Goal: Task Accomplishment & Management: Manage account settings

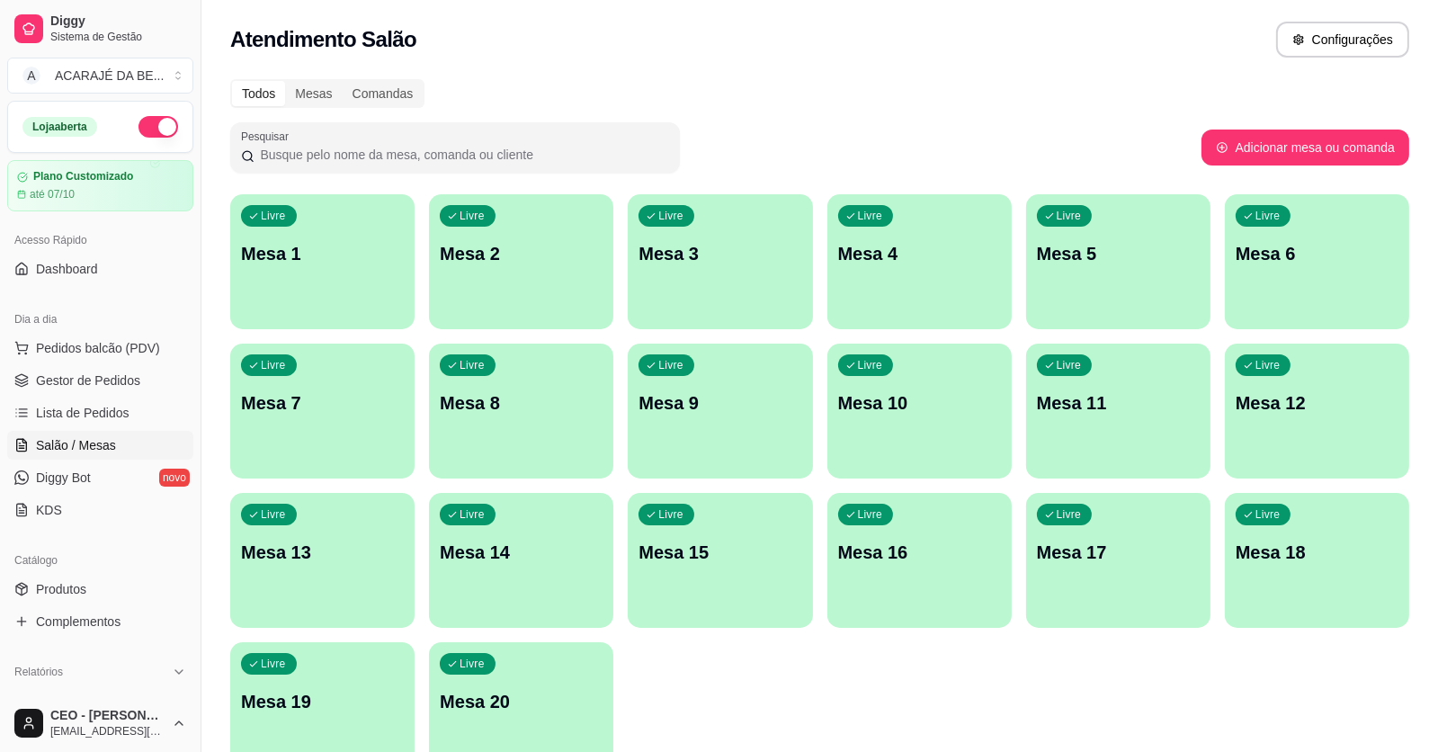
scroll to position [89, 0]
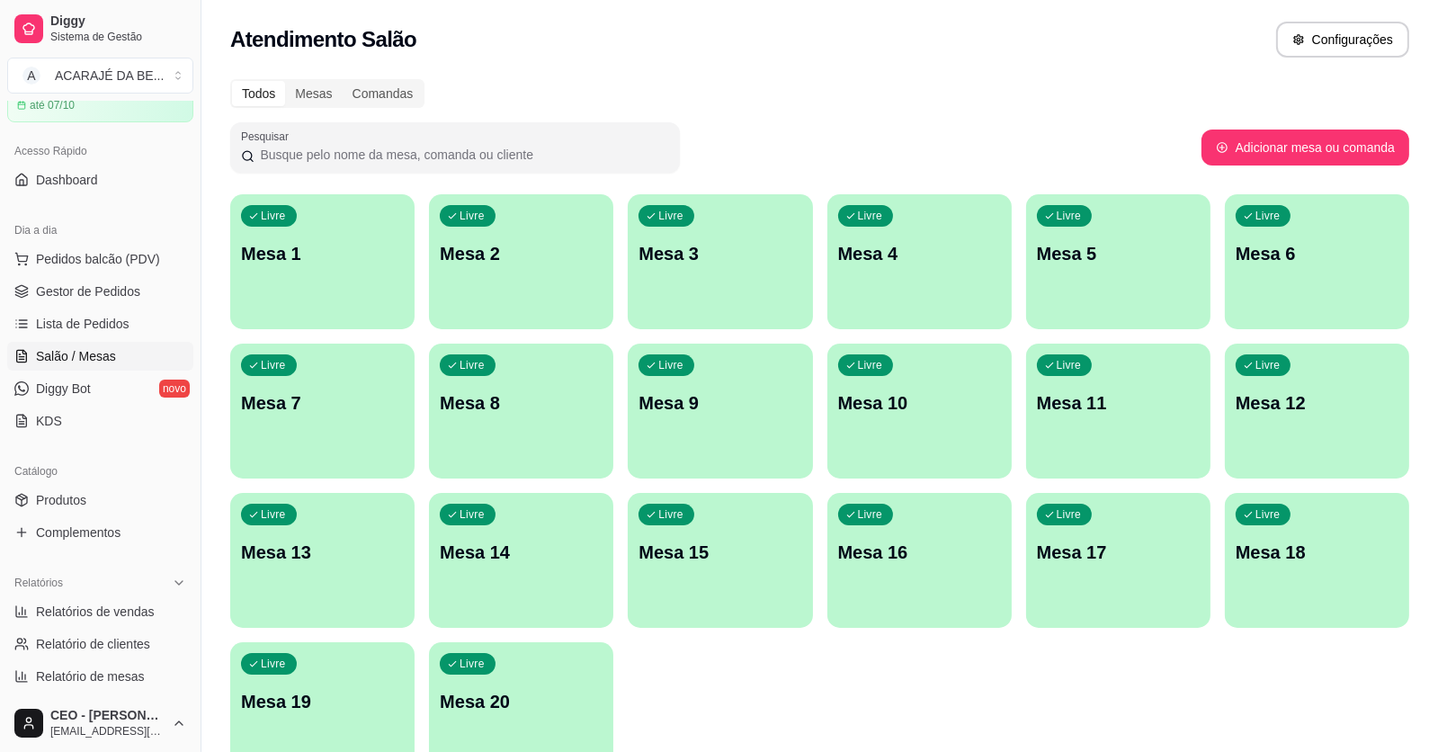
click at [123, 288] on span "Gestor de Pedidos" at bounding box center [88, 291] width 104 height 18
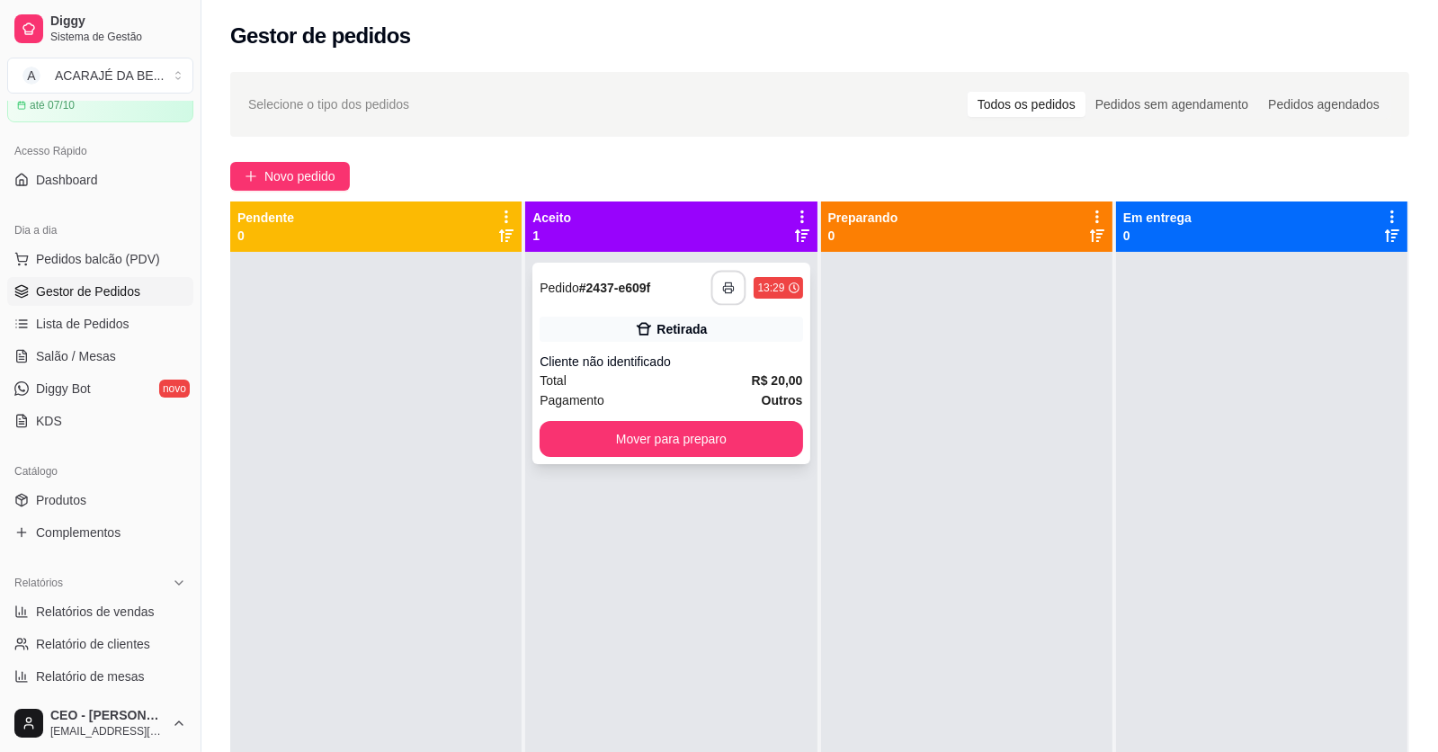
click at [730, 291] on button "button" at bounding box center [729, 288] width 35 height 35
click at [781, 440] on button "Mover para preparo" at bounding box center [671, 439] width 255 height 35
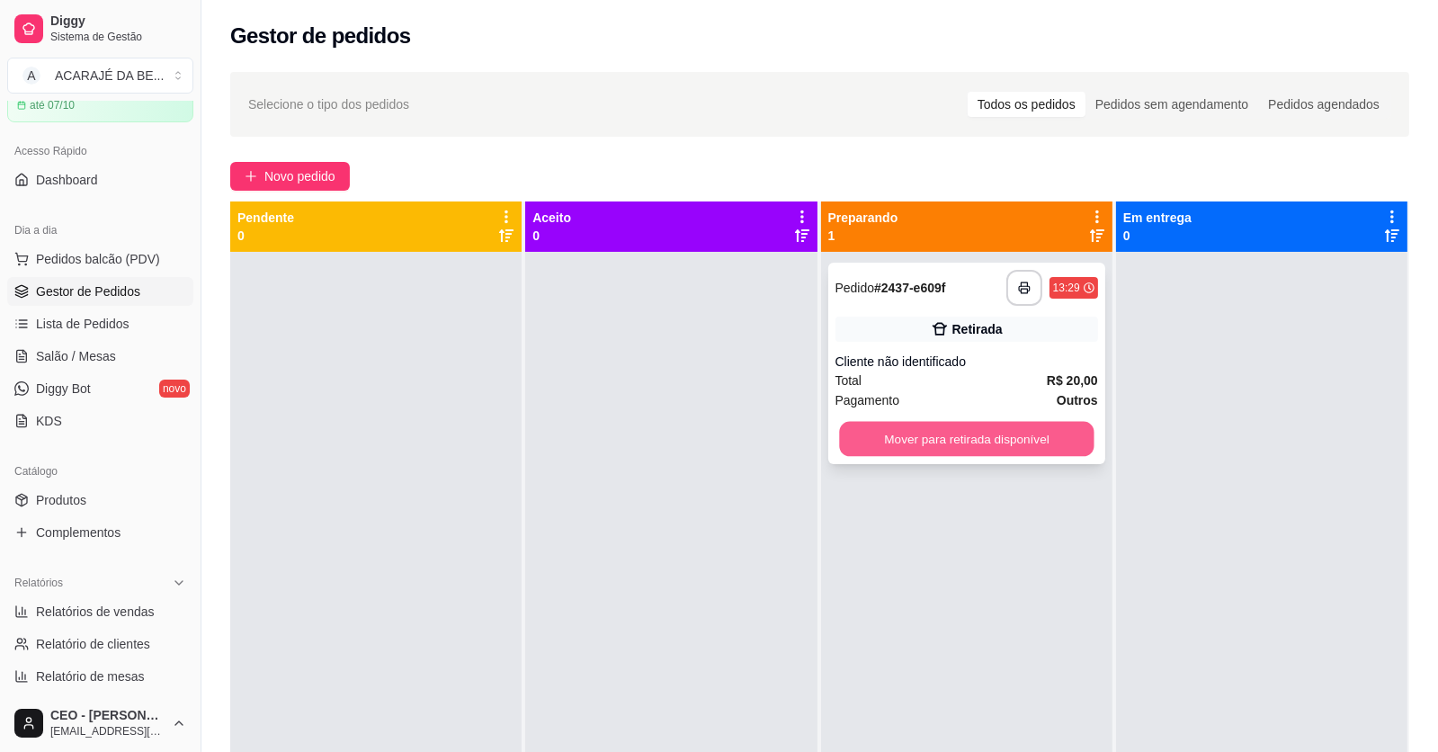
click at [1060, 447] on button "Mover para retirada disponível" at bounding box center [966, 439] width 255 height 35
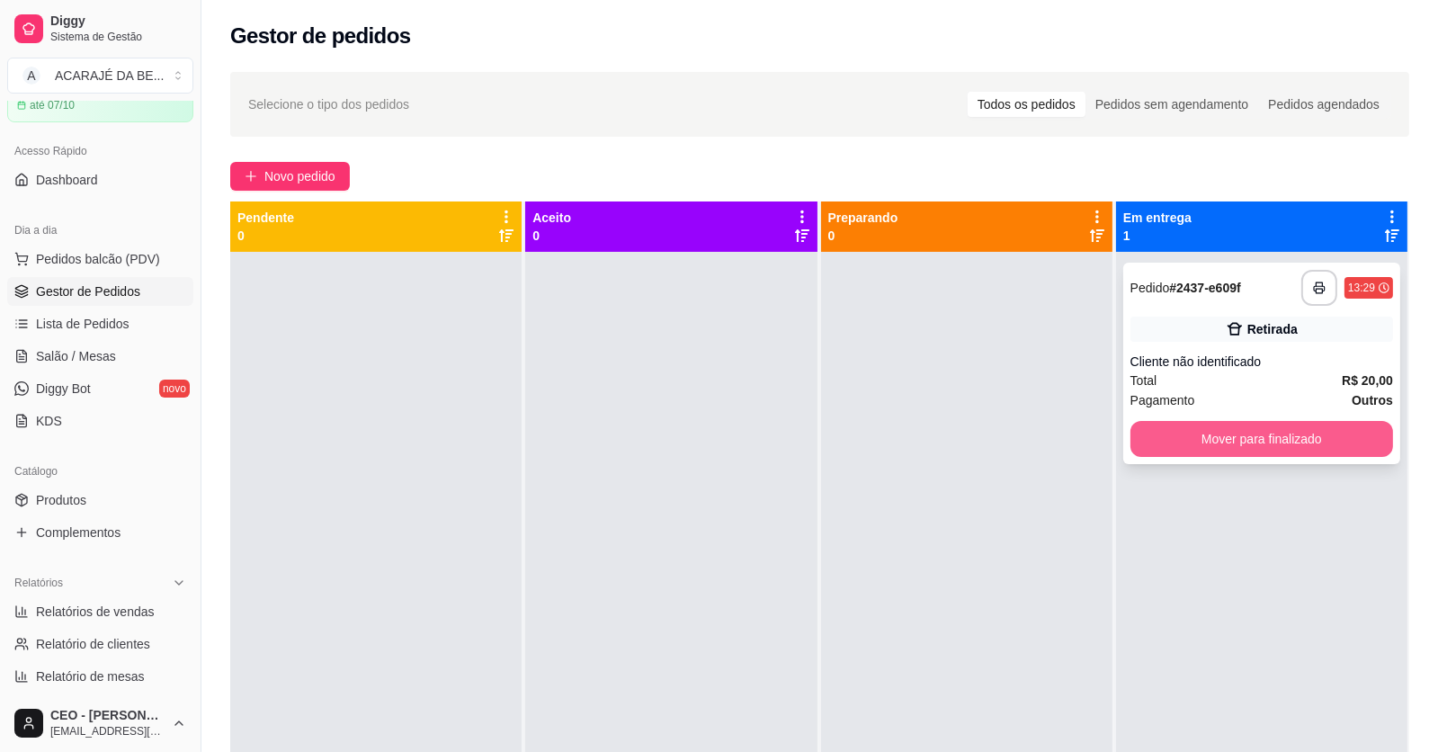
click at [1189, 439] on button "Mover para finalizado" at bounding box center [1262, 439] width 263 height 36
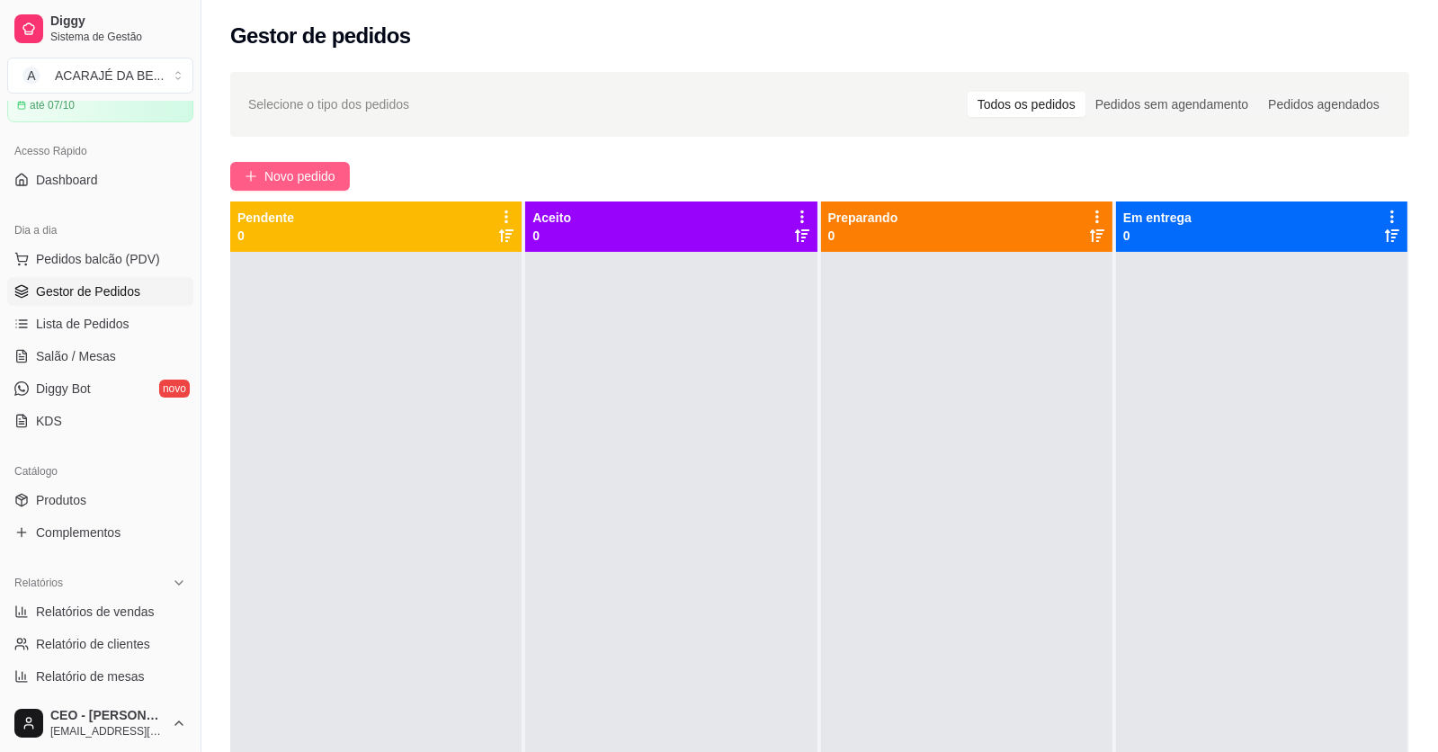
click at [320, 164] on button "Novo pedido" at bounding box center [290, 176] width 120 height 29
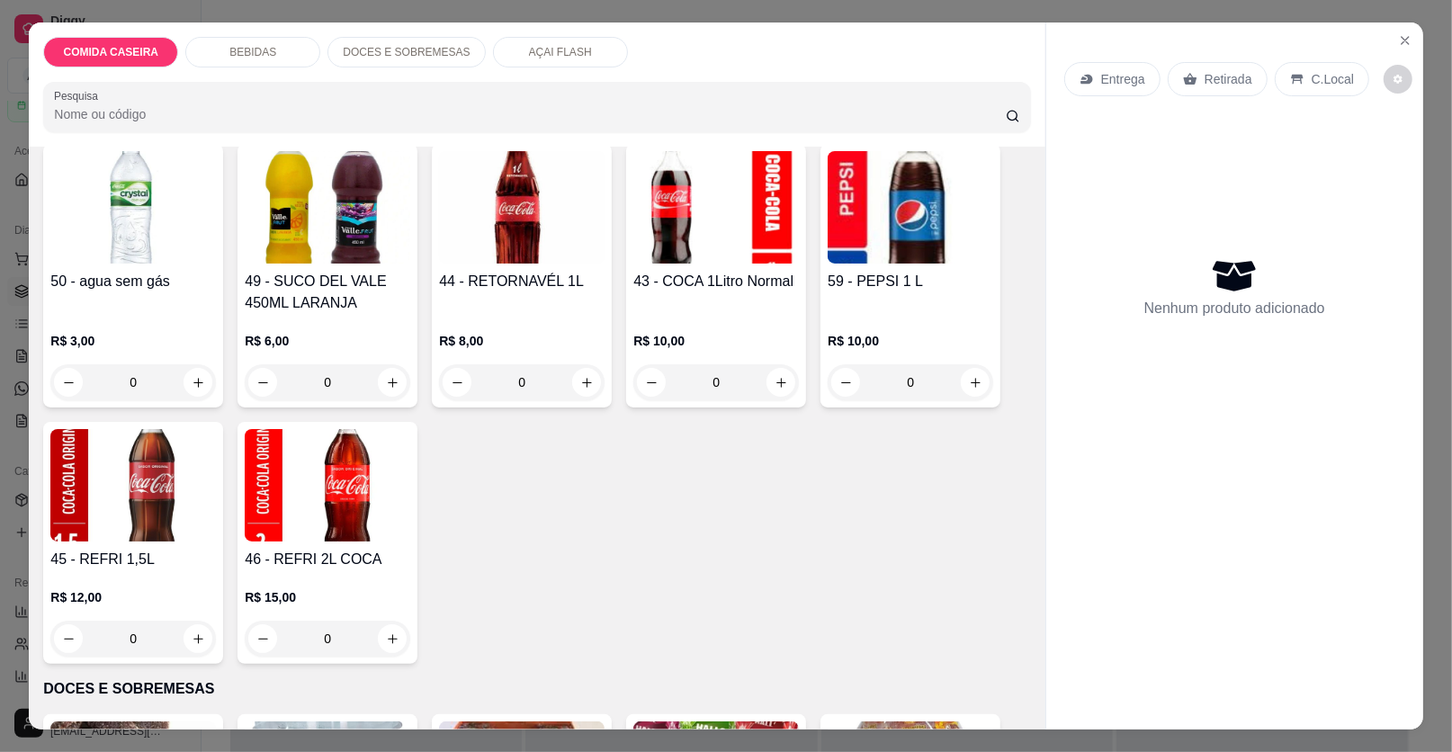
scroll to position [1348, 0]
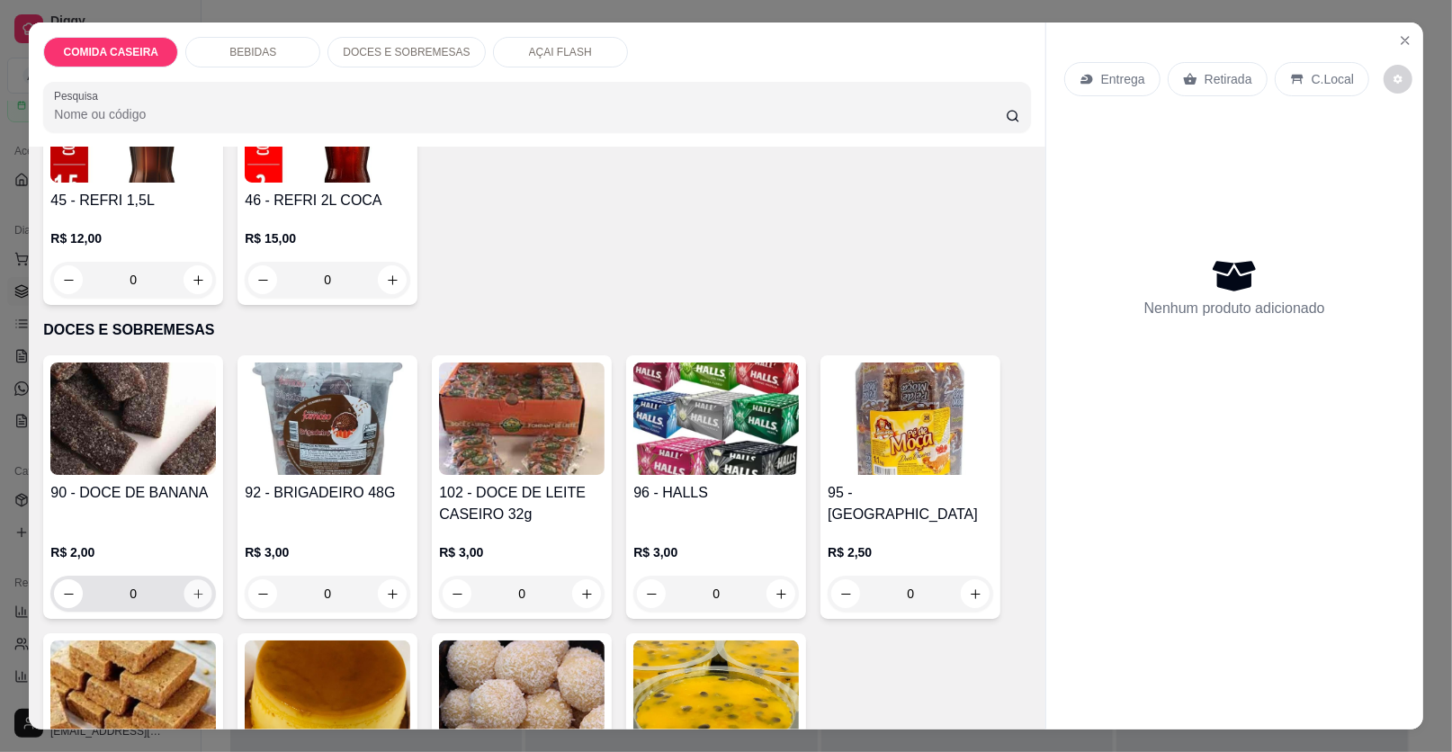
click at [192, 592] on icon "increase-product-quantity" at bounding box center [198, 593] width 13 height 13
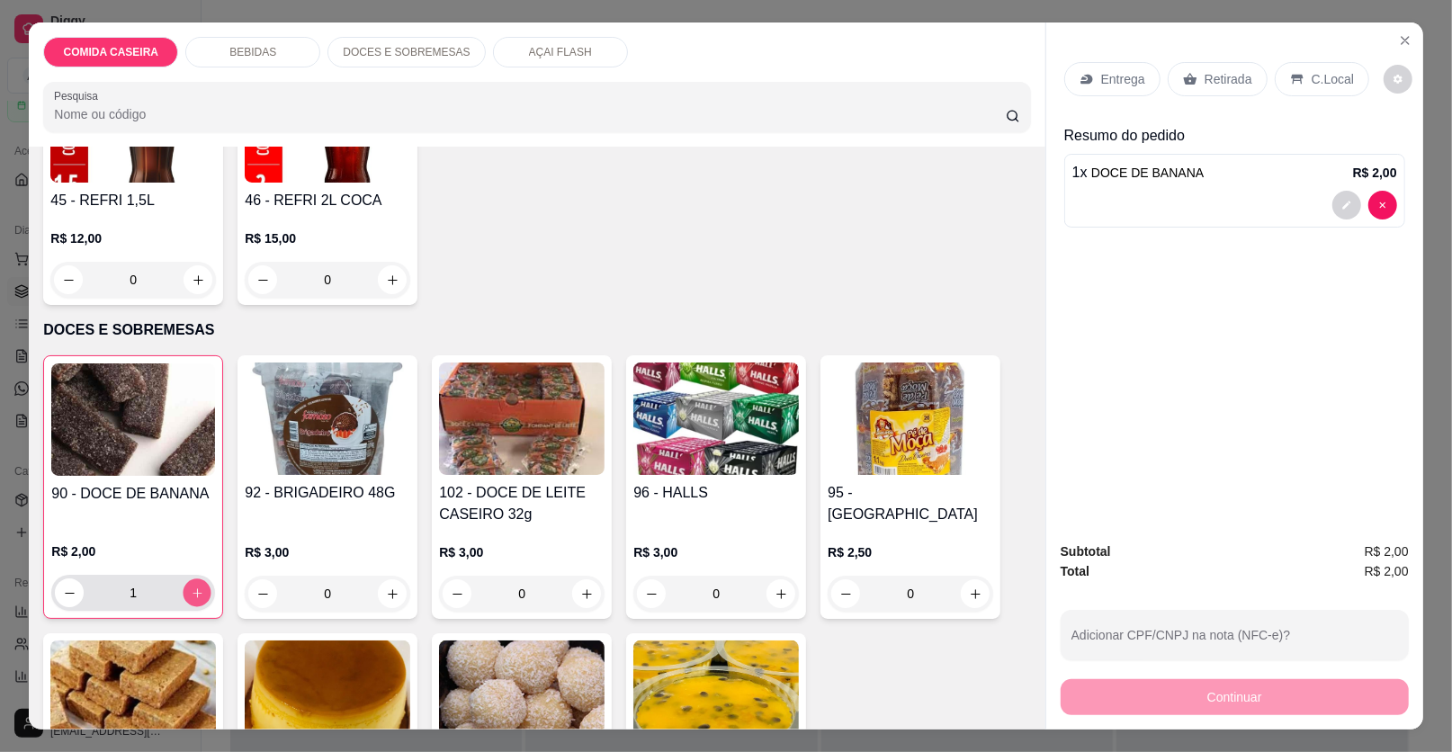
click at [191, 592] on icon "increase-product-quantity" at bounding box center [197, 592] width 13 height 13
type input "2"
click at [1229, 78] on p "Retirada" at bounding box center [1228, 79] width 48 height 18
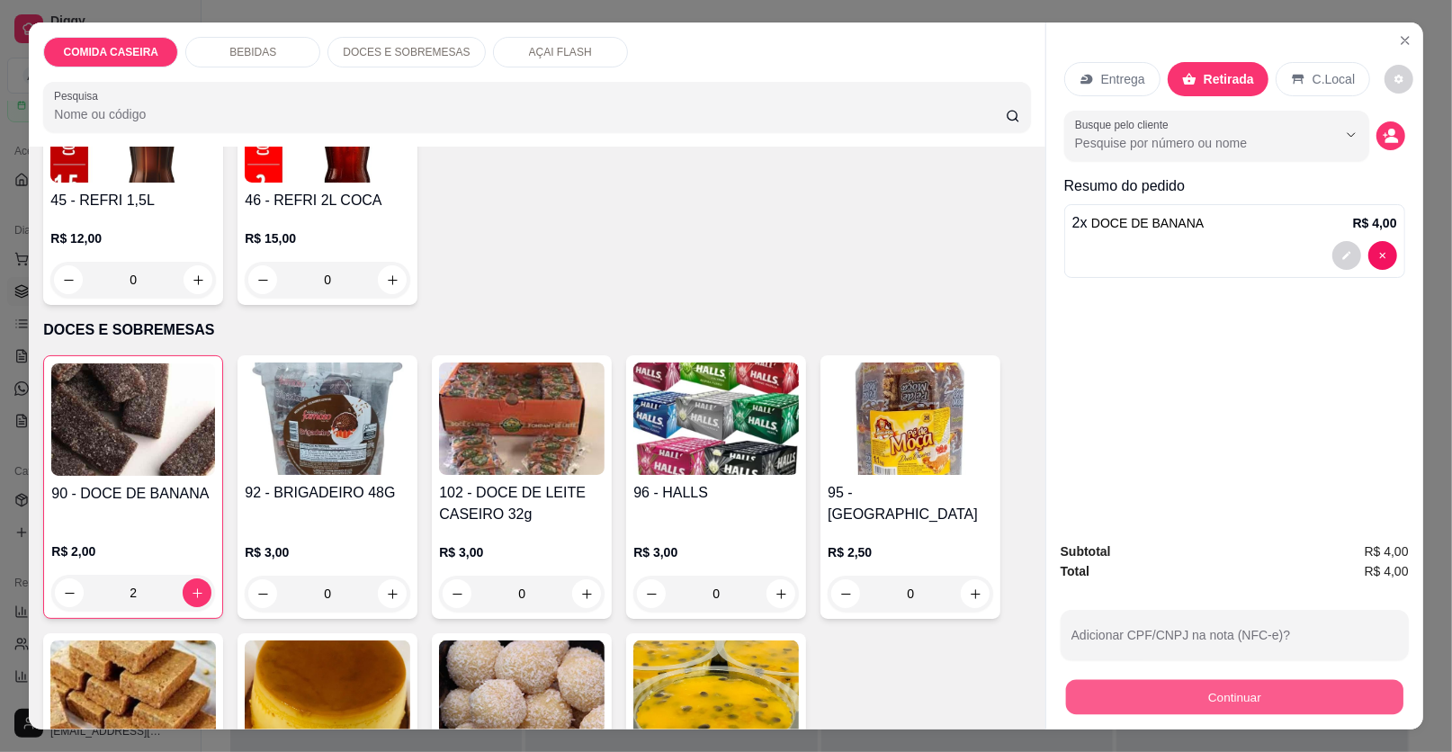
click at [1137, 692] on button "Continuar" at bounding box center [1234, 697] width 337 height 35
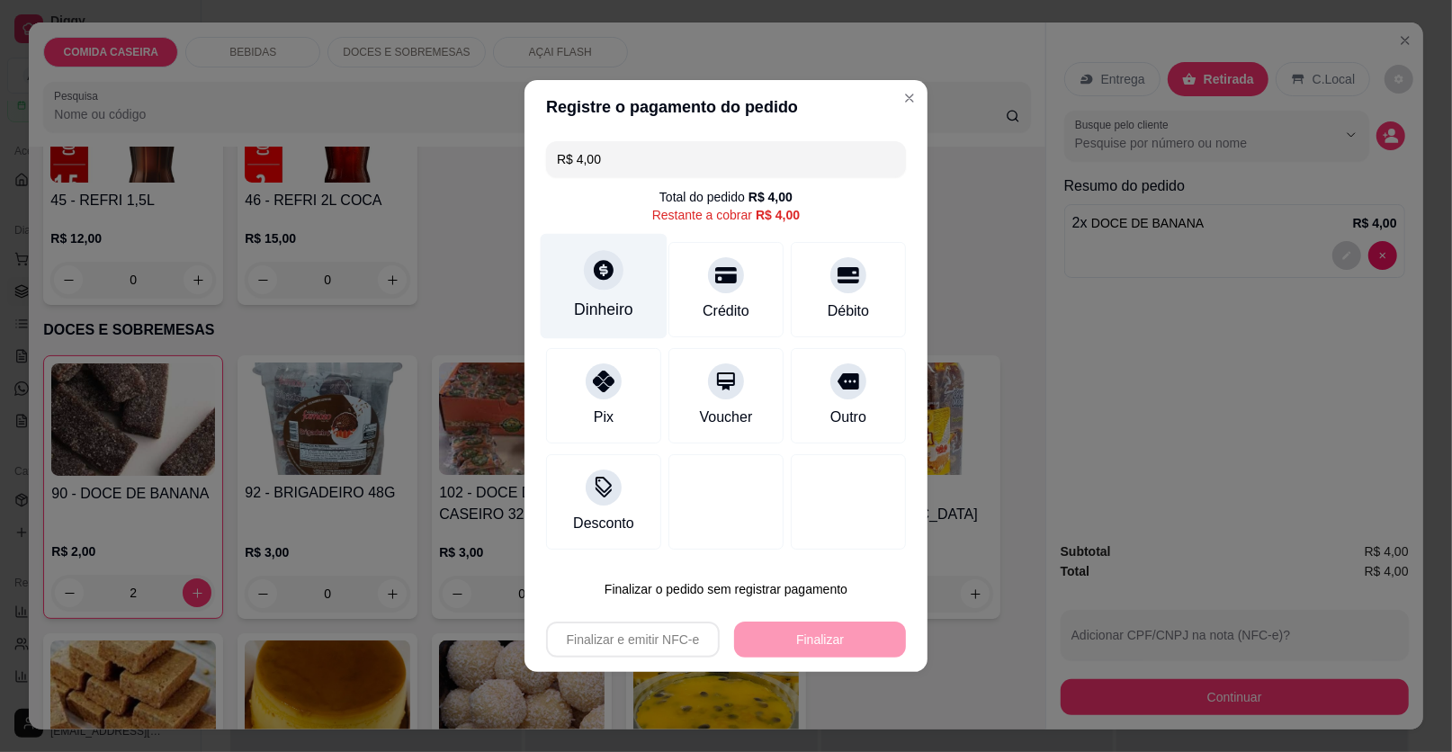
click at [623, 313] on div "Dinheiro" at bounding box center [603, 309] width 59 height 23
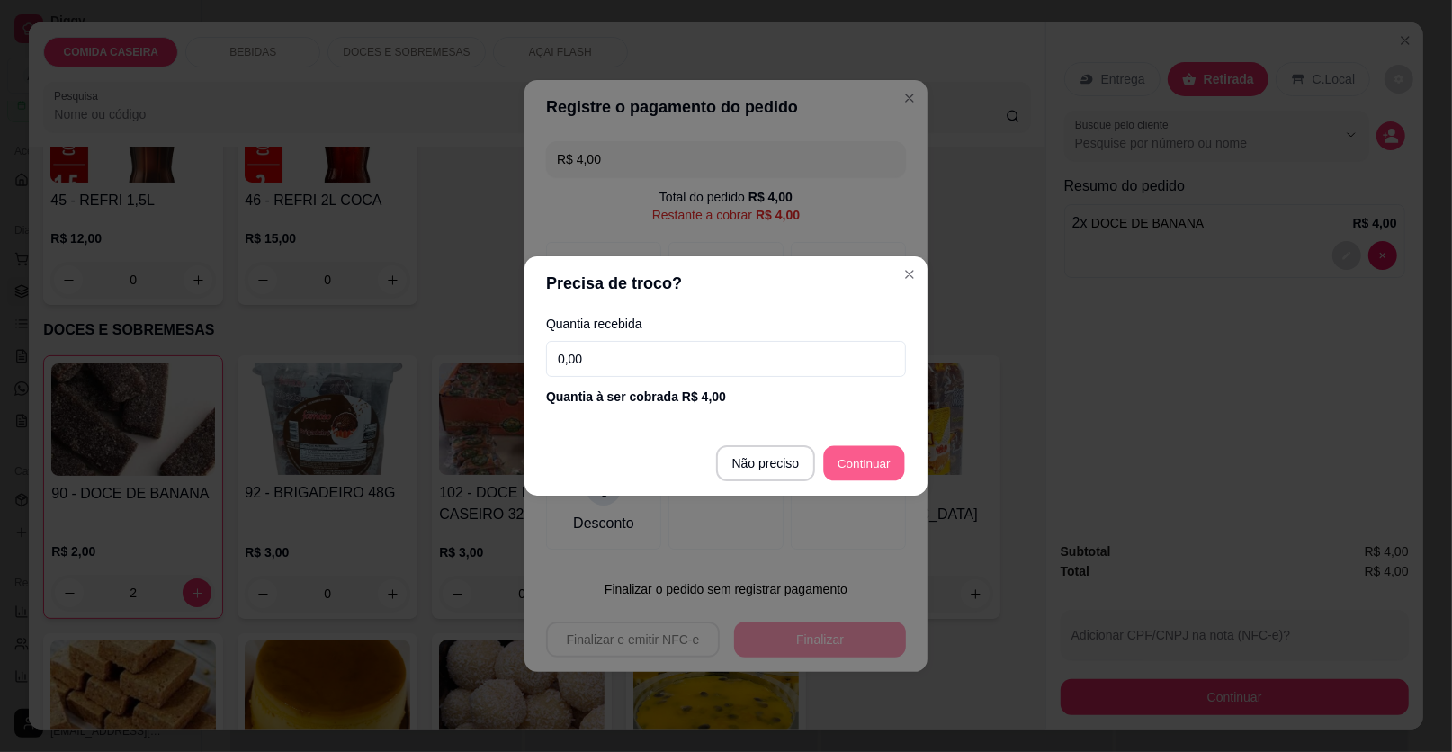
type input "R$ 0,00"
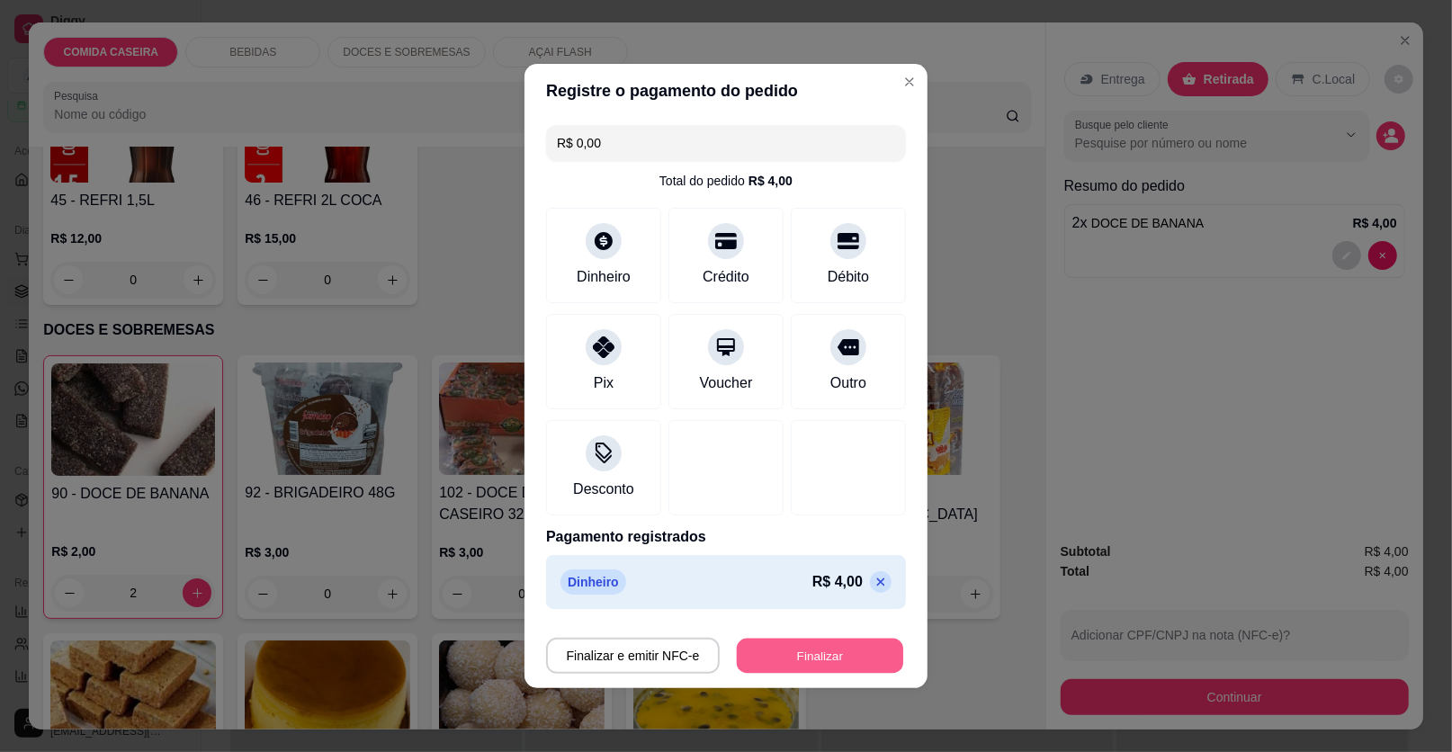
click at [844, 659] on button "Finalizar" at bounding box center [820, 656] width 166 height 35
type input "0"
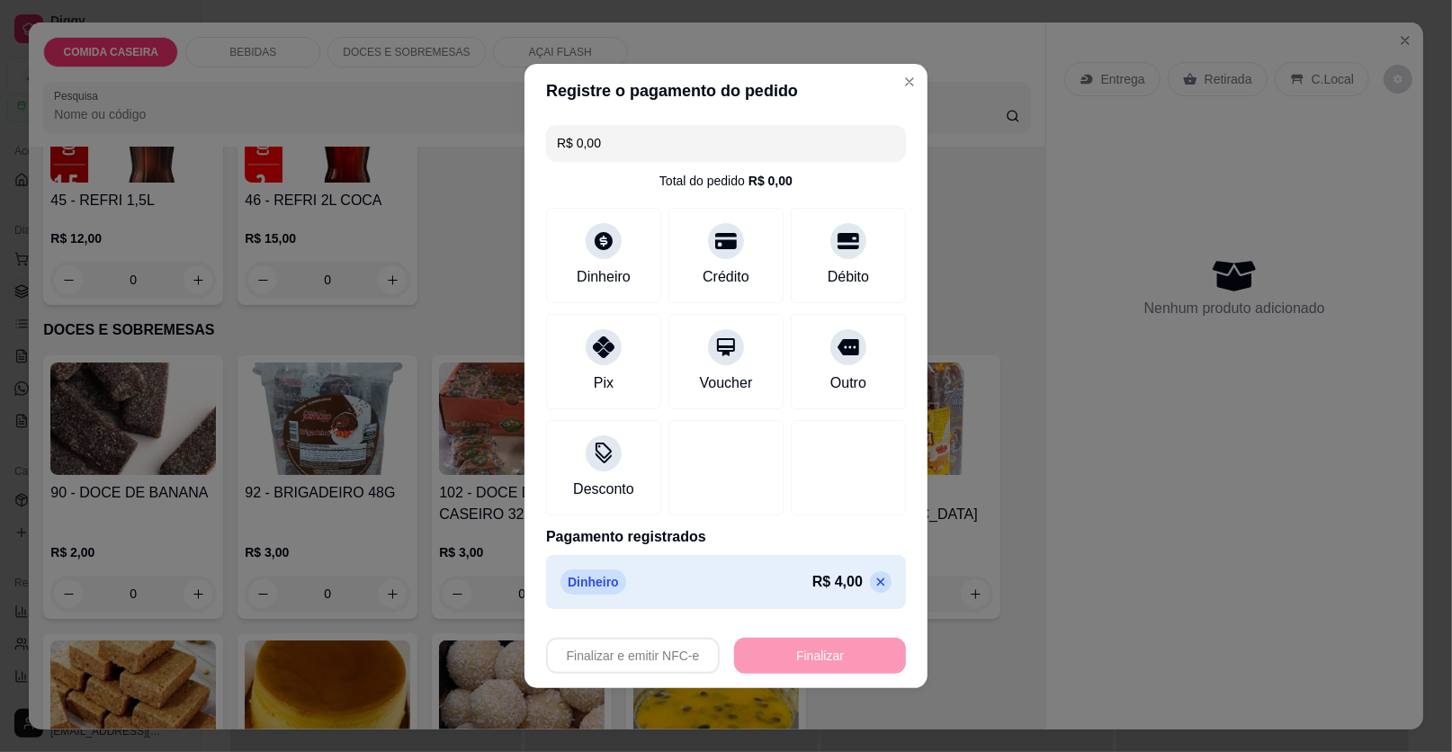
type input "-R$ 4,00"
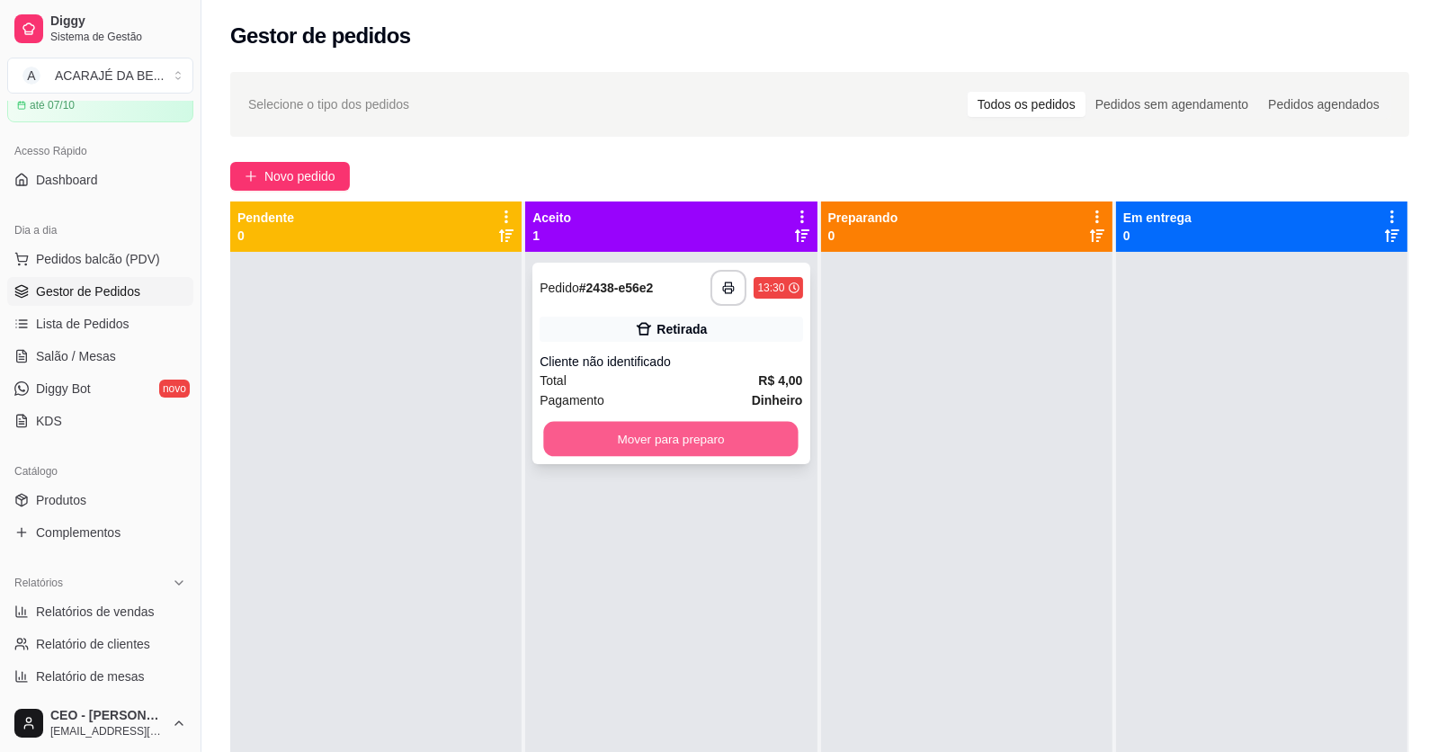
click at [750, 429] on button "Mover para preparo" at bounding box center [671, 439] width 255 height 35
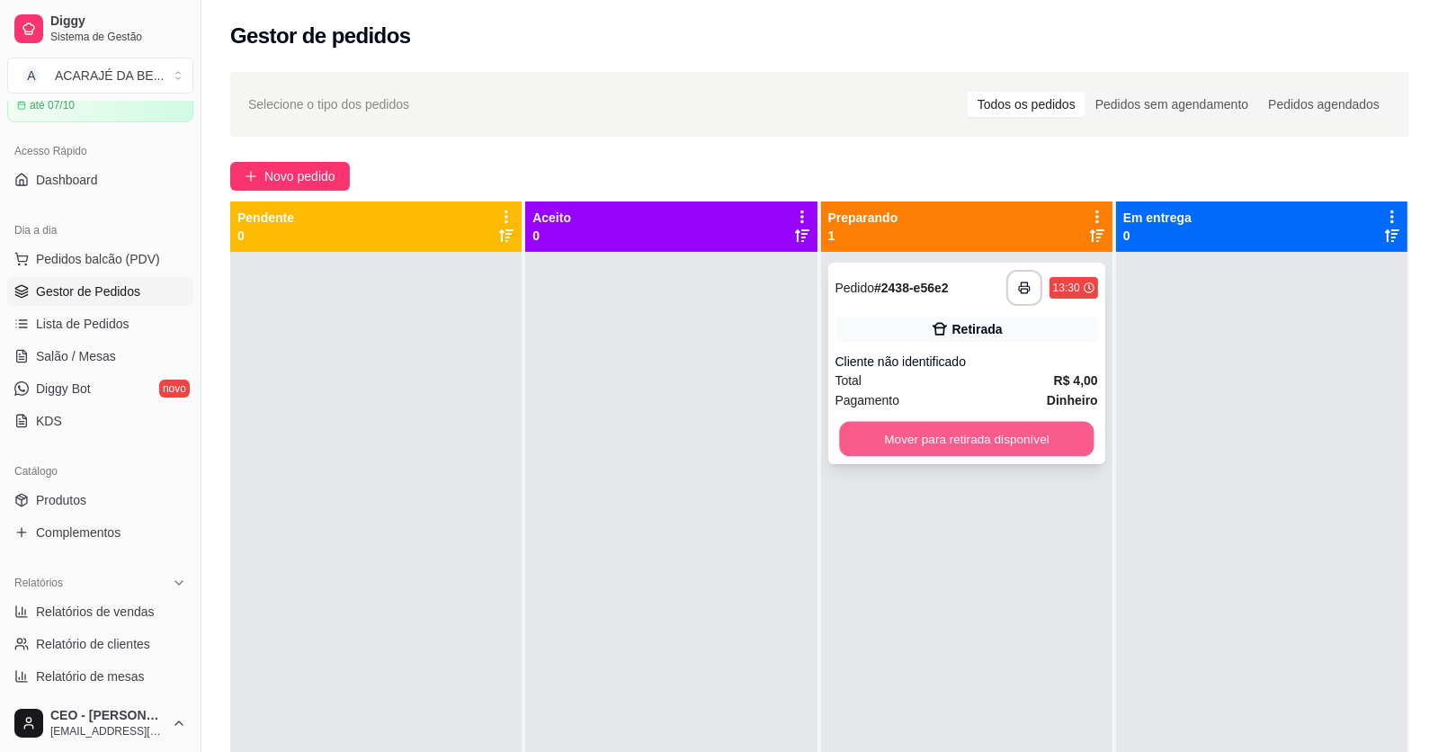
click at [904, 431] on button "Mover para retirada disponível" at bounding box center [966, 439] width 255 height 35
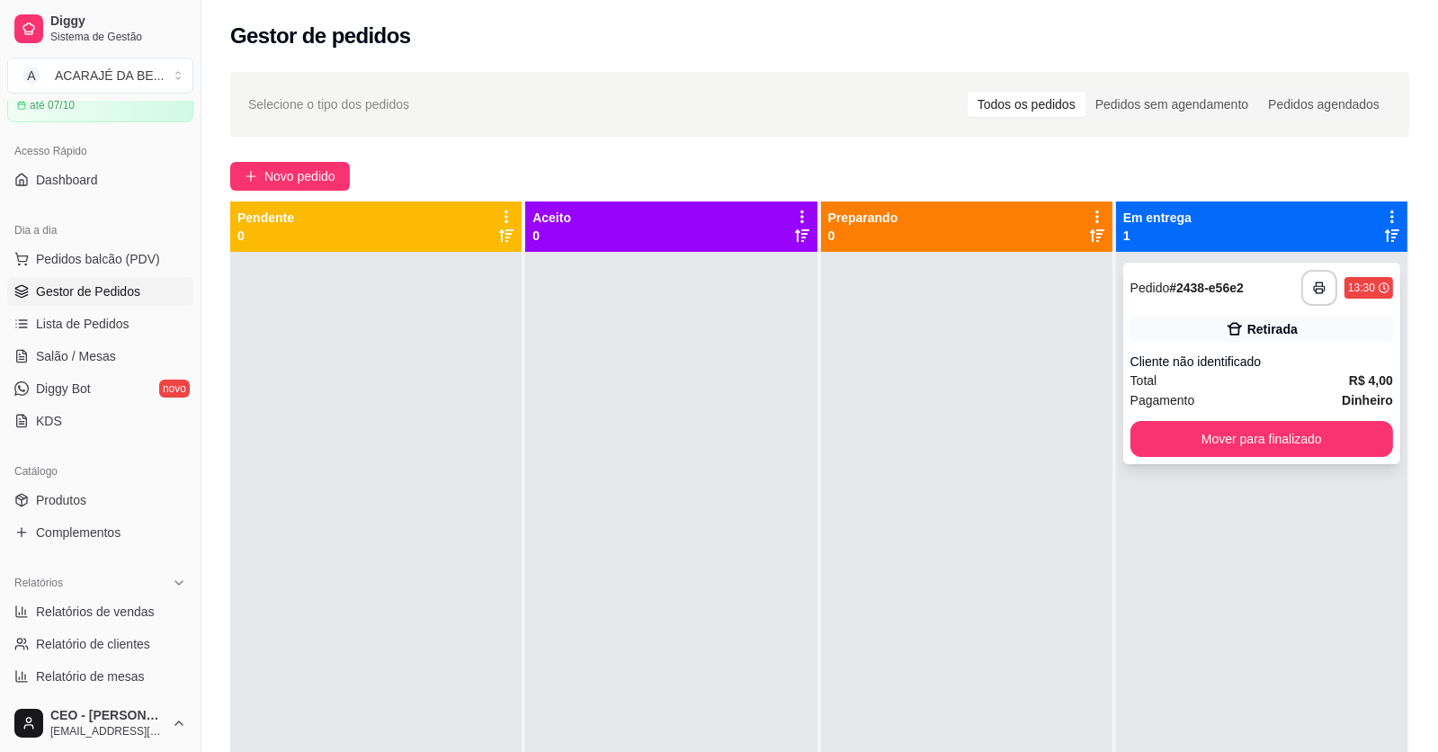
click at [1150, 376] on div "**********" at bounding box center [1262, 363] width 277 height 201
click at [1218, 444] on button "Mover para finalizado" at bounding box center [1262, 439] width 263 height 36
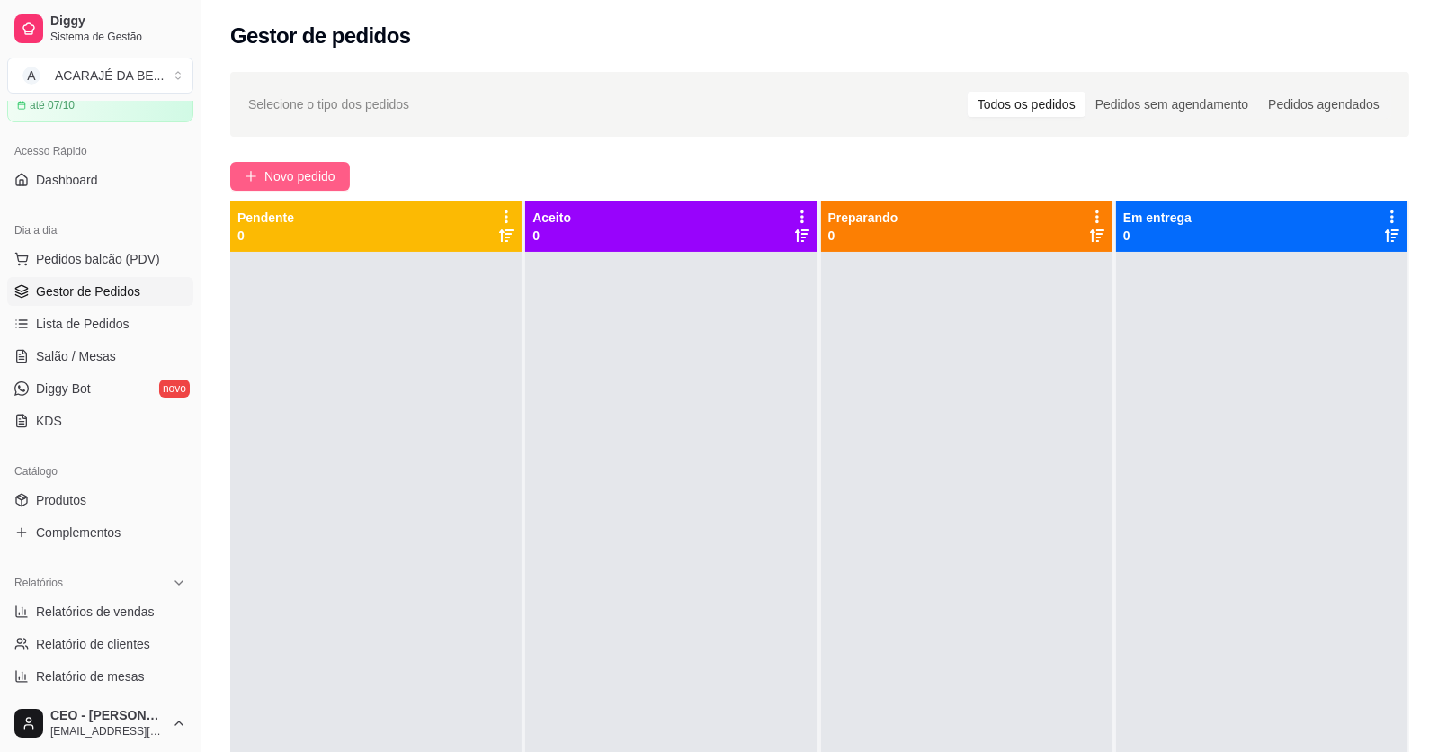
click at [275, 169] on span "Novo pedido" at bounding box center [299, 176] width 71 height 20
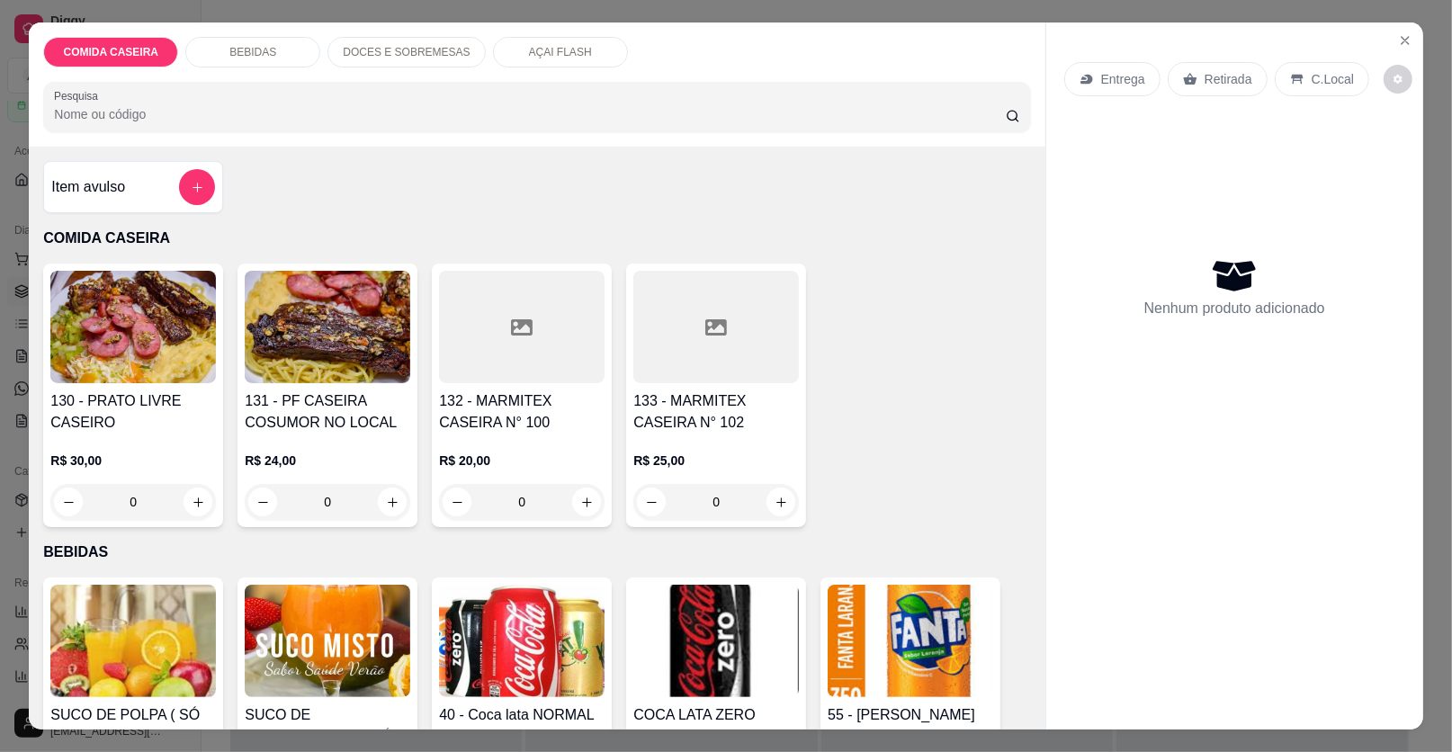
click at [514, 334] on icon at bounding box center [522, 328] width 22 height 22
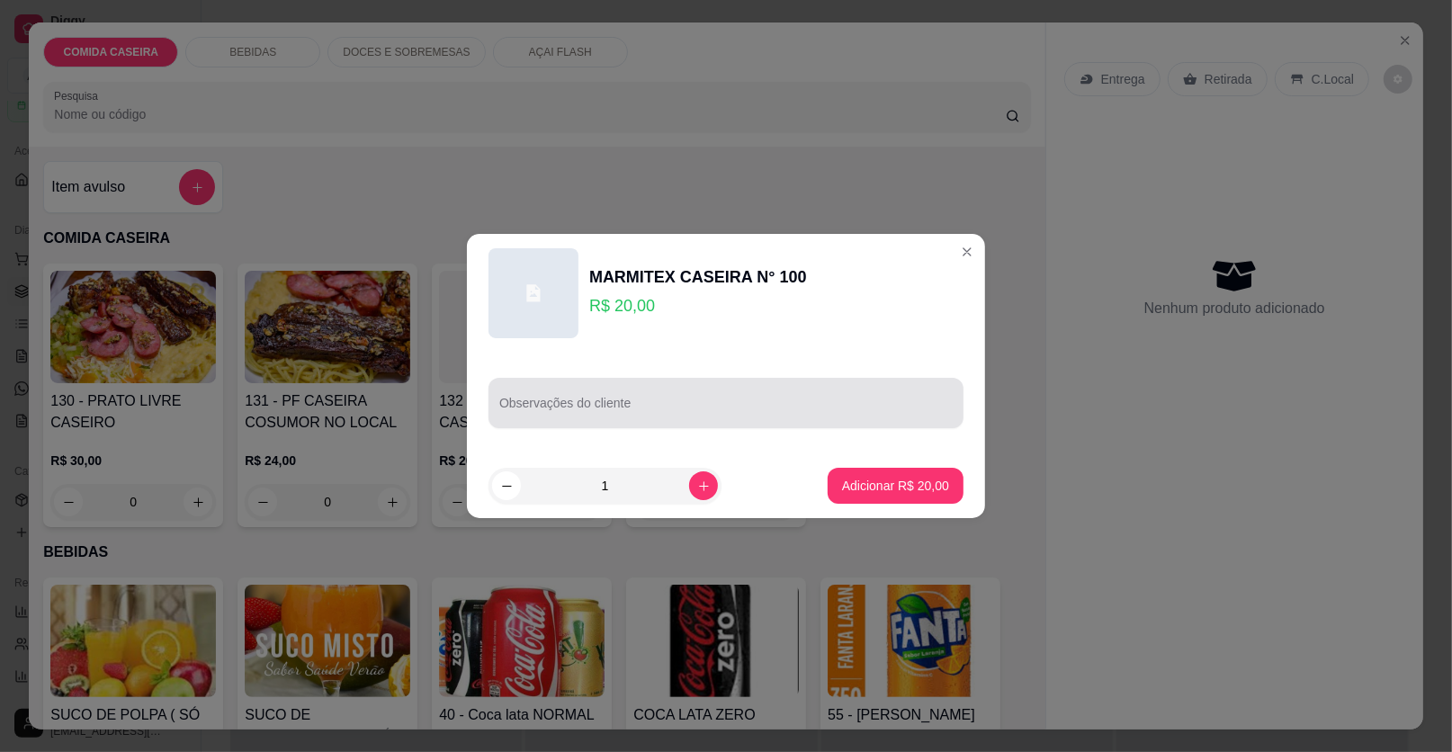
click at [631, 419] on div at bounding box center [725, 403] width 453 height 36
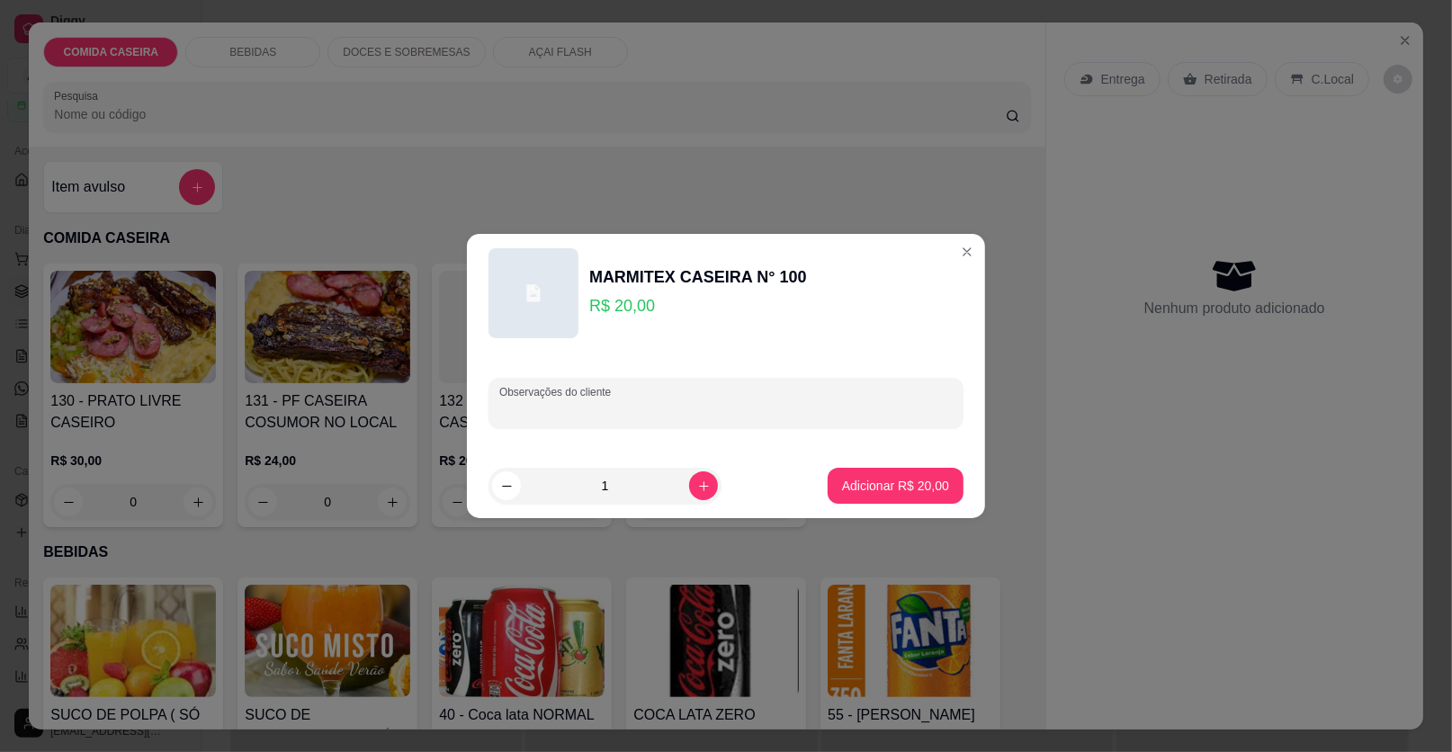
paste input "Me ver uma tamanho m, com feijão tropeiro, arroz, macarrão e purê, bife acebola…"
type input "Me ver uma tamanho m, com feijão tropeiro, arroz, macarrão e purê, bife acebola…"
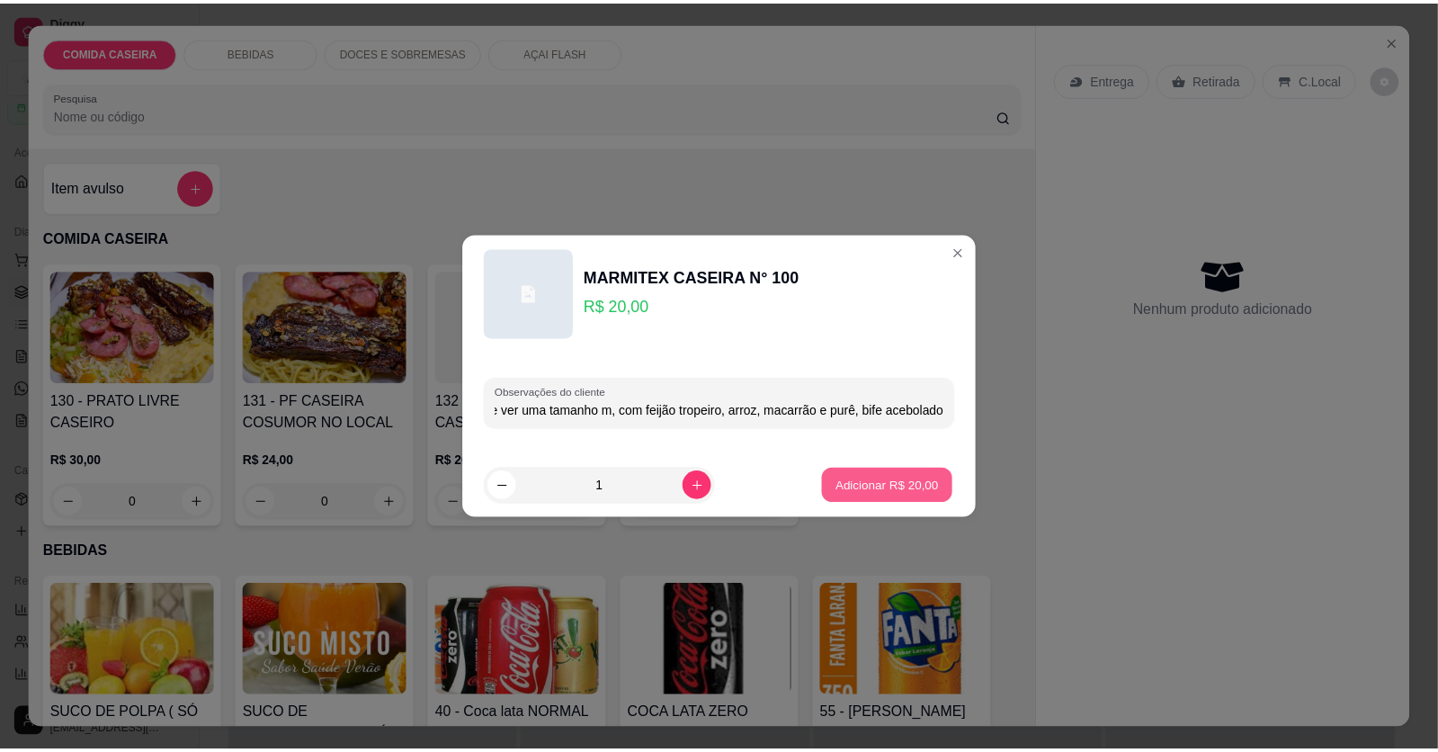
scroll to position [0, 0]
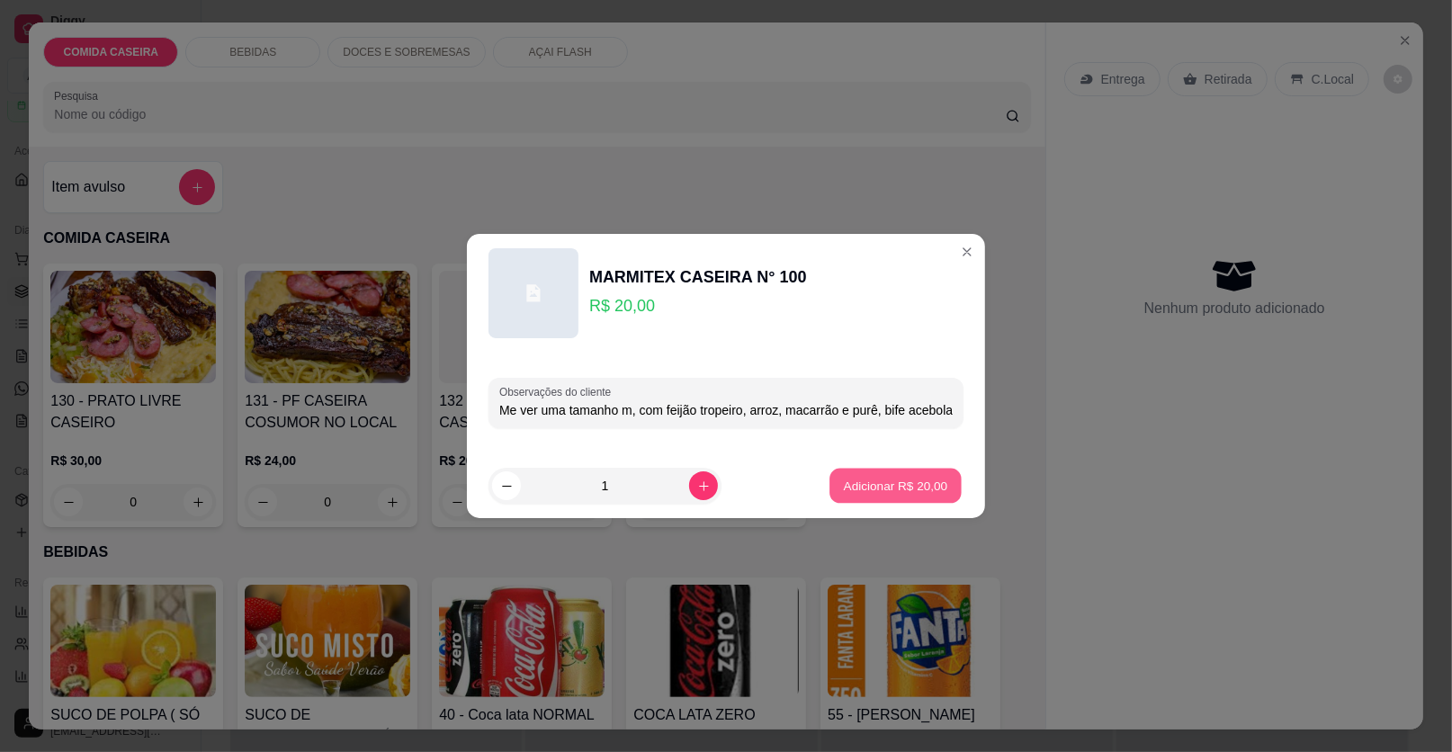
click at [829, 479] on button "Adicionar R$ 20,00" at bounding box center [895, 486] width 132 height 35
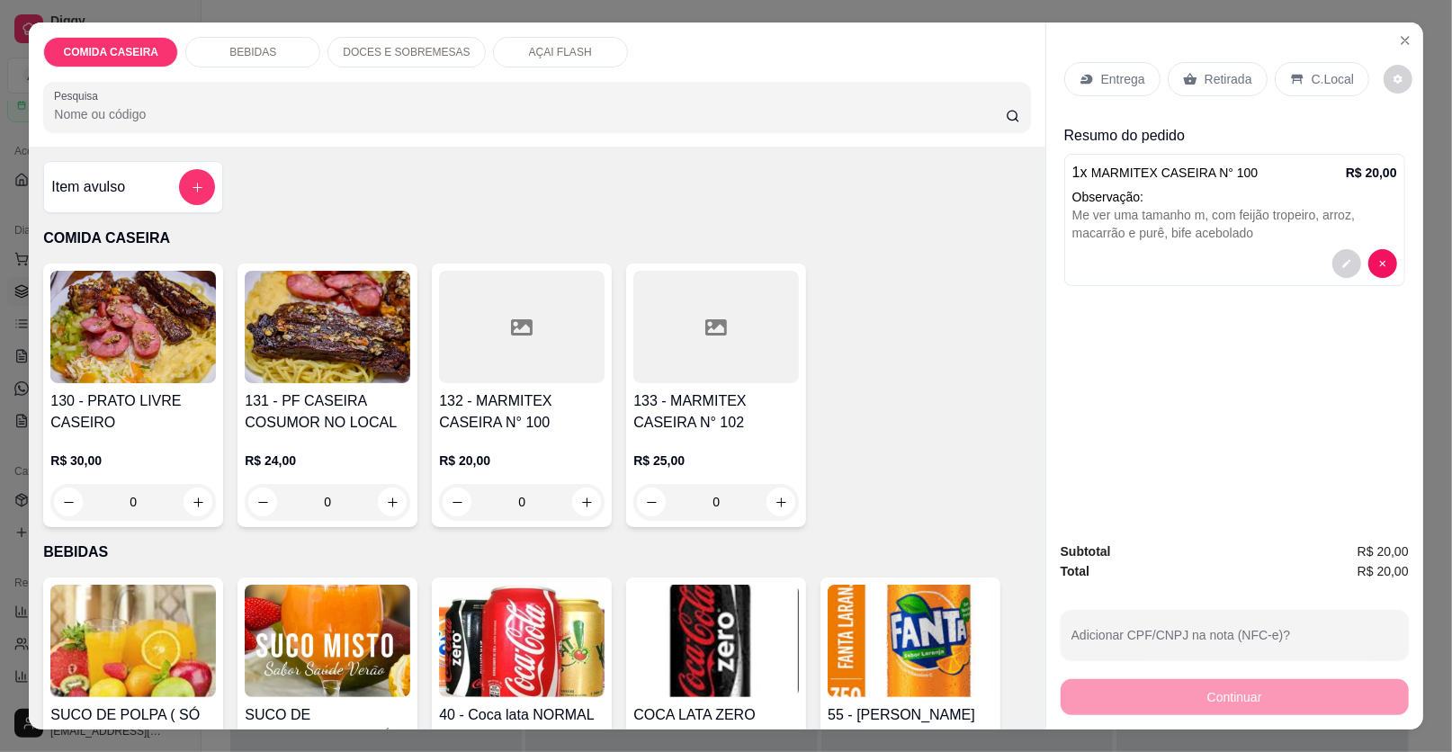
click at [1125, 68] on div "Entrega" at bounding box center [1112, 79] width 96 height 34
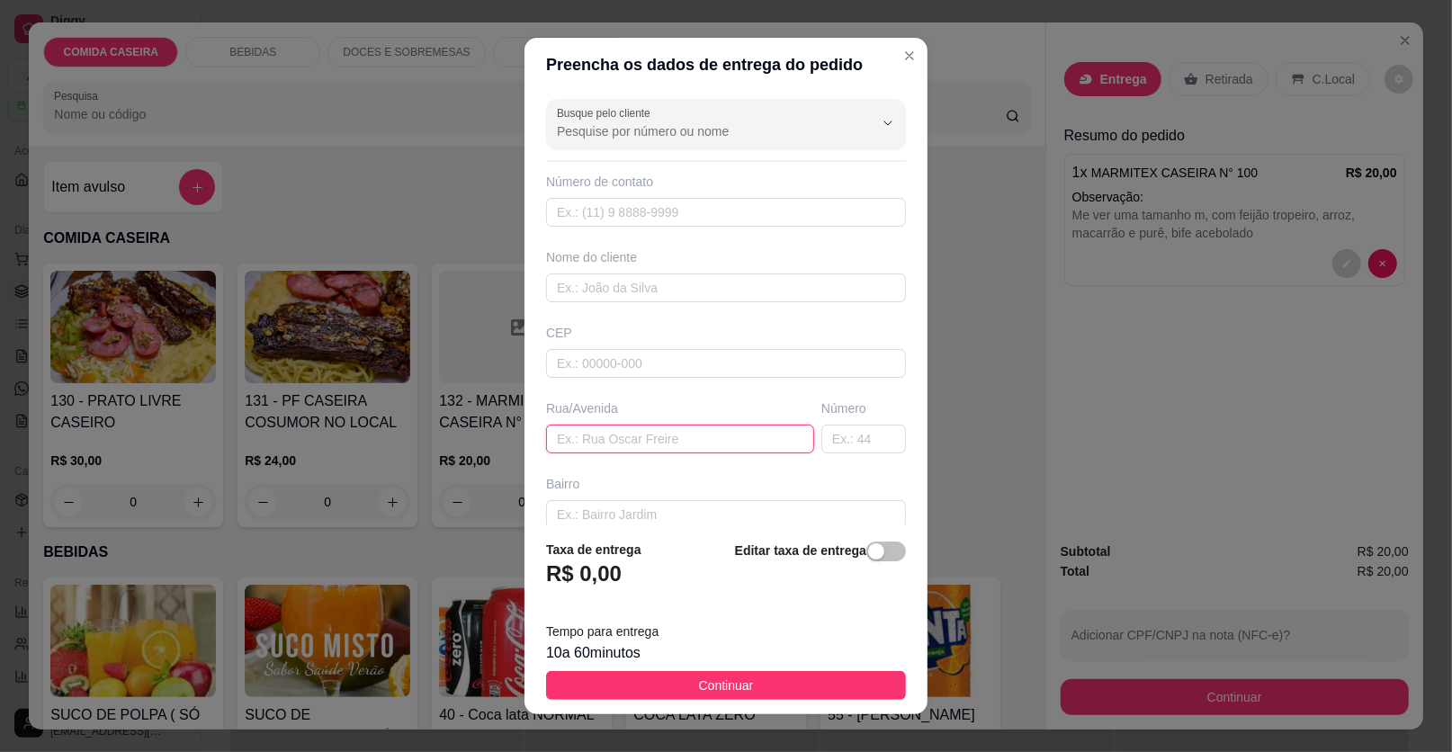
click at [731, 433] on input "text" at bounding box center [680, 439] width 268 height 29
paste input "Cíntia variedades"
type input "Cíntia variedades"
click at [750, 281] on input "text" at bounding box center [726, 287] width 360 height 29
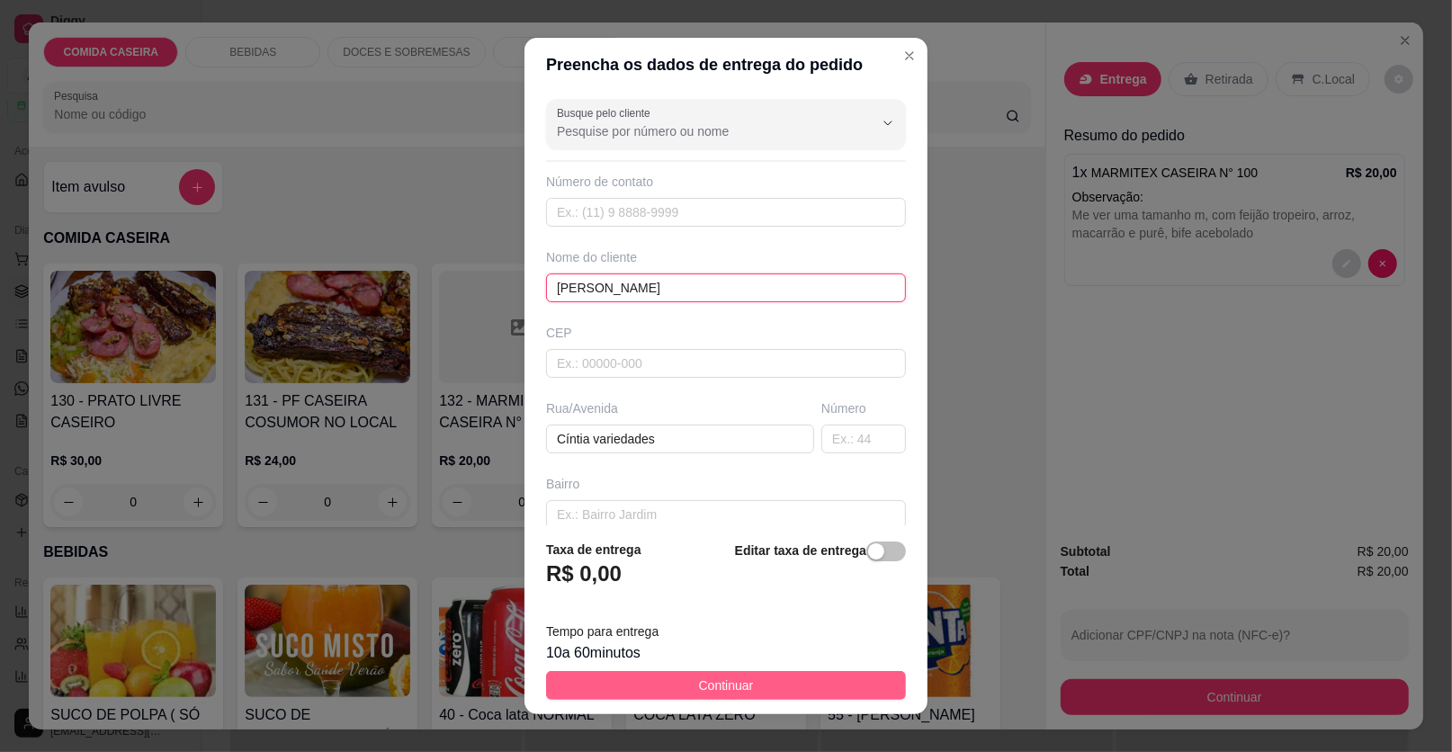
type input "[PERSON_NAME]"
click at [835, 689] on button "Continuar" at bounding box center [726, 685] width 360 height 29
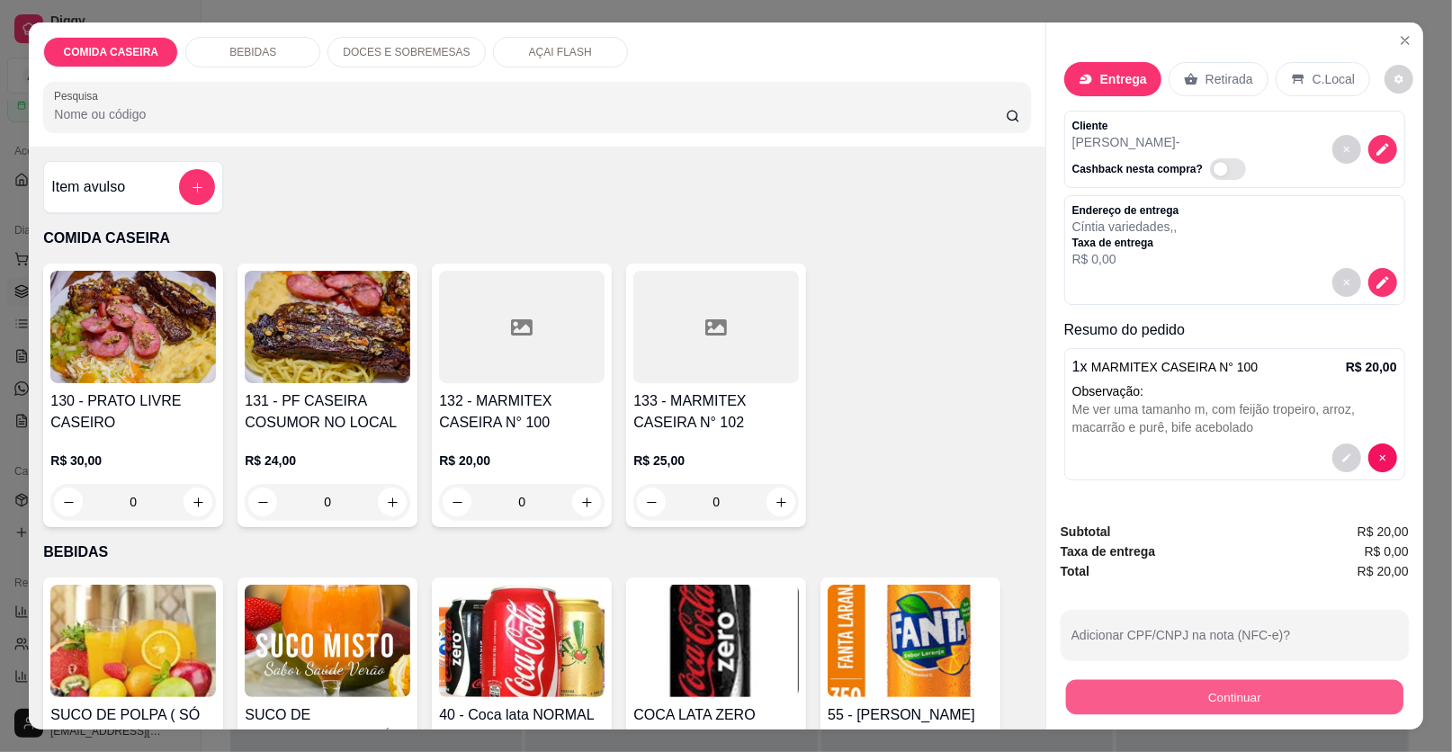
click at [1141, 692] on button "Continuar" at bounding box center [1234, 697] width 337 height 35
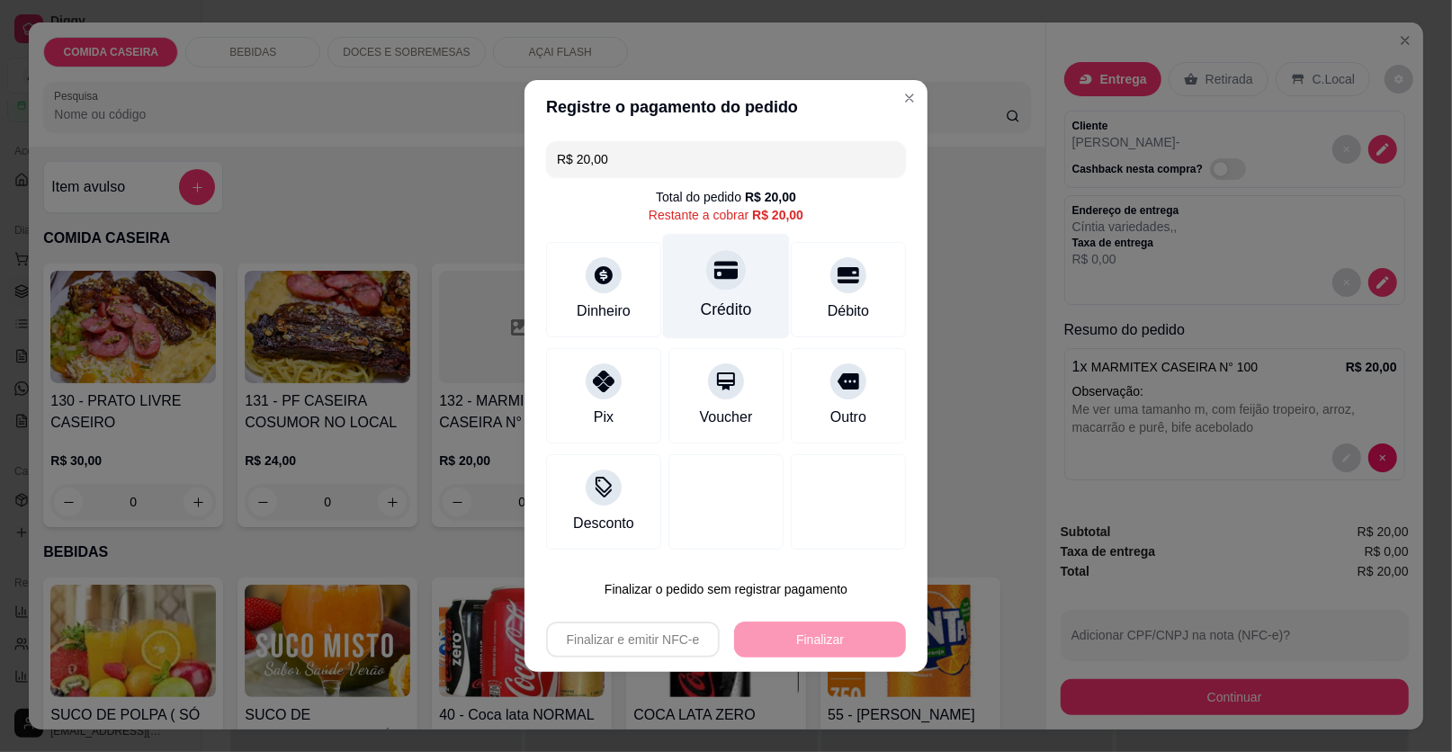
click at [727, 298] on div "Crédito" at bounding box center [726, 309] width 51 height 23
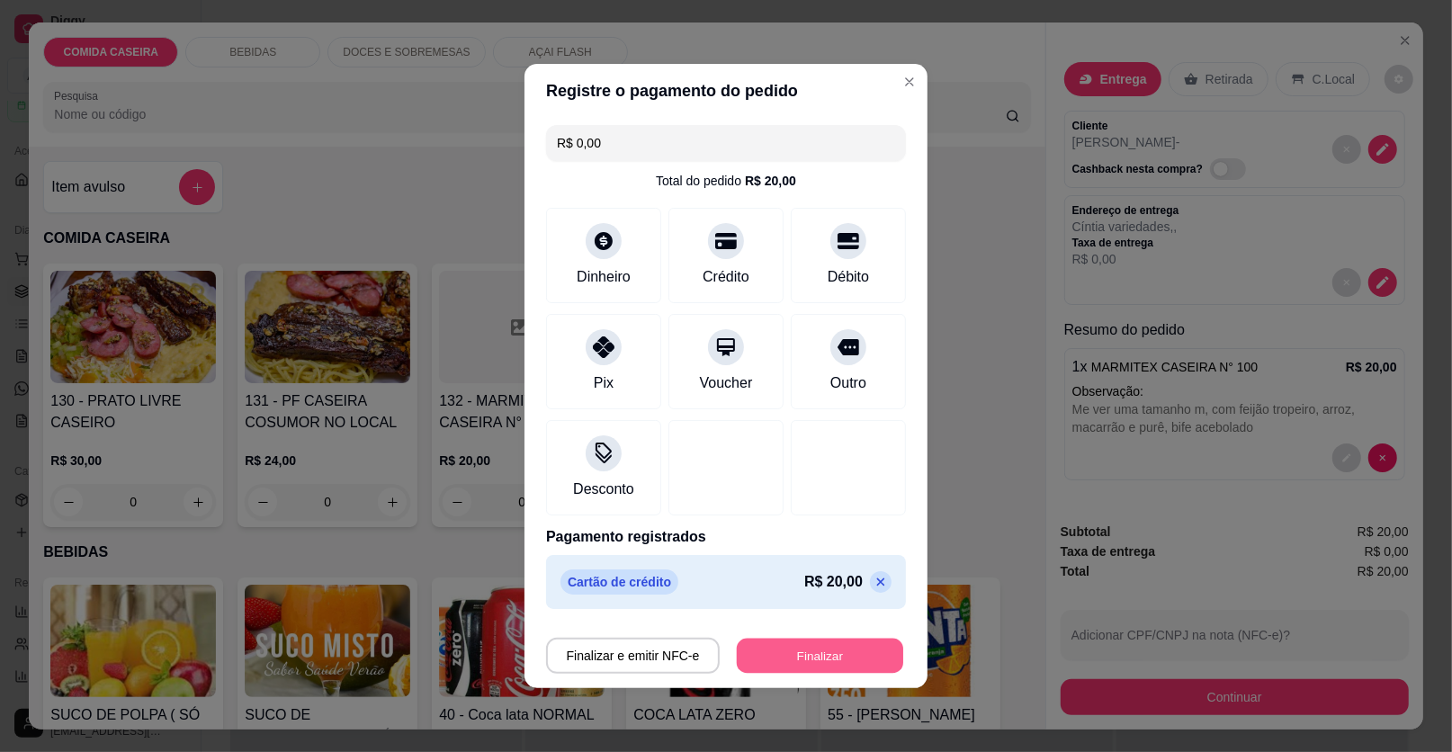
click at [804, 642] on button "Finalizar" at bounding box center [820, 656] width 166 height 35
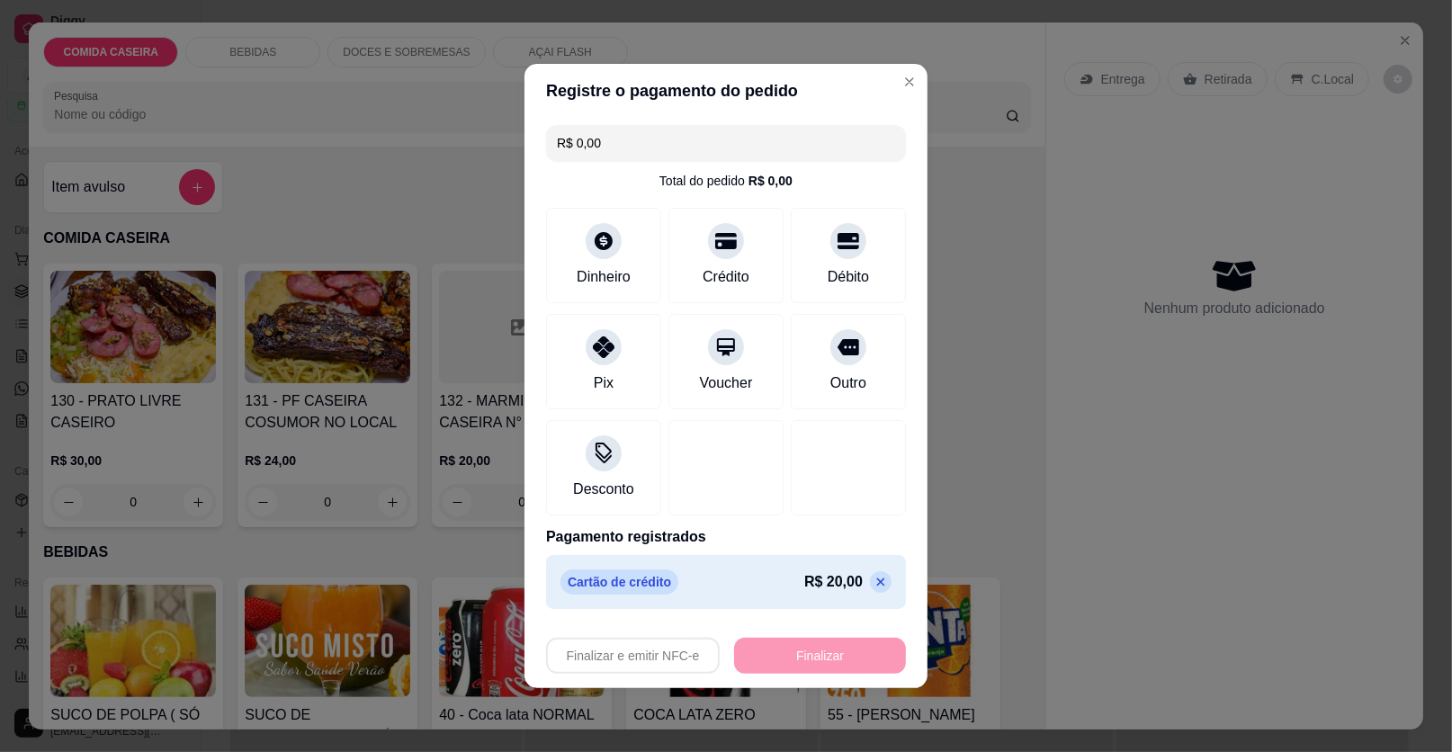
type input "-R$ 20,00"
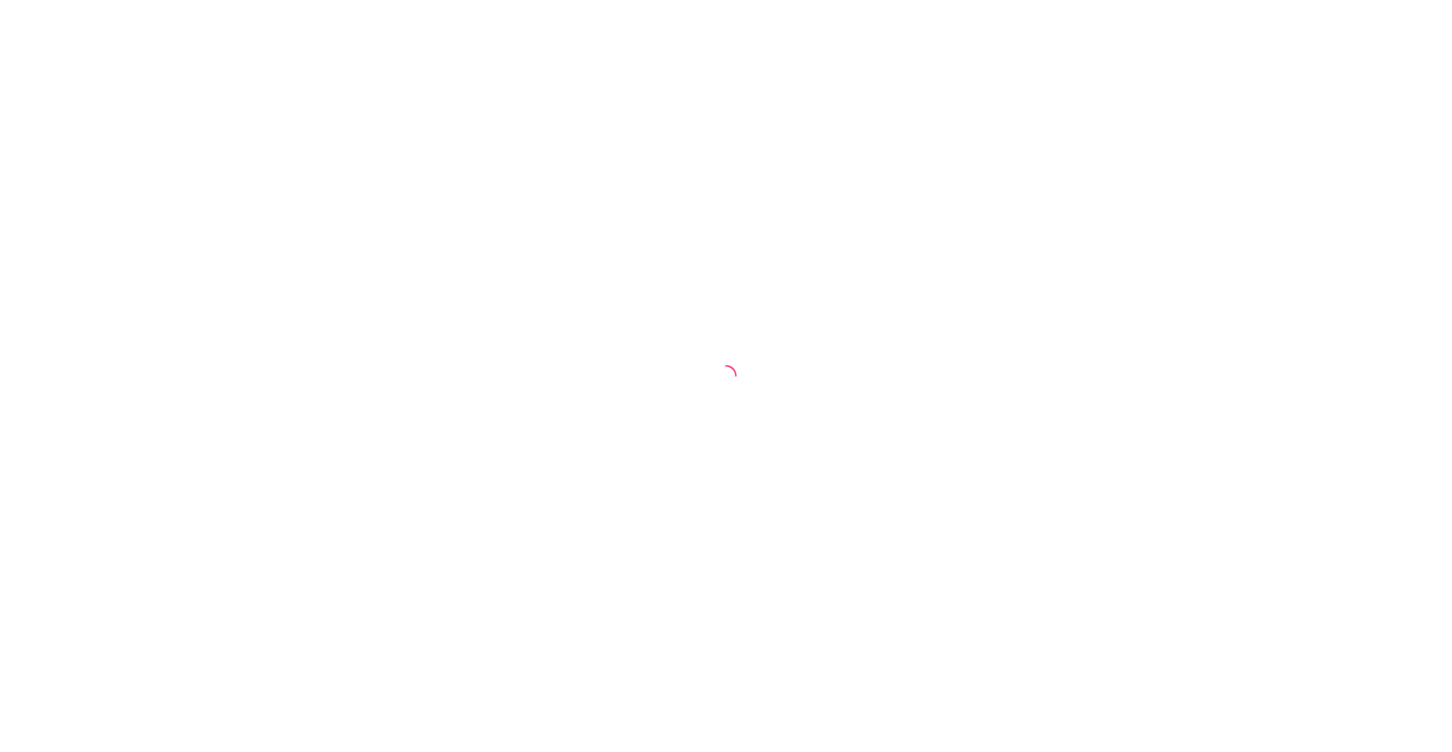
select select "30"
select select "HIGHEST_TOTAL_SPENT_WITH_ORDERS"
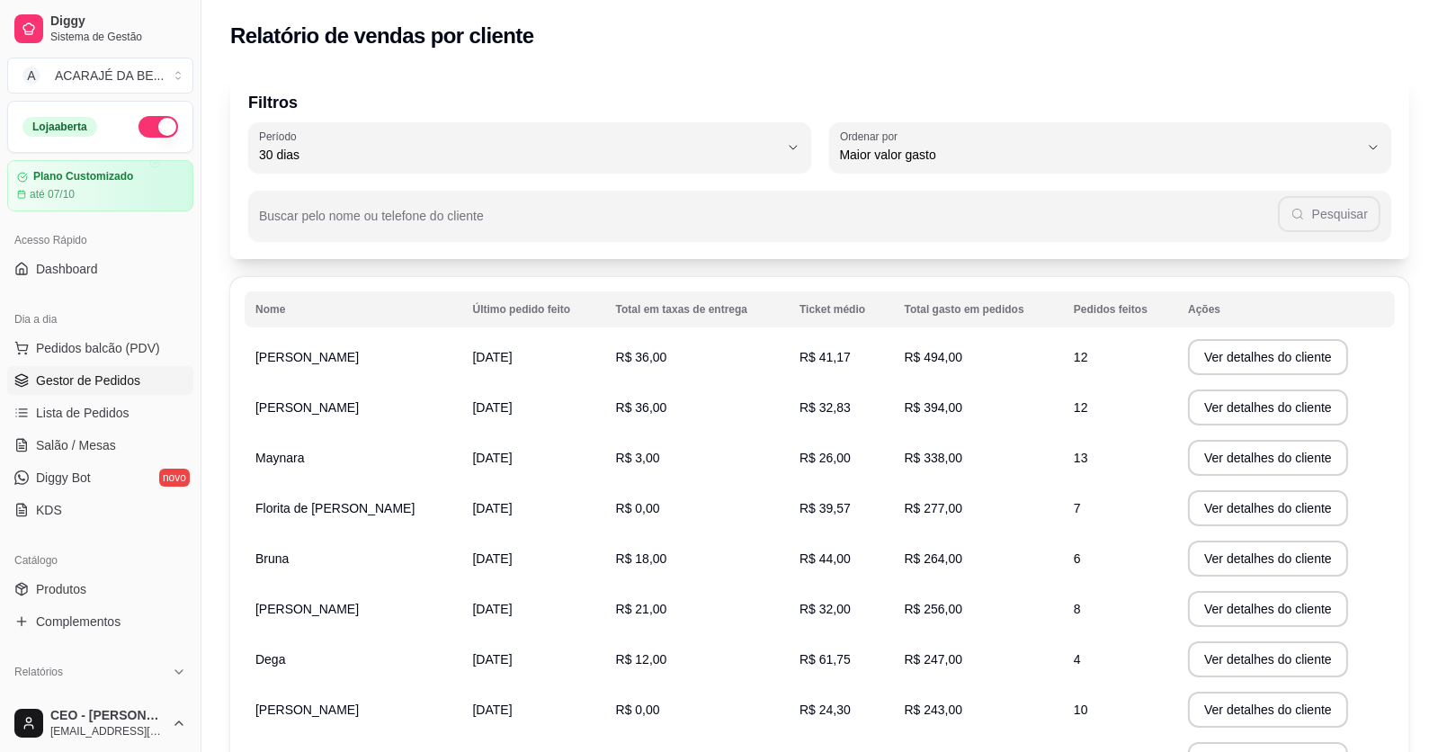
click at [112, 366] on link "Gestor de Pedidos" at bounding box center [100, 380] width 186 height 29
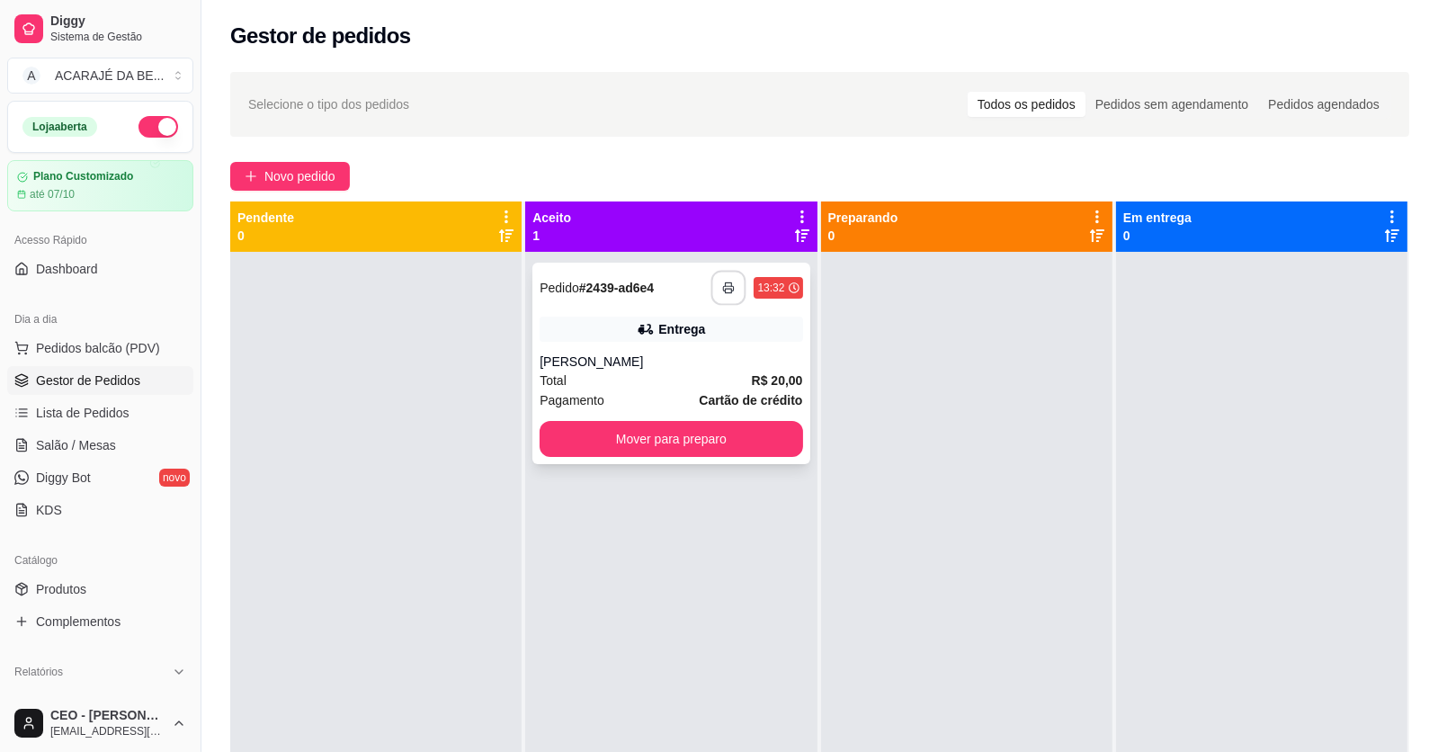
click at [727, 289] on button "button" at bounding box center [729, 288] width 35 height 35
click at [755, 443] on button "Mover para preparo" at bounding box center [671, 439] width 255 height 35
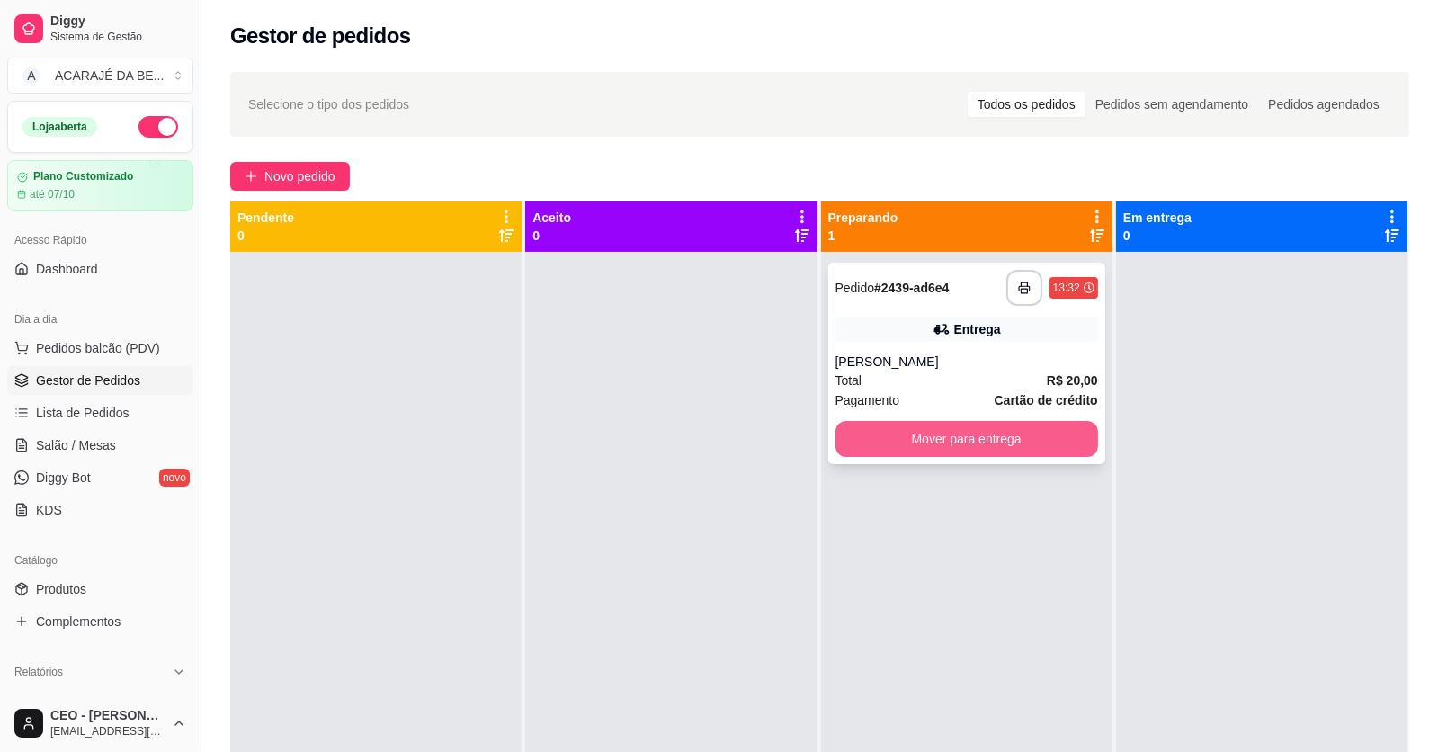
click at [891, 440] on button "Mover para entrega" at bounding box center [967, 439] width 263 height 36
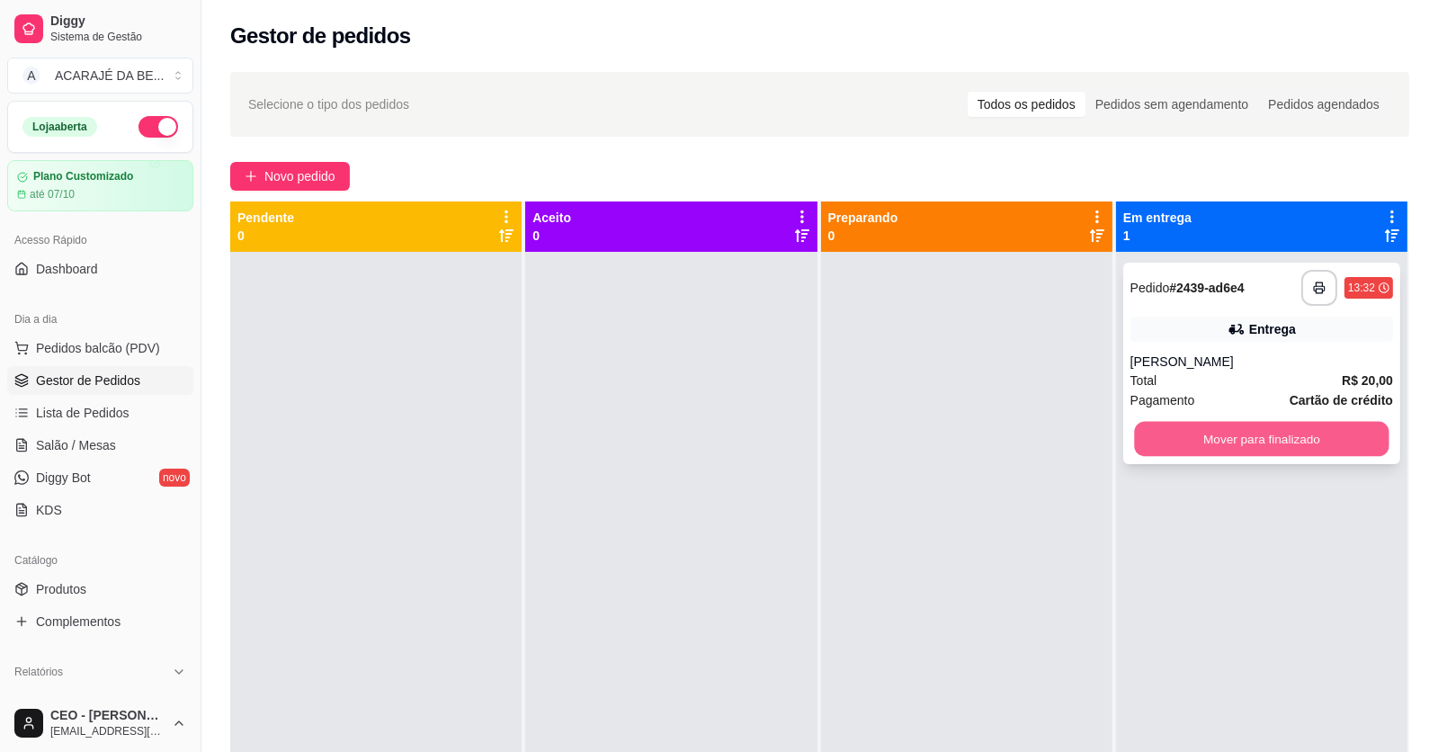
click at [1282, 453] on button "Mover para finalizado" at bounding box center [1261, 439] width 255 height 35
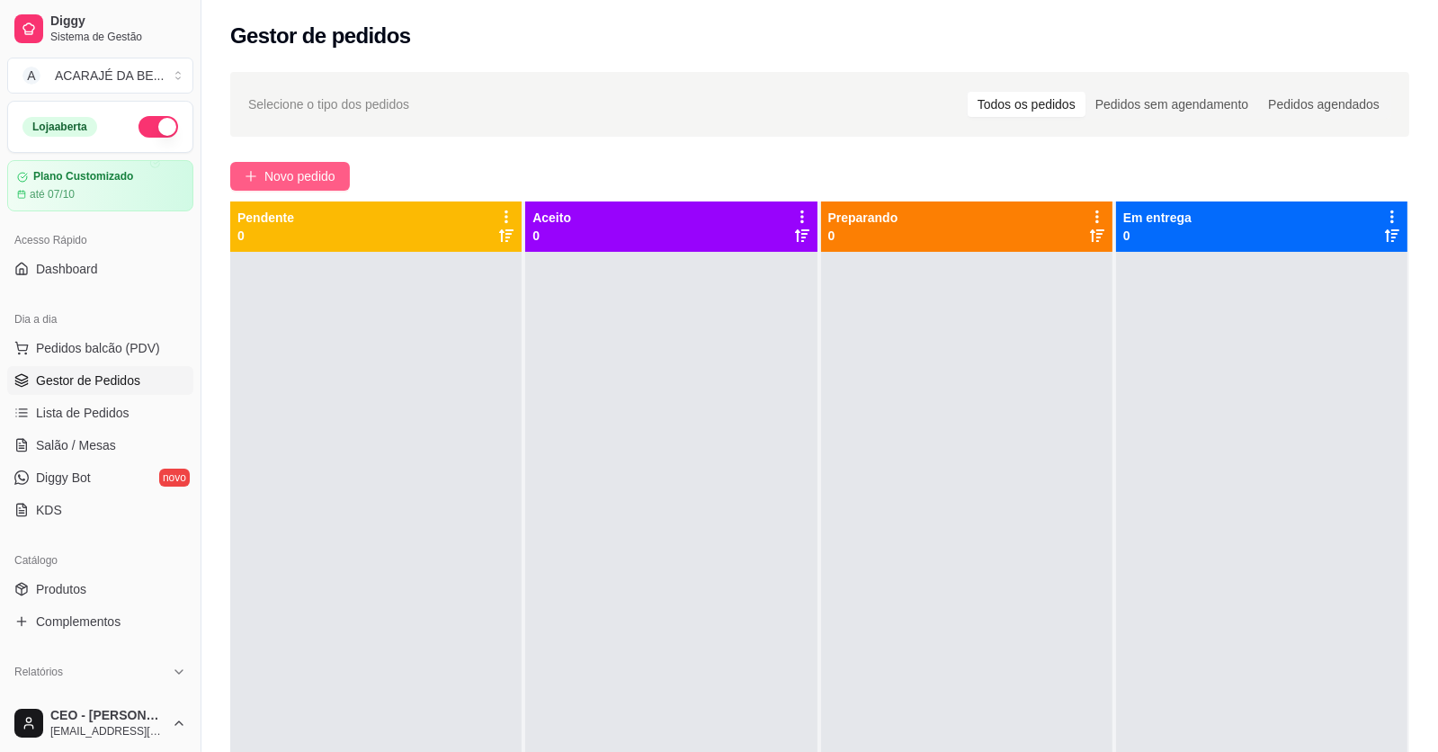
click at [332, 169] on span "Novo pedido" at bounding box center [299, 176] width 71 height 20
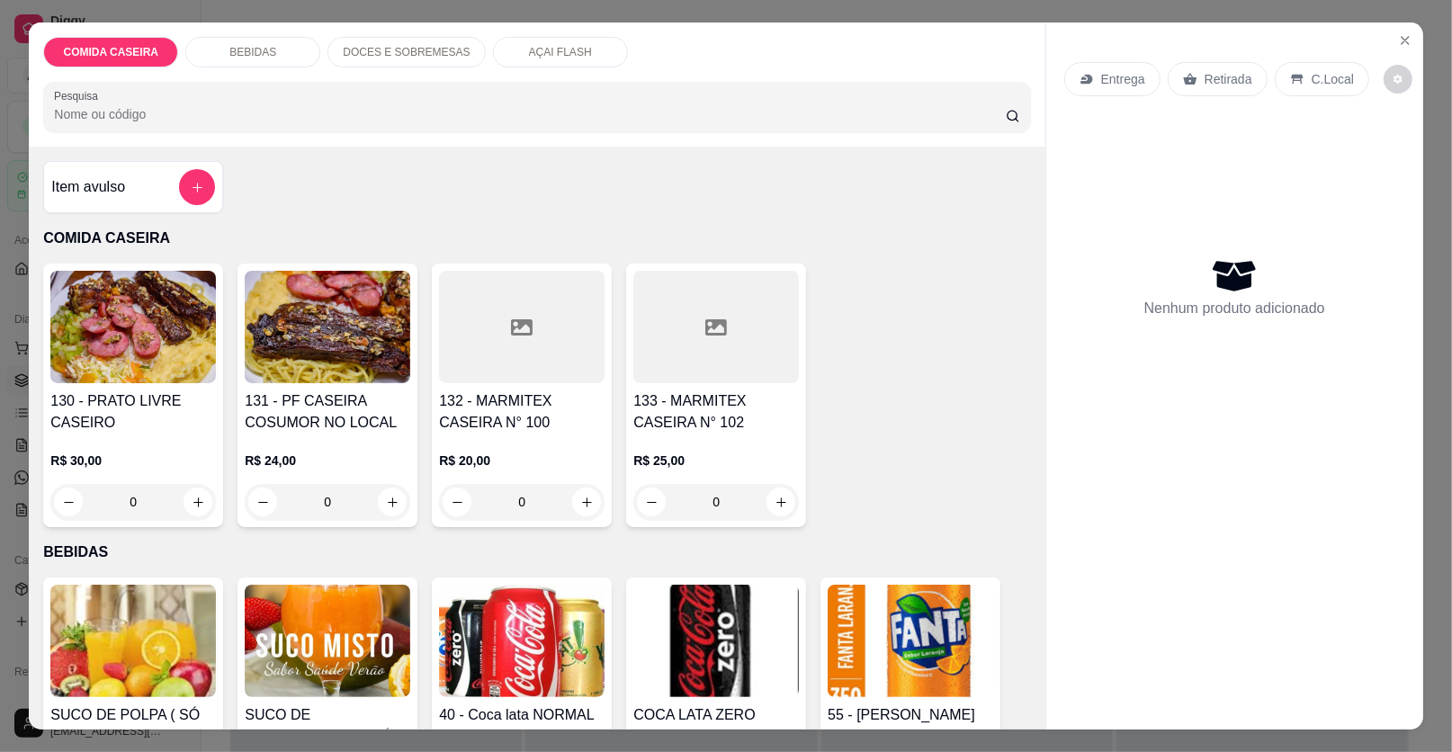
click at [709, 354] on div at bounding box center [716, 327] width 166 height 112
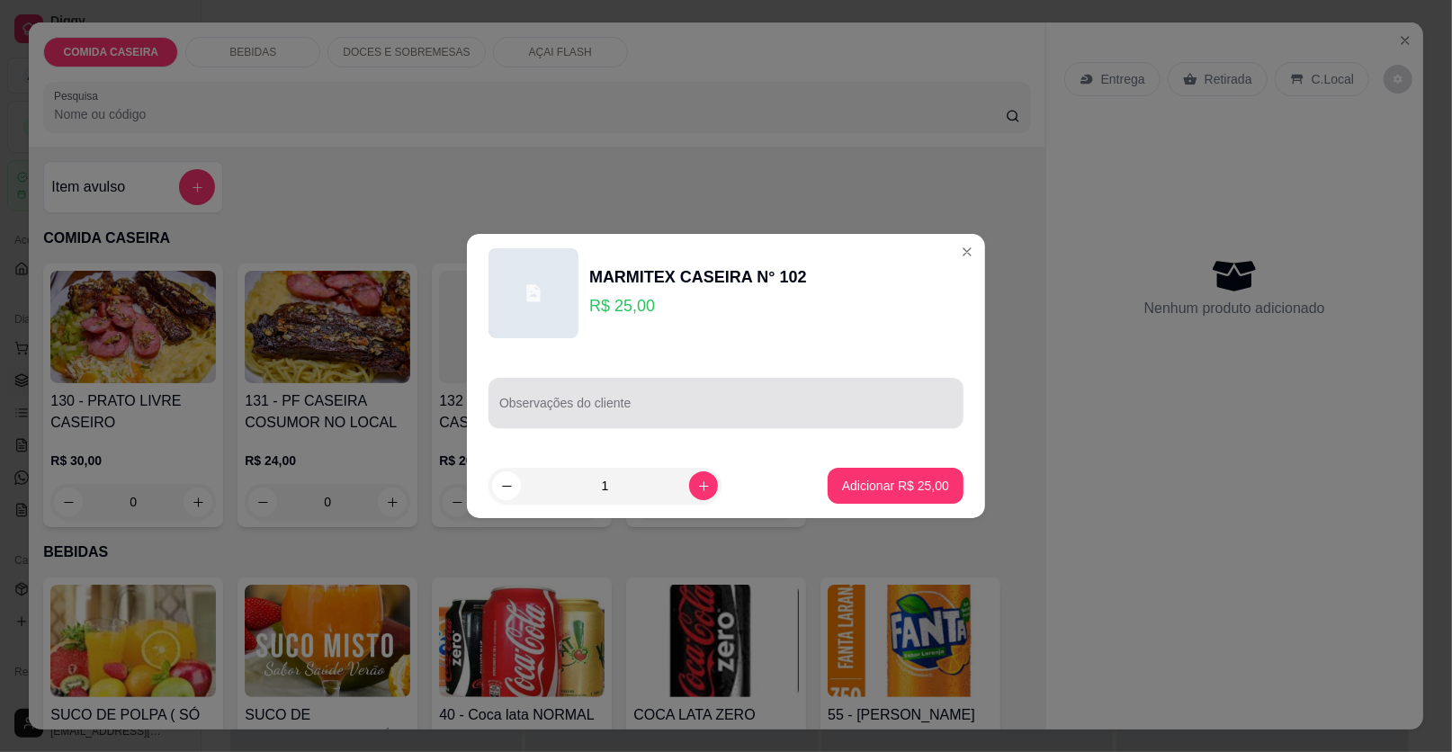
click at [841, 418] on div at bounding box center [725, 403] width 453 height 36
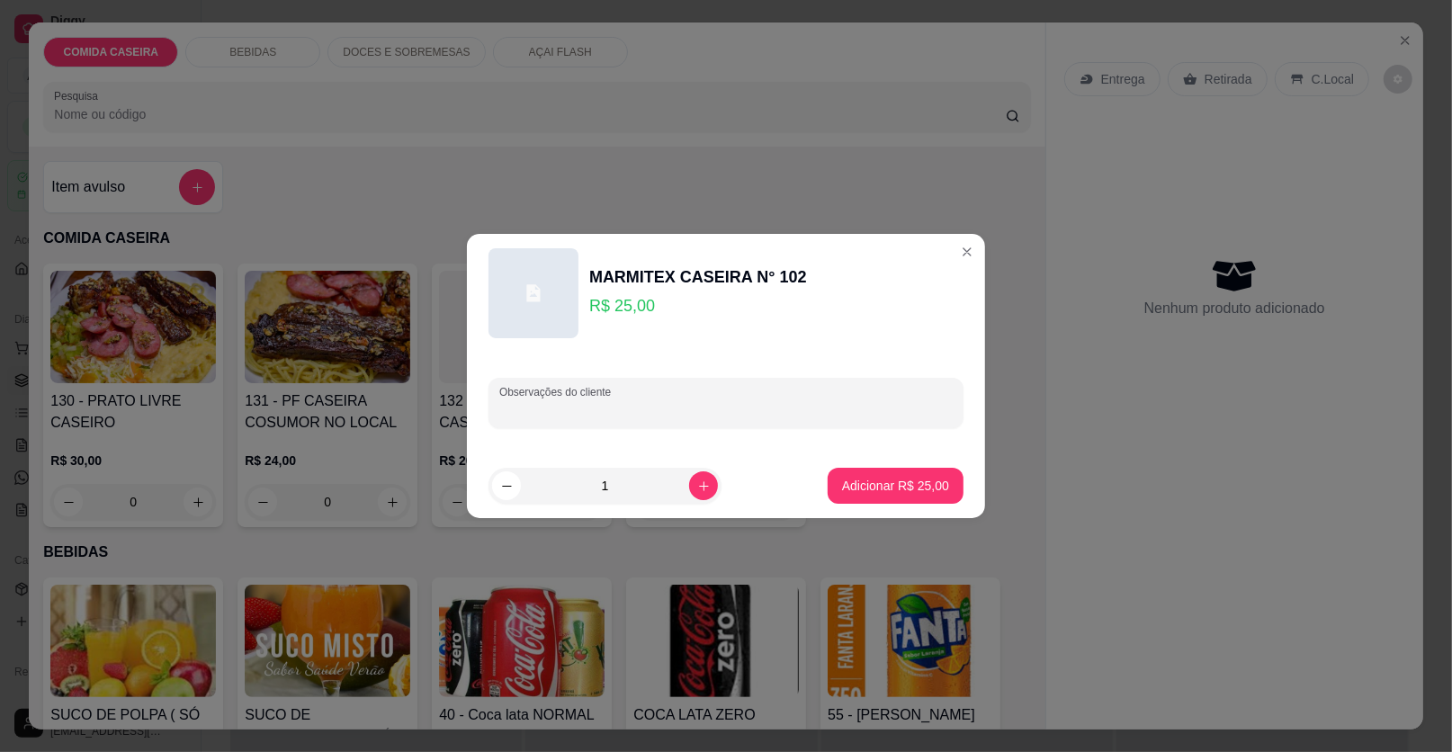
paste input "completo com galinha balão, feijão de caldo, arroz, macarrão, couve"
type input "completo com galinha balão, feijão de caldo, arroz, macarrão, couve"
click at [931, 488] on p "Adicionar R$ 25,00" at bounding box center [896, 485] width 104 height 17
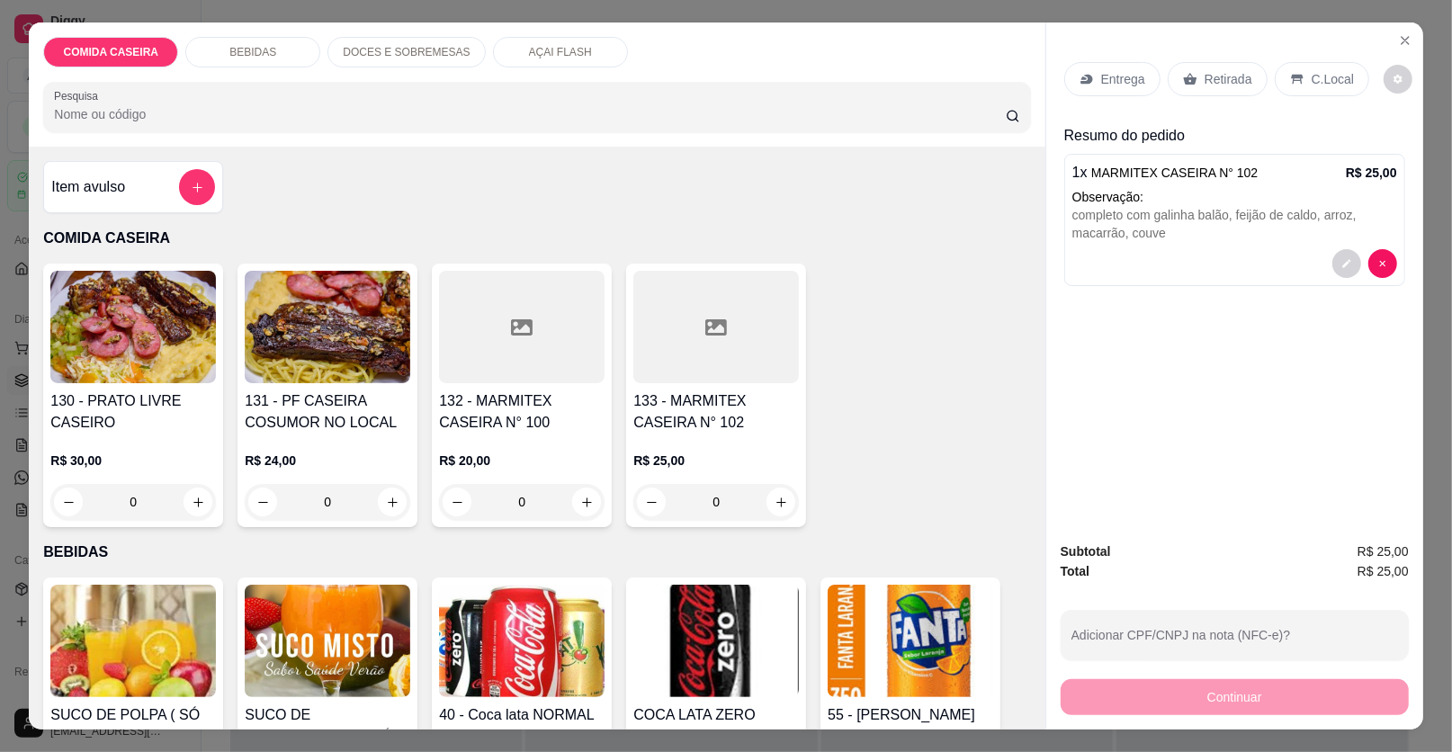
click at [1108, 80] on p "Entrega" at bounding box center [1123, 79] width 44 height 18
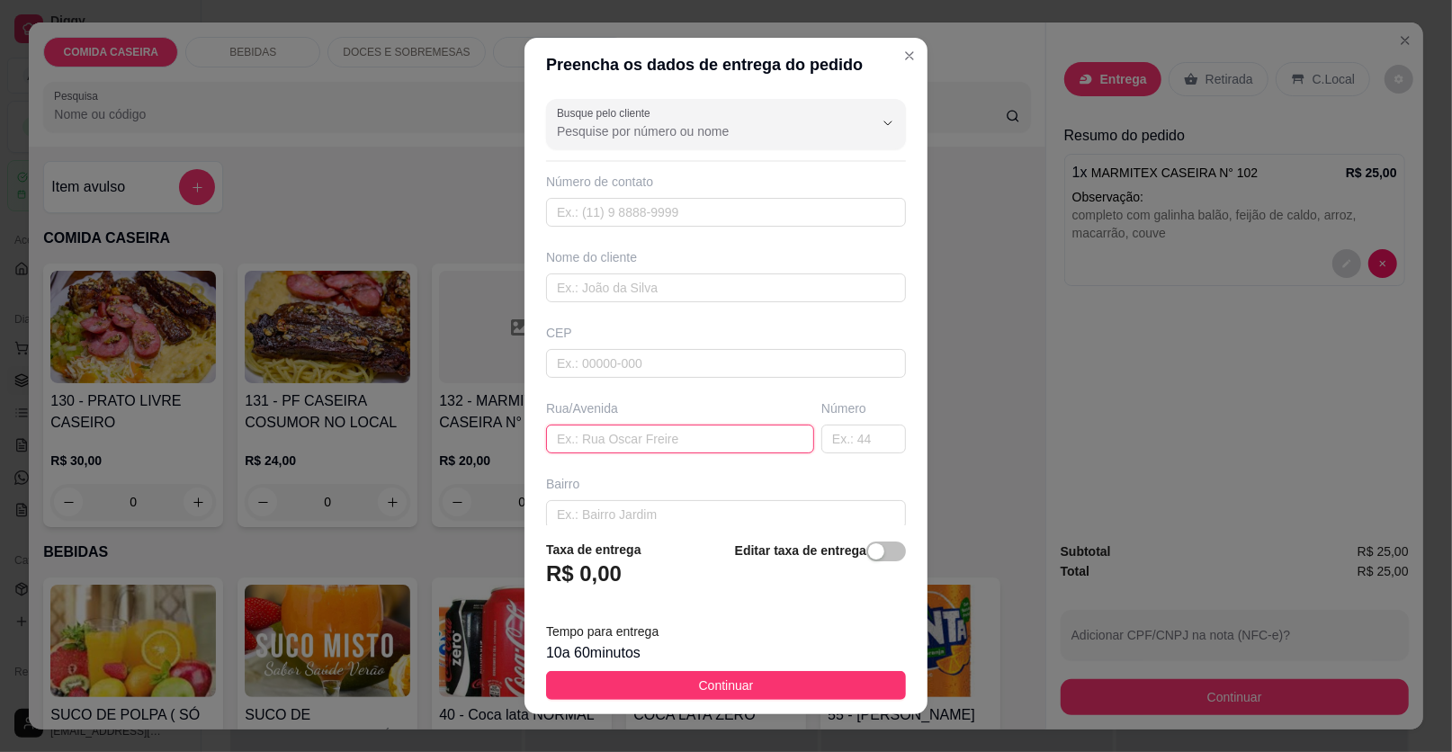
click at [724, 441] on input "text" at bounding box center [680, 439] width 268 height 29
paste input "Rua [PERSON_NAME]"
paste input "Bela vista"
type input "Rua Hermílio ribeiro [GEOGRAPHIC_DATA]"
click at [843, 442] on input "text" at bounding box center [863, 439] width 85 height 29
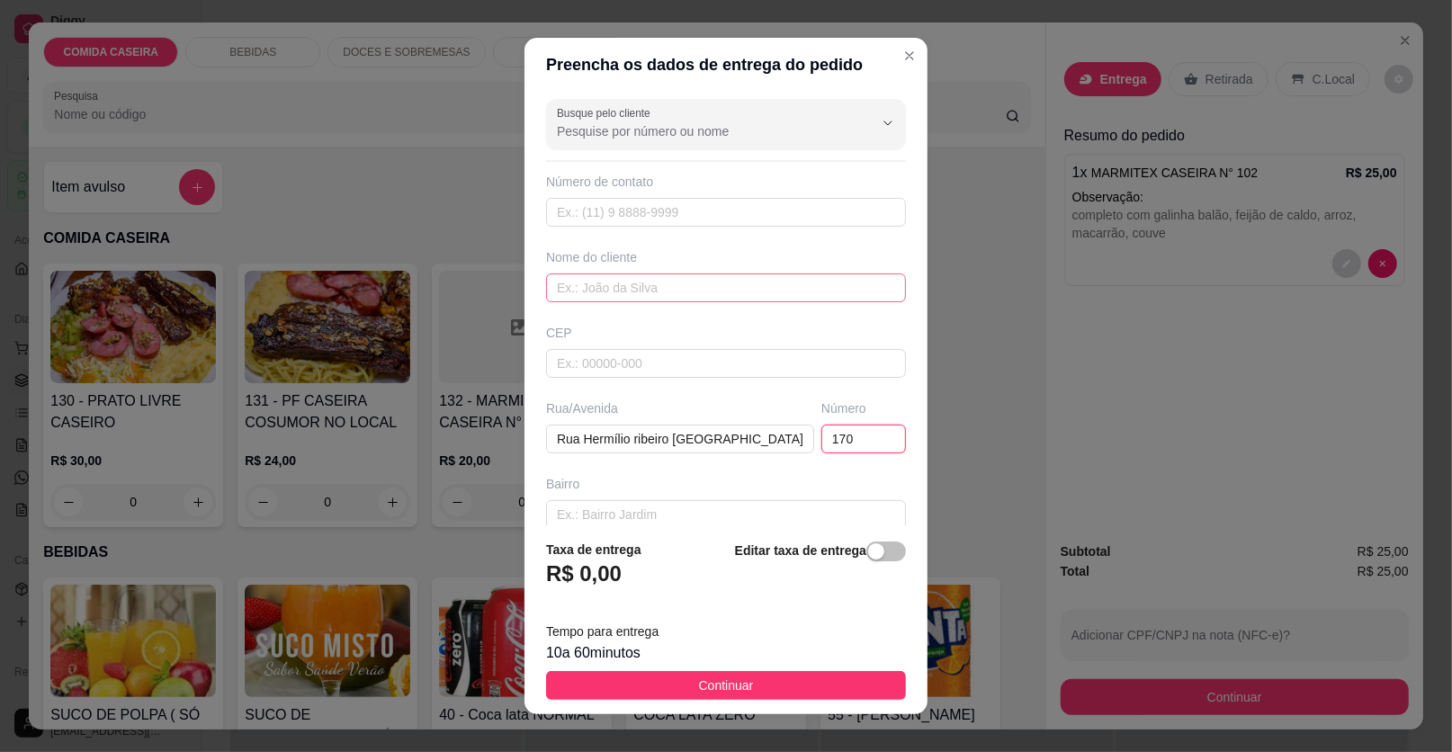
type input "170"
click at [702, 289] on input "text" at bounding box center [726, 287] width 360 height 29
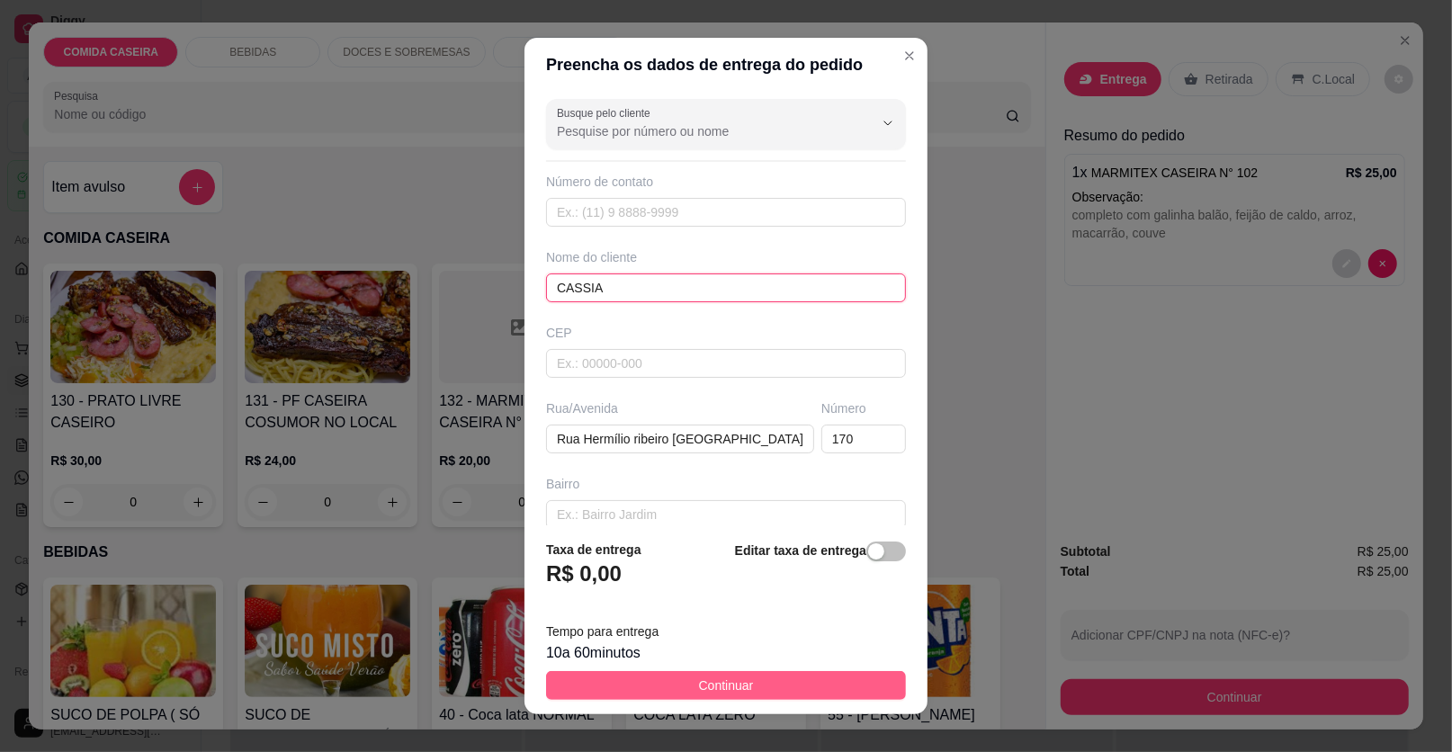
type input "CASSIA"
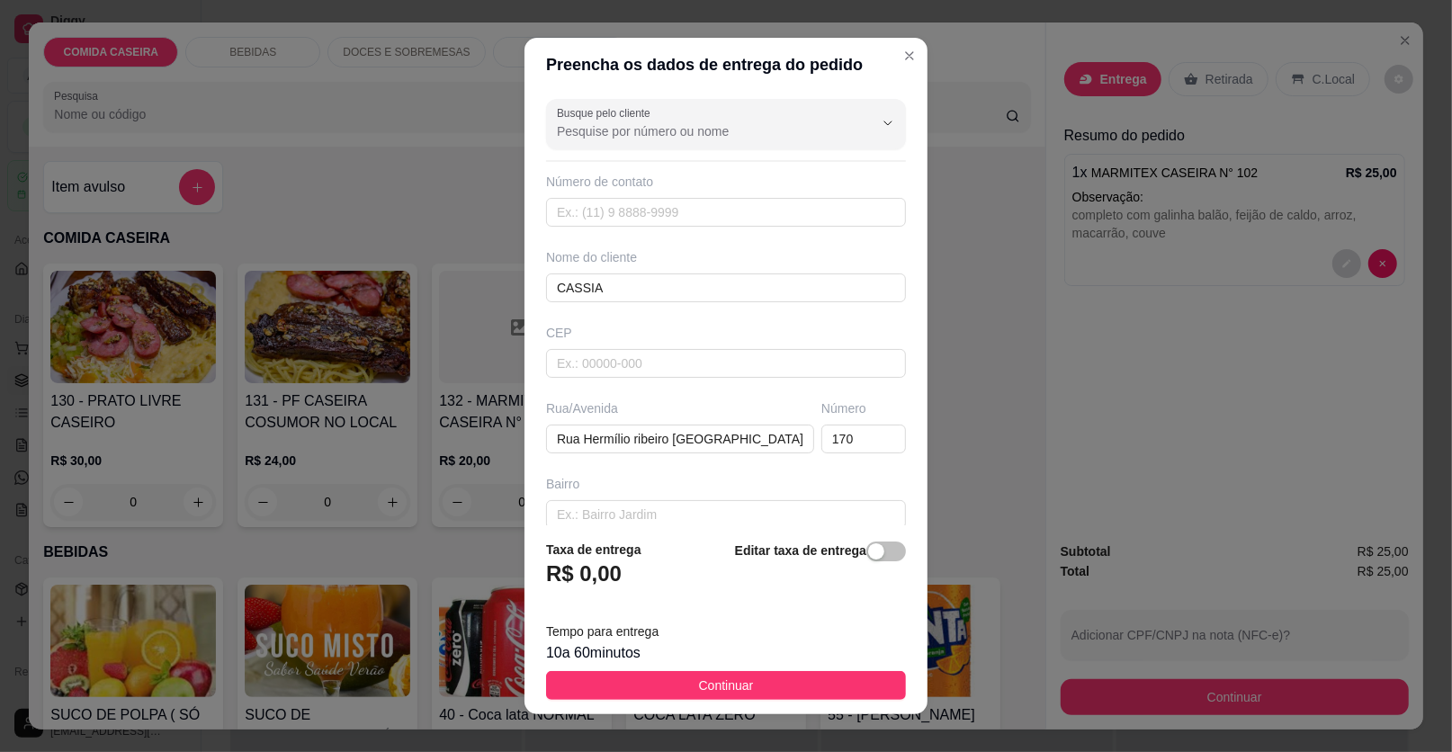
drag, startPoint x: 676, startPoint y: 675, endPoint x: 747, endPoint y: 685, distance: 71.0
click at [676, 677] on button "Continuar" at bounding box center [726, 685] width 360 height 29
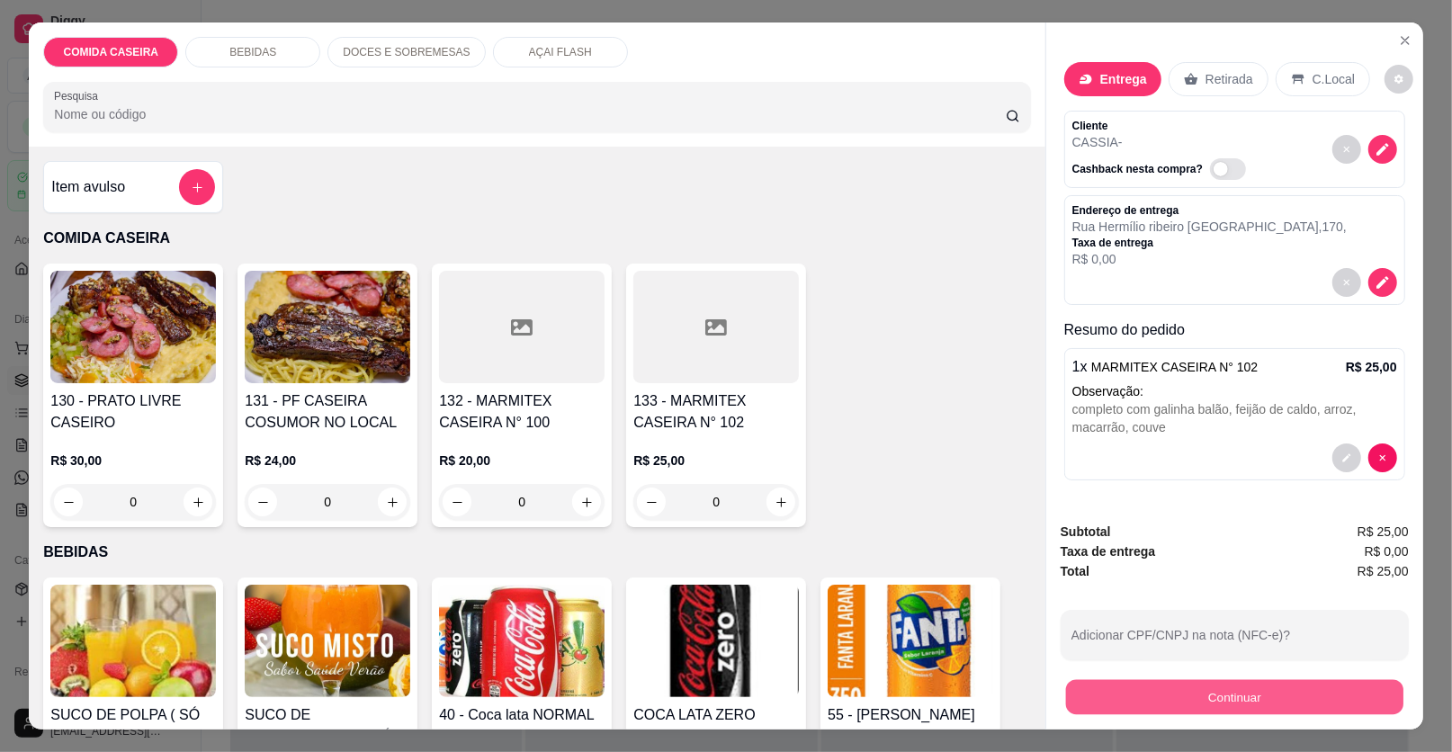
click at [1294, 702] on button "Continuar" at bounding box center [1234, 697] width 337 height 35
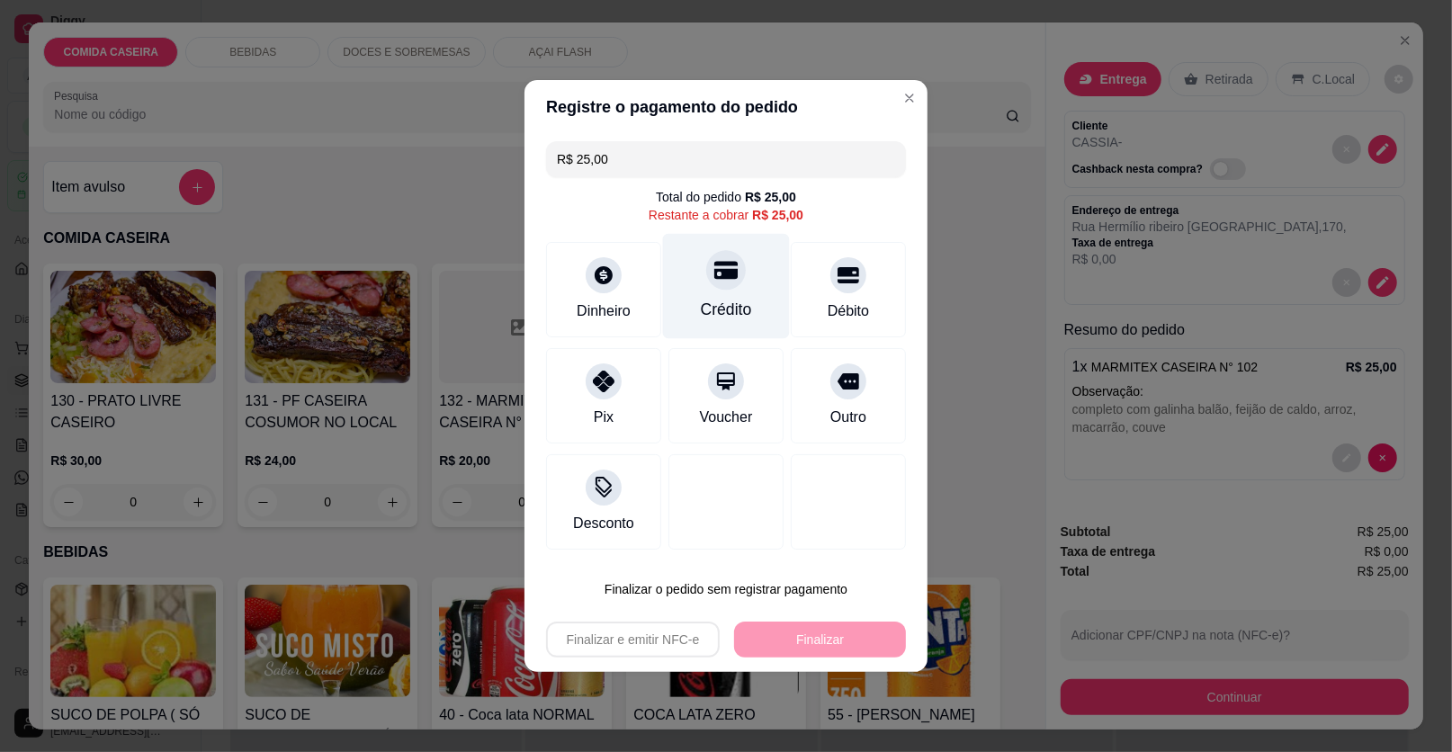
click at [739, 301] on div "Crédito" at bounding box center [726, 309] width 51 height 23
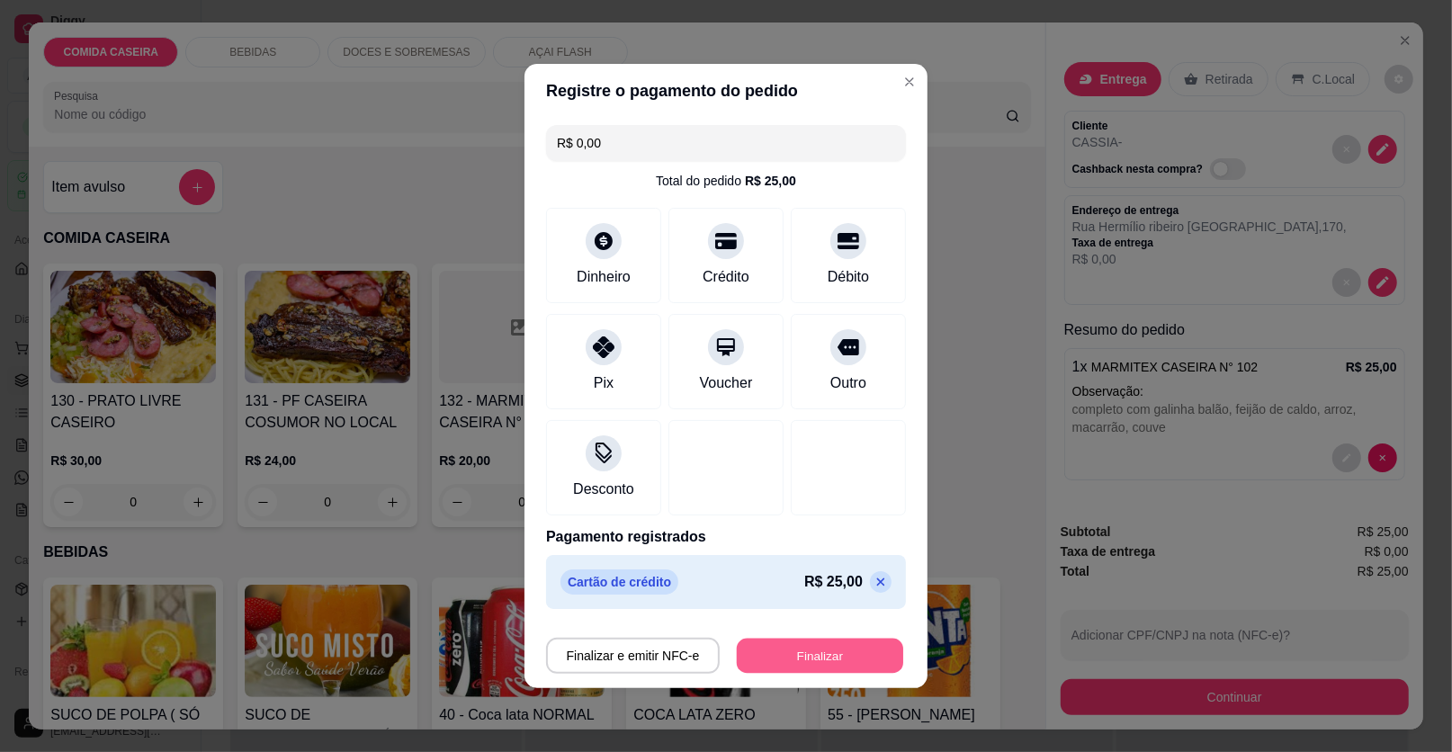
click at [791, 662] on button "Finalizar" at bounding box center [820, 656] width 166 height 35
click at [791, 662] on div "Finalizar e emitir NFC-e Finalizar" at bounding box center [726, 656] width 360 height 36
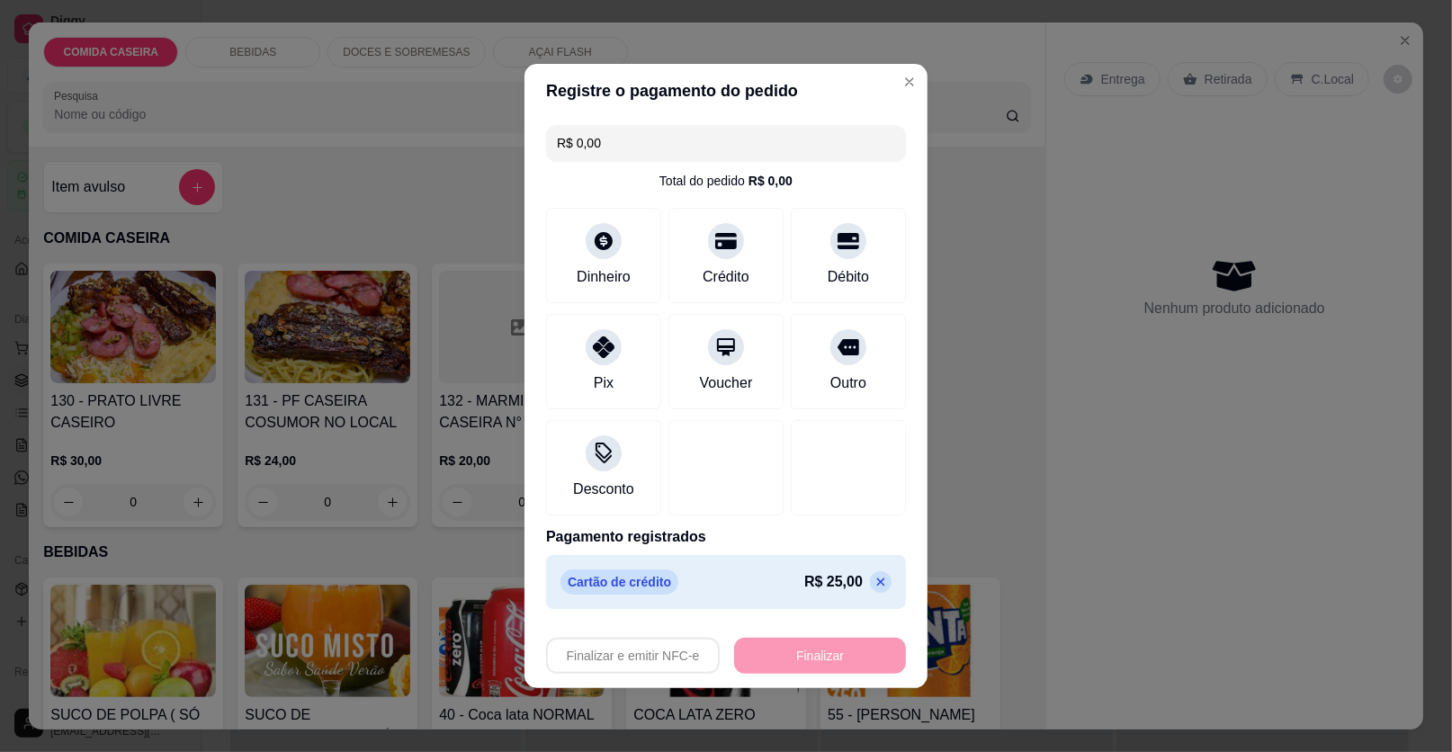
type input "-R$ 25,00"
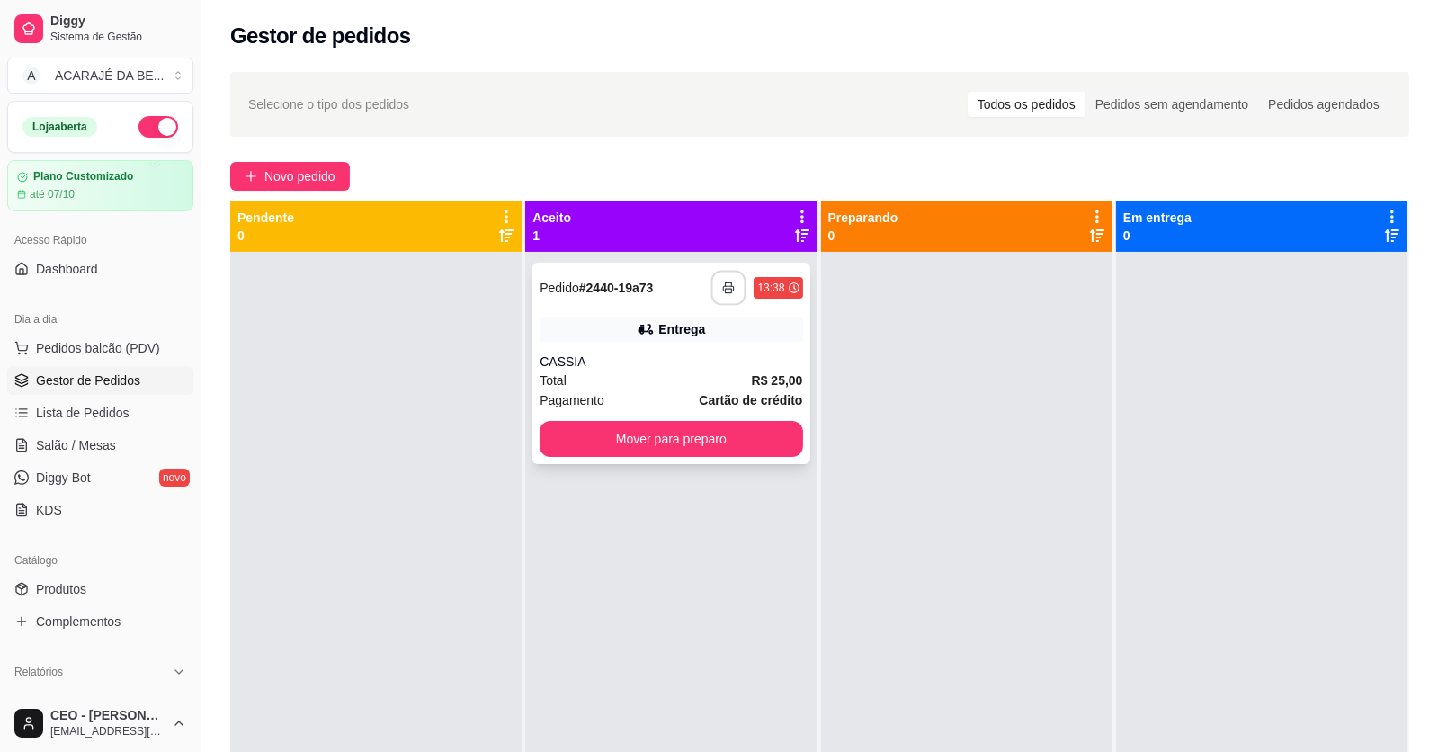
click at [728, 292] on icon "button" at bounding box center [729, 288] width 13 height 13
click at [748, 429] on button "Mover para preparo" at bounding box center [671, 439] width 263 height 36
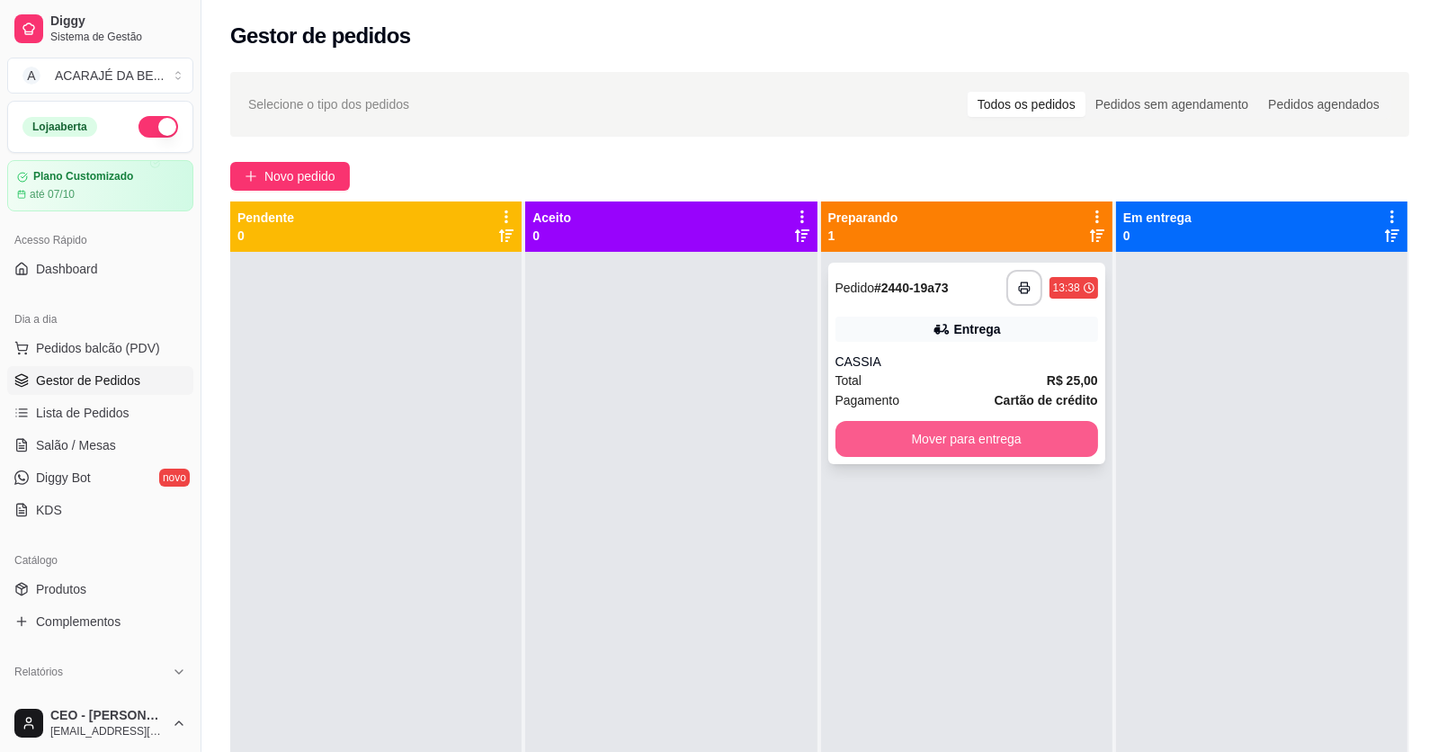
click at [1028, 431] on button "Mover para entrega" at bounding box center [967, 439] width 263 height 36
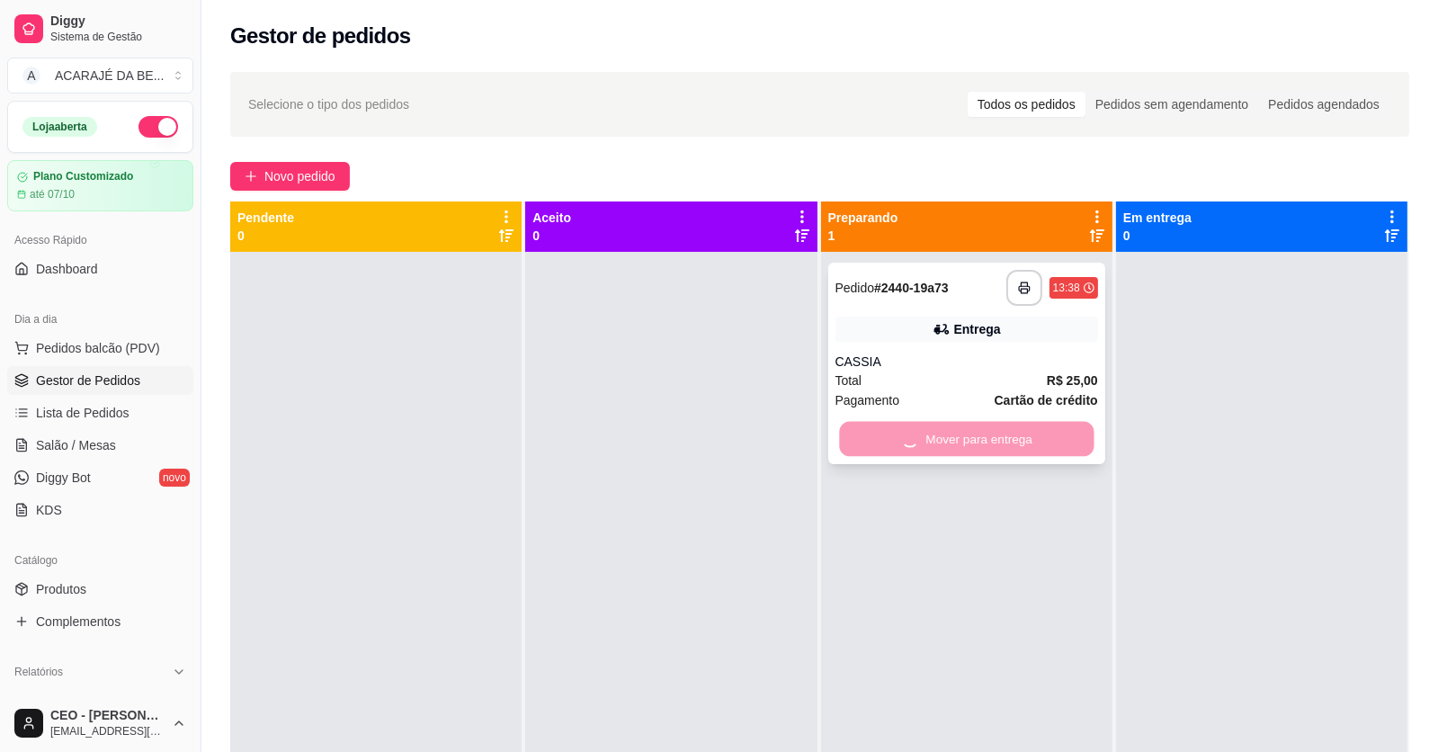
click at [1028, 431] on div "Mover para entrega" at bounding box center [967, 439] width 263 height 36
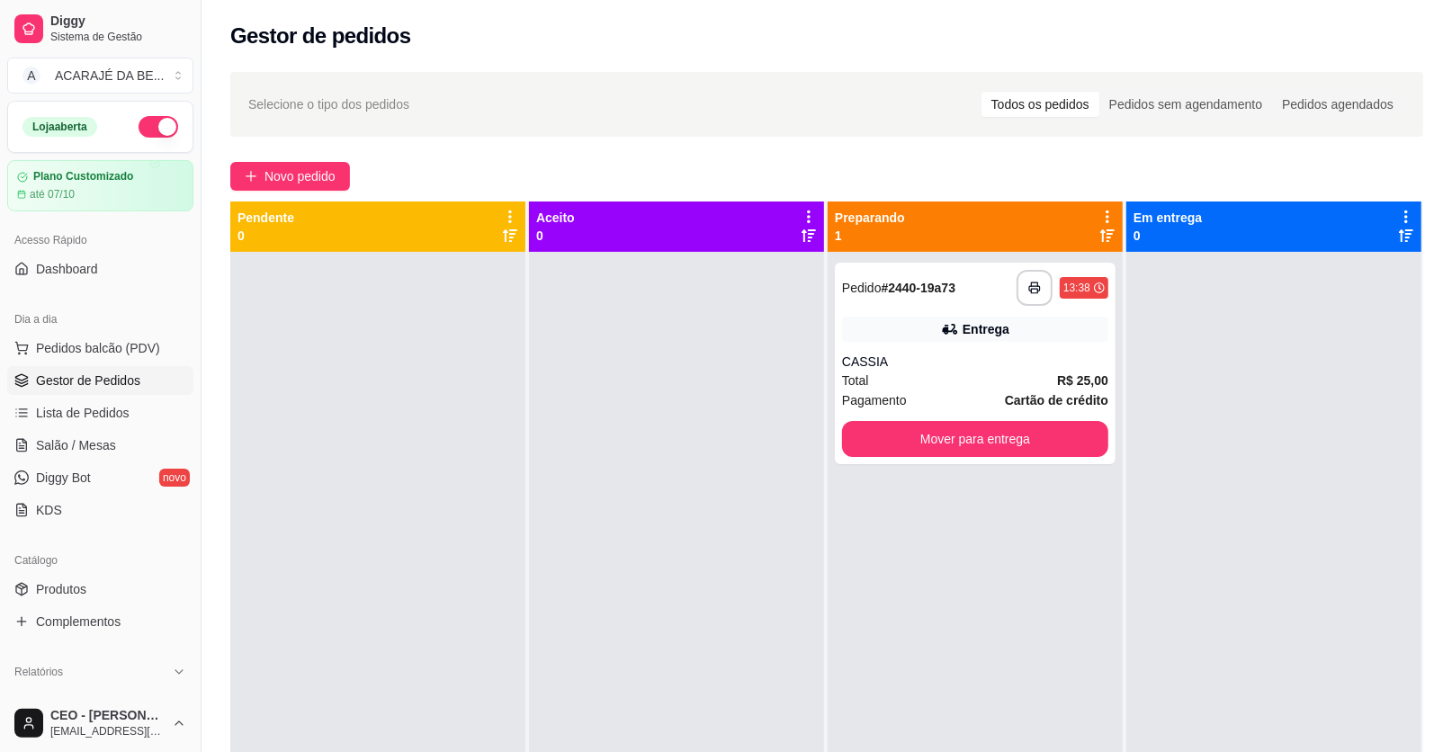
drag, startPoint x: 1150, startPoint y: 413, endPoint x: 1116, endPoint y: 418, distance: 33.7
click at [1150, 414] on div at bounding box center [1273, 628] width 295 height 752
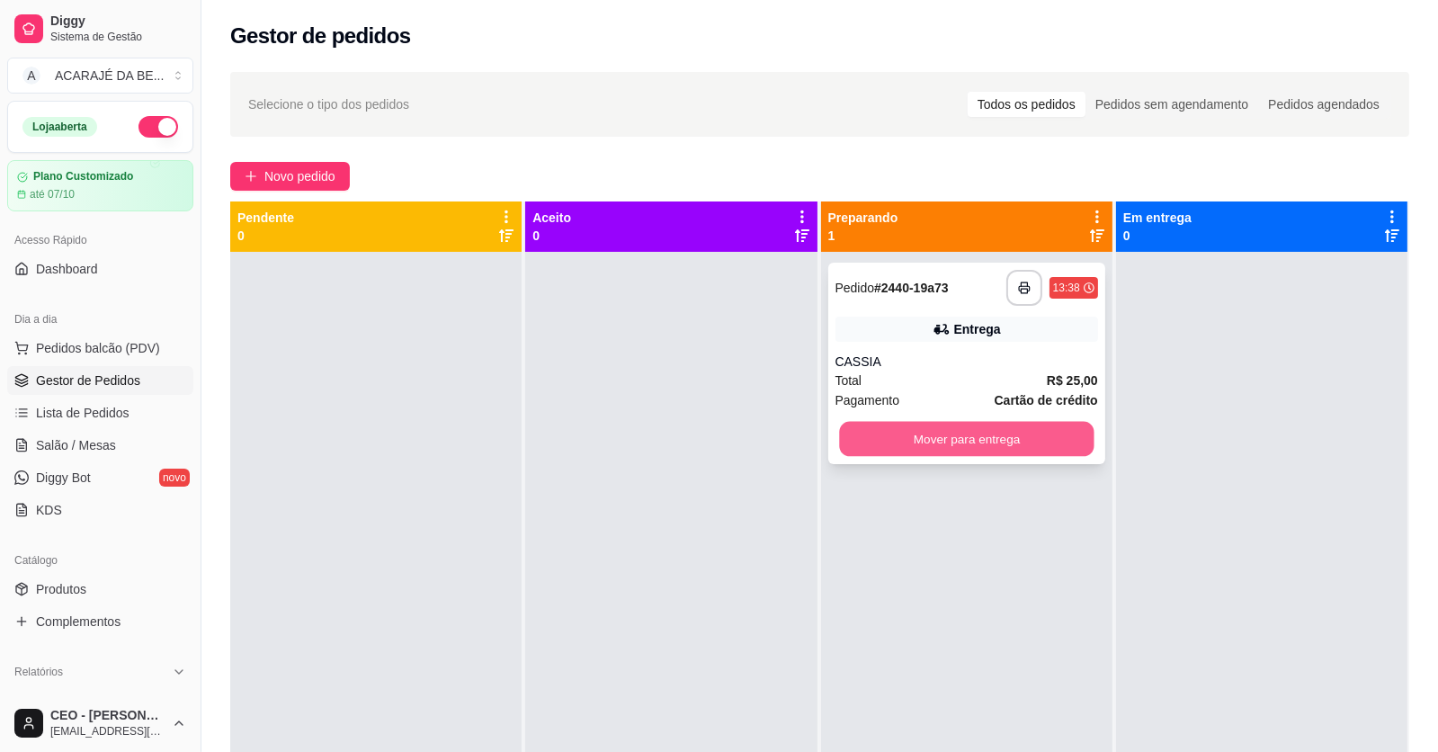
click at [1077, 440] on button "Mover para entrega" at bounding box center [966, 439] width 255 height 35
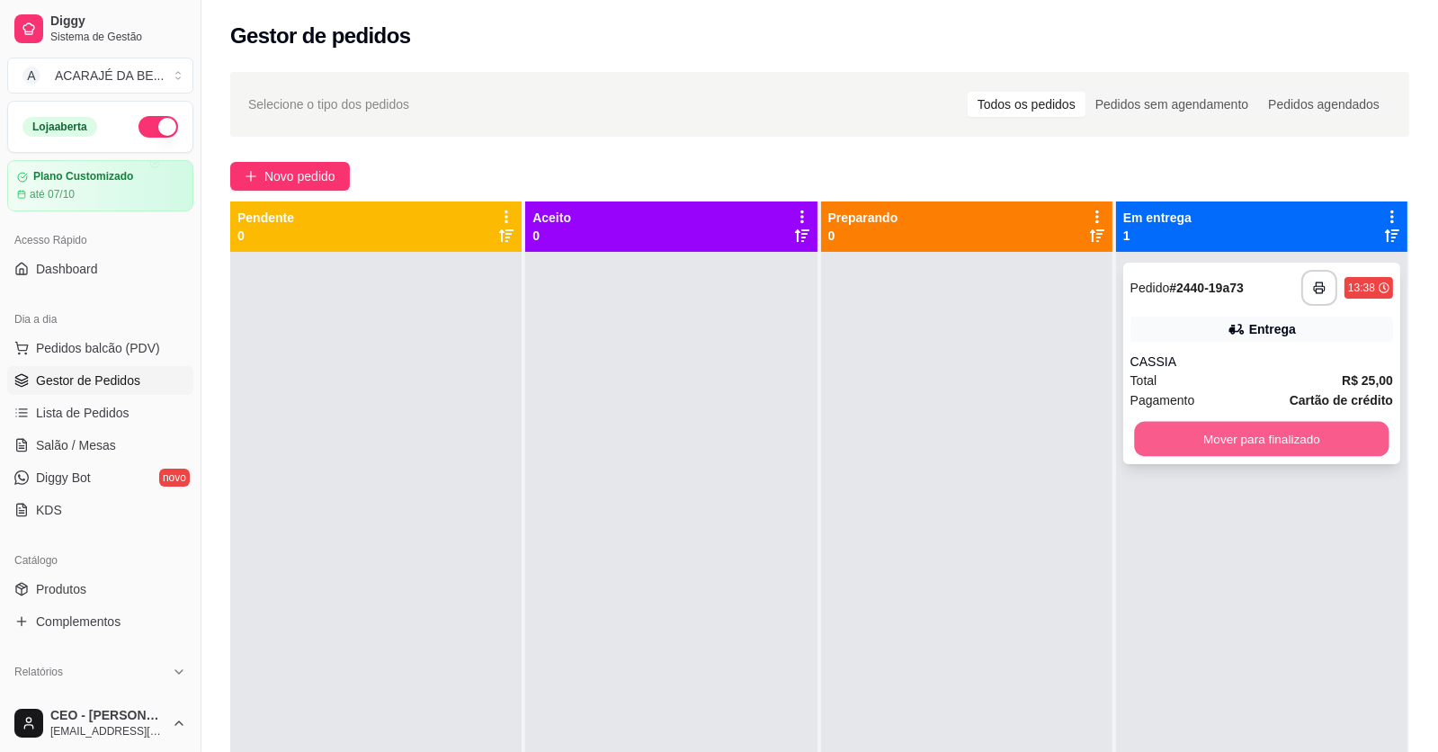
click at [1179, 434] on button "Mover para finalizado" at bounding box center [1261, 439] width 255 height 35
click at [1179, 434] on div "Mover para finalizado" at bounding box center [1262, 439] width 263 height 36
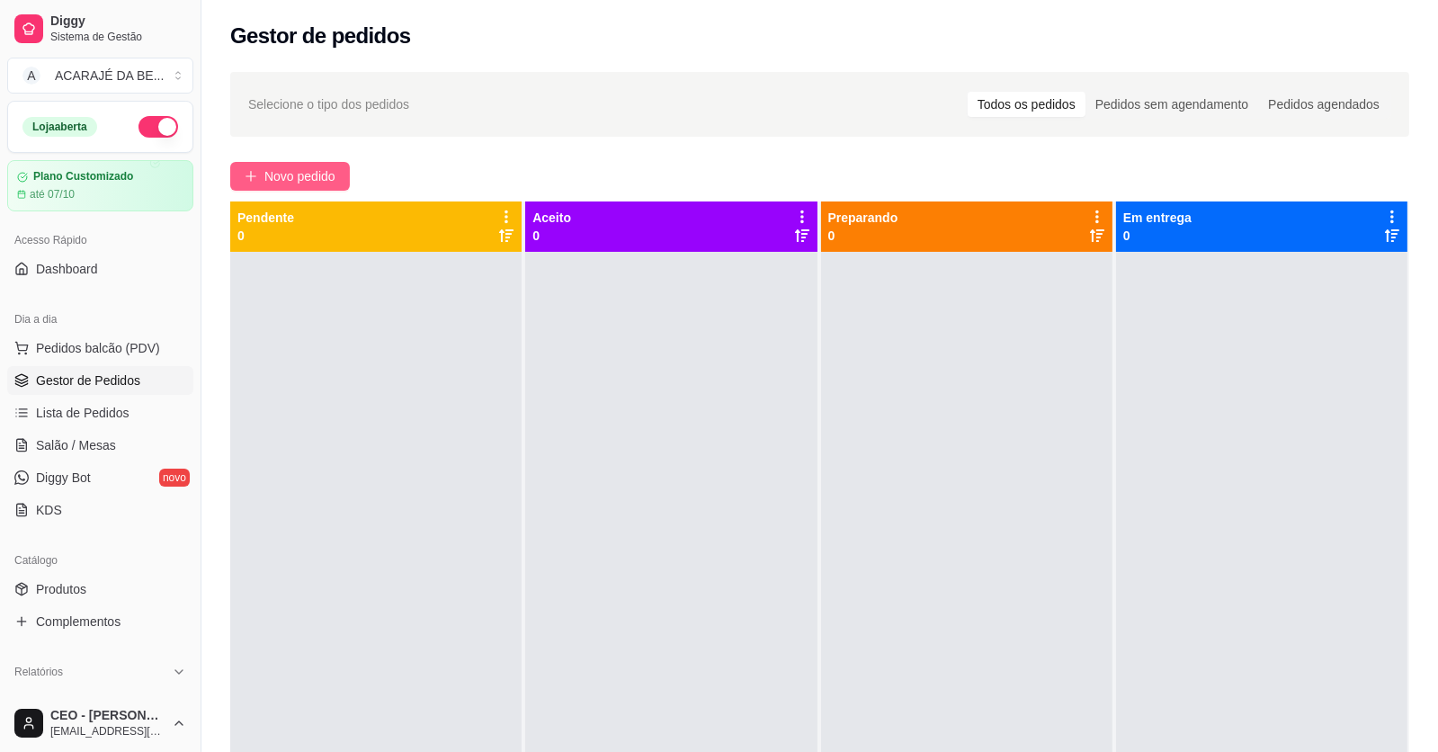
click at [289, 176] on span "Novo pedido" at bounding box center [299, 176] width 71 height 20
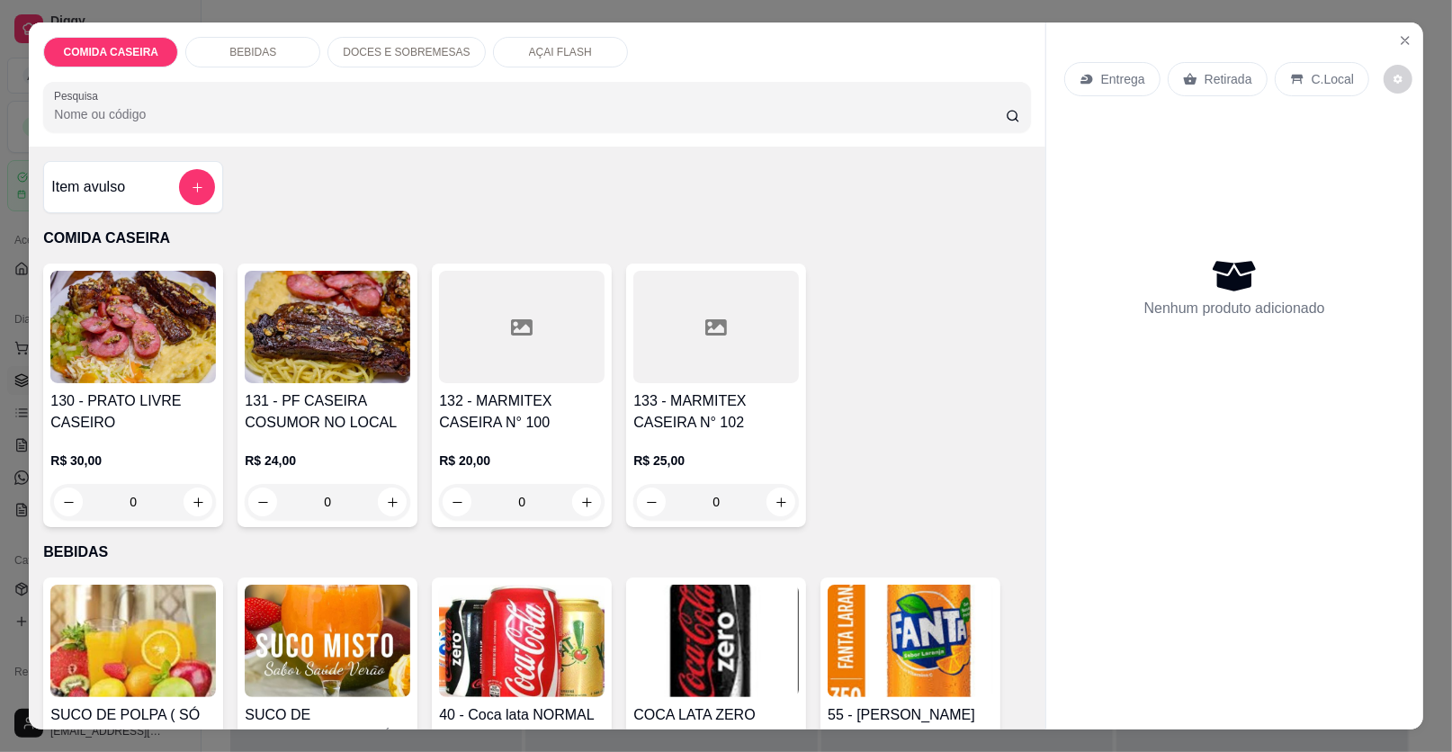
click at [449, 59] on div "DOCES E SOBREMESAS" at bounding box center [405, 52] width 157 height 31
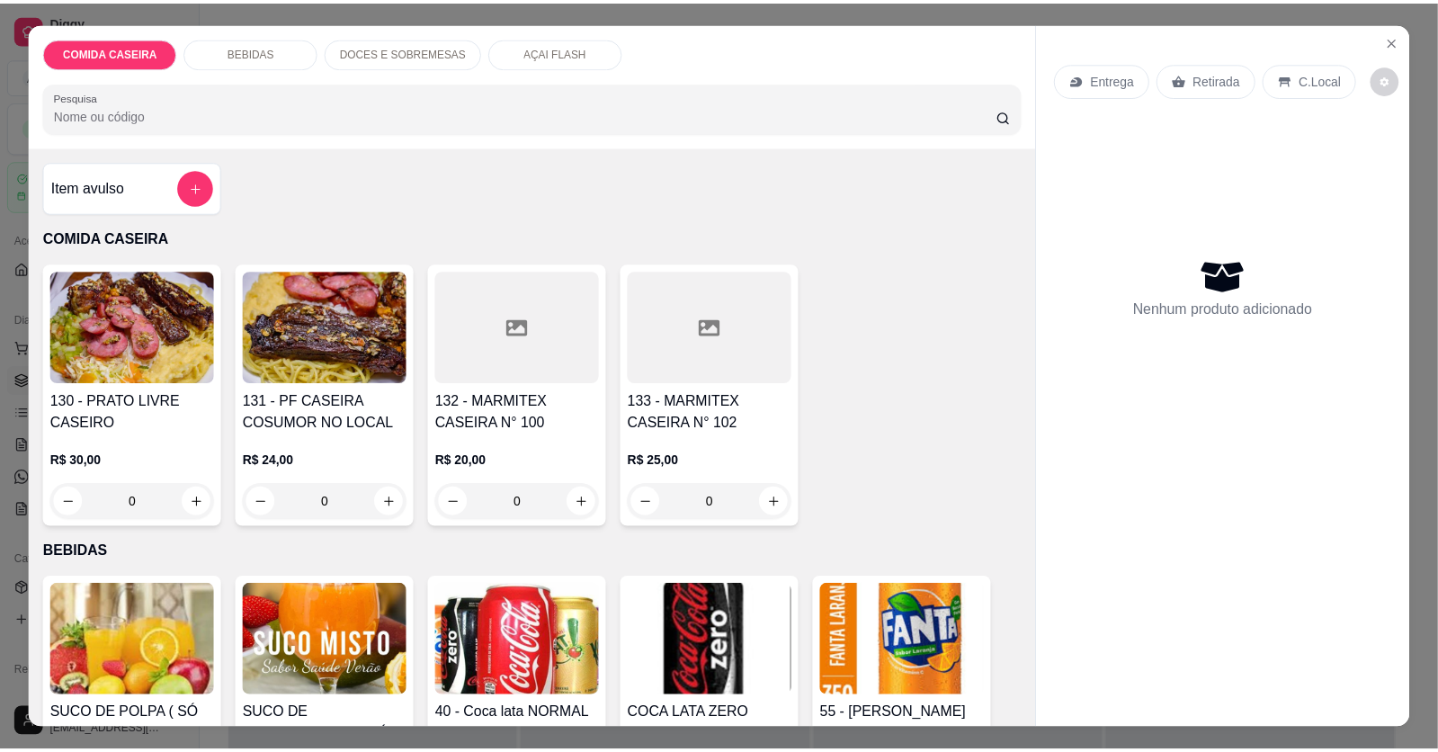
scroll to position [34, 0]
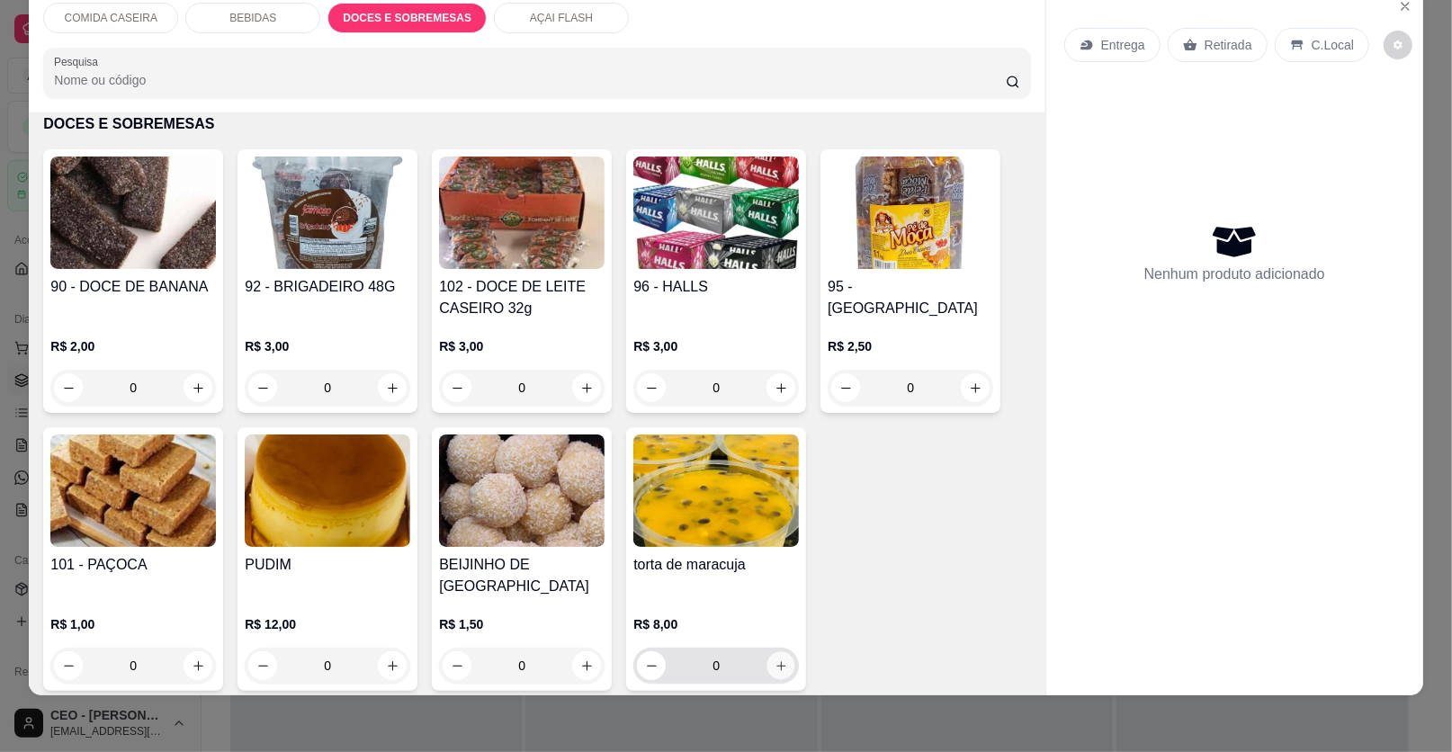
click at [771, 652] on button "increase-product-quantity" at bounding box center [781, 666] width 28 height 28
type input "1"
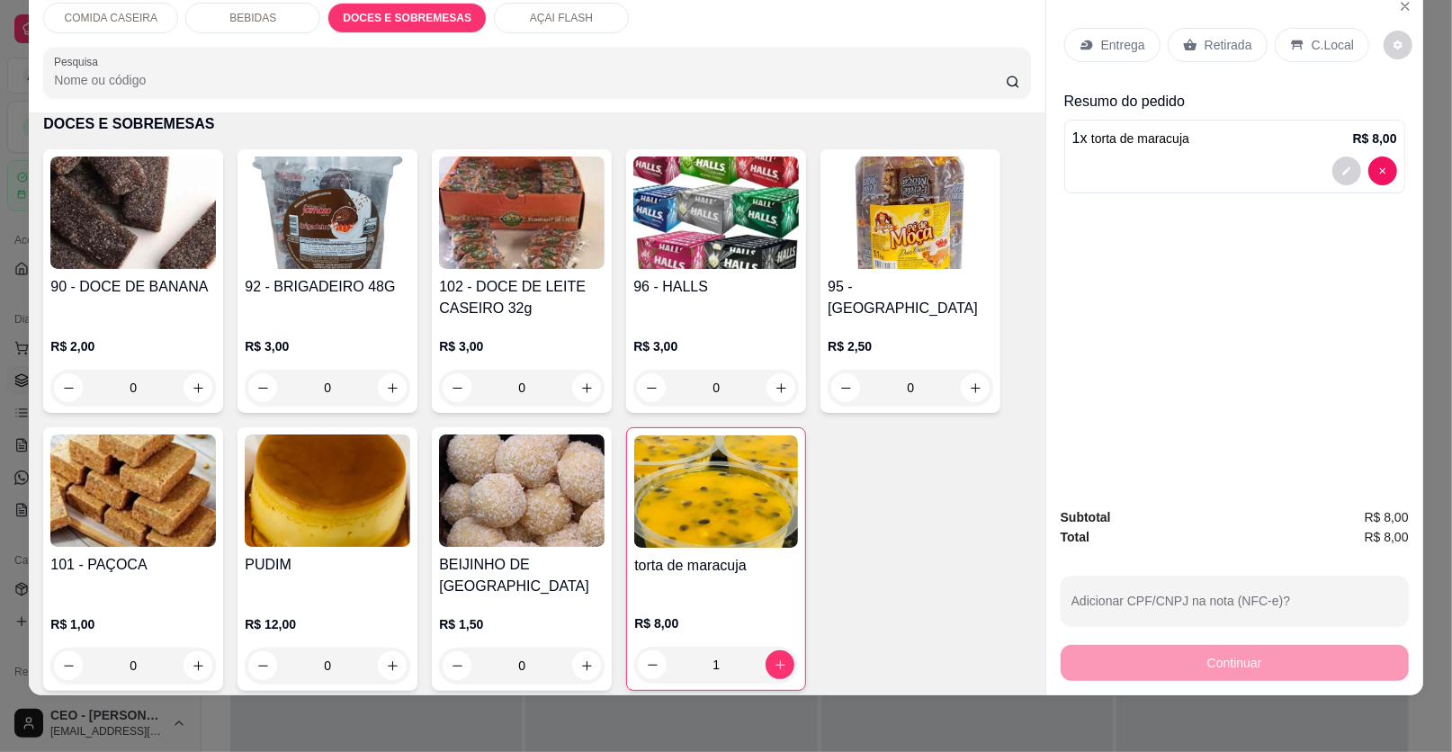
click at [1118, 40] on p "Entrega" at bounding box center [1123, 45] width 44 height 18
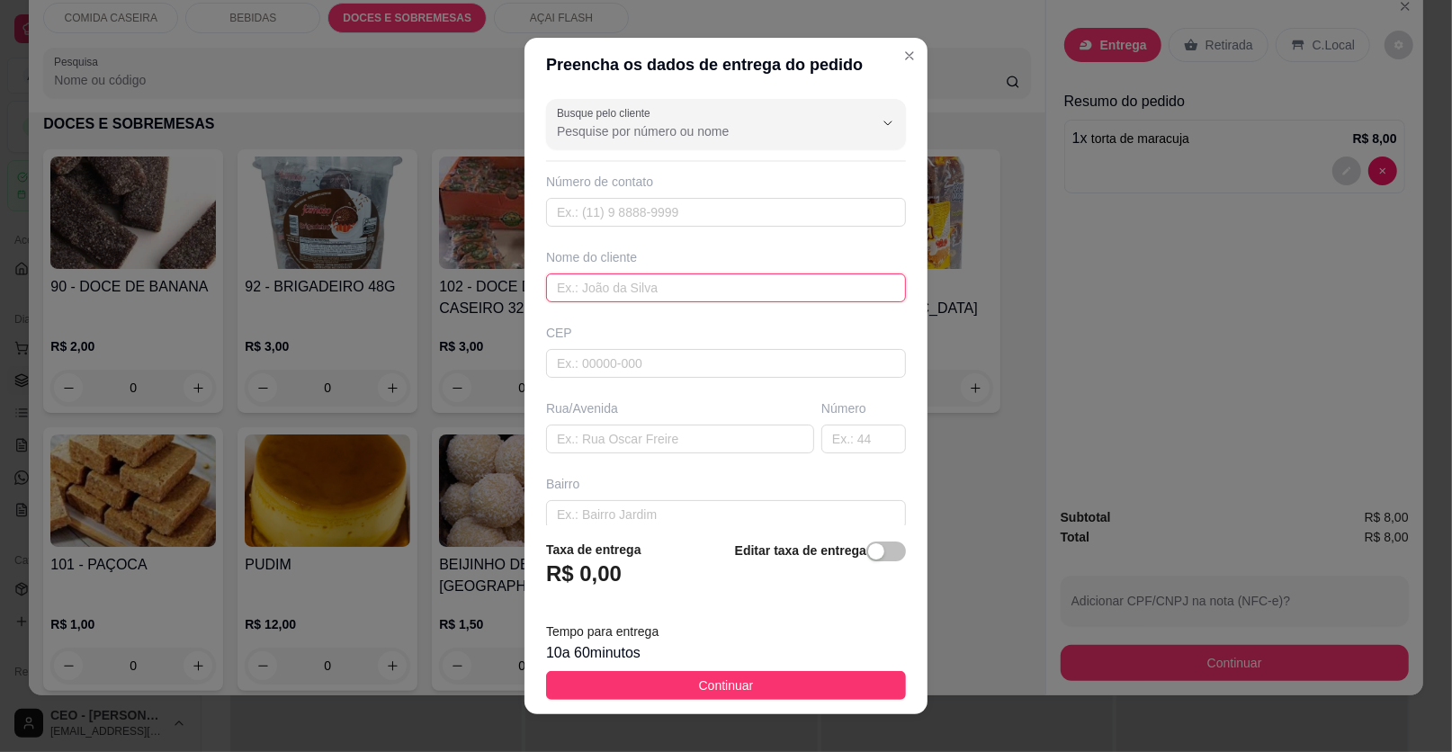
click at [653, 283] on input "text" at bounding box center [726, 287] width 360 height 29
type input "JOTA A"
click at [652, 430] on input "text" at bounding box center [680, 439] width 268 height 29
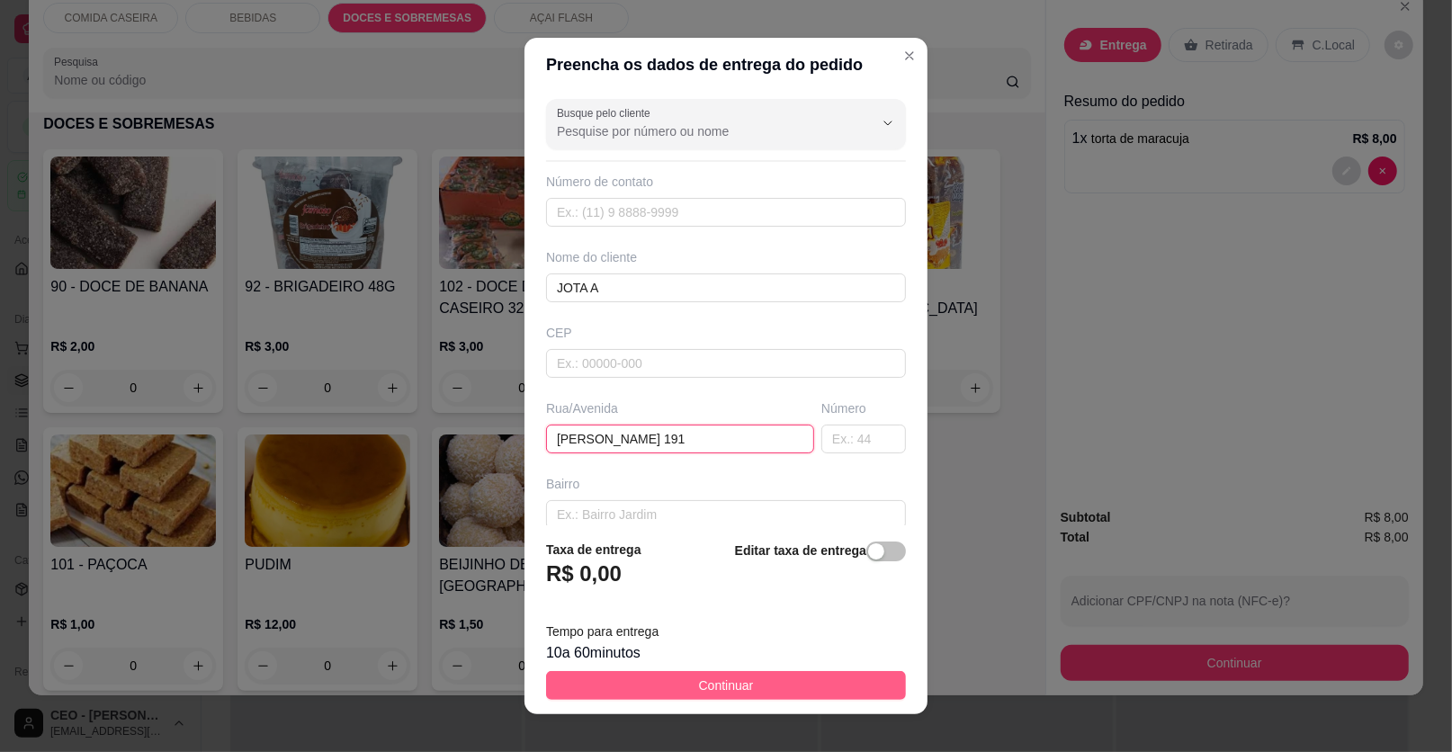
type input "[PERSON_NAME] 191"
click at [762, 688] on button "Continuar" at bounding box center [726, 685] width 360 height 29
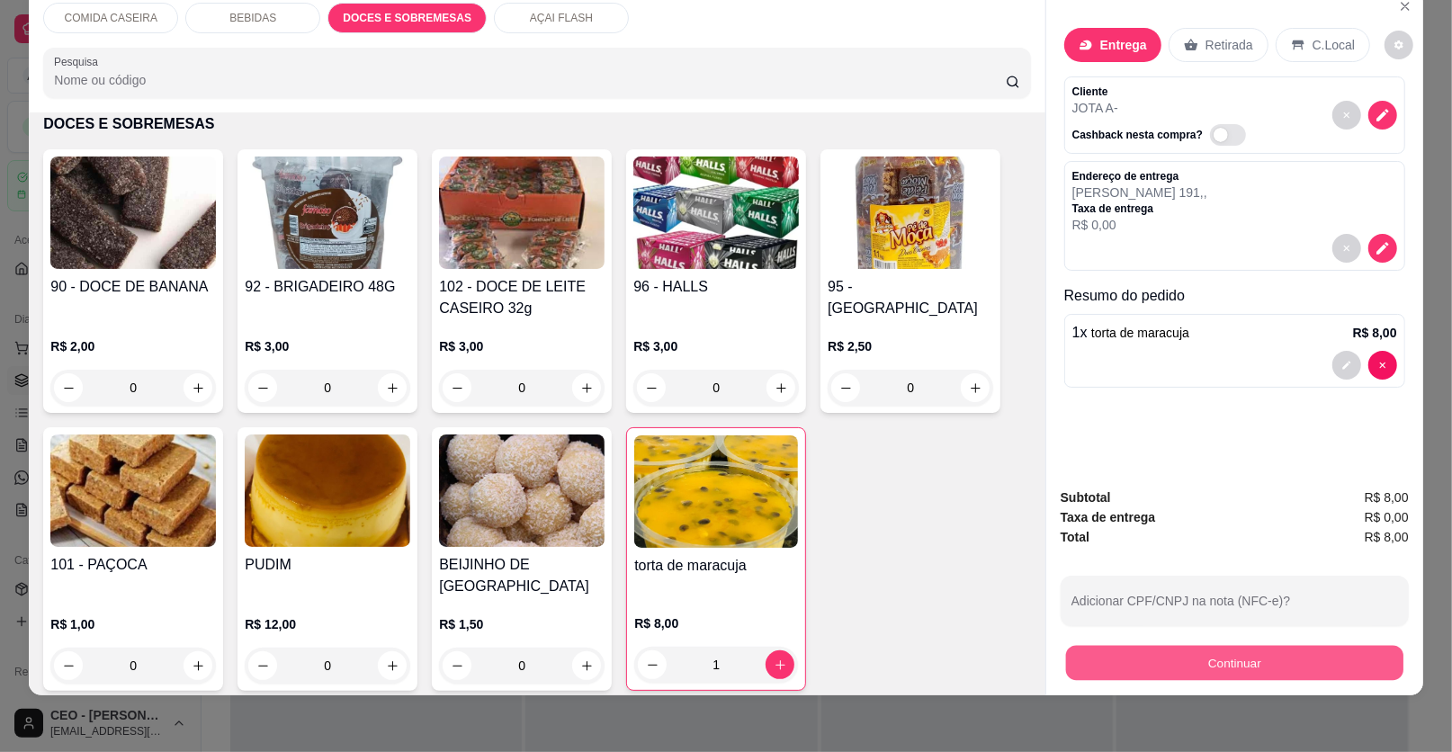
click at [1129, 671] on button "Continuar" at bounding box center [1234, 663] width 337 height 35
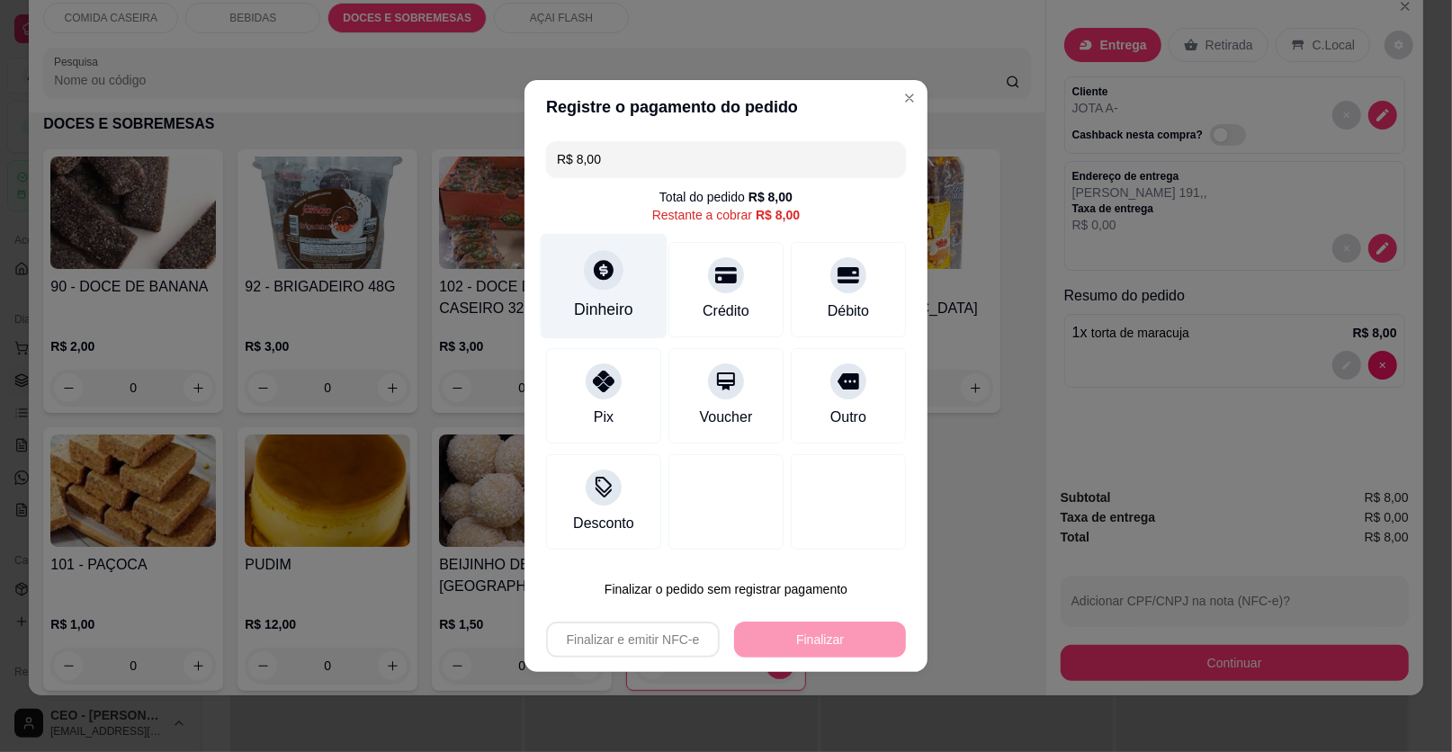
click at [615, 318] on div "Dinheiro" at bounding box center [603, 309] width 59 height 23
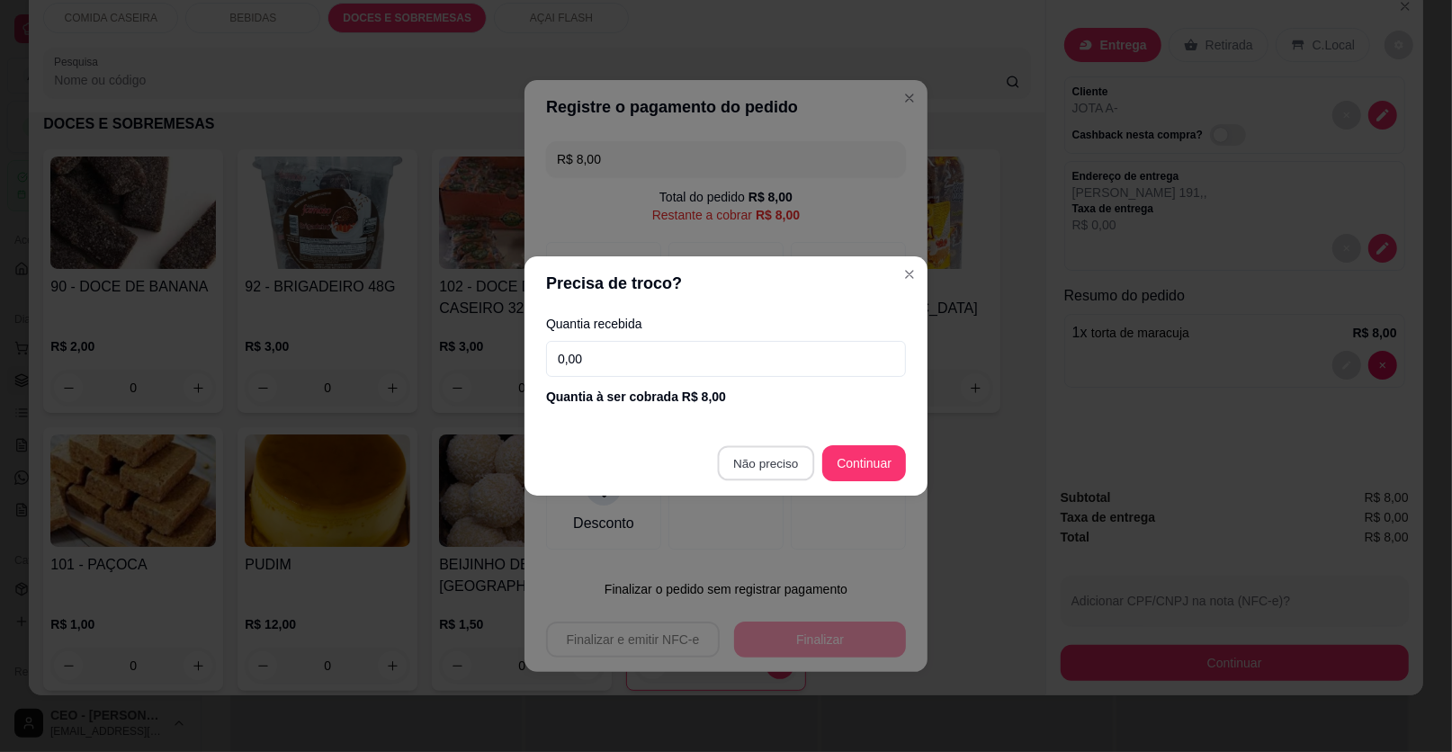
type input "R$ 0,00"
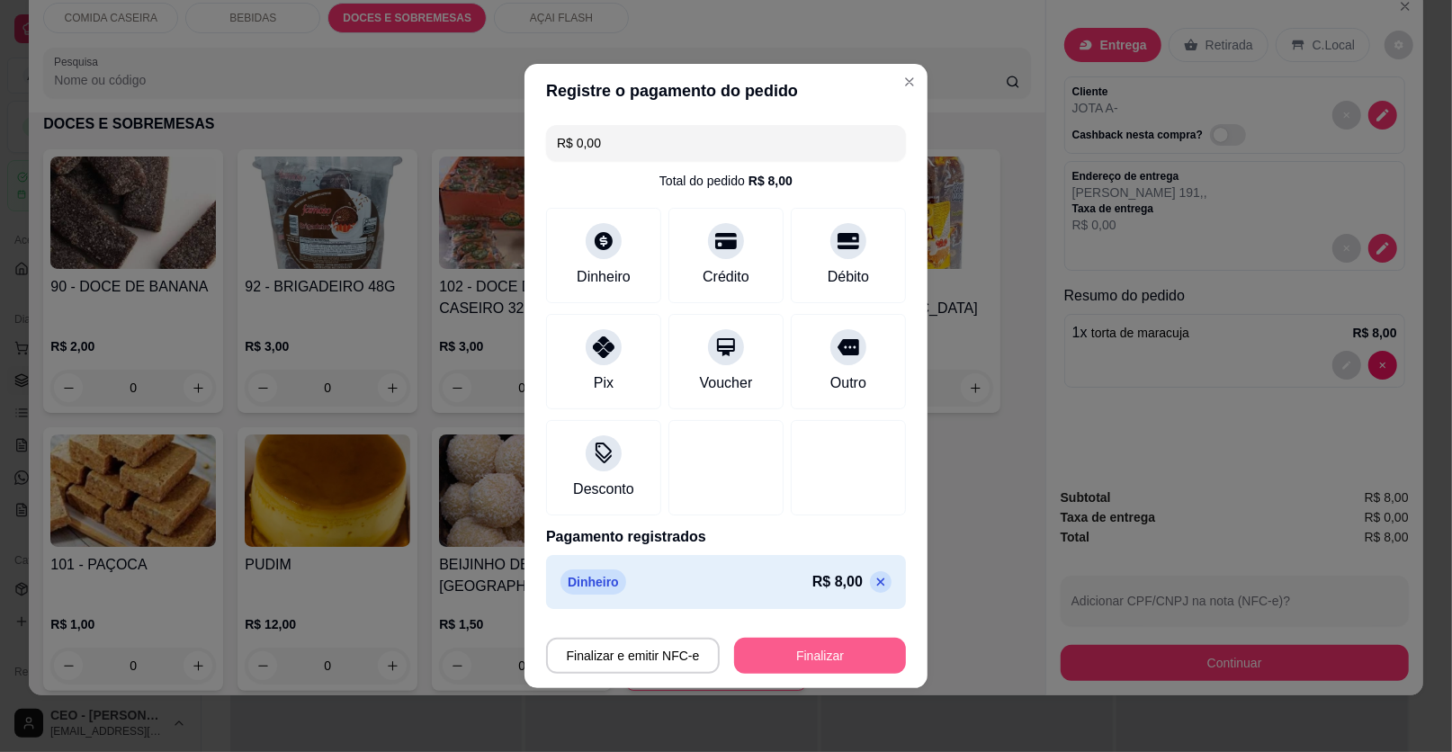
click at [826, 641] on button "Finalizar" at bounding box center [820, 656] width 172 height 36
type input "0"
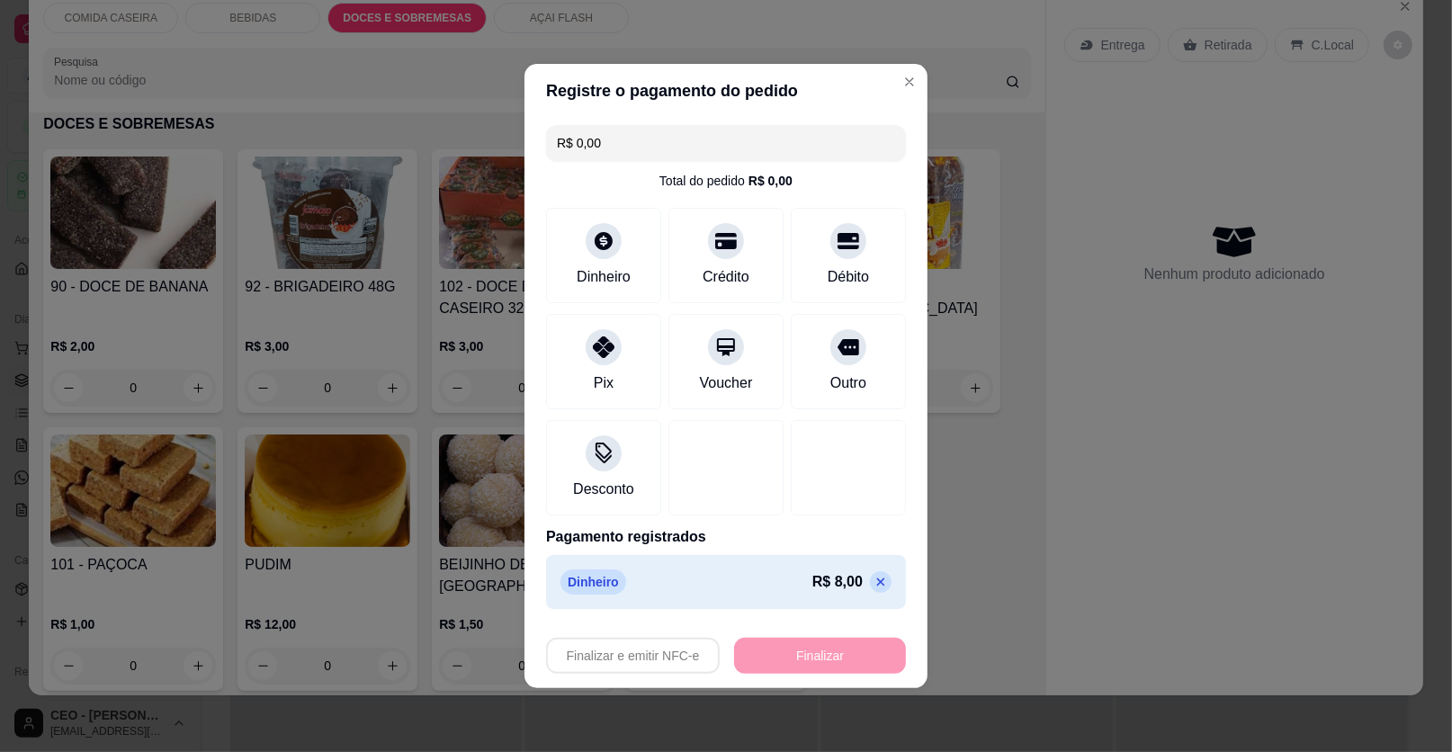
type input "-R$ 8,00"
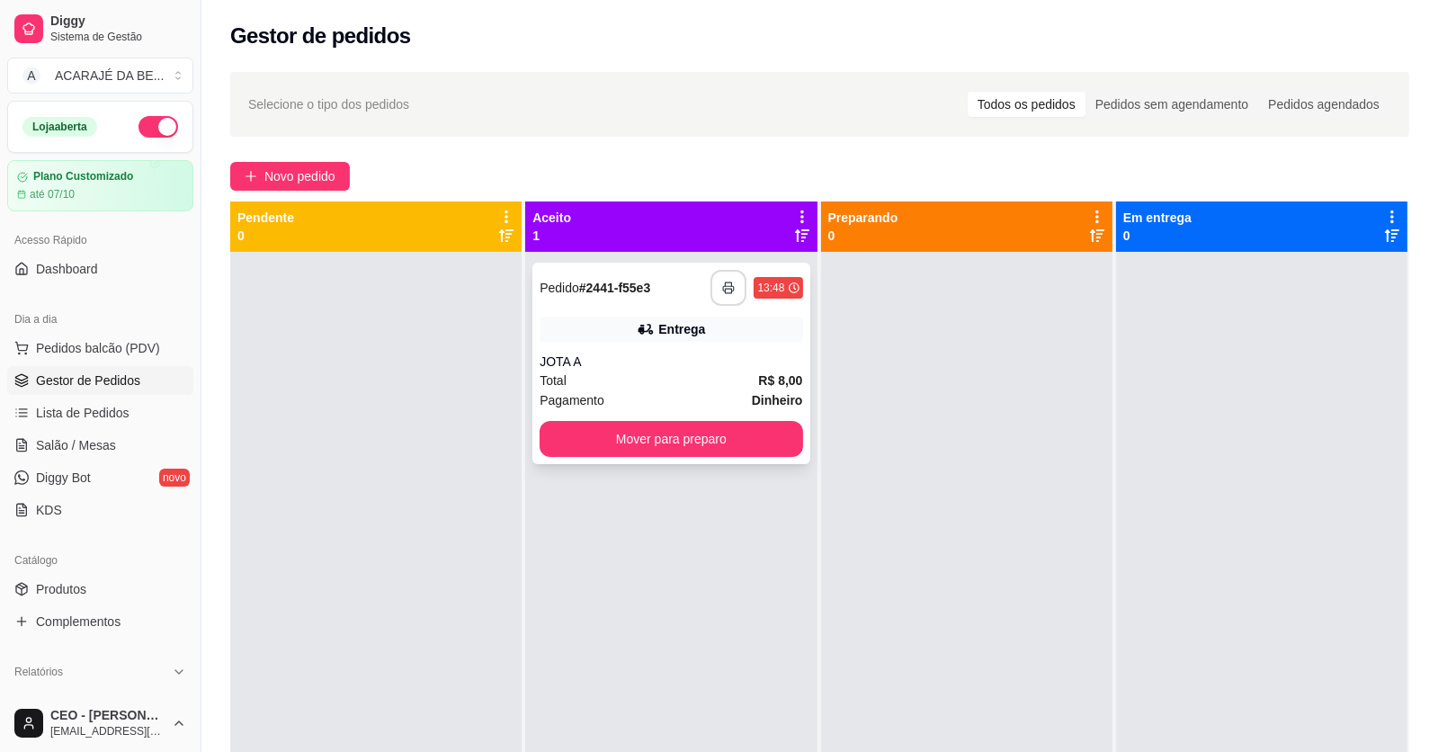
click at [723, 283] on icon "button" at bounding box center [728, 288] width 13 height 13
click at [622, 432] on button "Mover para preparo" at bounding box center [671, 439] width 255 height 35
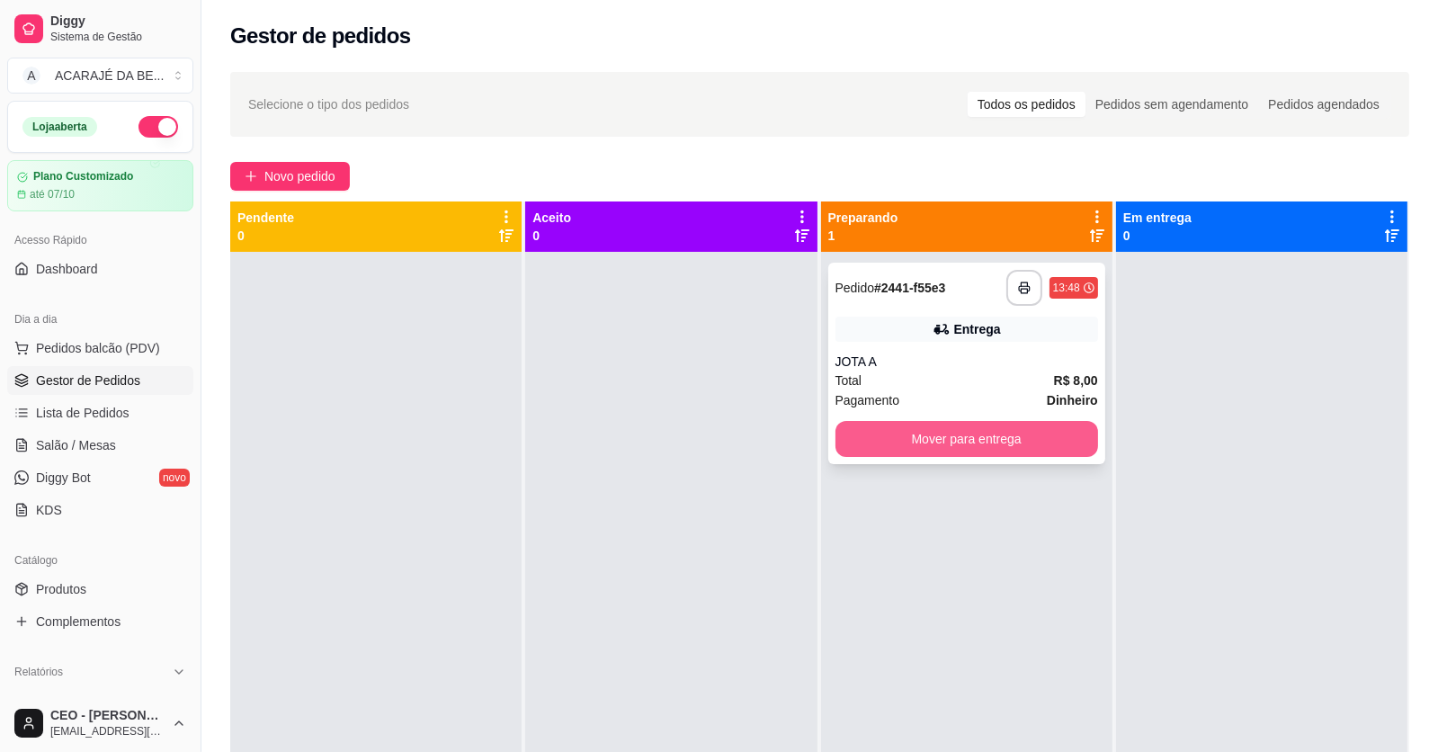
click at [1019, 436] on button "Mover para entrega" at bounding box center [967, 439] width 263 height 36
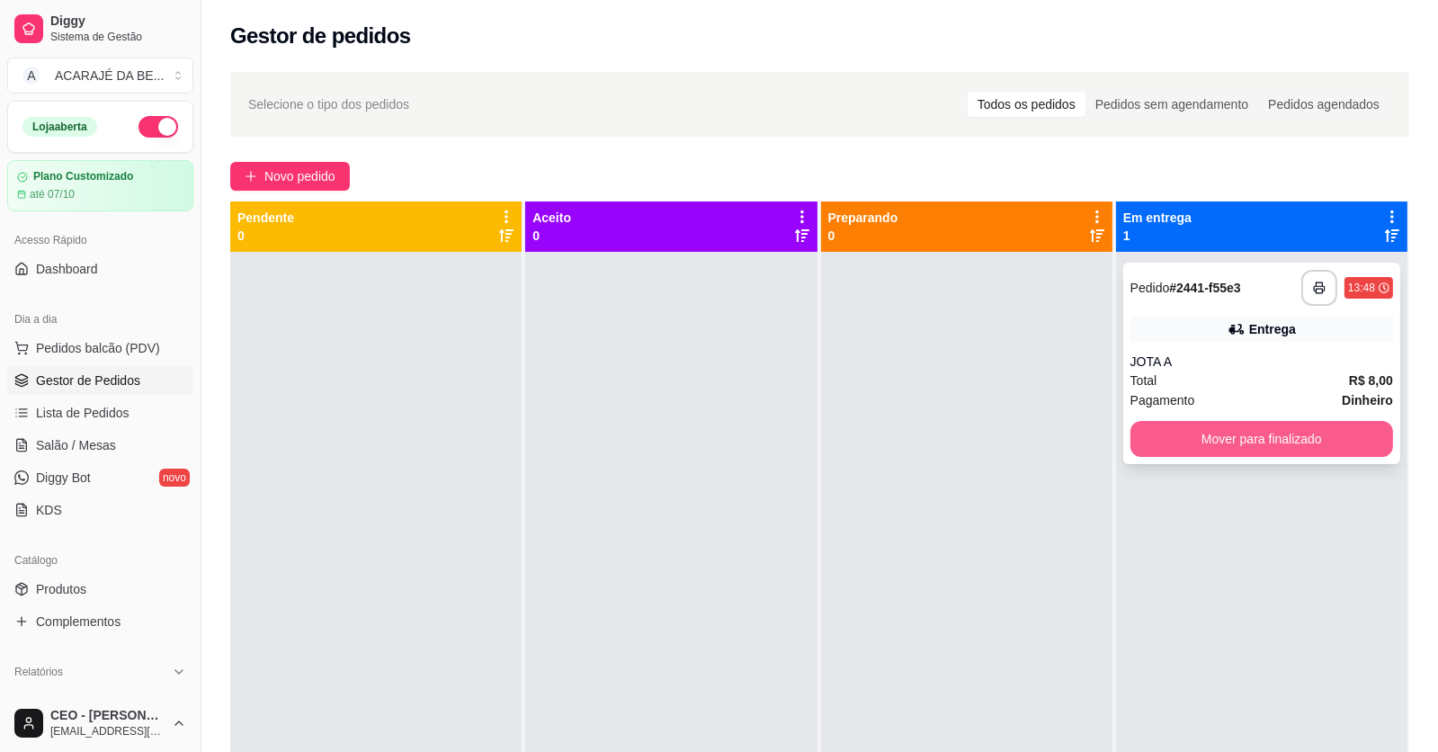
click at [1211, 427] on button "Mover para finalizado" at bounding box center [1262, 439] width 263 height 36
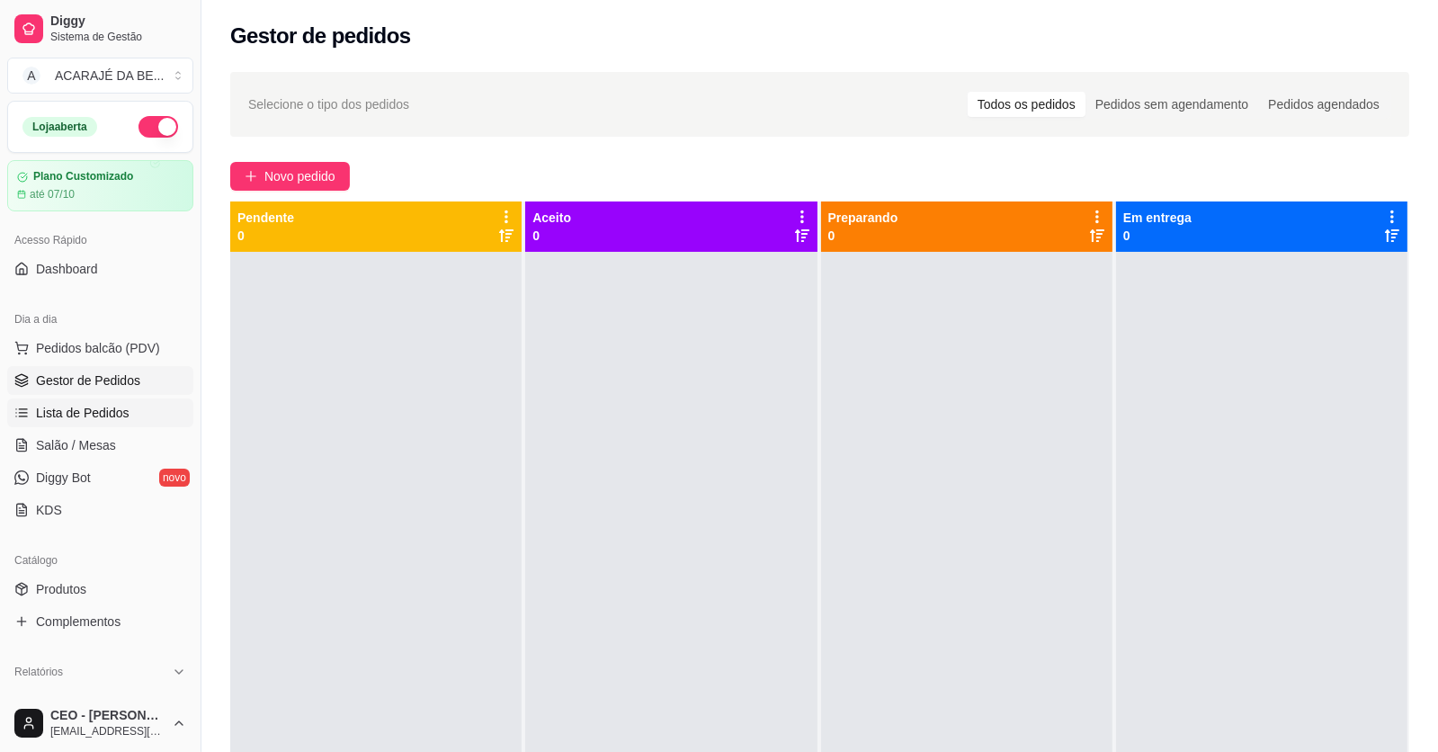
click at [119, 425] on link "Lista de Pedidos" at bounding box center [100, 412] width 186 height 29
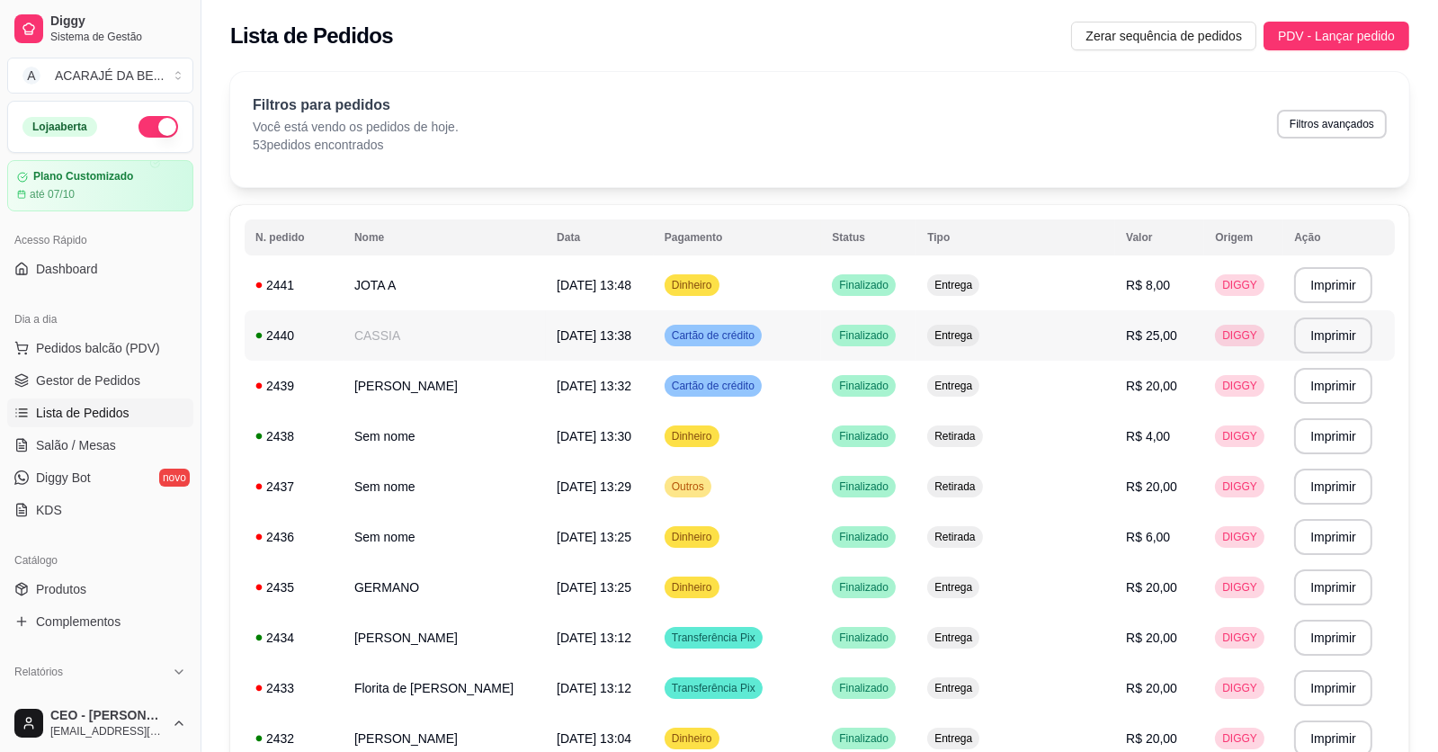
click at [456, 315] on td "CASSIA" at bounding box center [445, 335] width 202 height 50
click at [121, 372] on span "Gestor de Pedidos" at bounding box center [88, 381] width 104 height 18
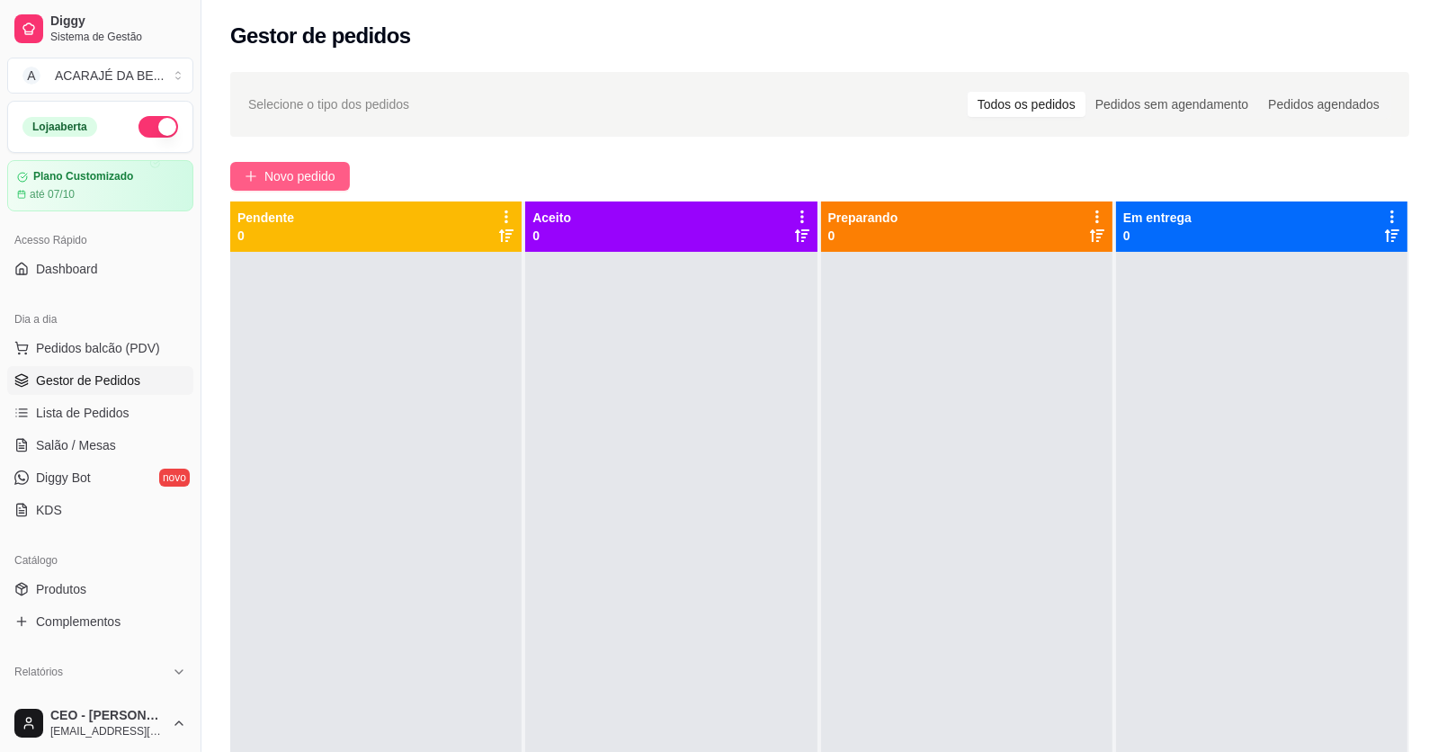
click at [318, 165] on button "Novo pedido" at bounding box center [290, 176] width 120 height 29
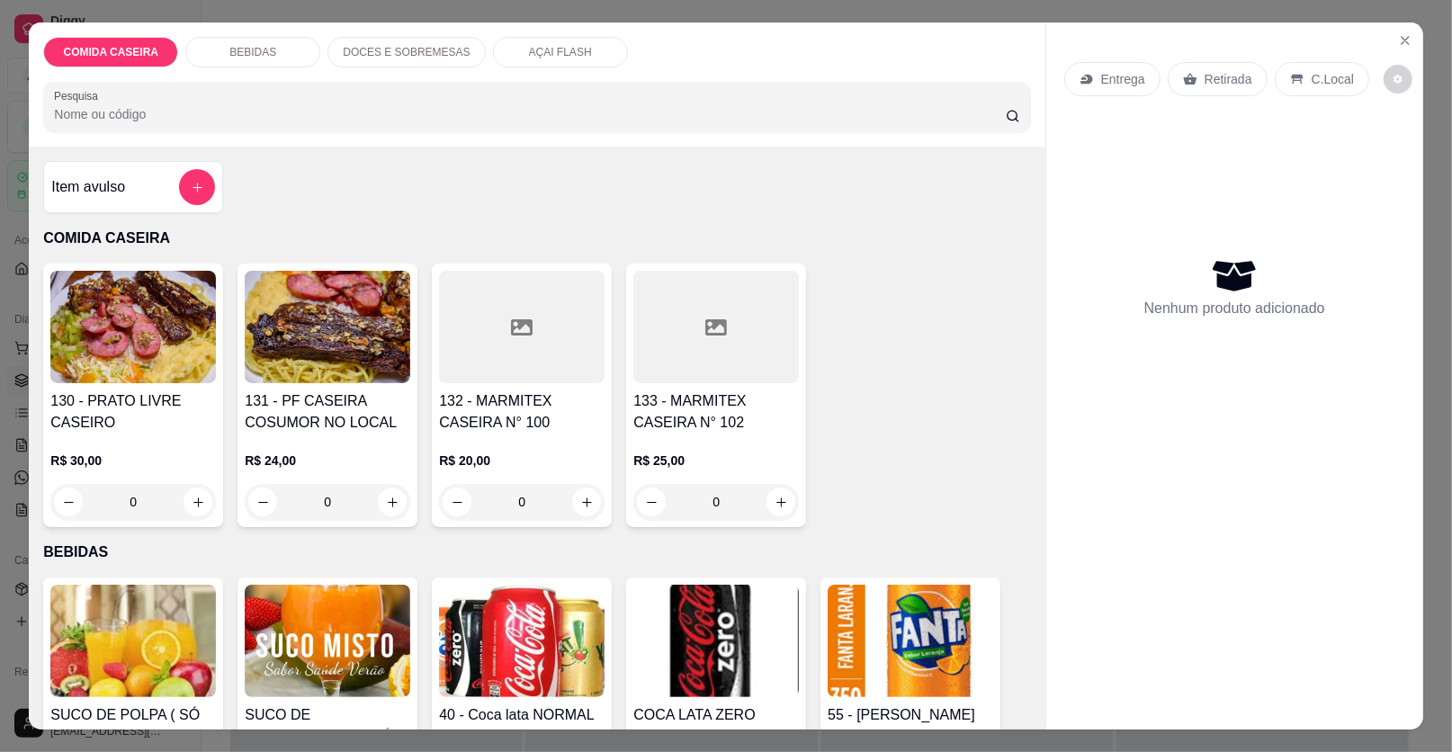
click at [540, 259] on div "Item avulso COMIDA CASEIRA 130 - PRATO LIVRE CASEIRO R$ 30,00 0 131 - PF CASEIR…" at bounding box center [537, 438] width 1016 height 583
click at [542, 284] on div at bounding box center [522, 327] width 166 height 112
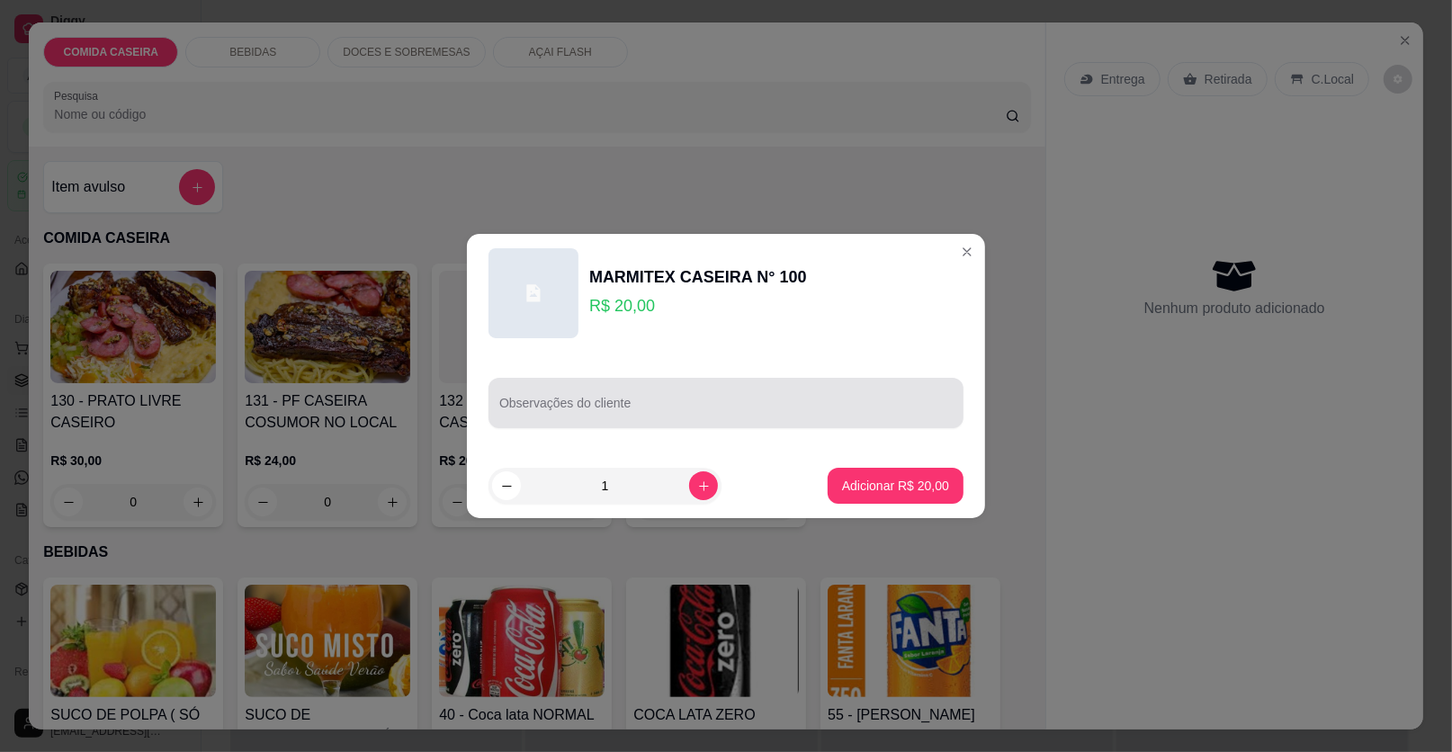
click at [664, 397] on div at bounding box center [725, 403] width 453 height 36
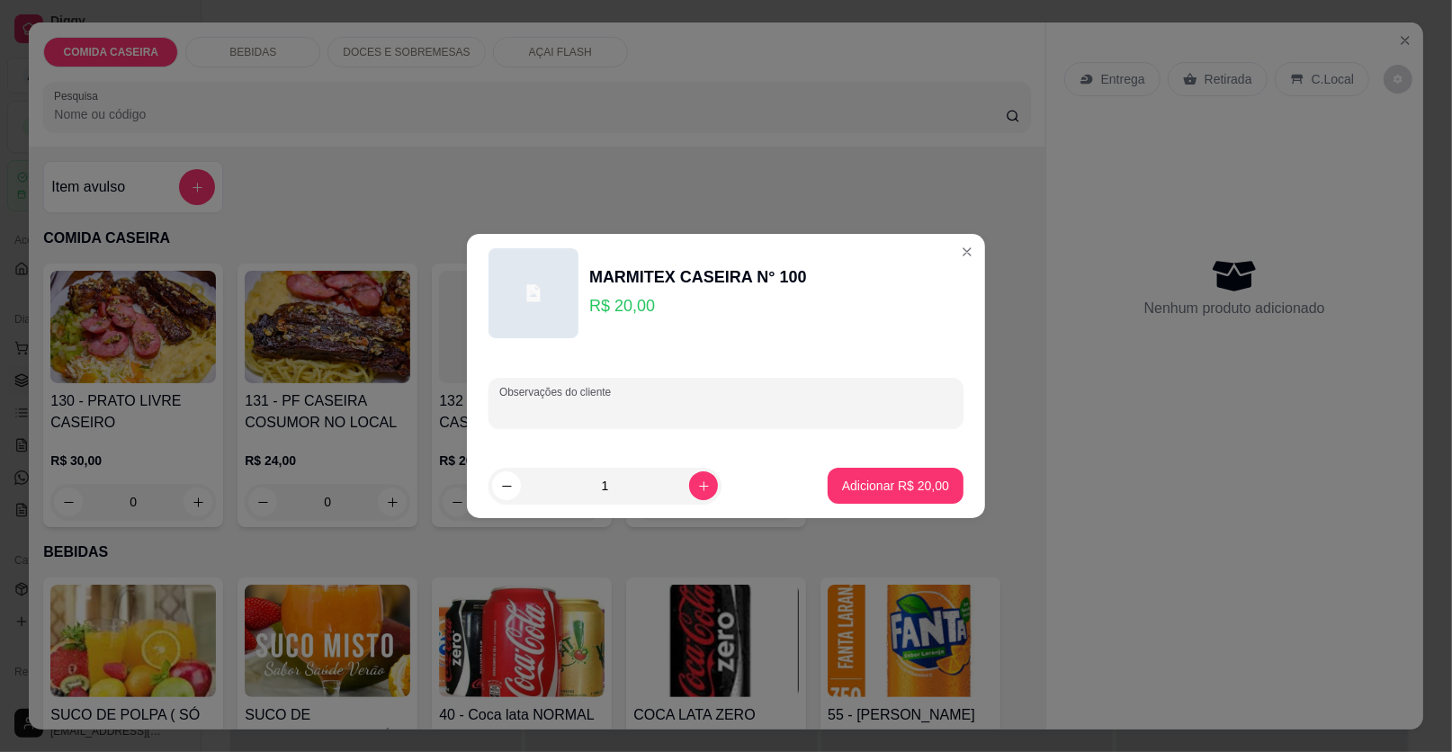
paste input "Feijão tropeiro Arroz branco Macarrão alho e óleo Farofa de manteiga maionese B…"
type input "Feijão tropeiro Arroz branco Macarrão alho e óleo Farofa de manteiga maionese B…"
click at [852, 472] on button "Adicionar R$ 20,00" at bounding box center [896, 486] width 136 height 36
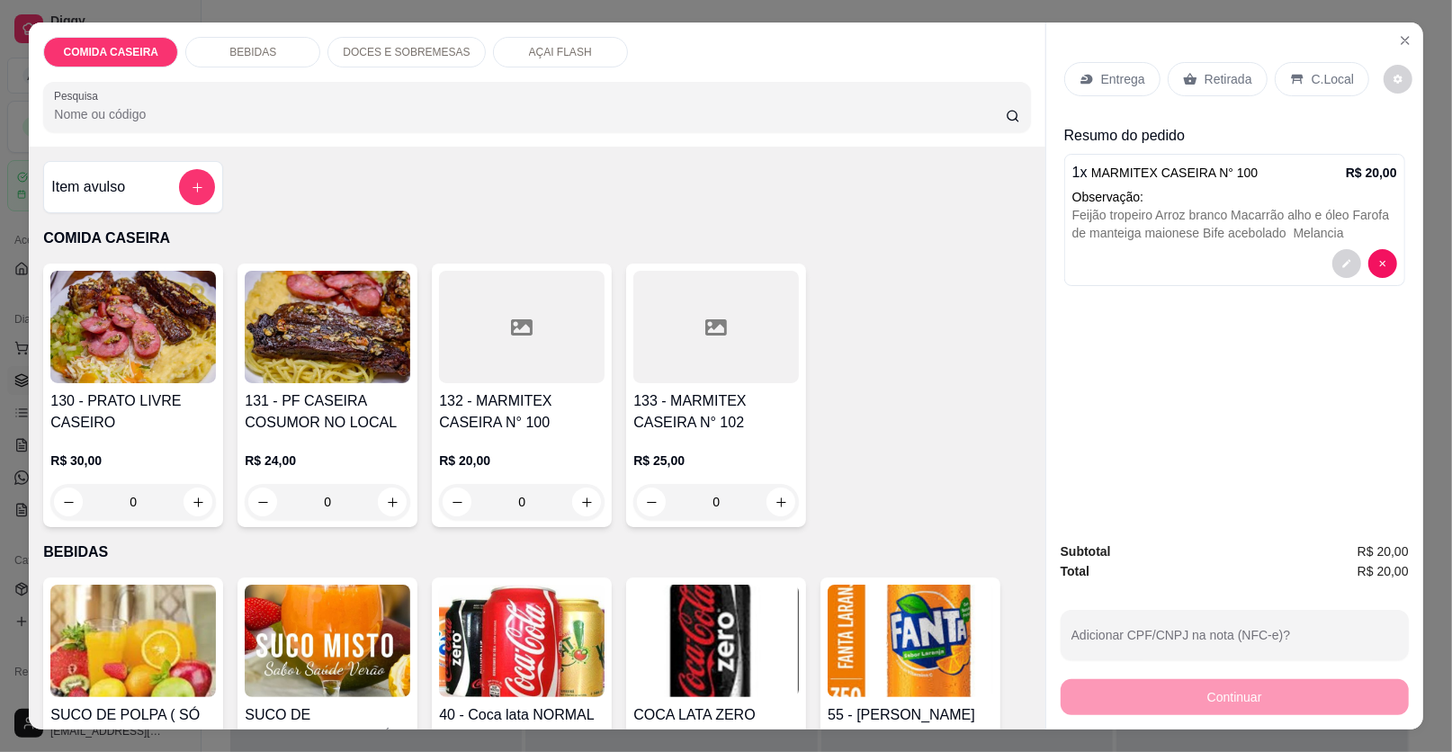
click at [1122, 81] on p "Entrega" at bounding box center [1123, 79] width 44 height 18
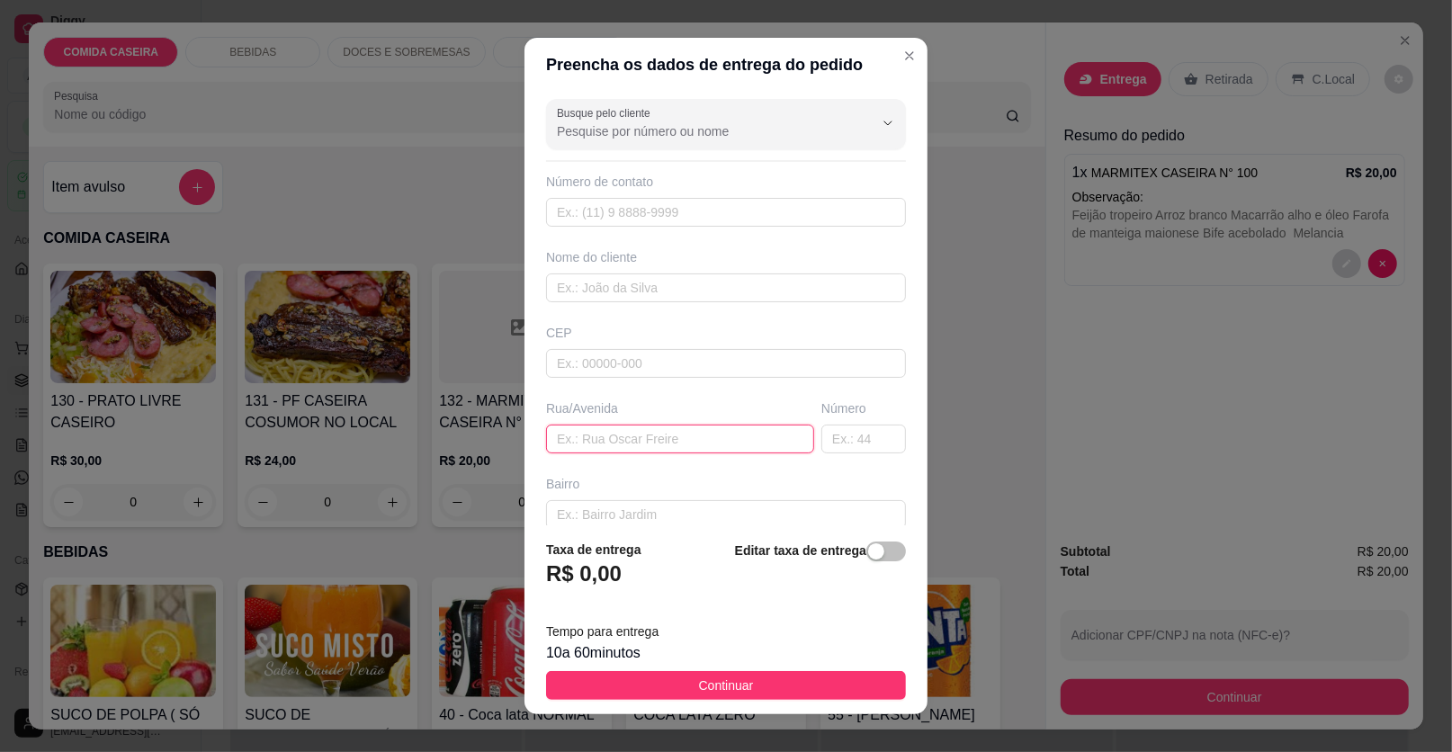
click at [616, 449] on input "text" at bounding box center [680, 439] width 268 height 29
paste input "Bairro popular rua 9 número 21 próximo ao gás de [GEOGRAPHIC_DATA]"
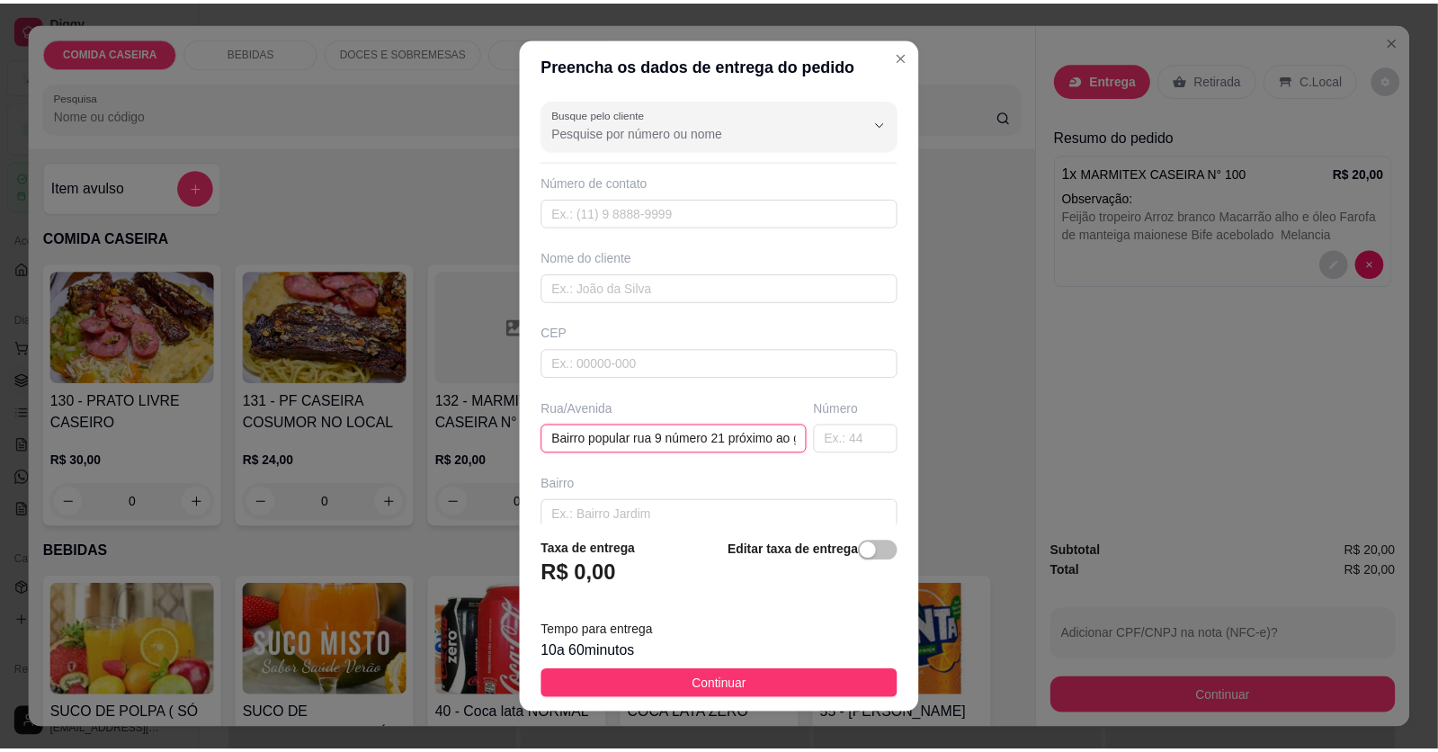
scroll to position [0, 94]
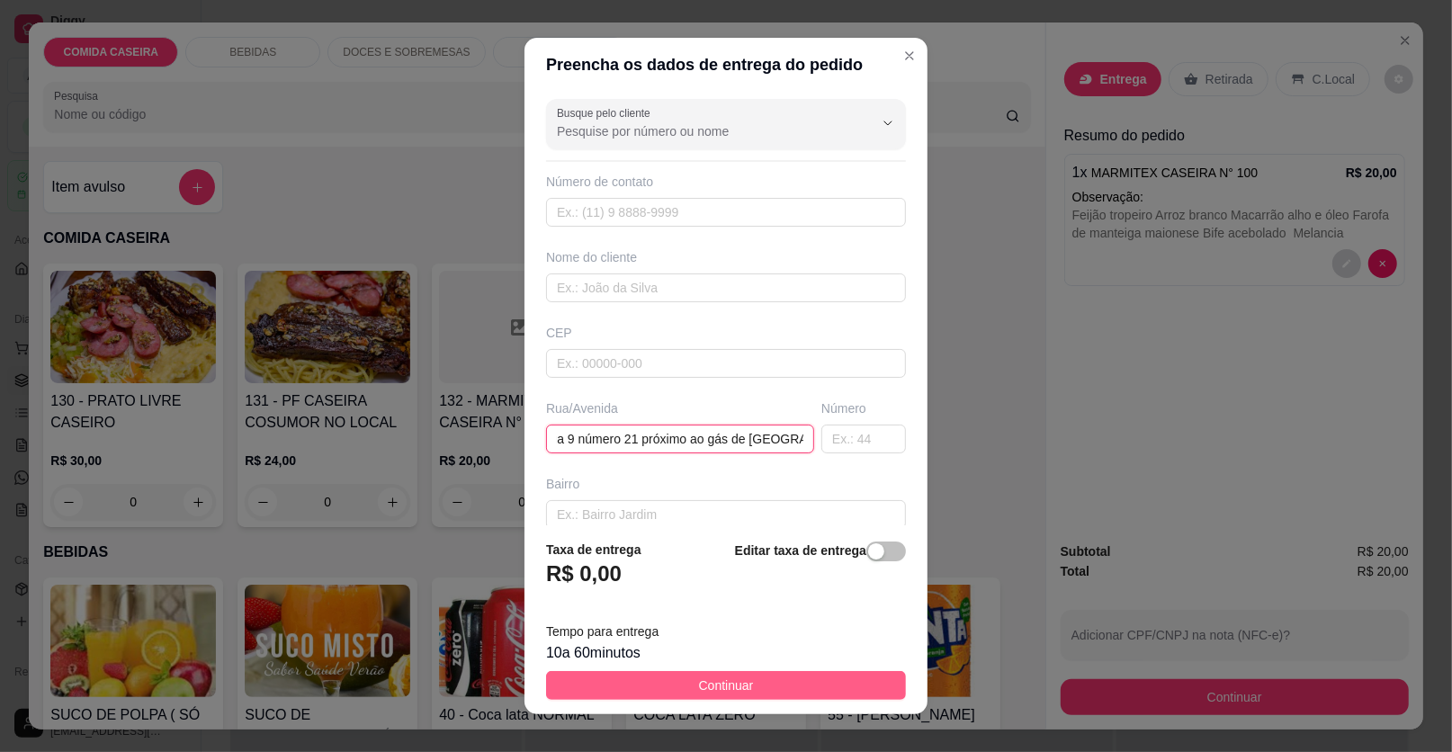
type input "Bairro popular rua 9 número 21 próximo ao gás de [GEOGRAPHIC_DATA]"
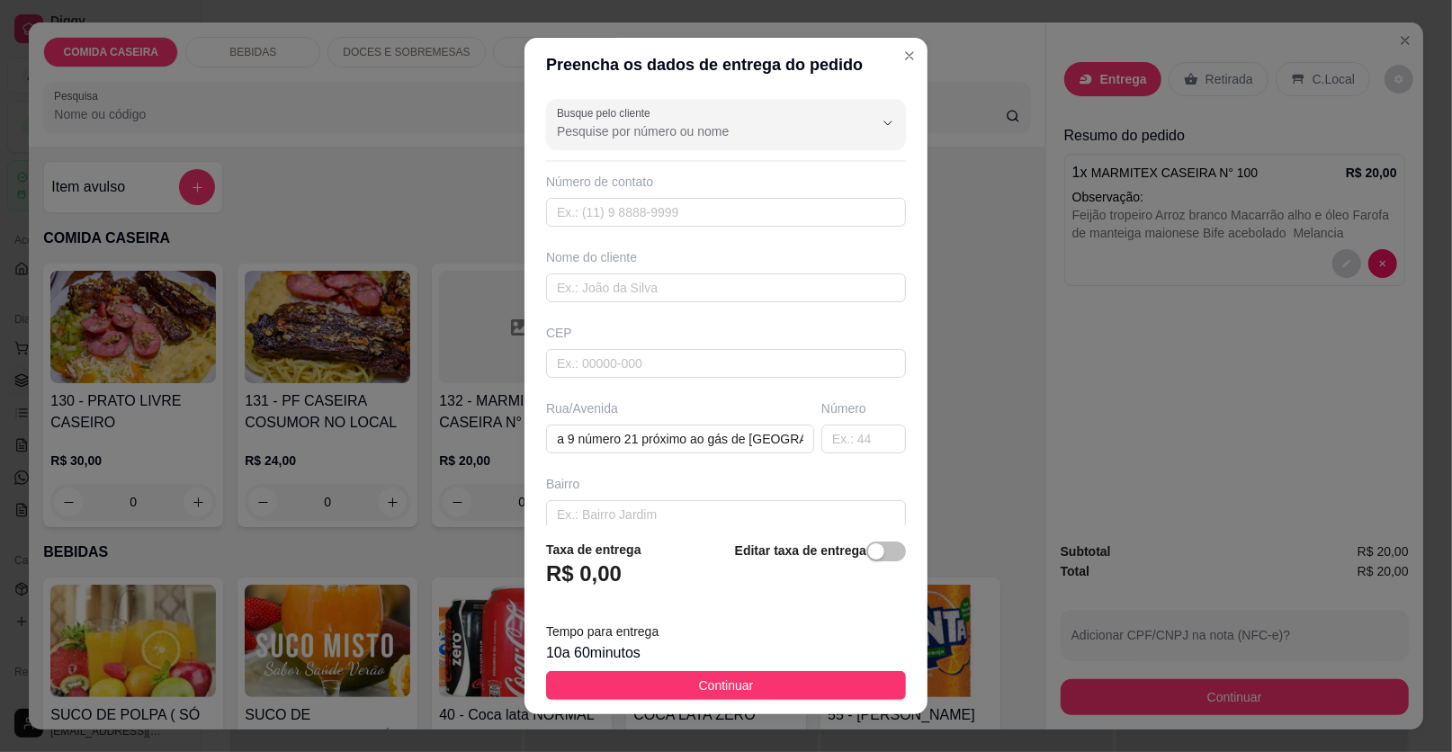
drag, startPoint x: 774, startPoint y: 689, endPoint x: 856, endPoint y: 697, distance: 83.2
click at [774, 687] on button "Continuar" at bounding box center [726, 685] width 360 height 29
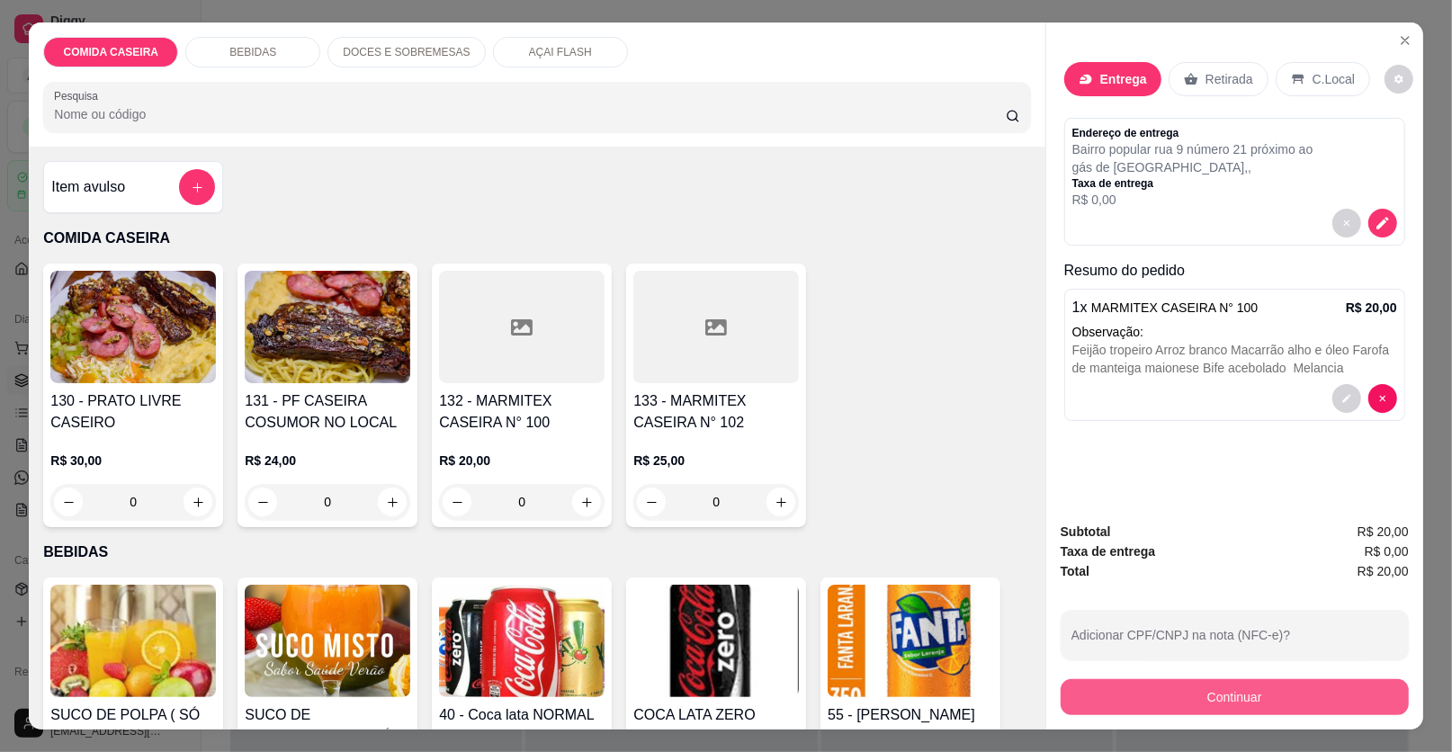
click at [1087, 681] on button "Continuar" at bounding box center [1235, 697] width 348 height 36
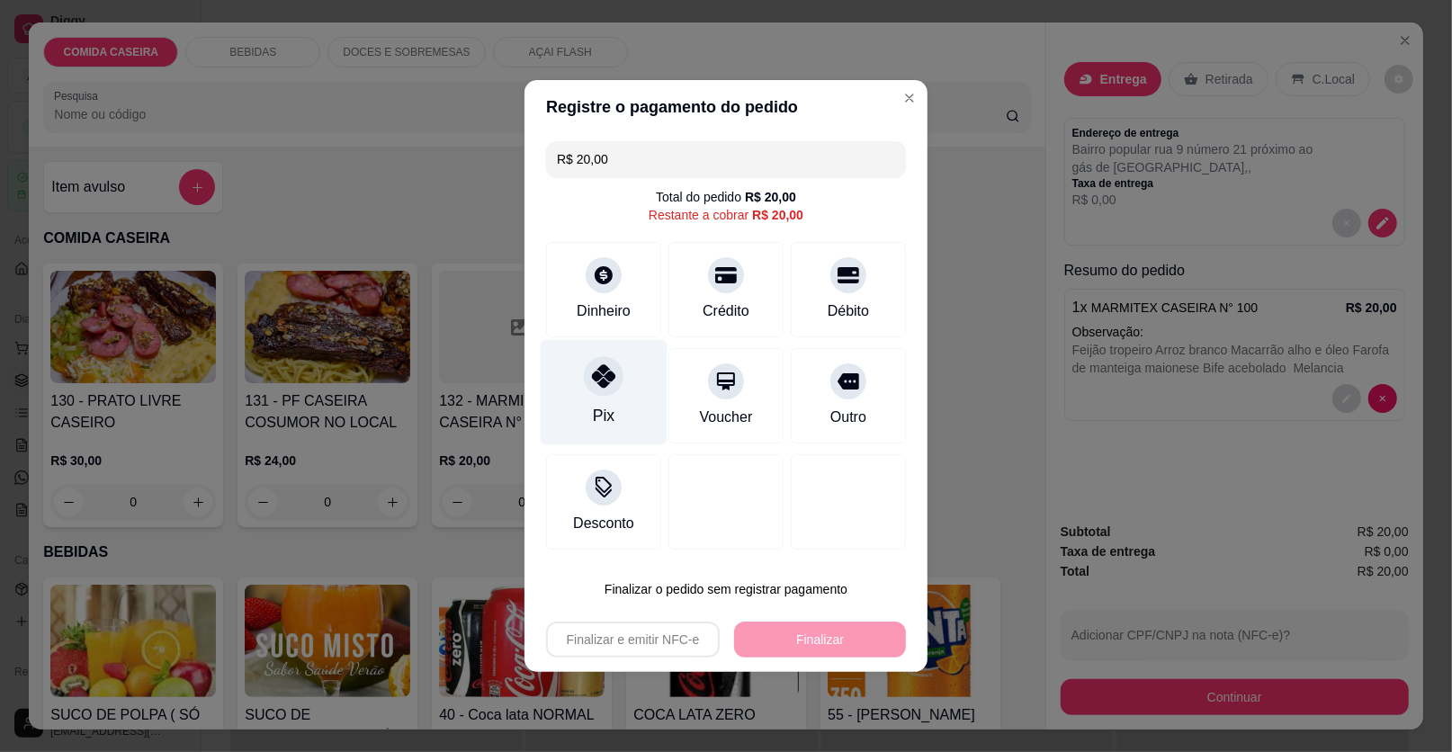
click at [595, 388] on icon at bounding box center [603, 375] width 23 height 23
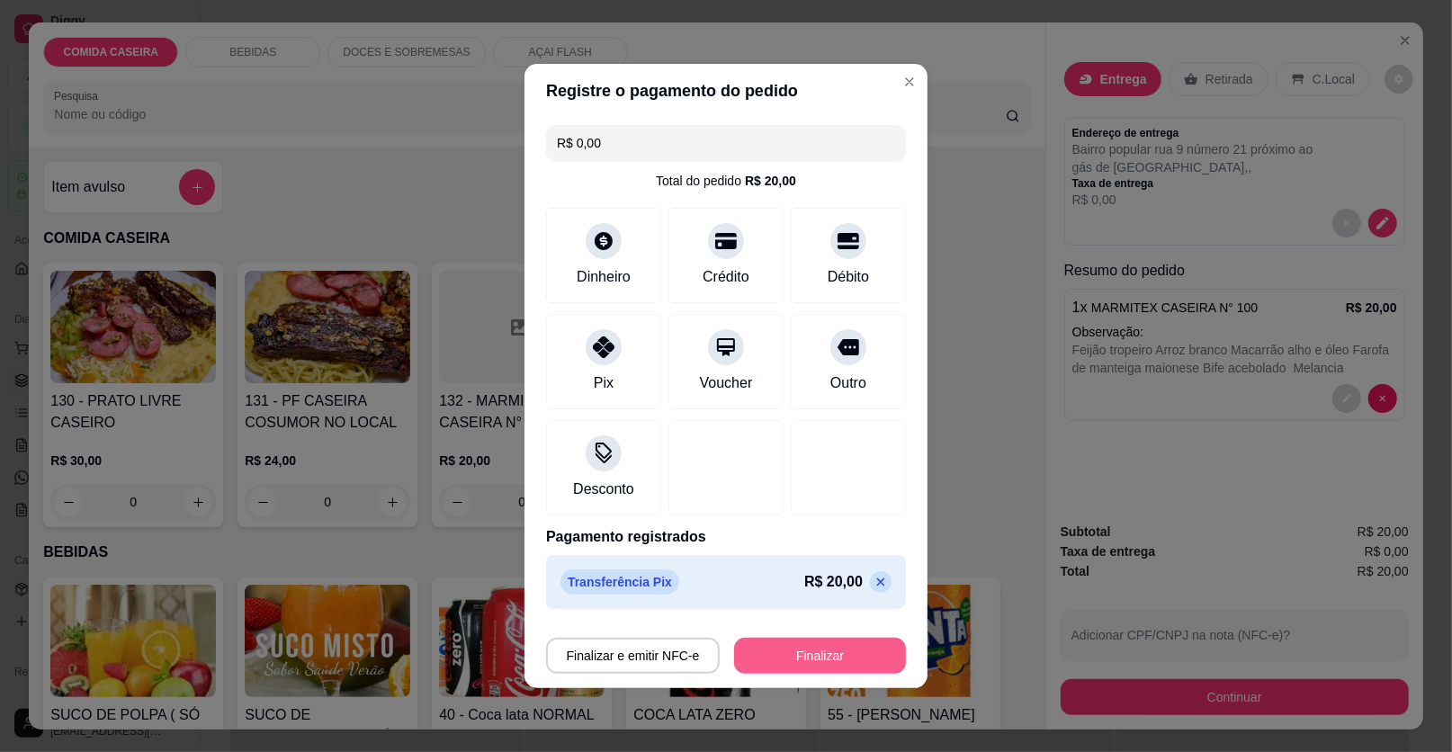
click at [797, 649] on button "Finalizar" at bounding box center [820, 656] width 172 height 36
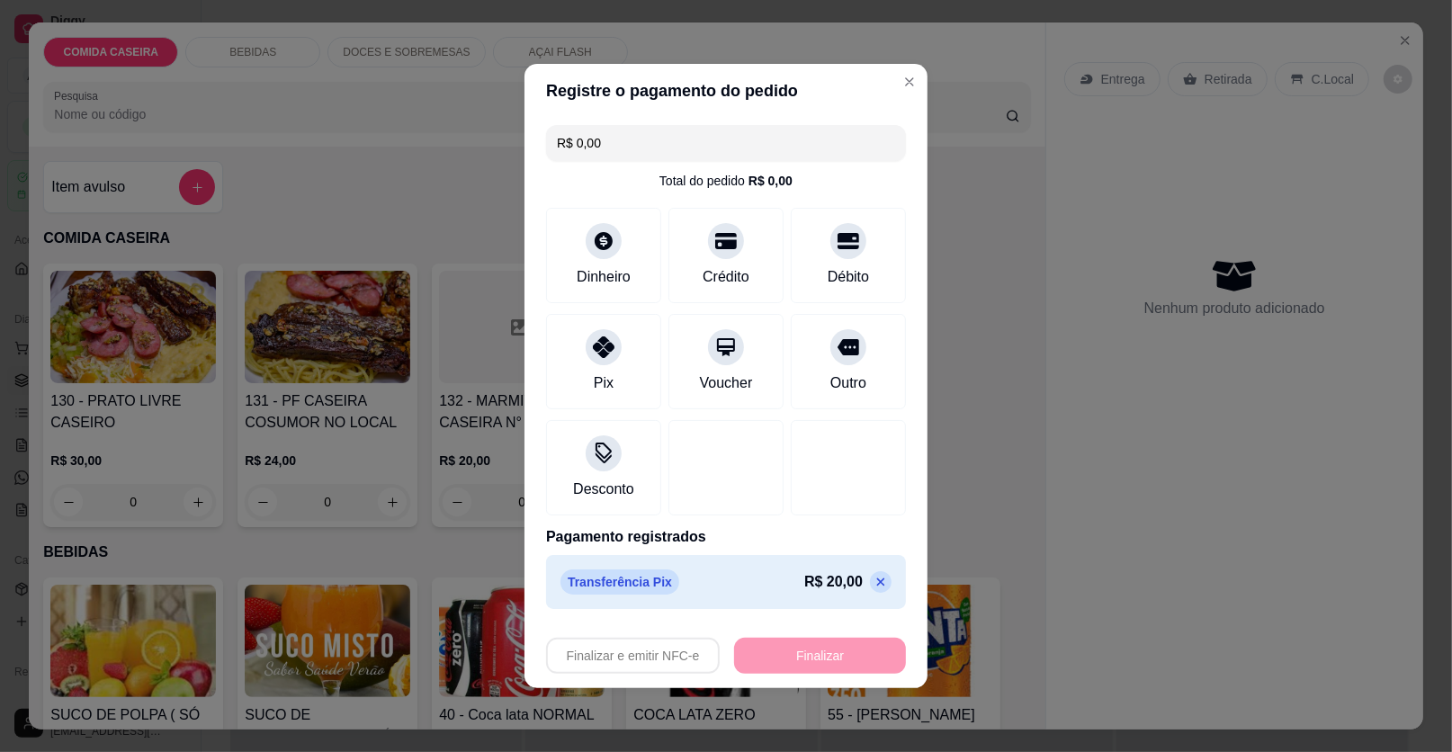
type input "-R$ 20,00"
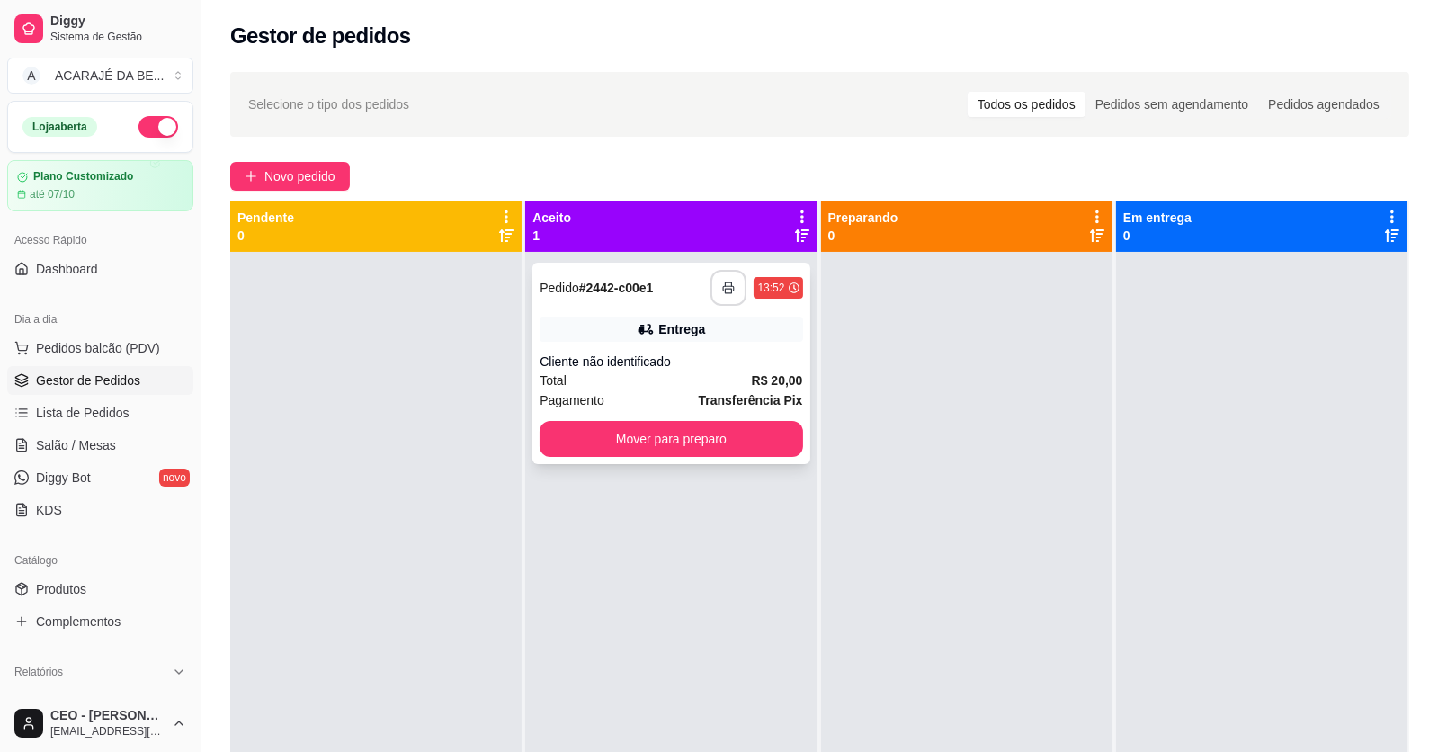
click at [711, 294] on button "button" at bounding box center [729, 288] width 36 height 36
click at [725, 431] on button "Mover para preparo" at bounding box center [671, 439] width 263 height 36
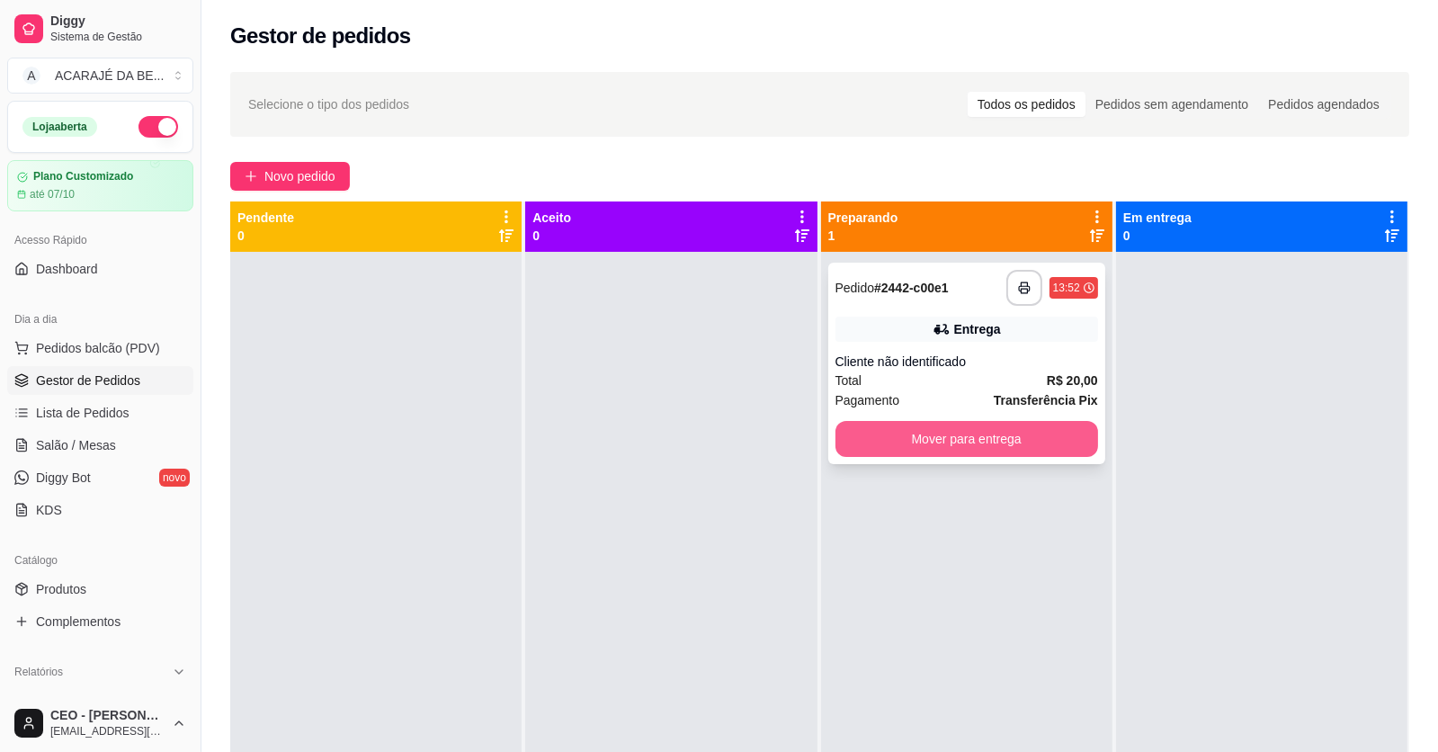
click at [869, 432] on button "Mover para entrega" at bounding box center [967, 439] width 263 height 36
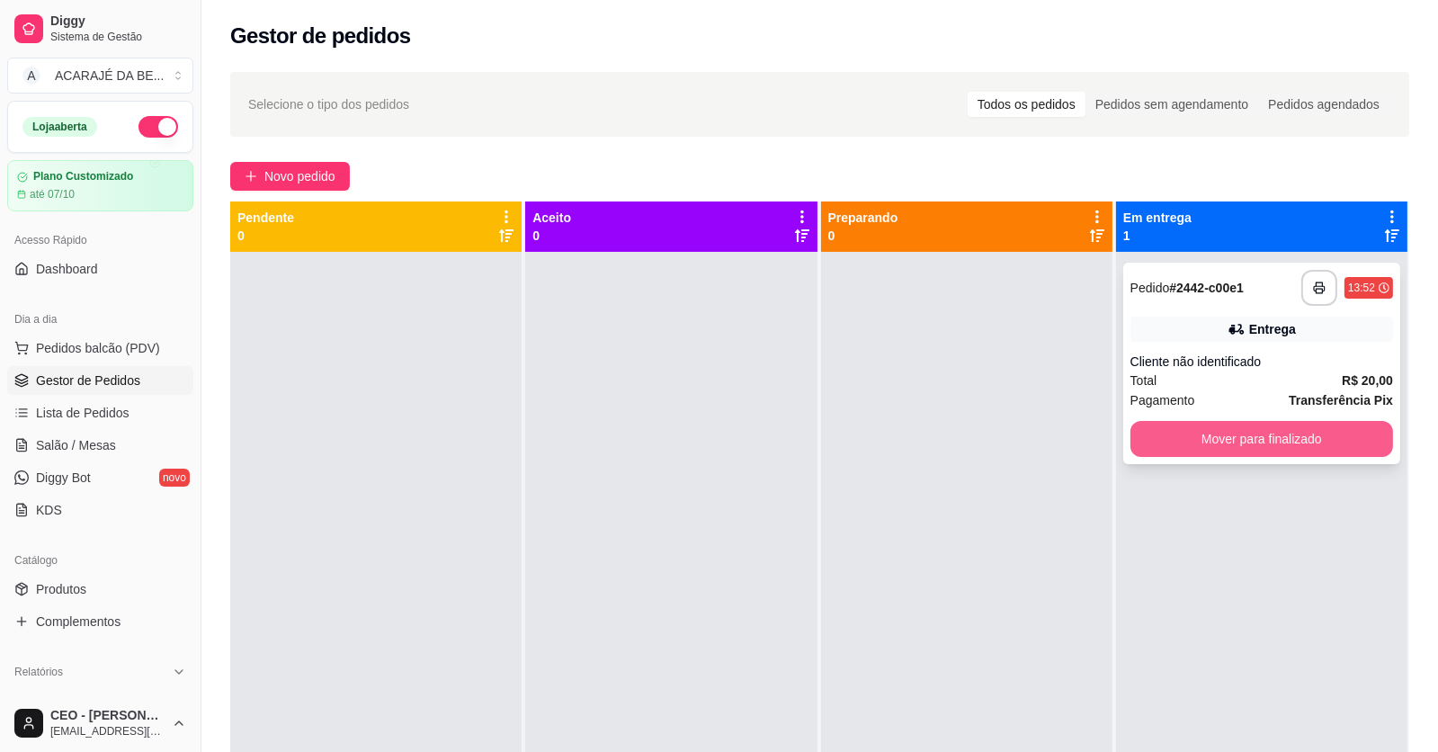
click at [1160, 442] on button "Mover para finalizado" at bounding box center [1262, 439] width 263 height 36
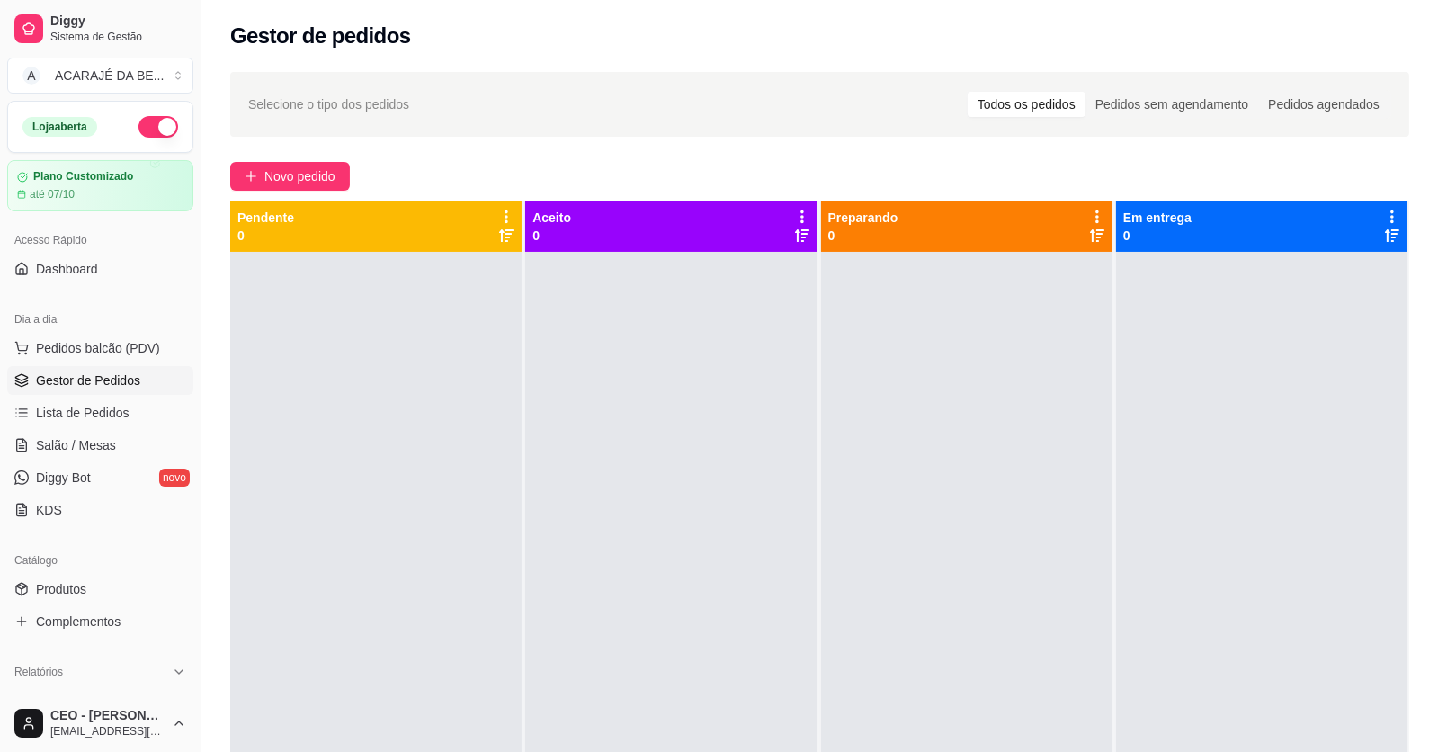
drag, startPoint x: 834, startPoint y: 449, endPoint x: 981, endPoint y: 658, distance: 255.6
click at [990, 600] on div at bounding box center [966, 628] width 291 height 752
click at [283, 178] on span "Novo pedido" at bounding box center [299, 176] width 71 height 20
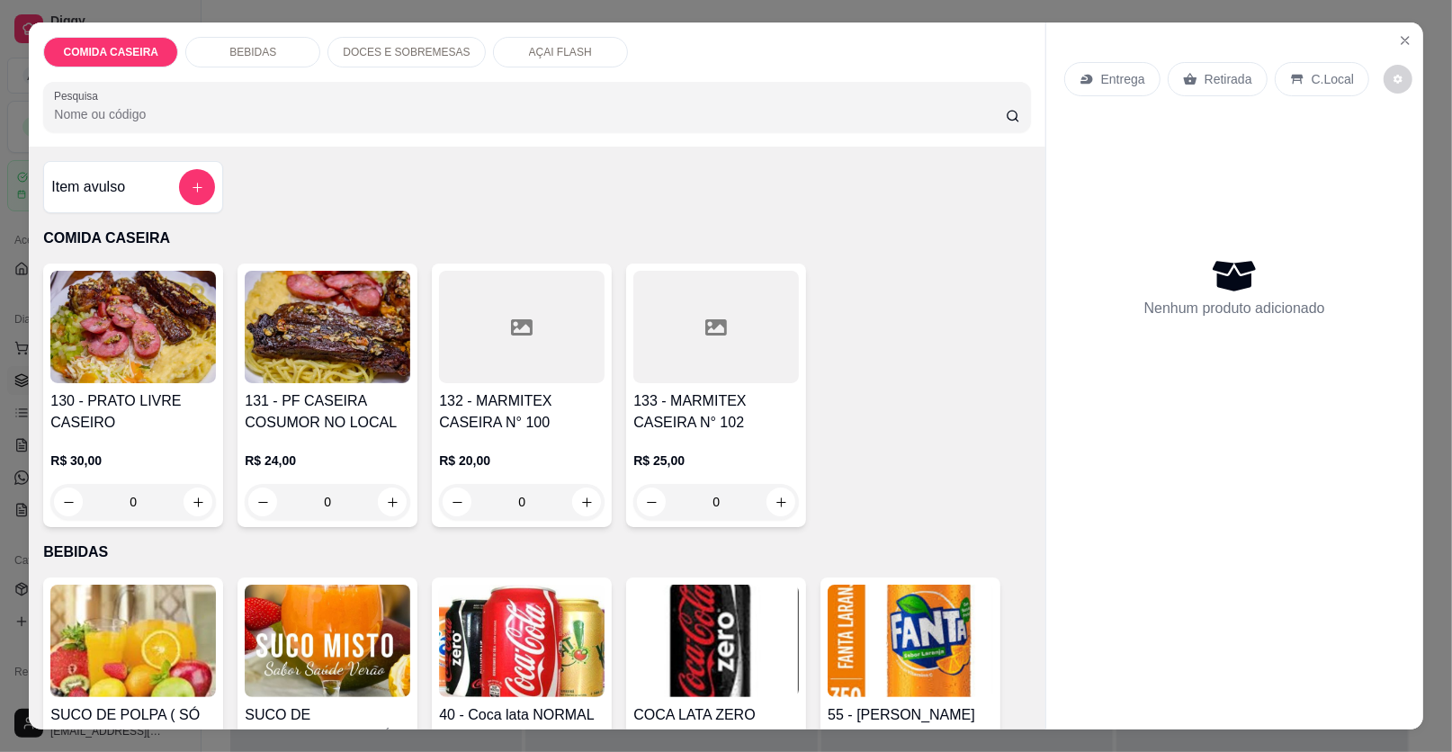
click at [411, 51] on p "DOCES E SOBREMESAS" at bounding box center [406, 52] width 127 height 14
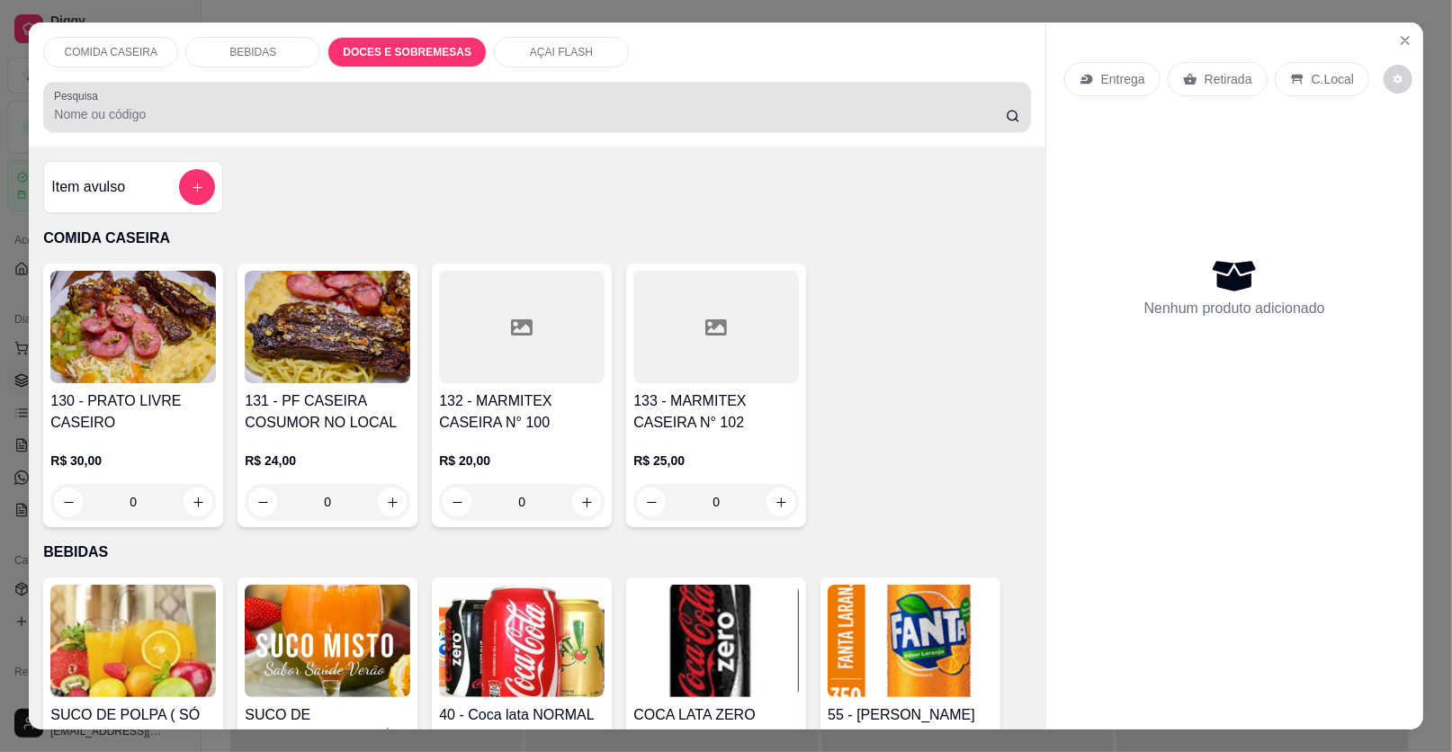
scroll to position [34, 0]
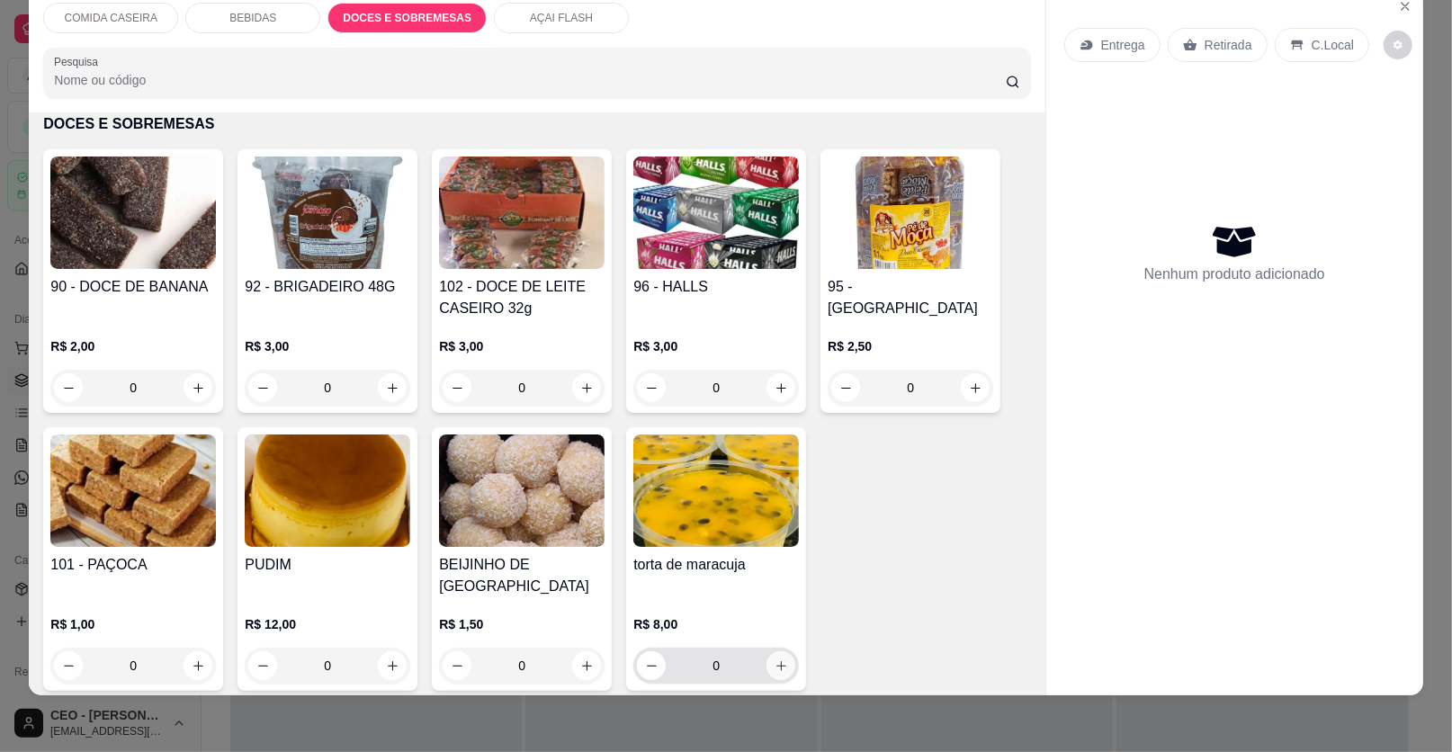
click at [774, 659] on icon "increase-product-quantity" at bounding box center [780, 665] width 13 height 13
type input "1"
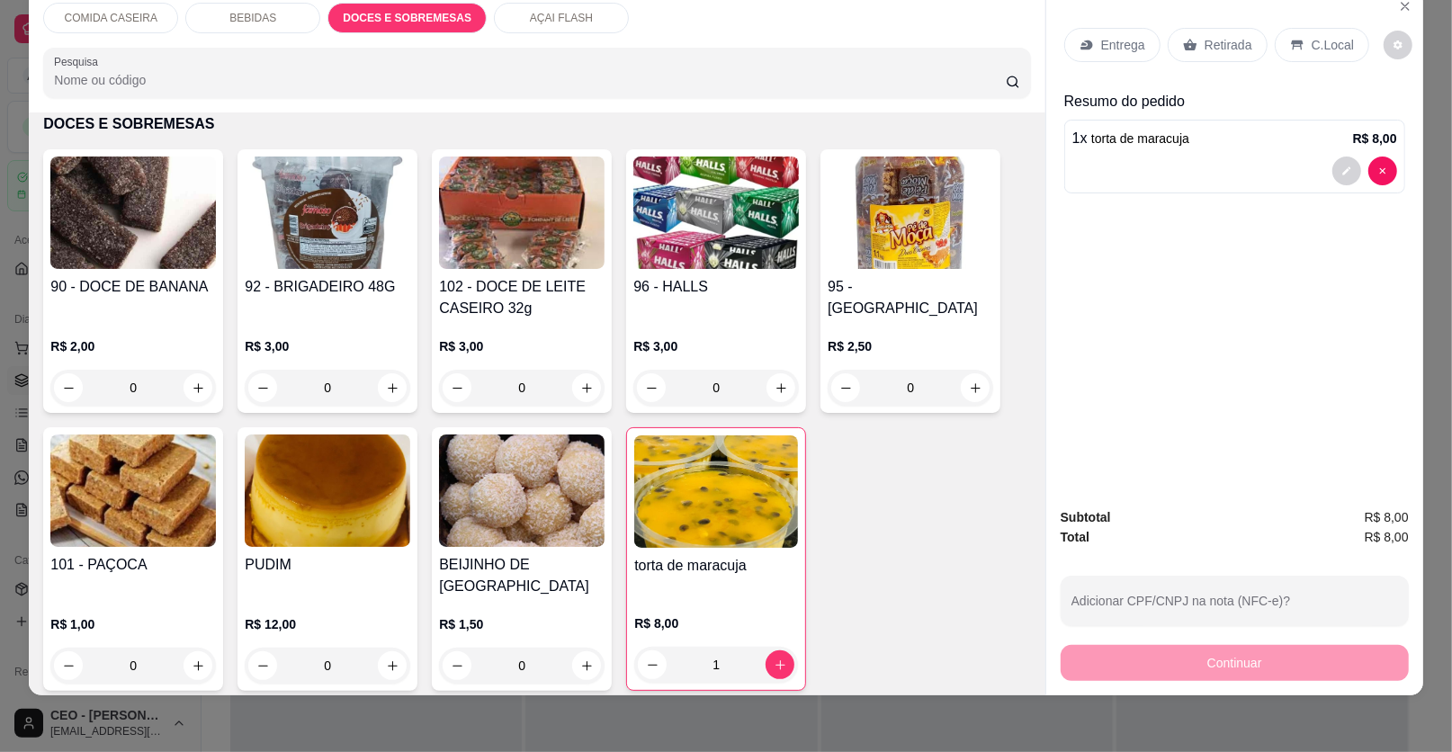
click at [1219, 36] on p "Retirada" at bounding box center [1228, 45] width 48 height 18
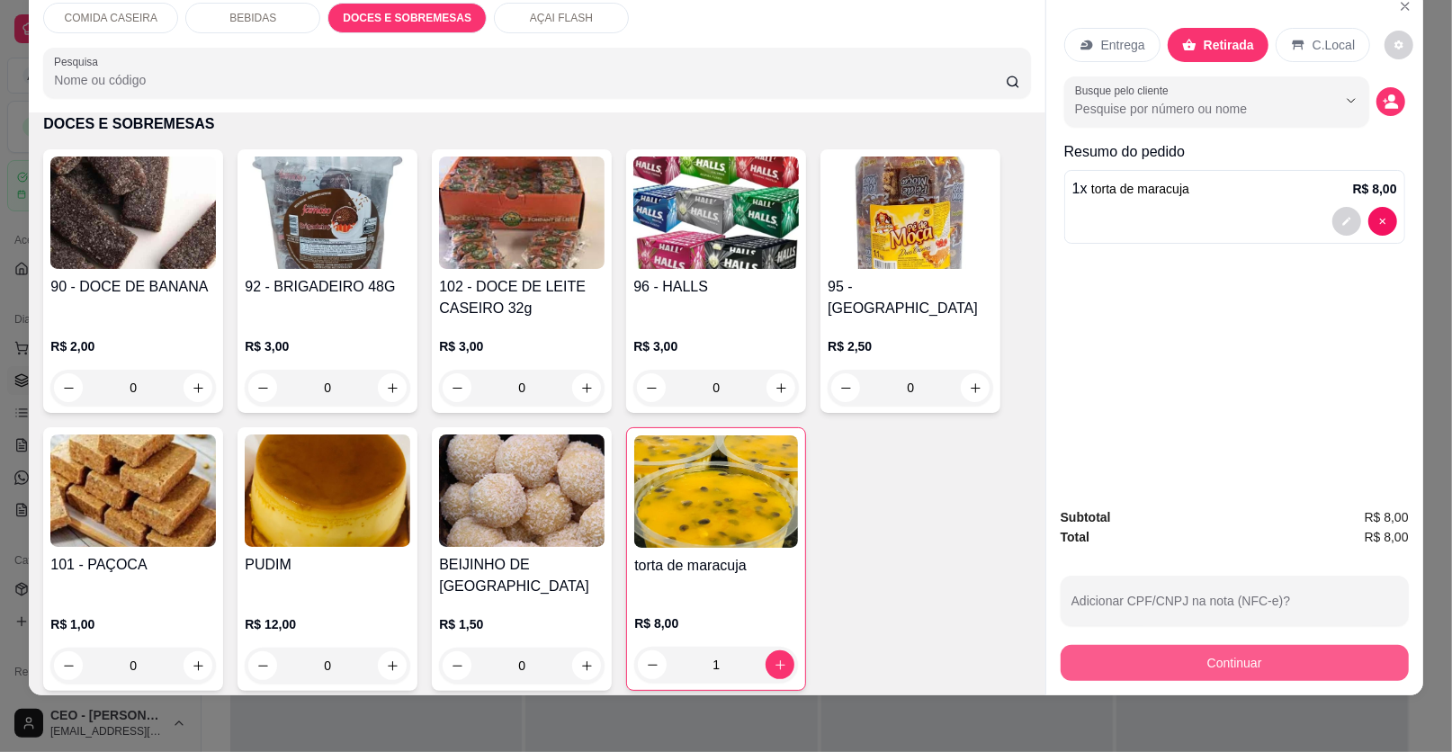
click at [1171, 660] on button "Continuar" at bounding box center [1235, 663] width 348 height 36
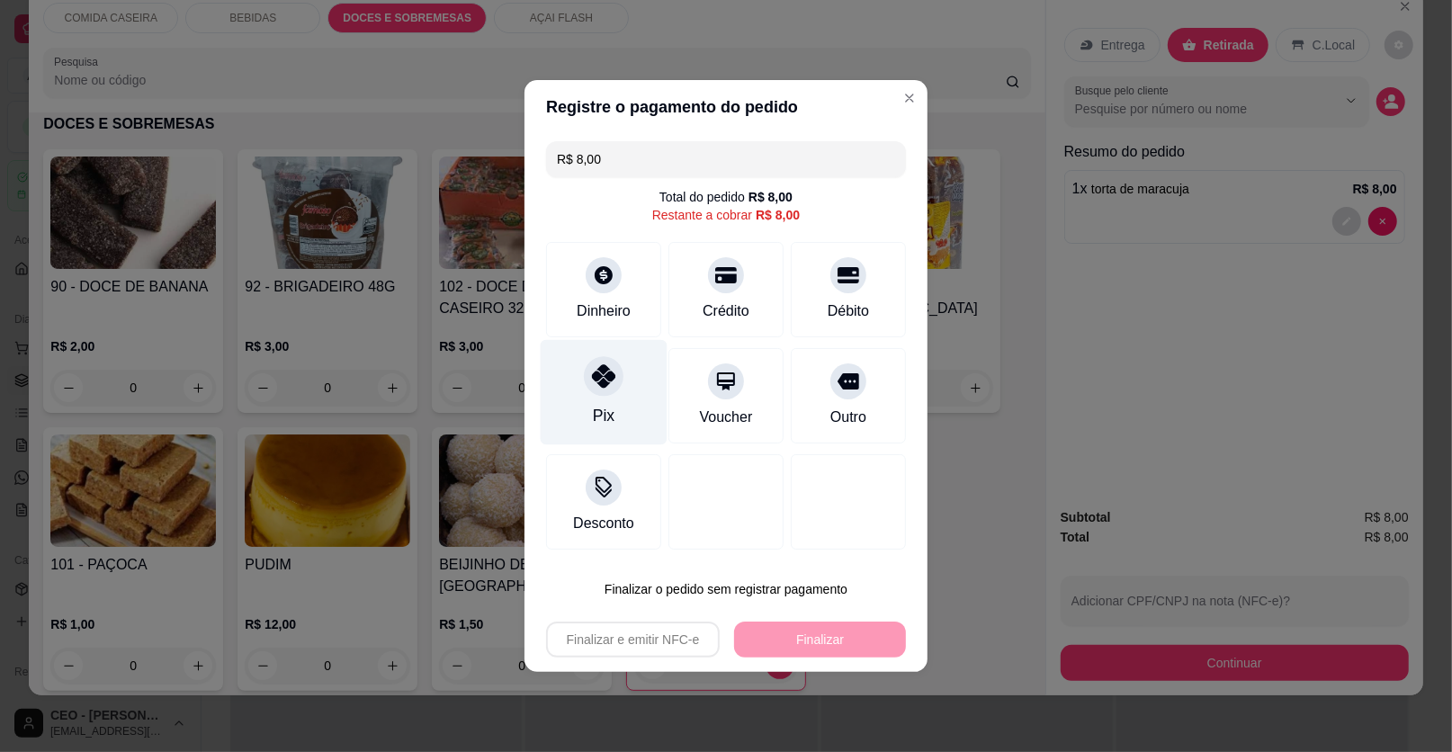
click at [618, 378] on div at bounding box center [604, 376] width 40 height 40
type input "R$ 0,00"
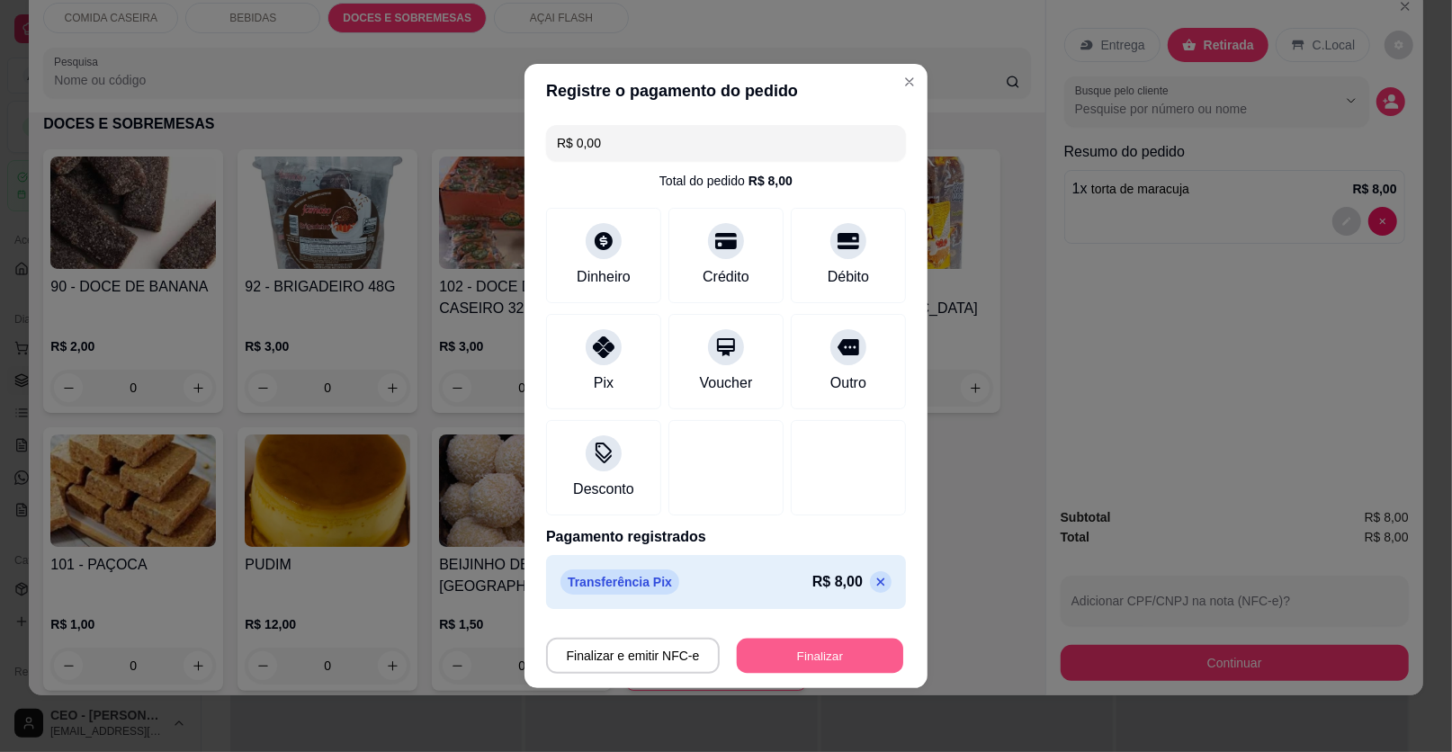
click at [825, 643] on button "Finalizar" at bounding box center [820, 656] width 166 height 35
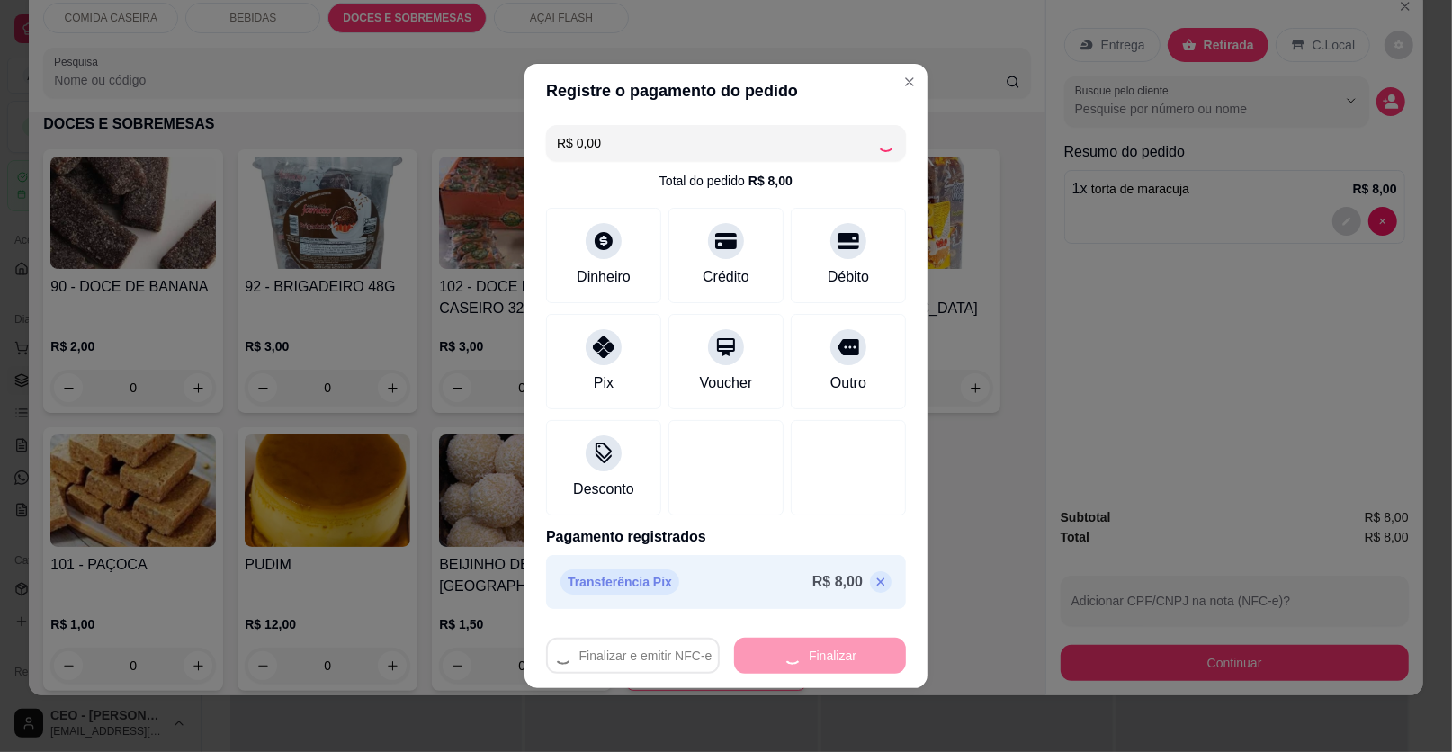
type input "0"
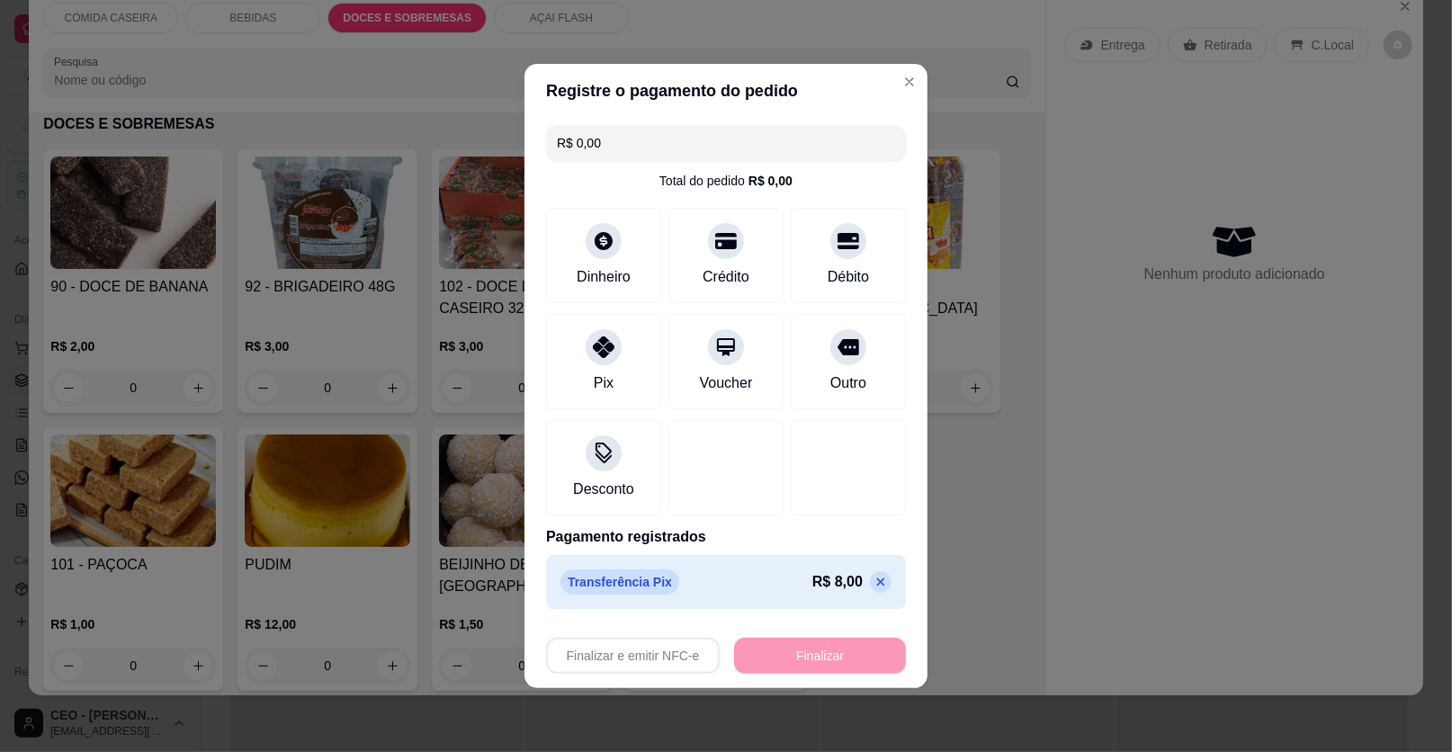
type input "-R$ 8,00"
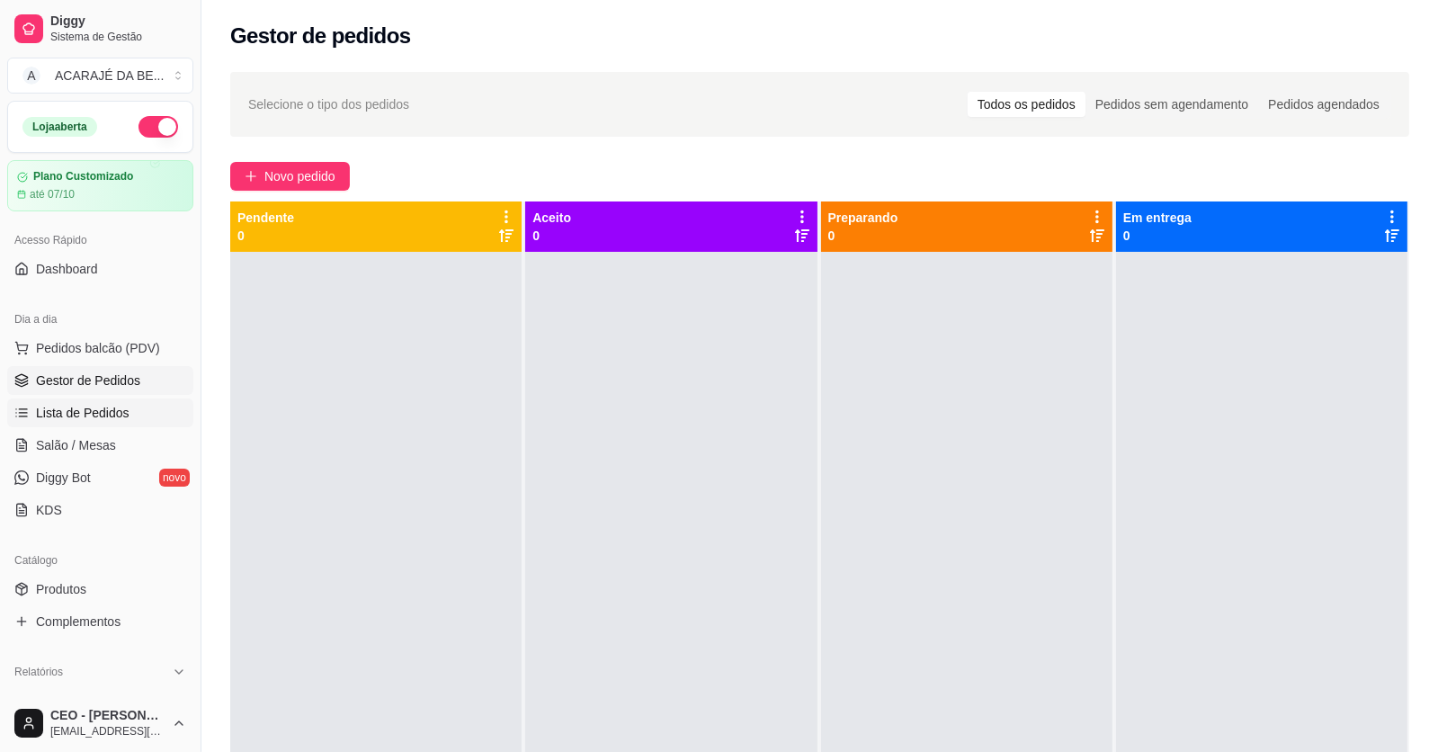
click at [77, 407] on span "Lista de Pedidos" at bounding box center [83, 413] width 94 height 18
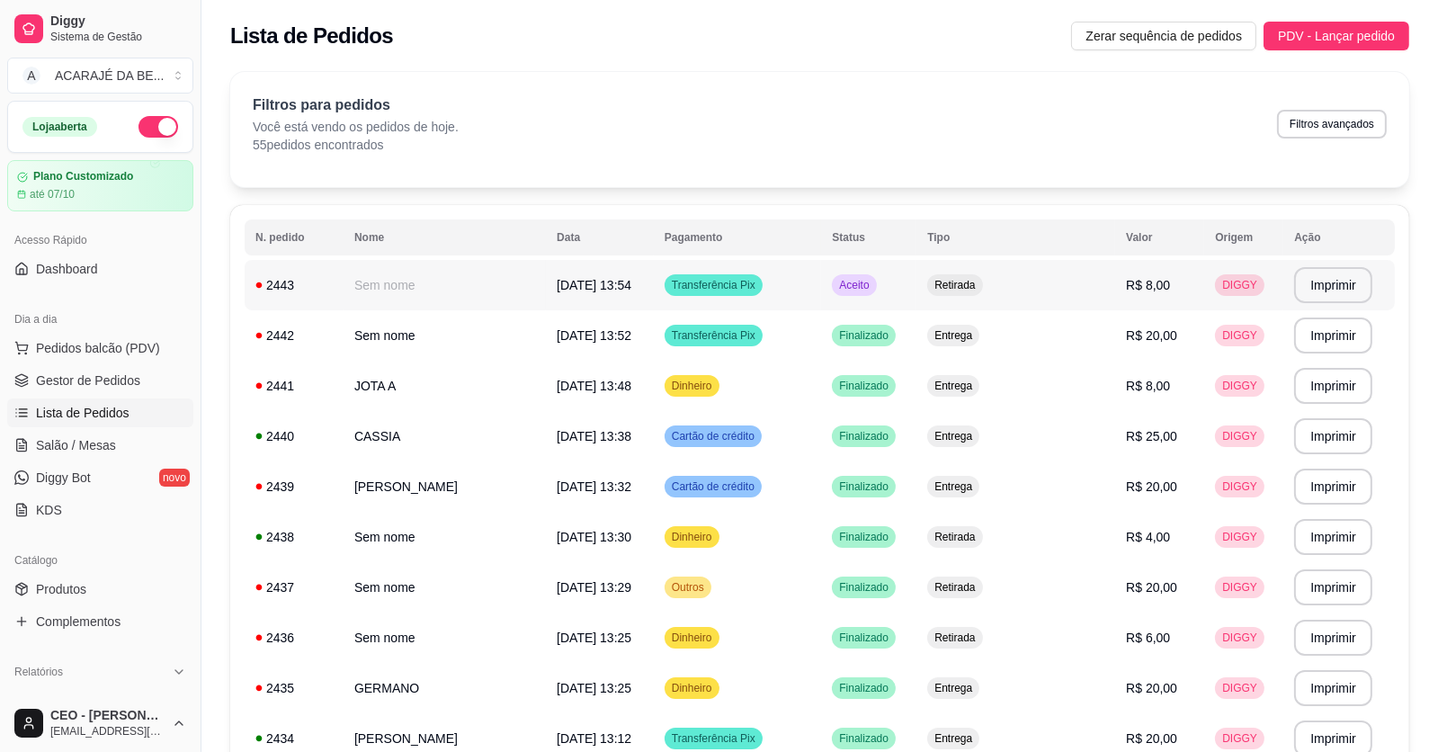
click at [466, 288] on td "Sem nome" at bounding box center [445, 285] width 202 height 50
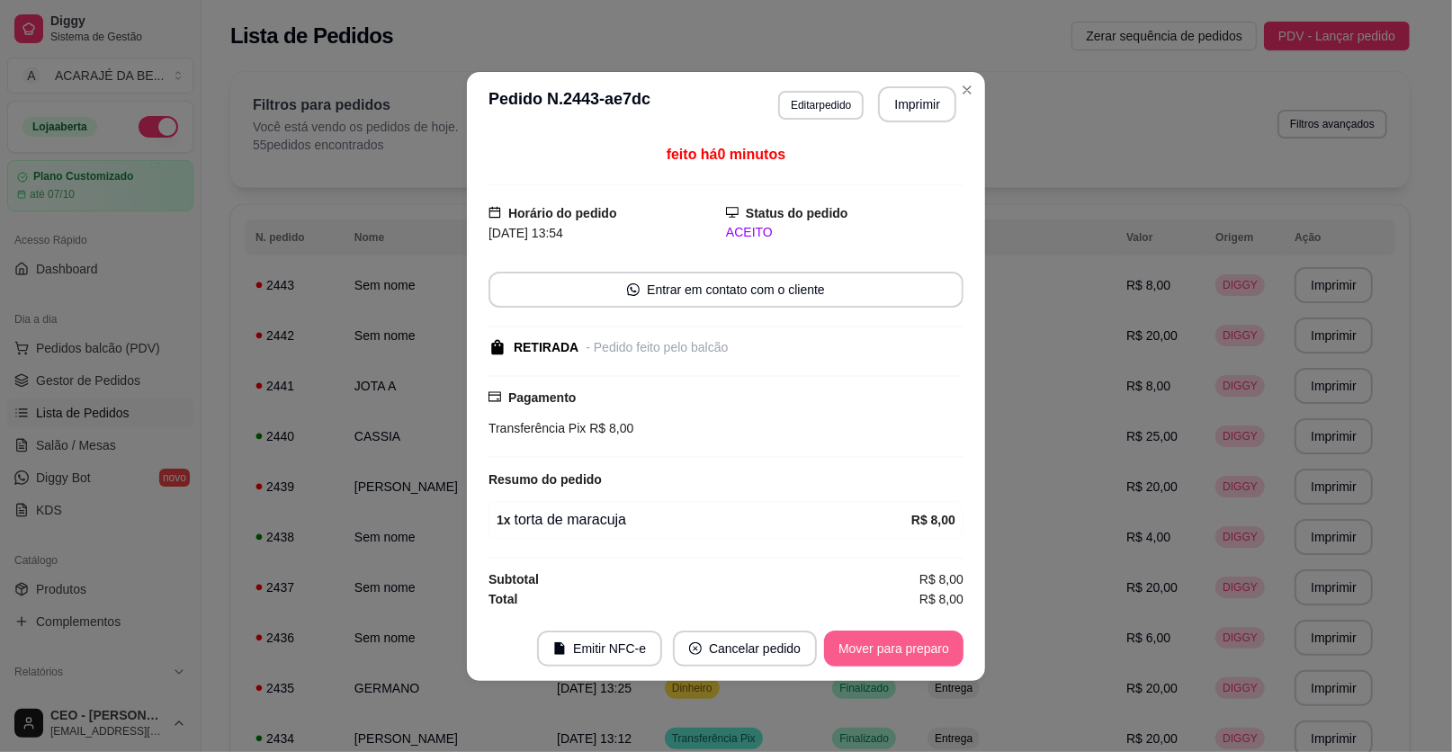
click at [932, 639] on button "Mover para preparo" at bounding box center [893, 649] width 139 height 36
click at [932, 639] on button "Mover para retirada disponível" at bounding box center [864, 649] width 199 height 36
click at [932, 639] on button "Mover para finalizado" at bounding box center [888, 649] width 149 height 36
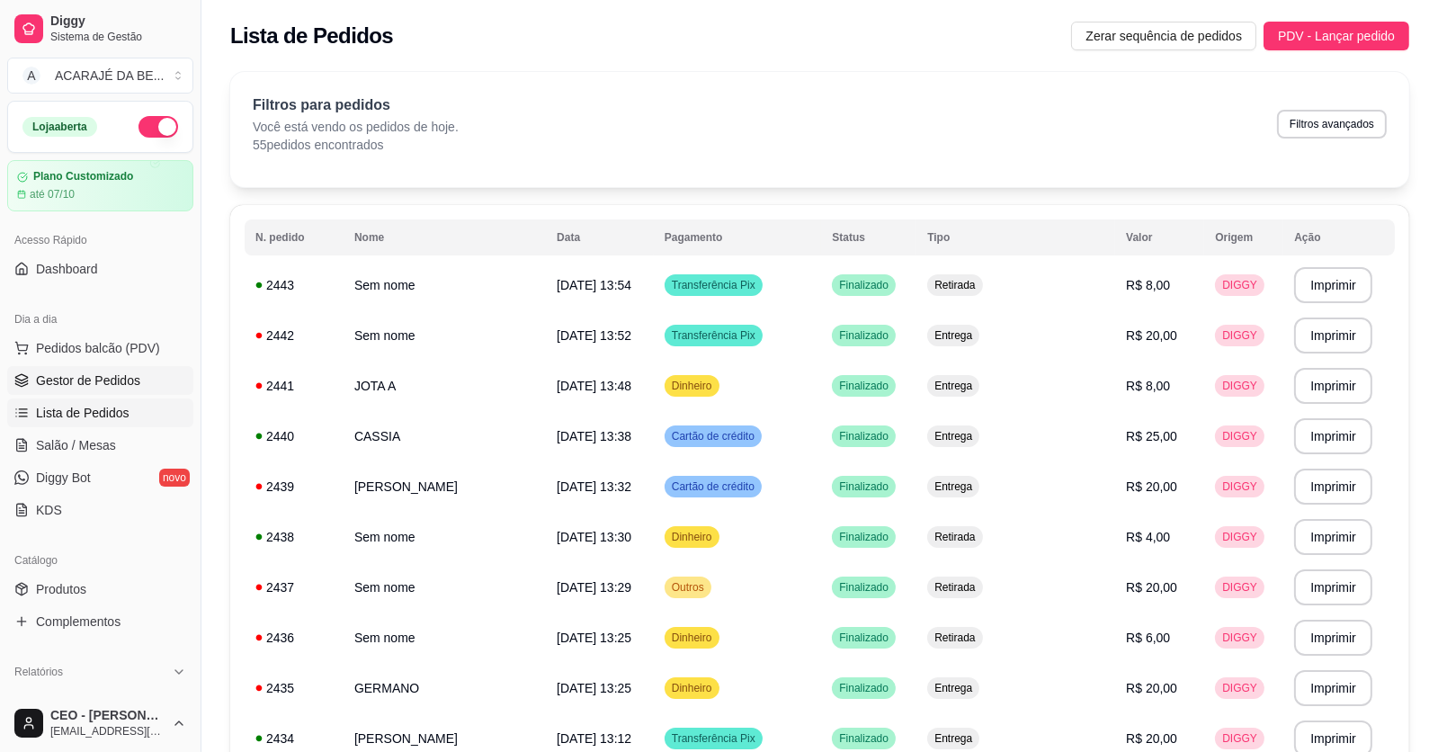
click at [106, 372] on span "Gestor de Pedidos" at bounding box center [88, 381] width 104 height 18
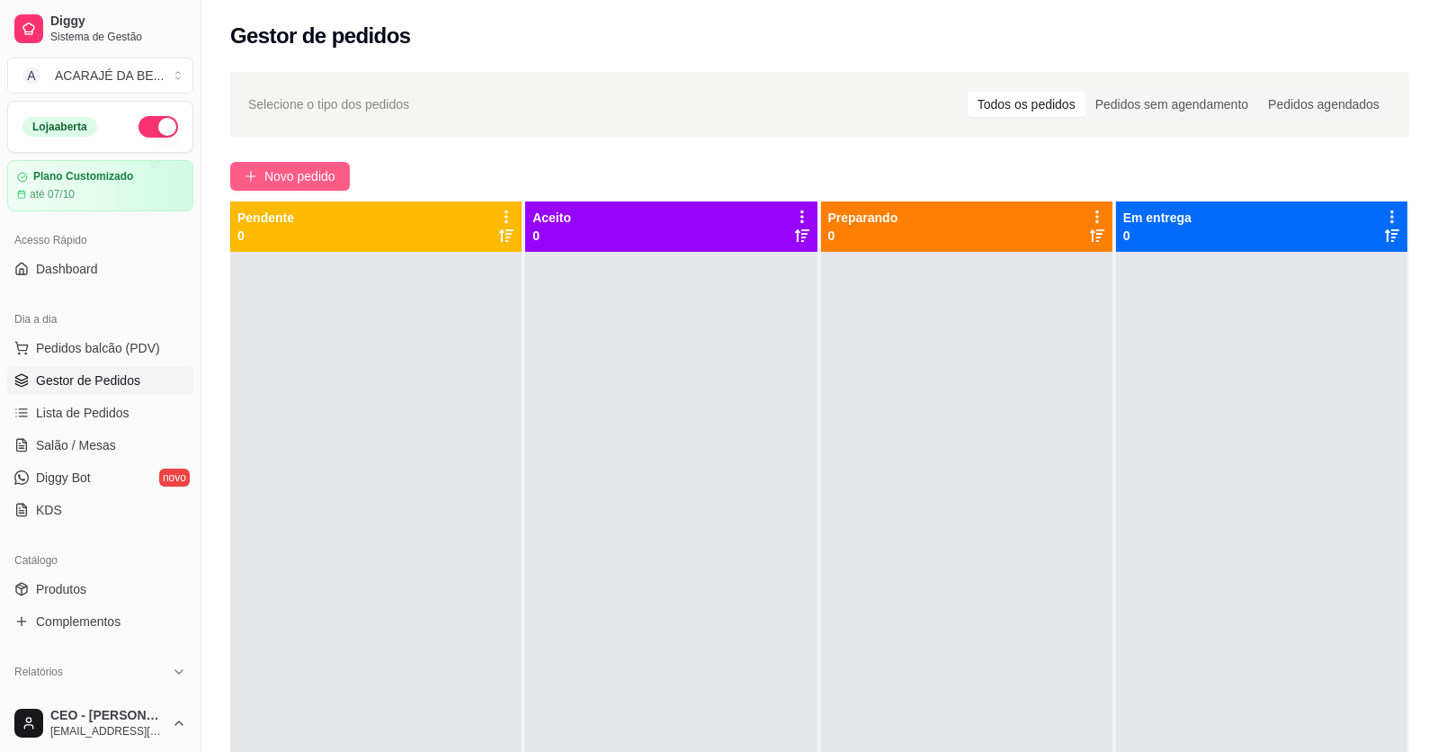
click at [336, 172] on span "Novo pedido" at bounding box center [299, 176] width 71 height 20
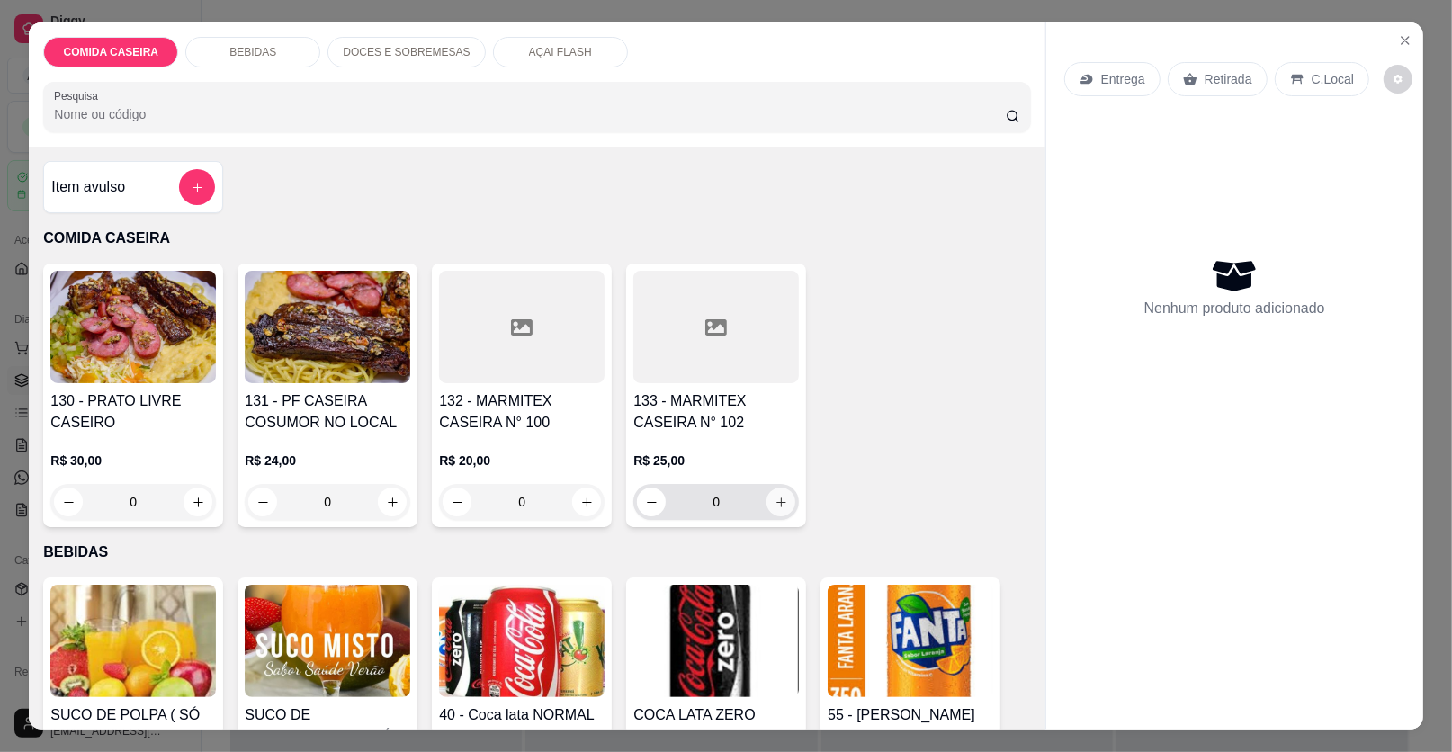
click at [771, 488] on button "increase-product-quantity" at bounding box center [780, 502] width 29 height 29
type input "1"
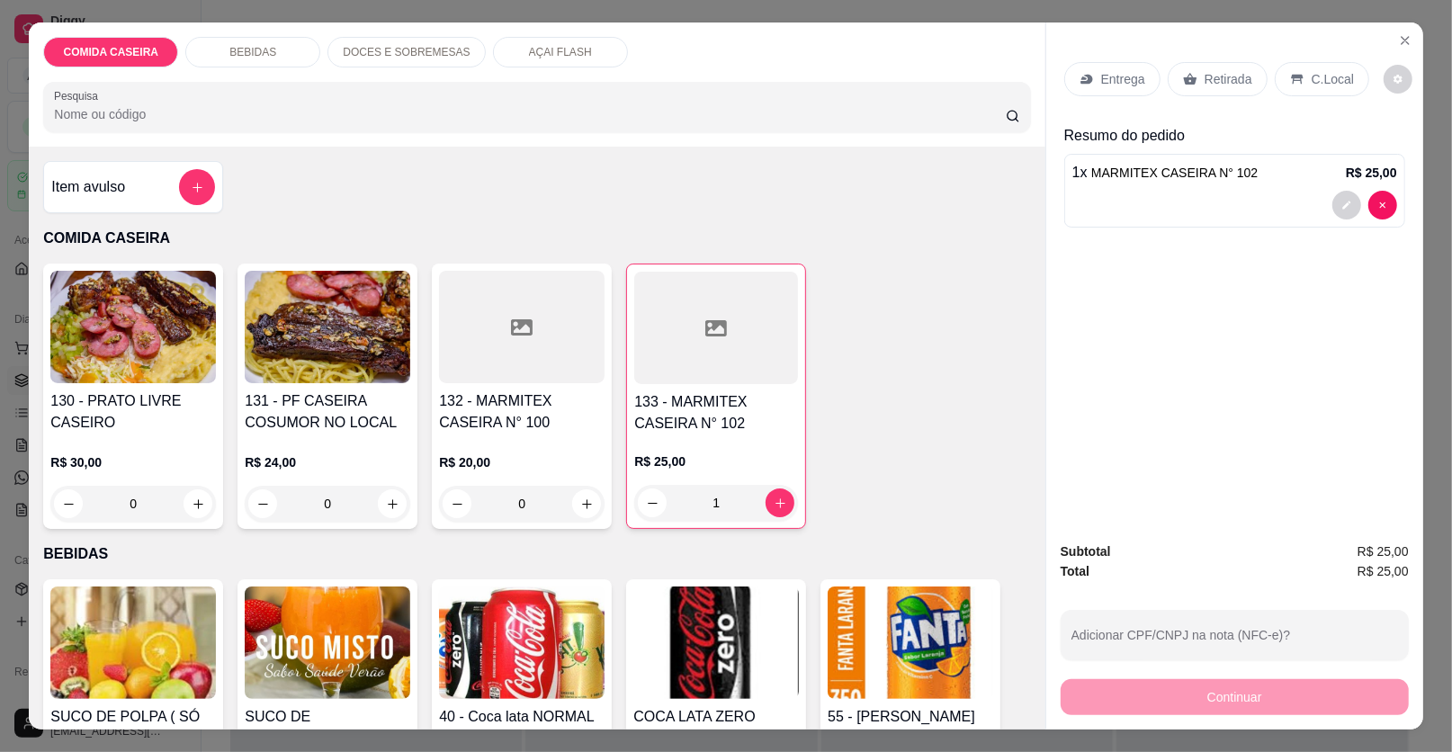
click at [1209, 72] on p "Retirada" at bounding box center [1228, 79] width 48 height 18
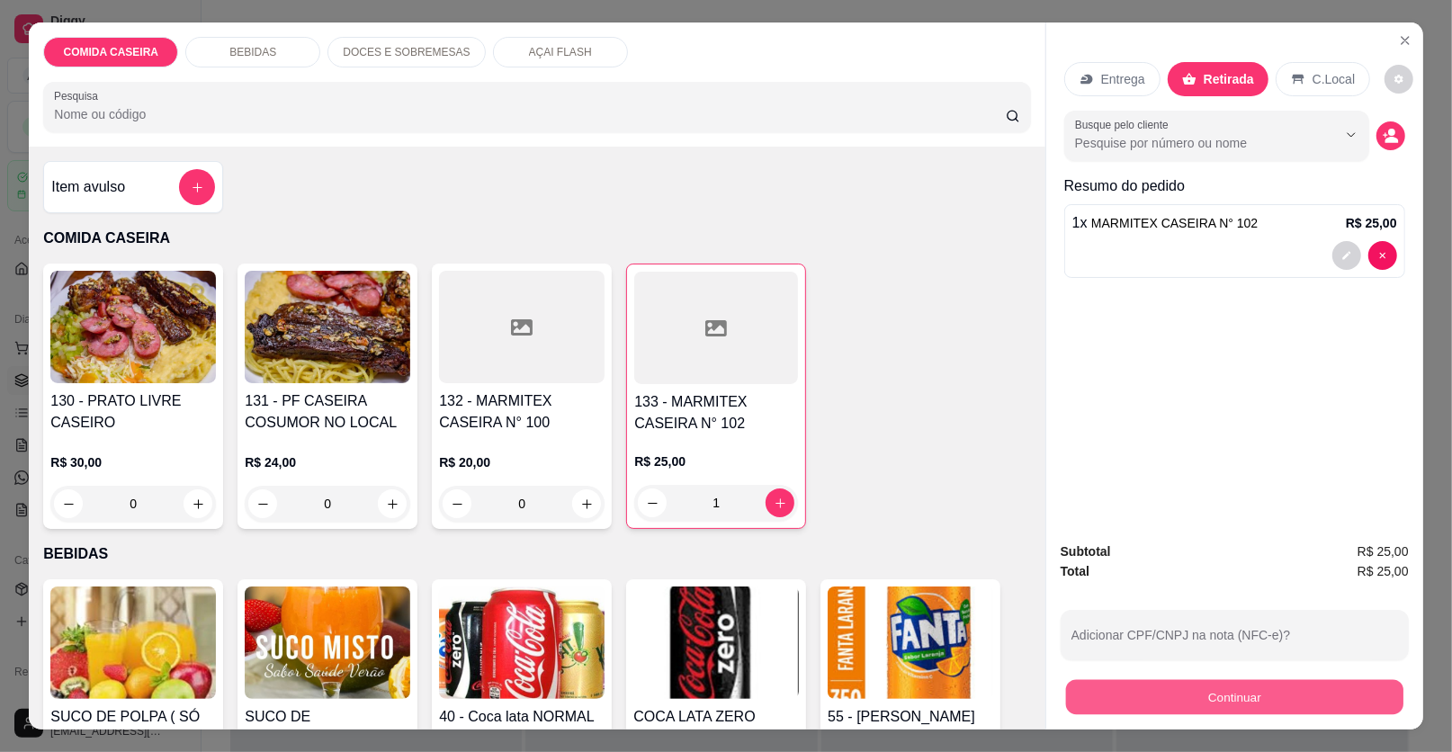
click at [1066, 686] on button "Continuar" at bounding box center [1234, 697] width 337 height 35
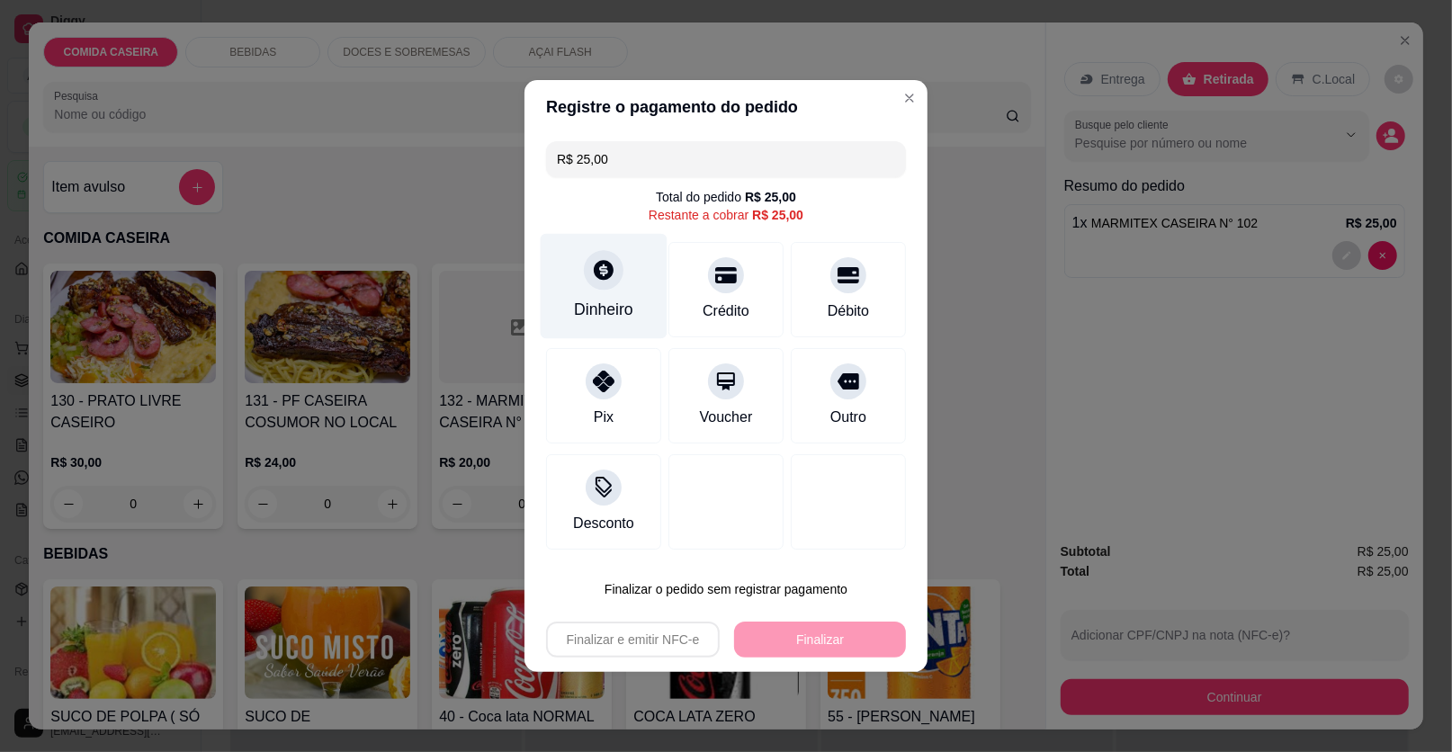
click at [626, 274] on div "Dinheiro" at bounding box center [604, 286] width 127 height 105
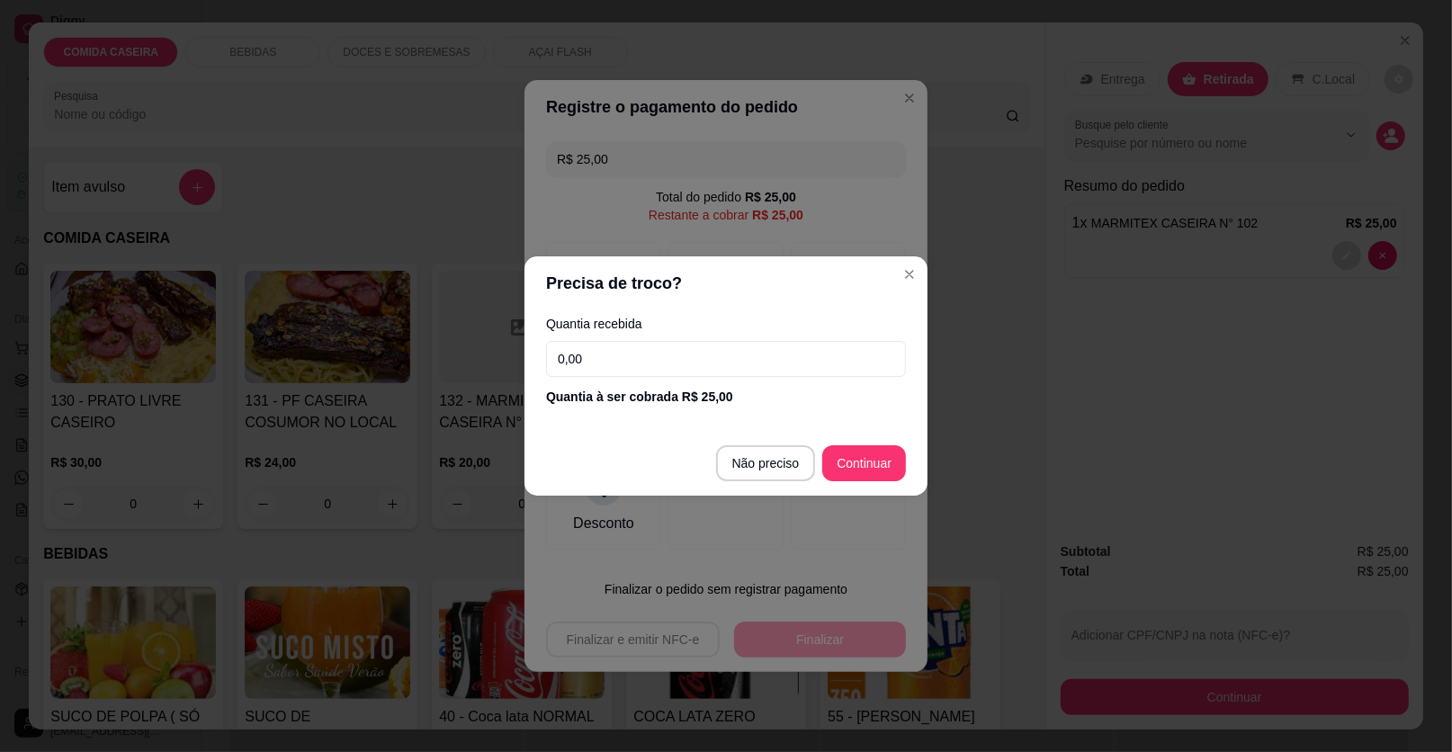
click at [766, 361] on input "0,00" at bounding box center [726, 359] width 360 height 36
type input "R$ 0,00"
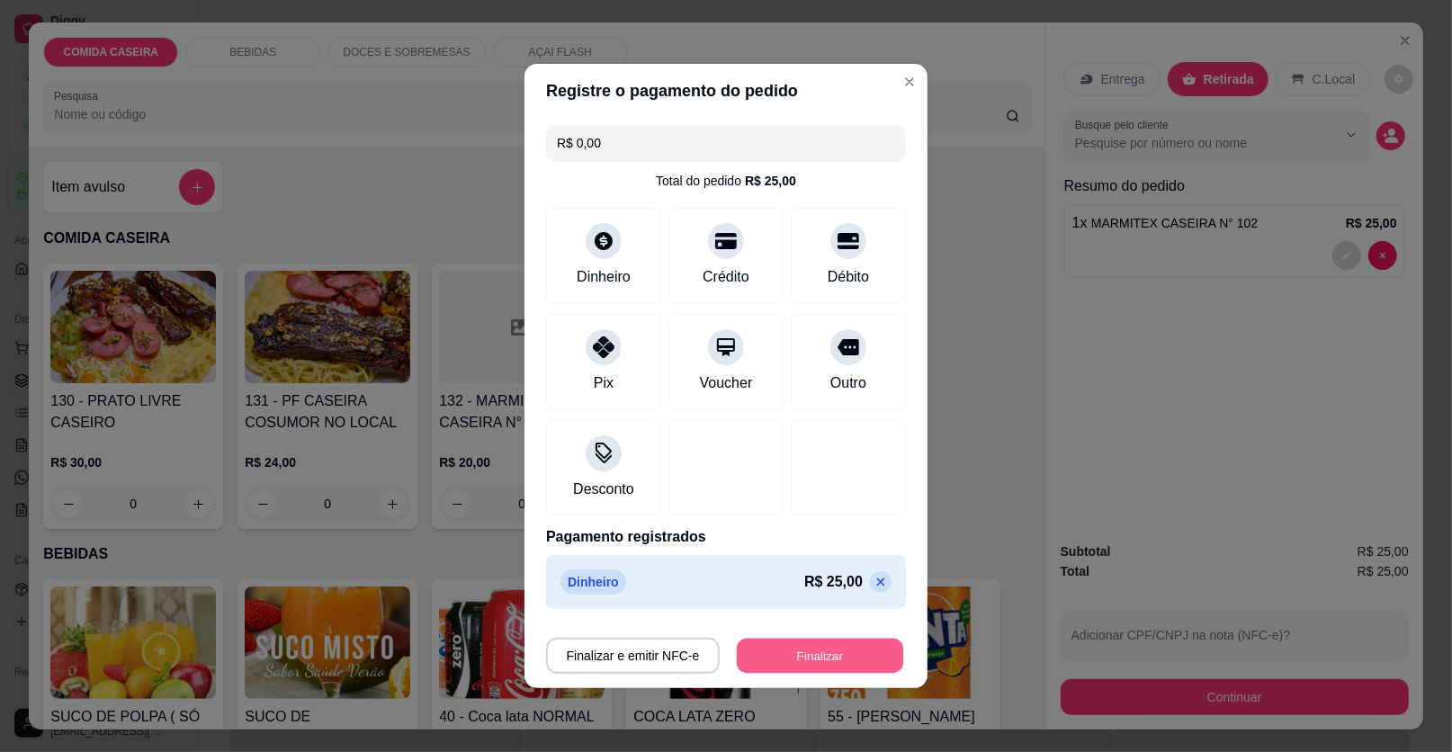
click at [882, 668] on button "Finalizar" at bounding box center [820, 656] width 166 height 35
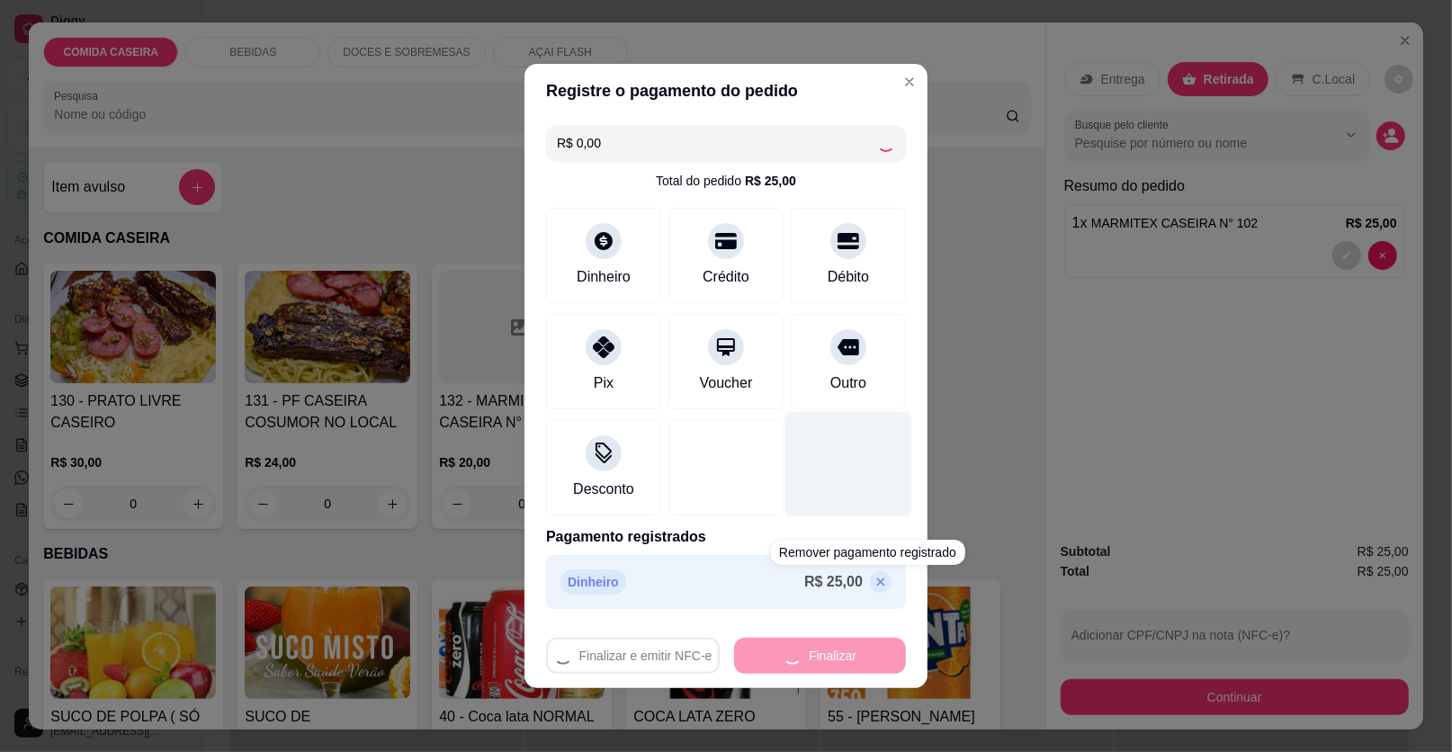
type input "0"
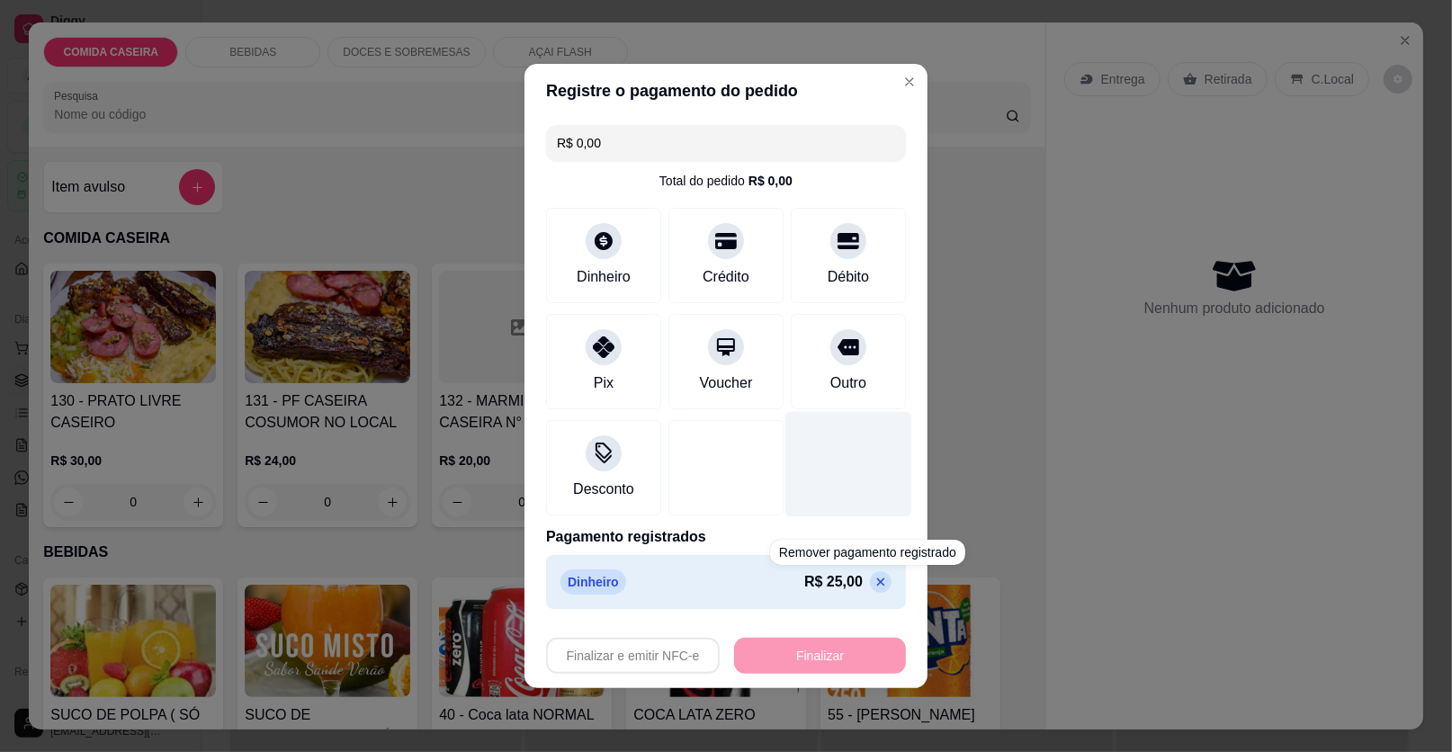
type input "-R$ 25,00"
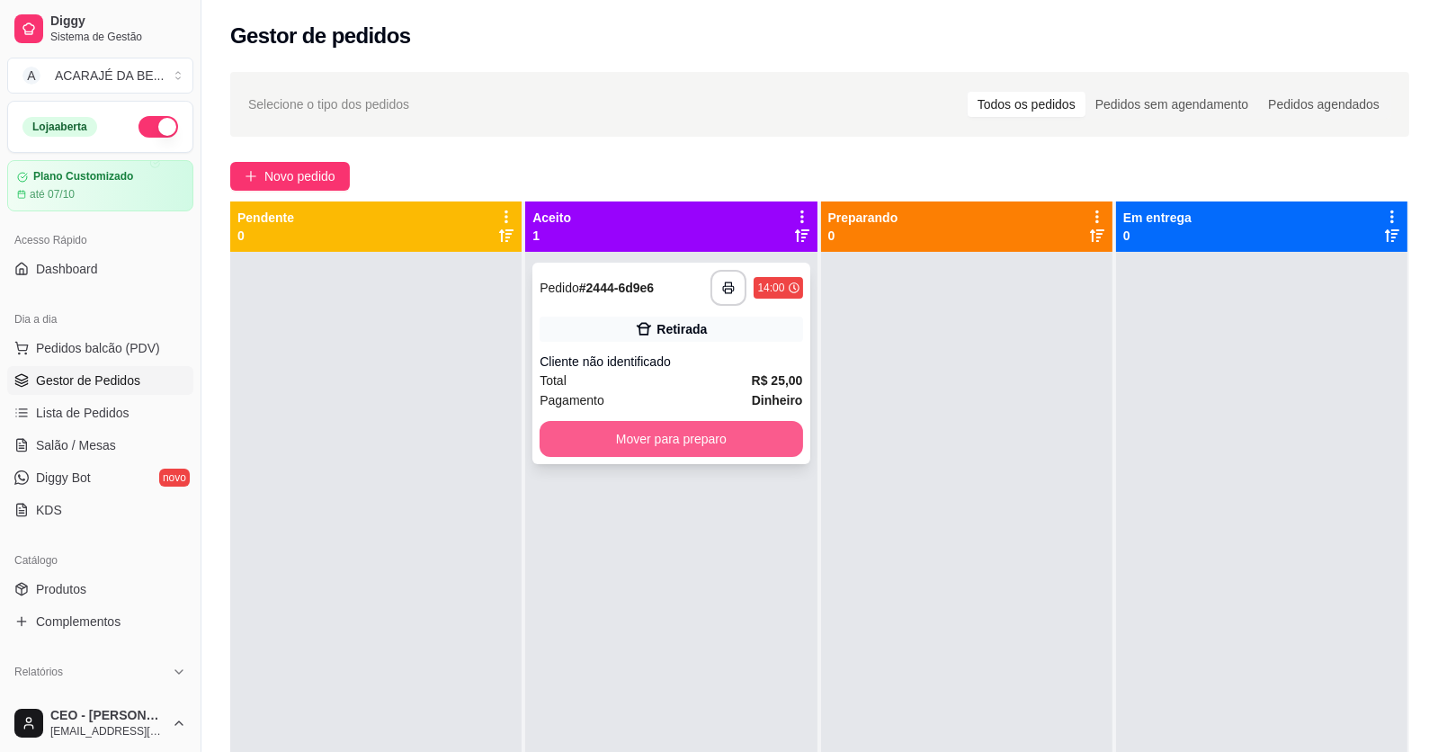
click at [719, 426] on button "Mover para preparo" at bounding box center [671, 439] width 263 height 36
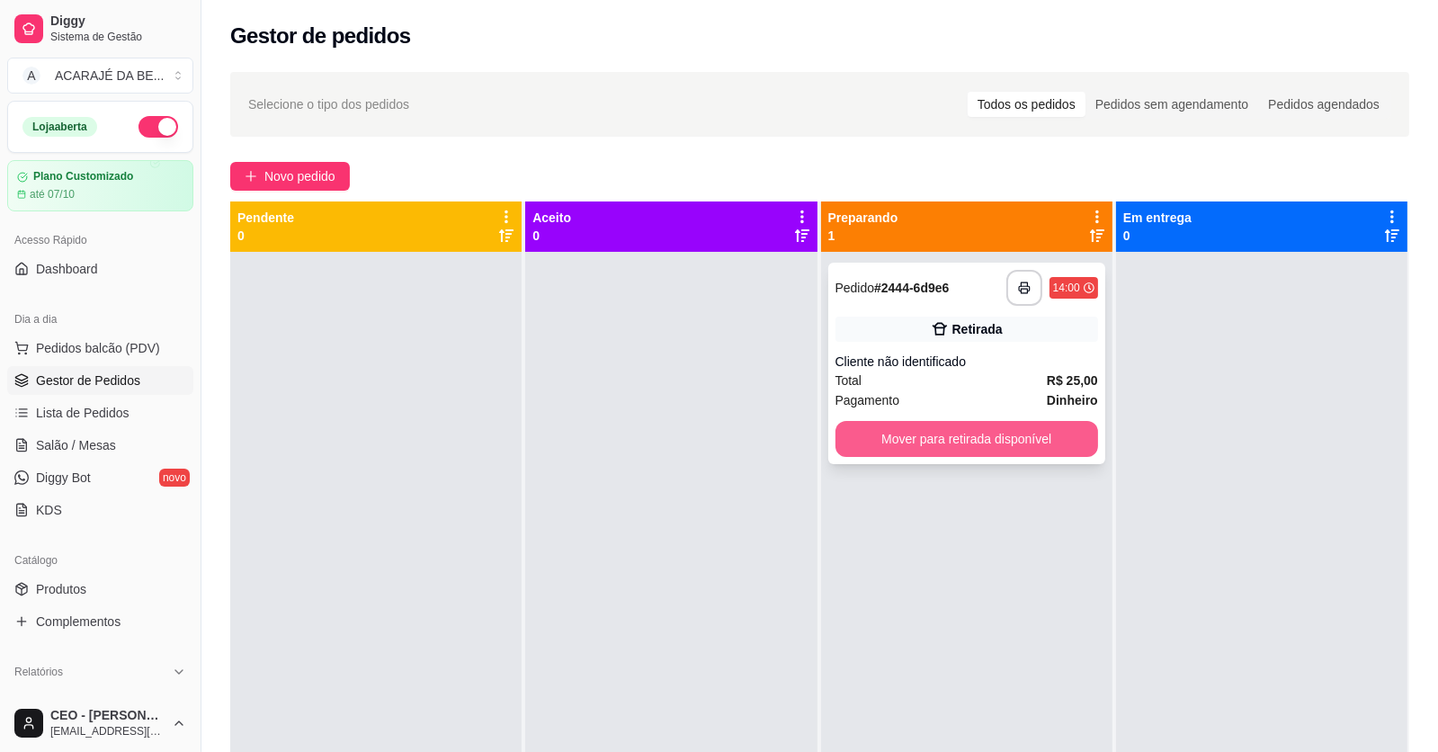
click at [1038, 452] on button "Mover para retirada disponível" at bounding box center [967, 439] width 263 height 36
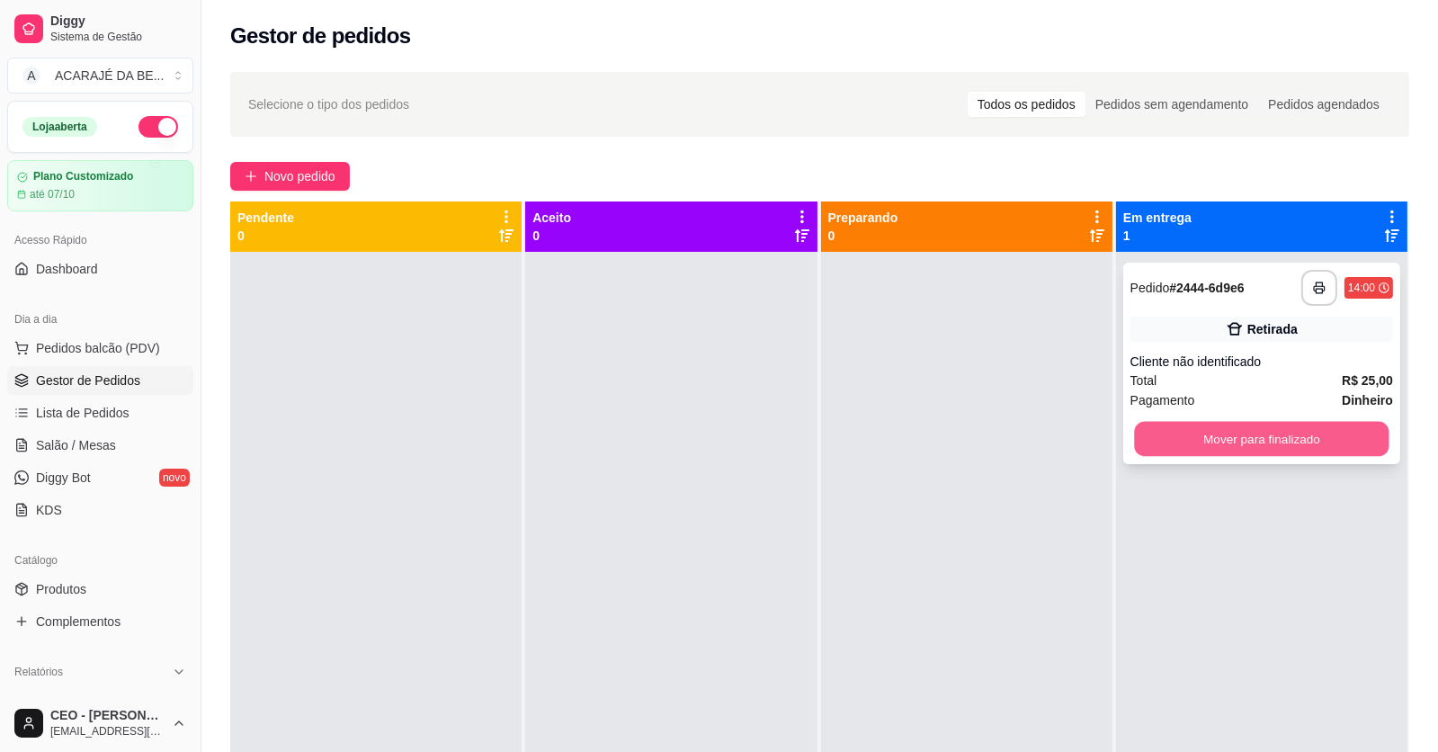
click at [1205, 425] on button "Mover para finalizado" at bounding box center [1261, 439] width 255 height 35
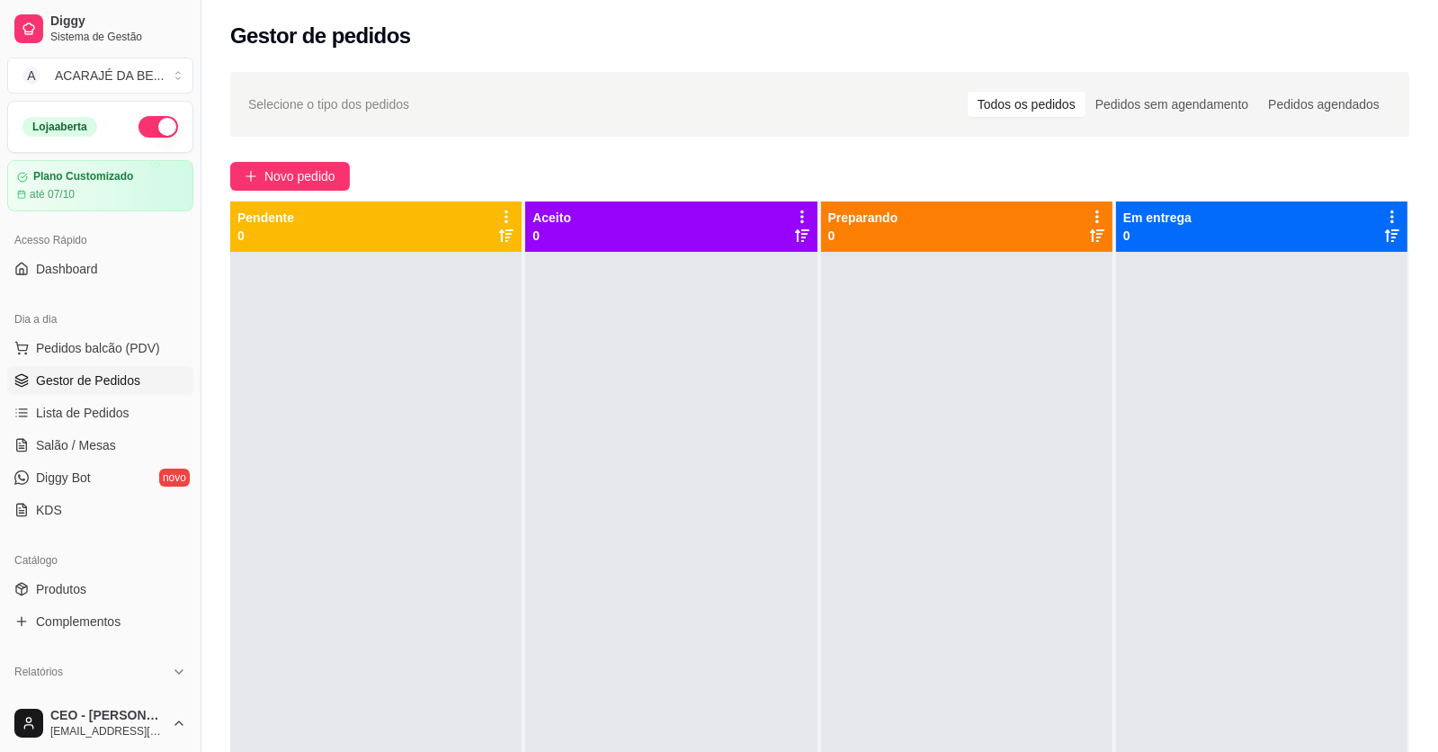
click at [1076, 542] on div at bounding box center [966, 628] width 291 height 752
click at [928, 534] on div at bounding box center [966, 628] width 291 height 752
click at [721, 542] on div at bounding box center [670, 628] width 291 height 752
click at [327, 186] on button "Novo pedido" at bounding box center [290, 176] width 120 height 29
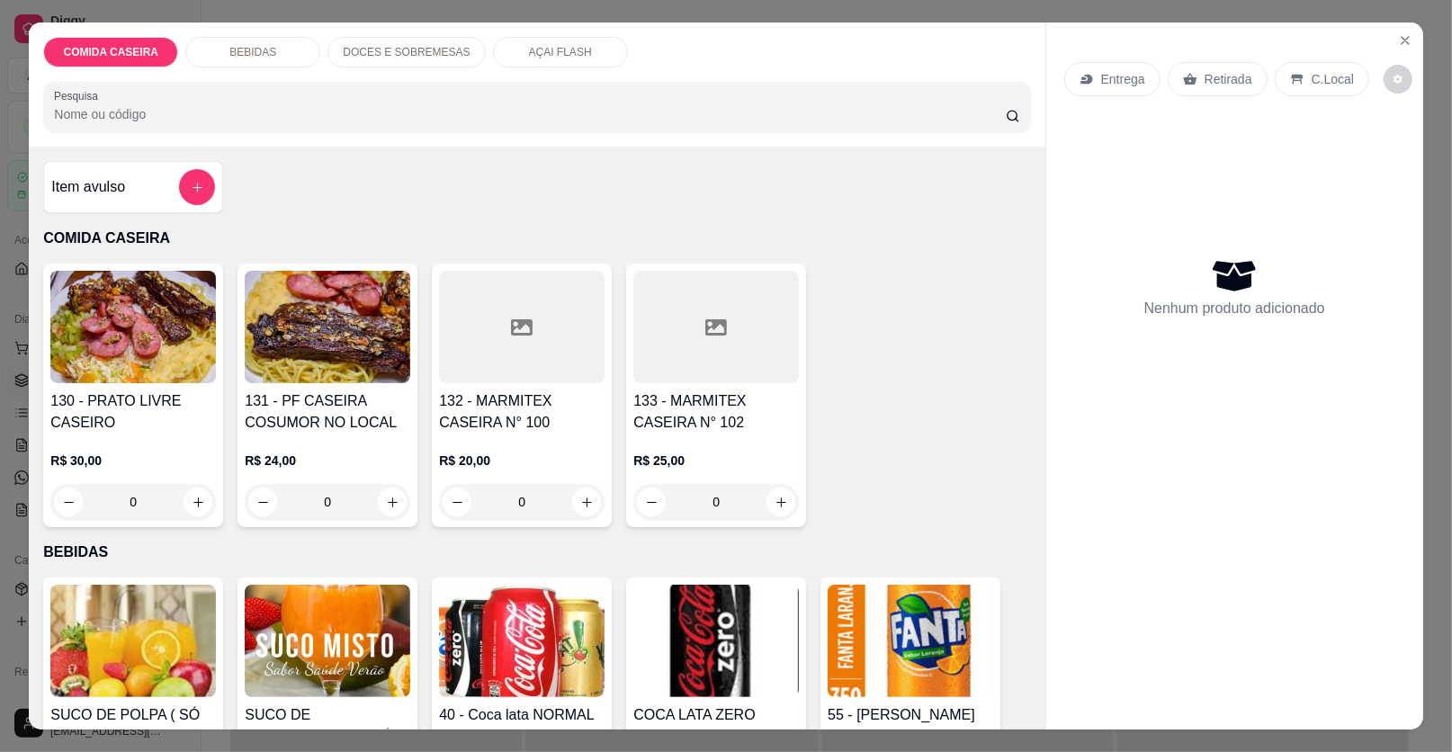
click at [543, 40] on div "AÇAI FLASH" at bounding box center [560, 52] width 135 height 31
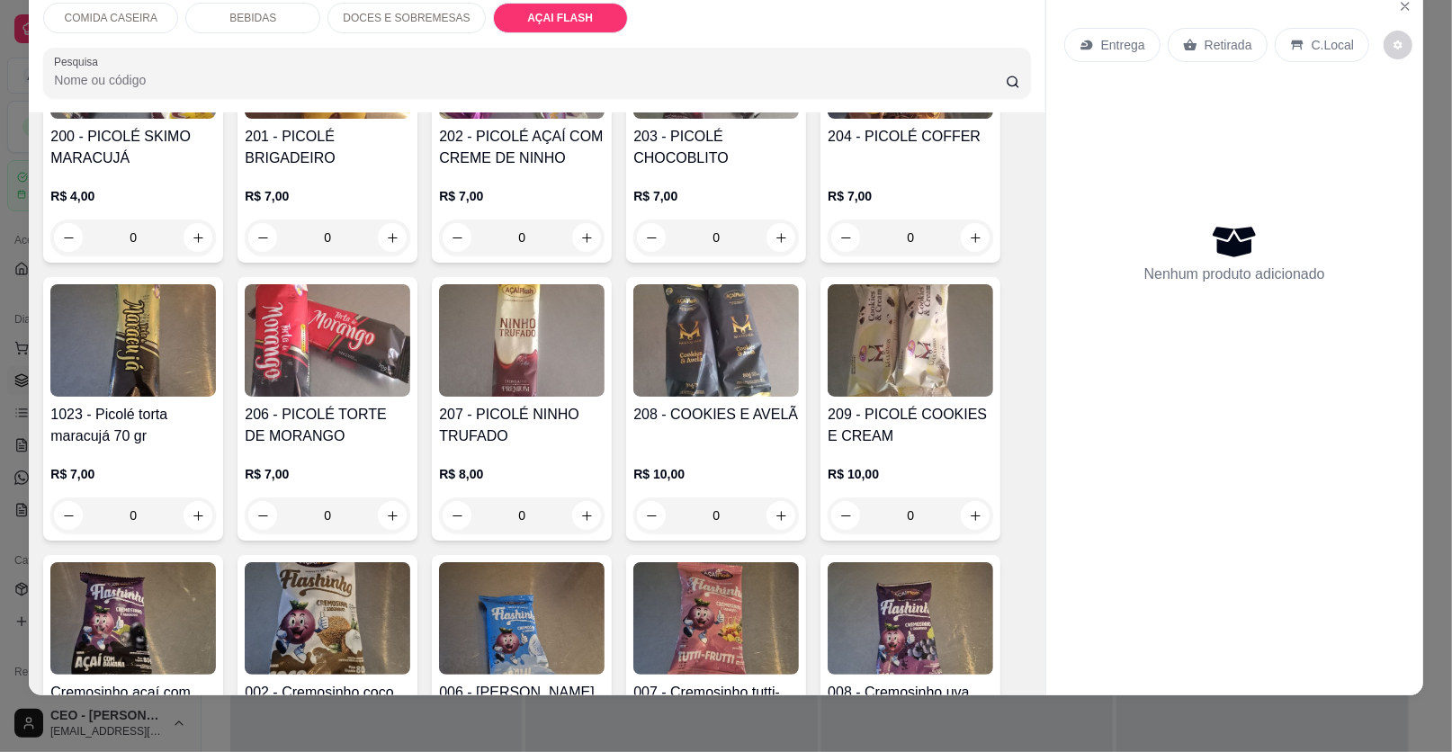
scroll to position [2270, 0]
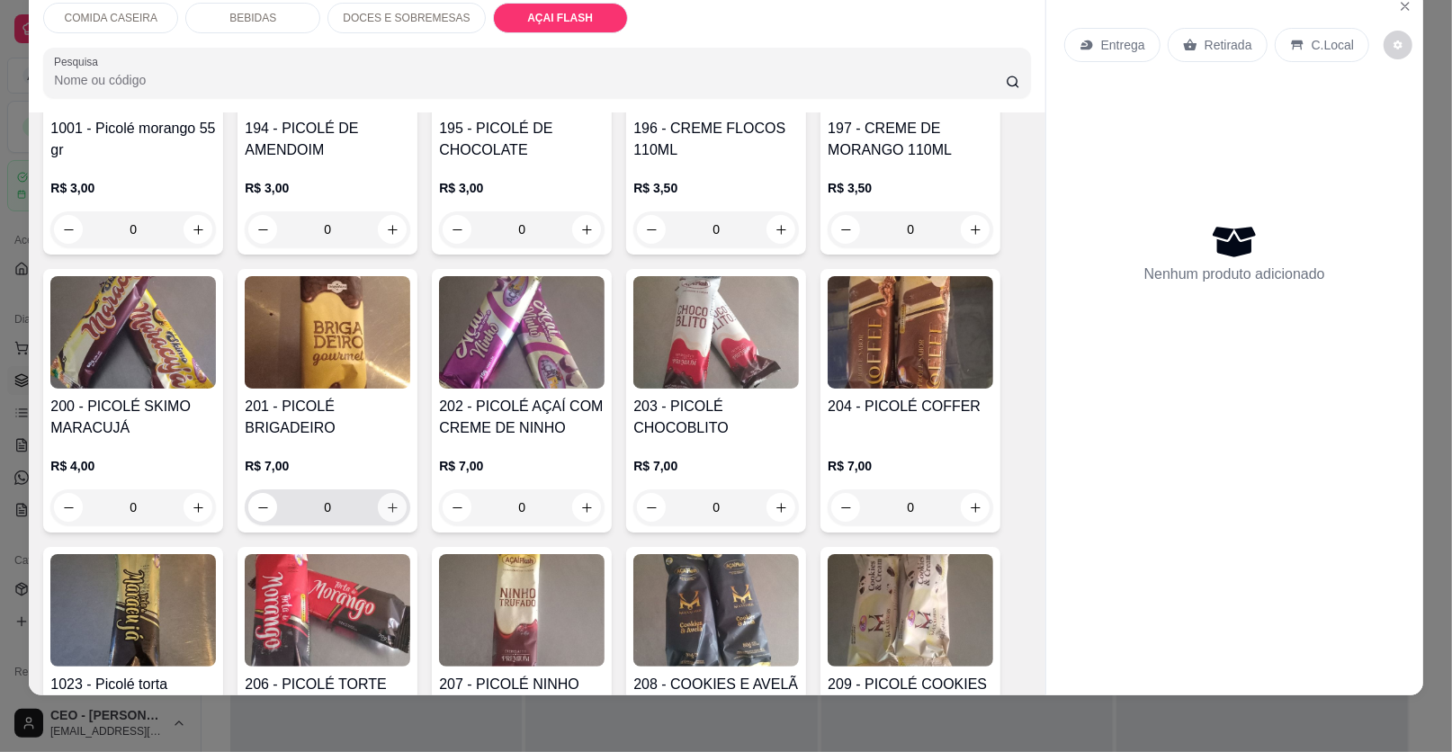
click at [386, 501] on icon "increase-product-quantity" at bounding box center [392, 507] width 13 height 13
type input "1"
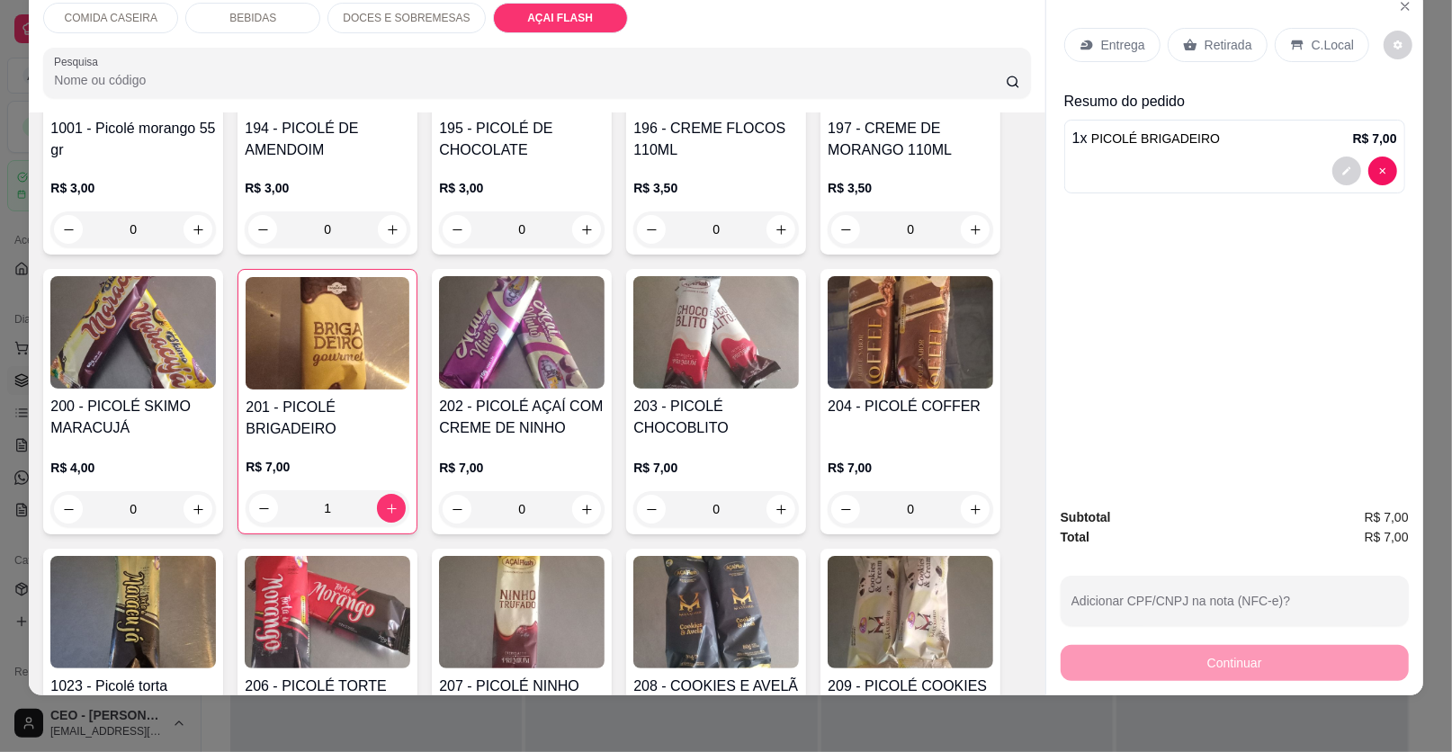
click at [1185, 40] on icon at bounding box center [1190, 45] width 14 height 14
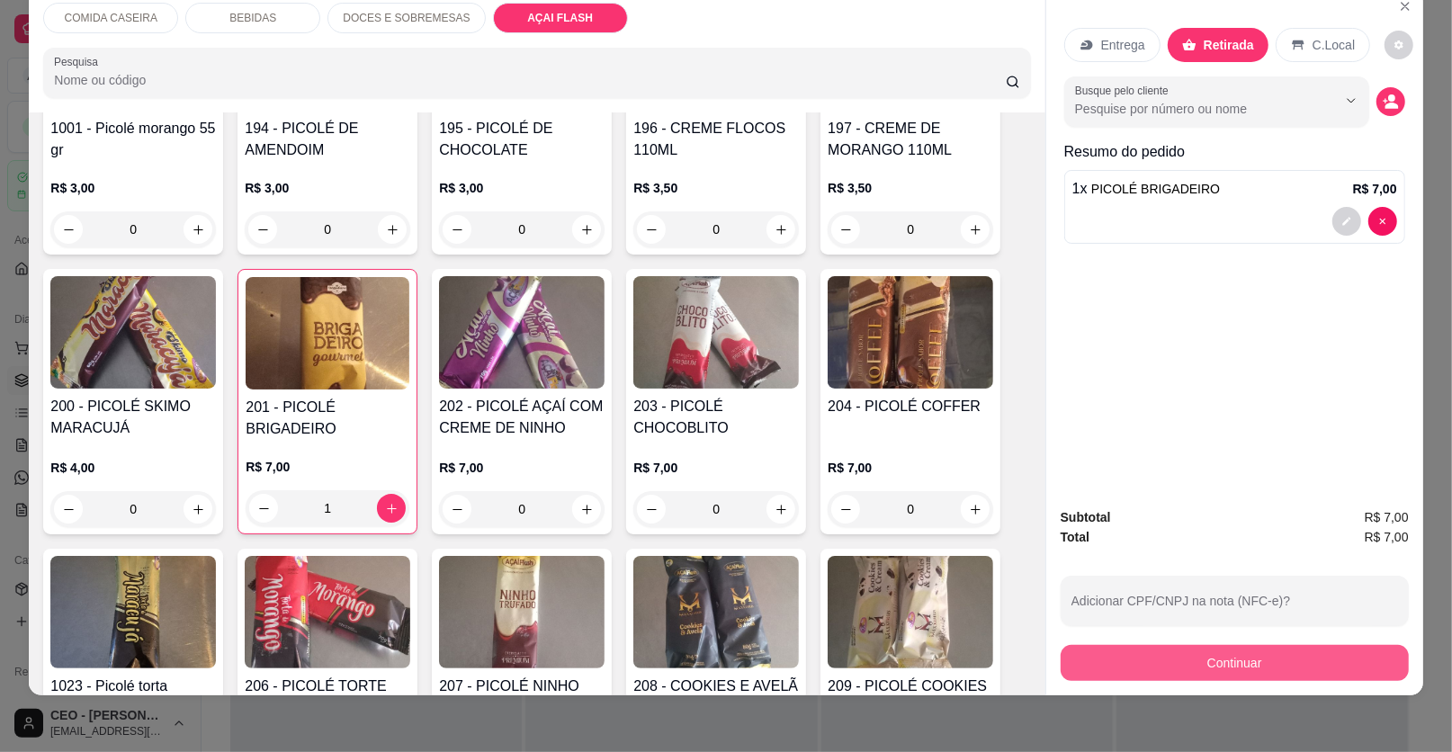
click at [1186, 658] on button "Continuar" at bounding box center [1235, 663] width 348 height 36
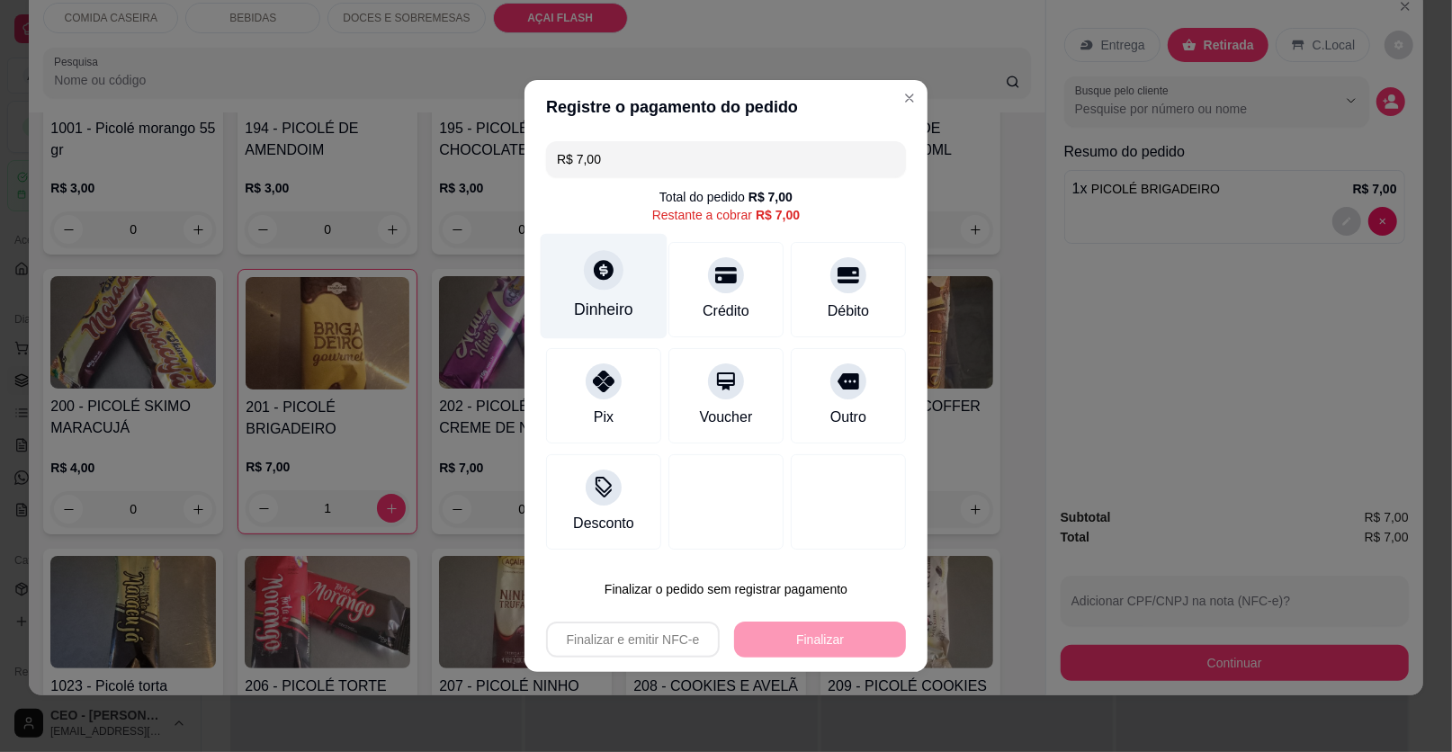
click at [622, 278] on div "Dinheiro" at bounding box center [604, 286] width 127 height 105
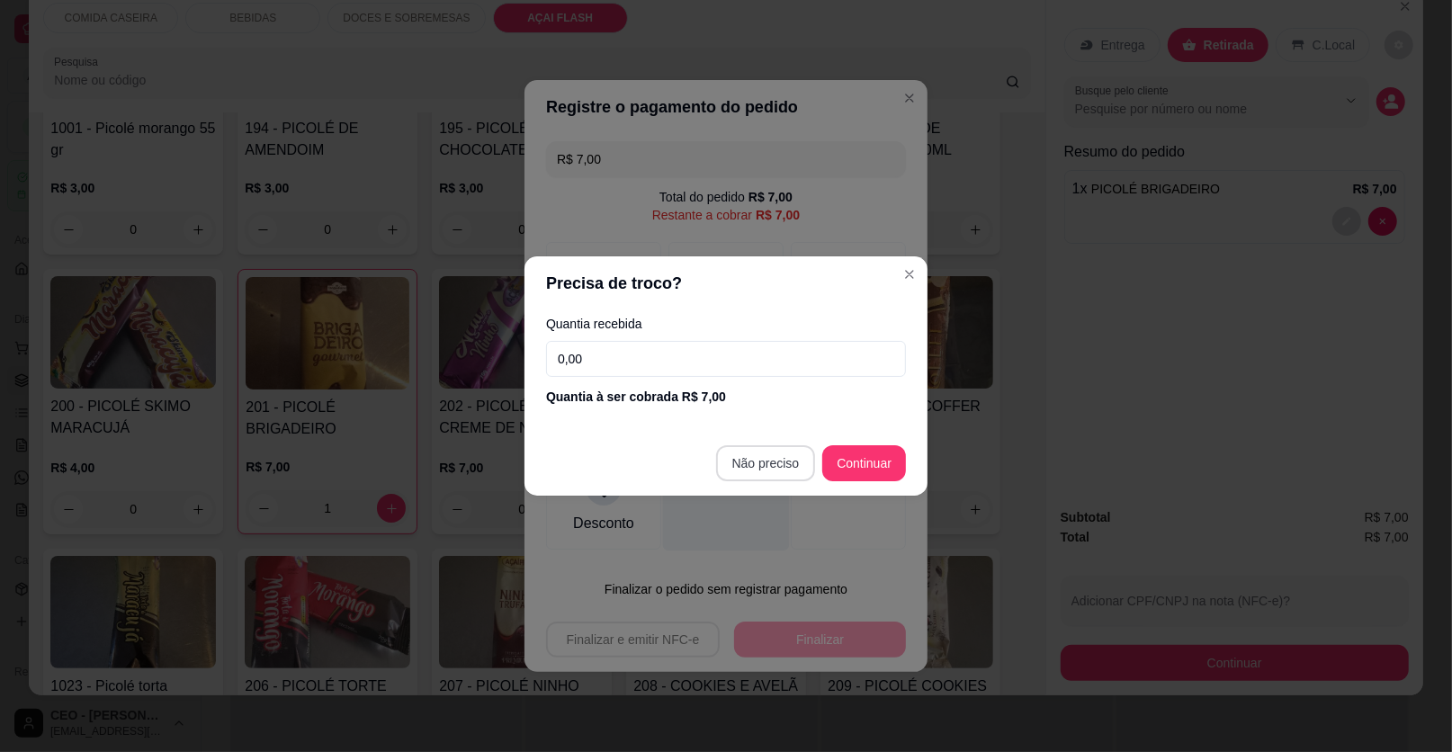
type input "R$ 0,00"
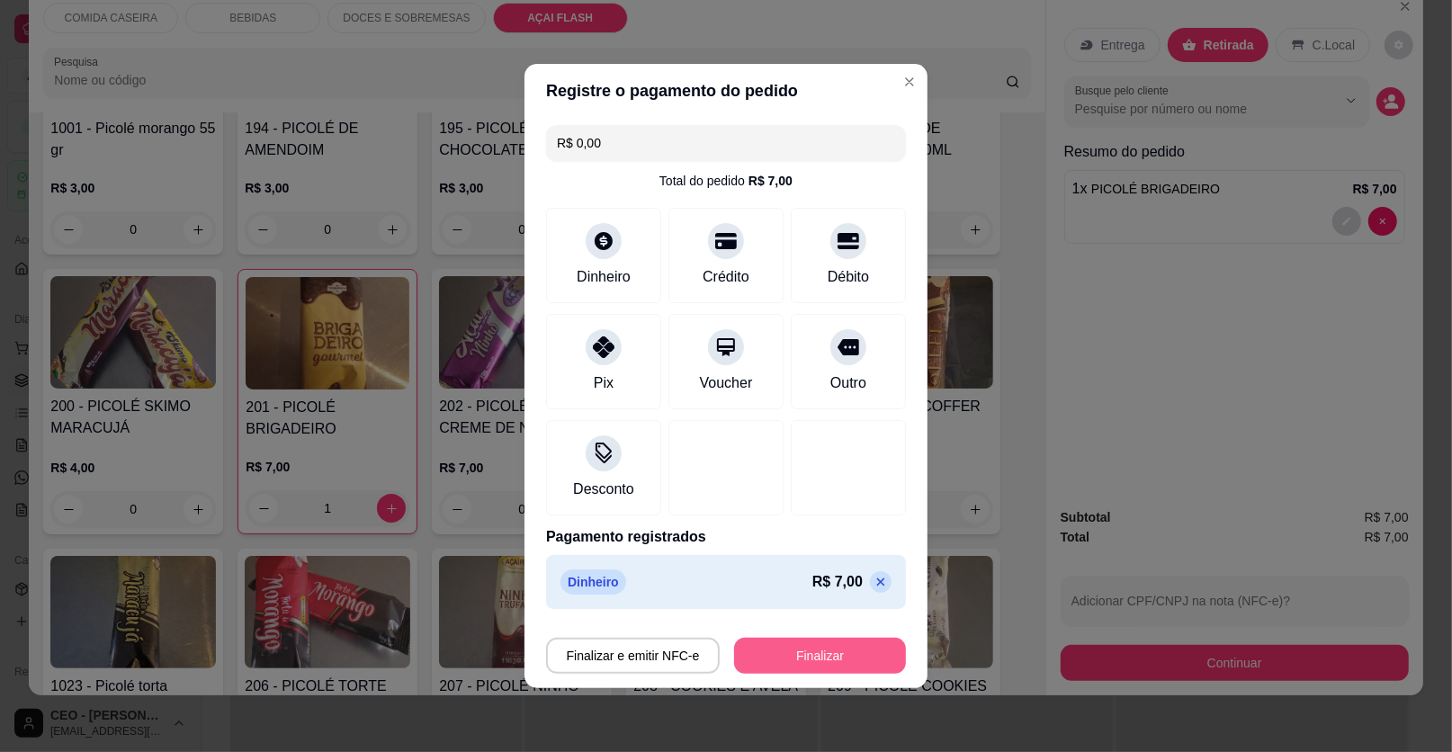
click at [868, 647] on button "Finalizar" at bounding box center [820, 656] width 172 height 36
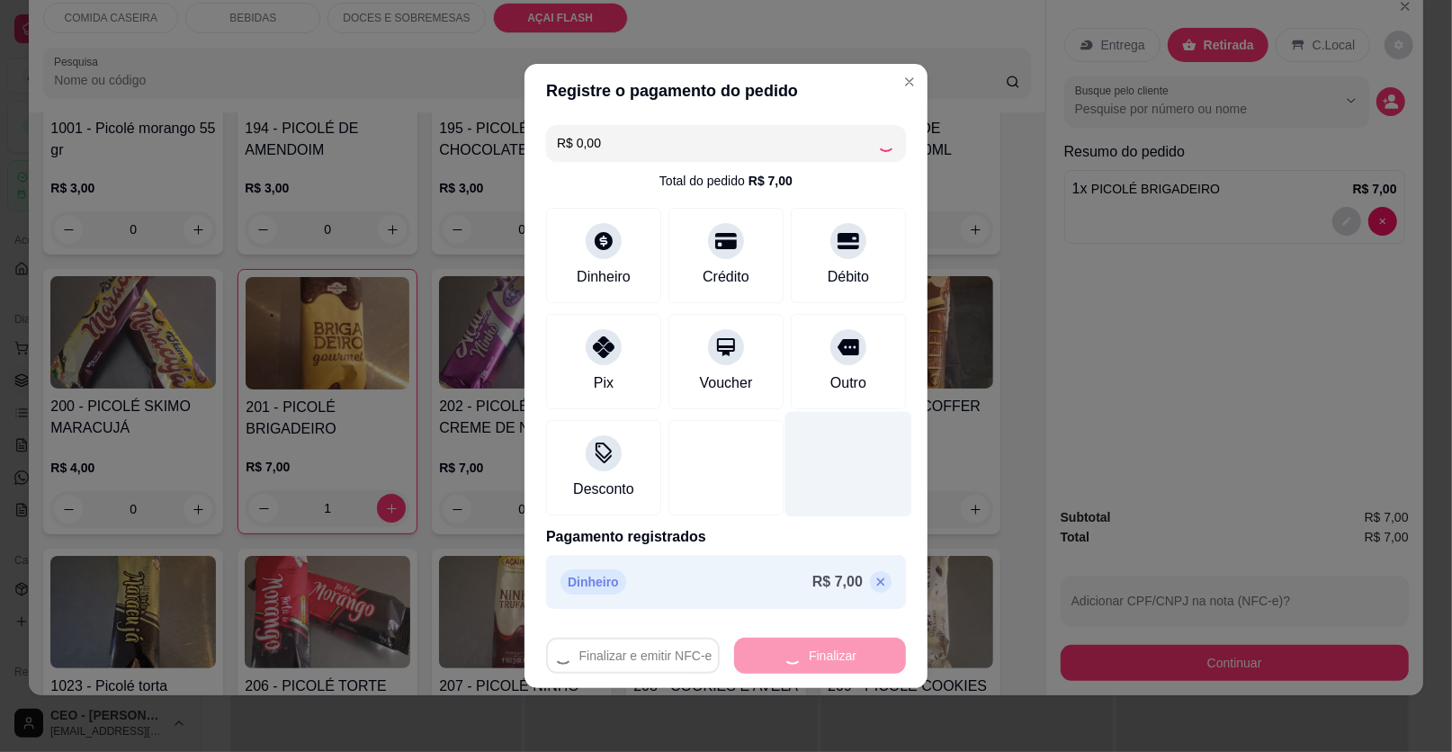
type input "0"
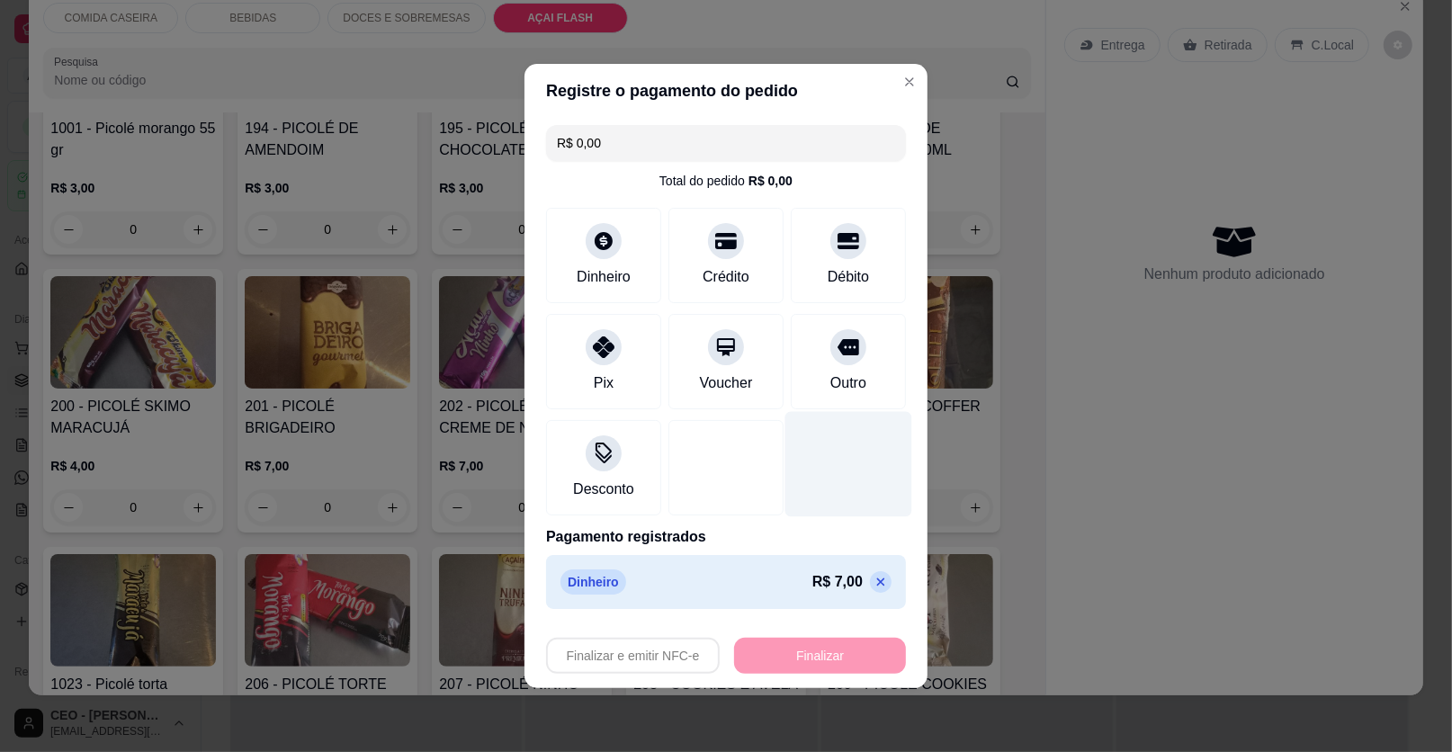
type input "-R$ 7,00"
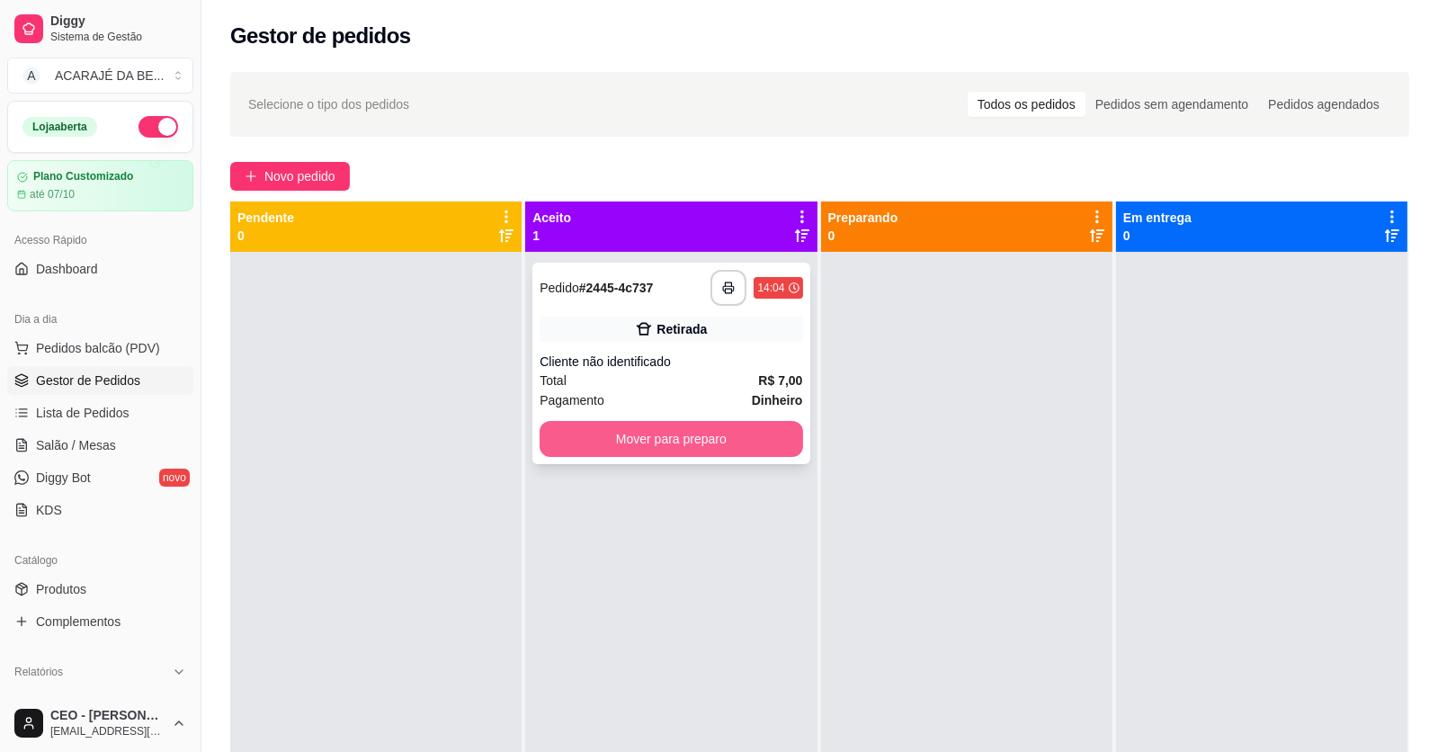
click at [735, 438] on button "Mover para preparo" at bounding box center [671, 439] width 263 height 36
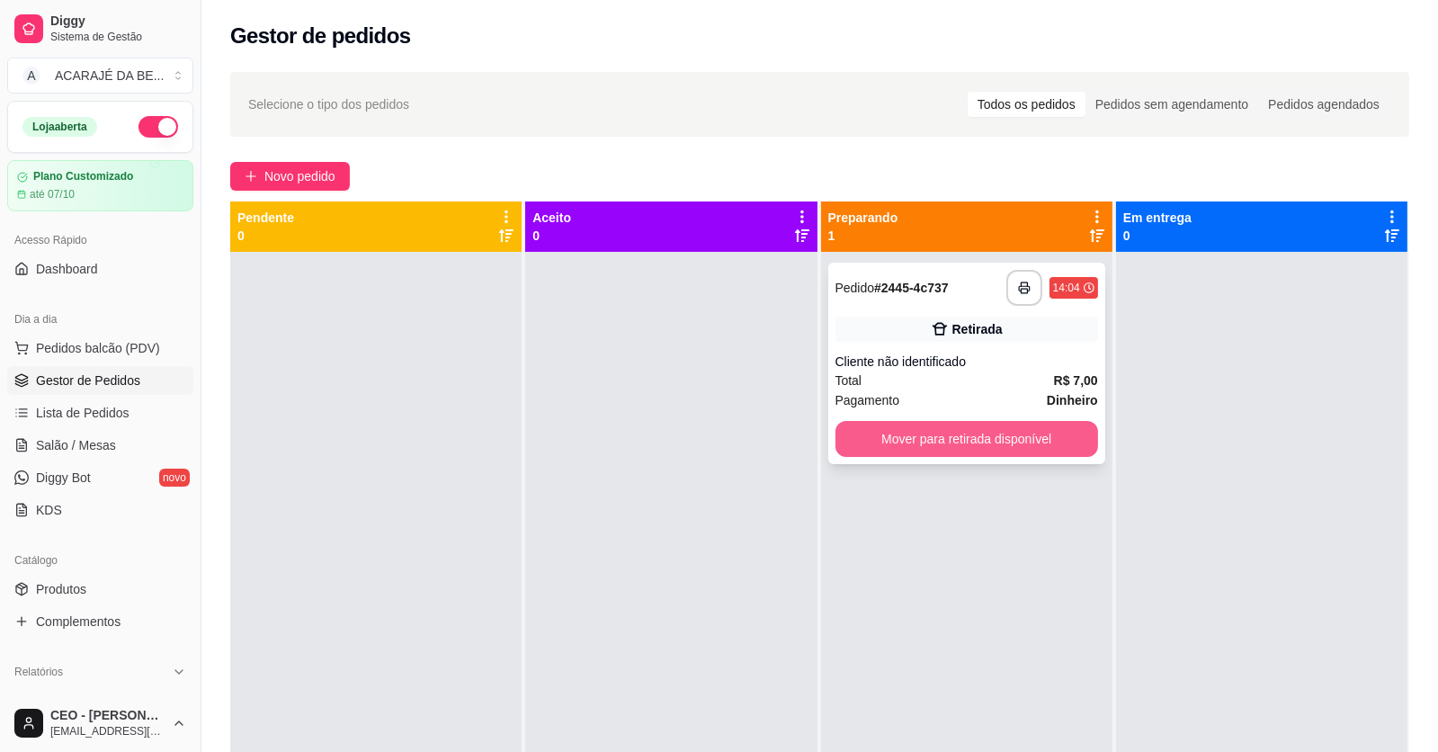
click at [981, 444] on button "Mover para retirada disponível" at bounding box center [967, 439] width 263 height 36
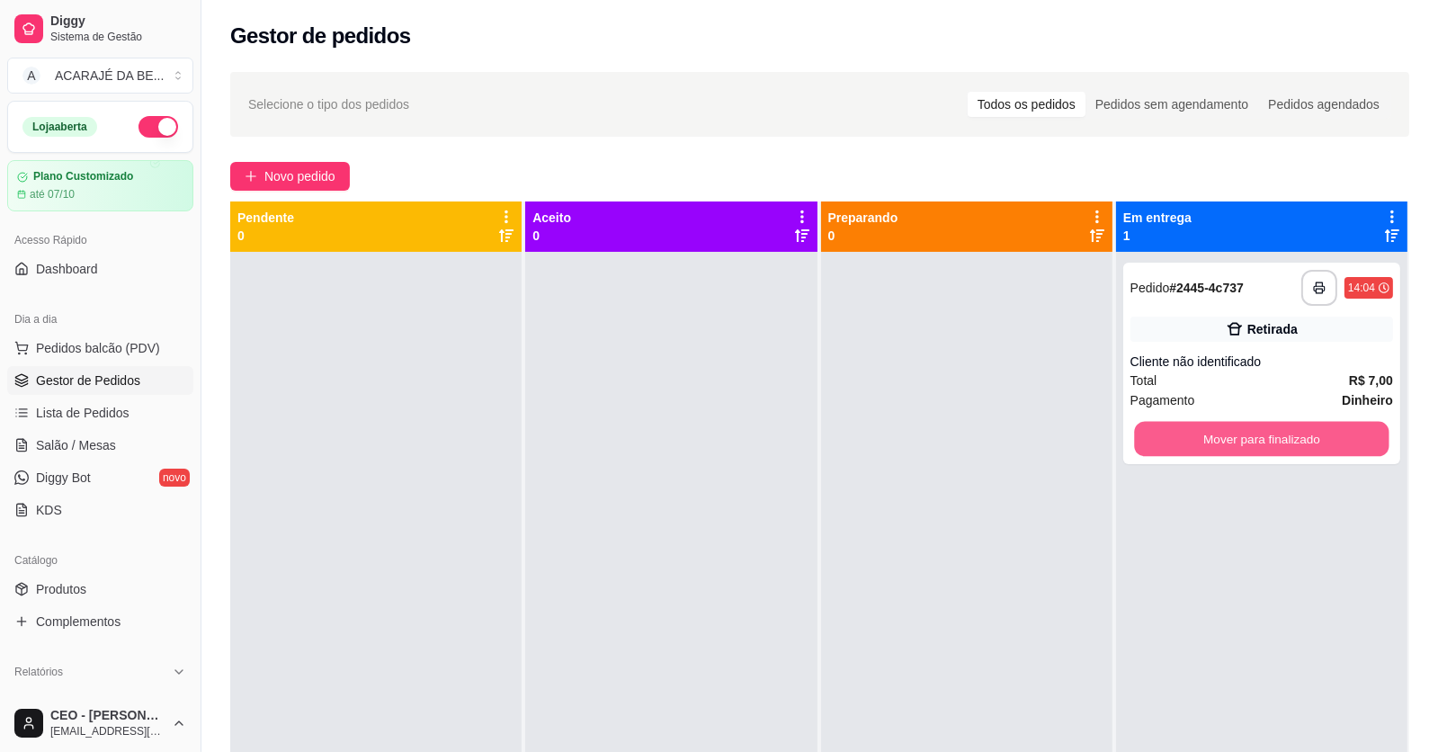
click at [1222, 440] on button "Mover para finalizado" at bounding box center [1261, 439] width 255 height 35
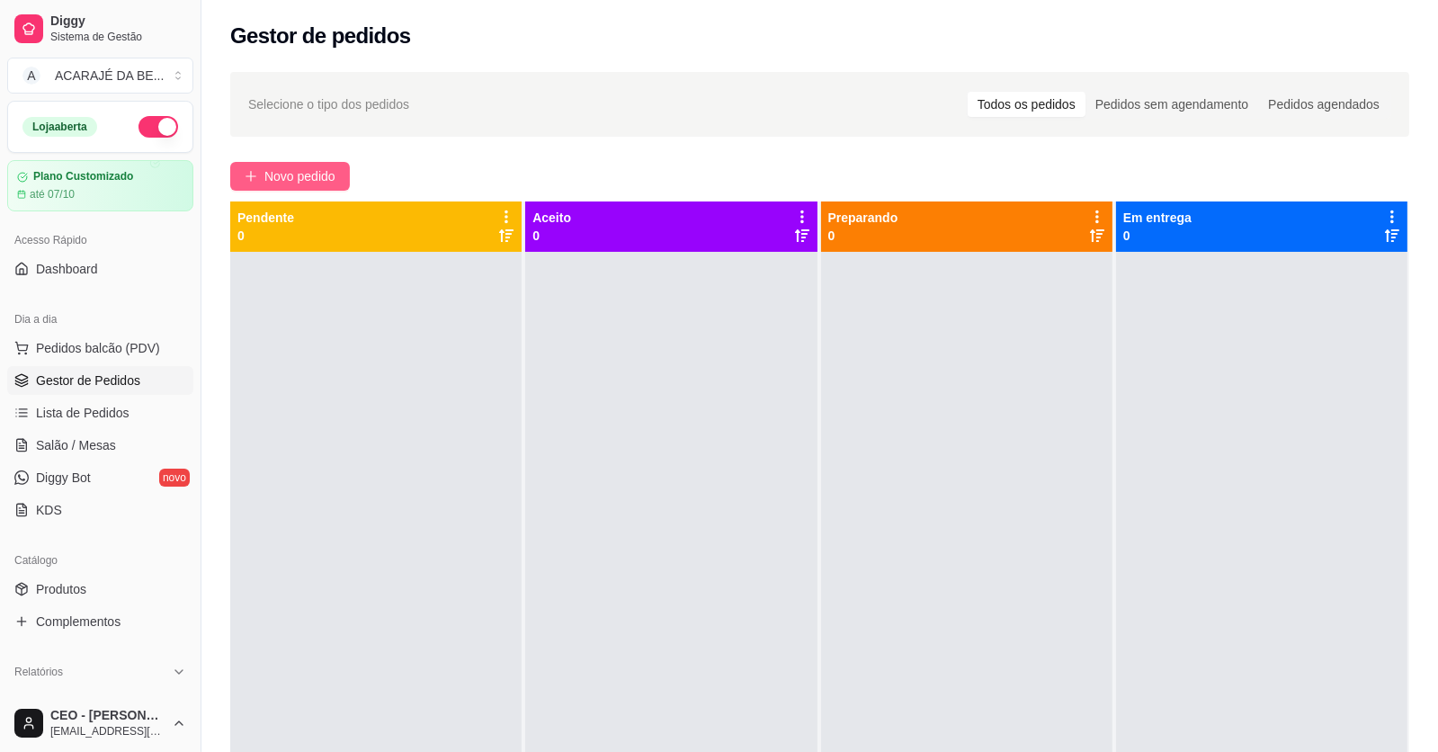
click at [303, 182] on span "Novo pedido" at bounding box center [299, 176] width 71 height 20
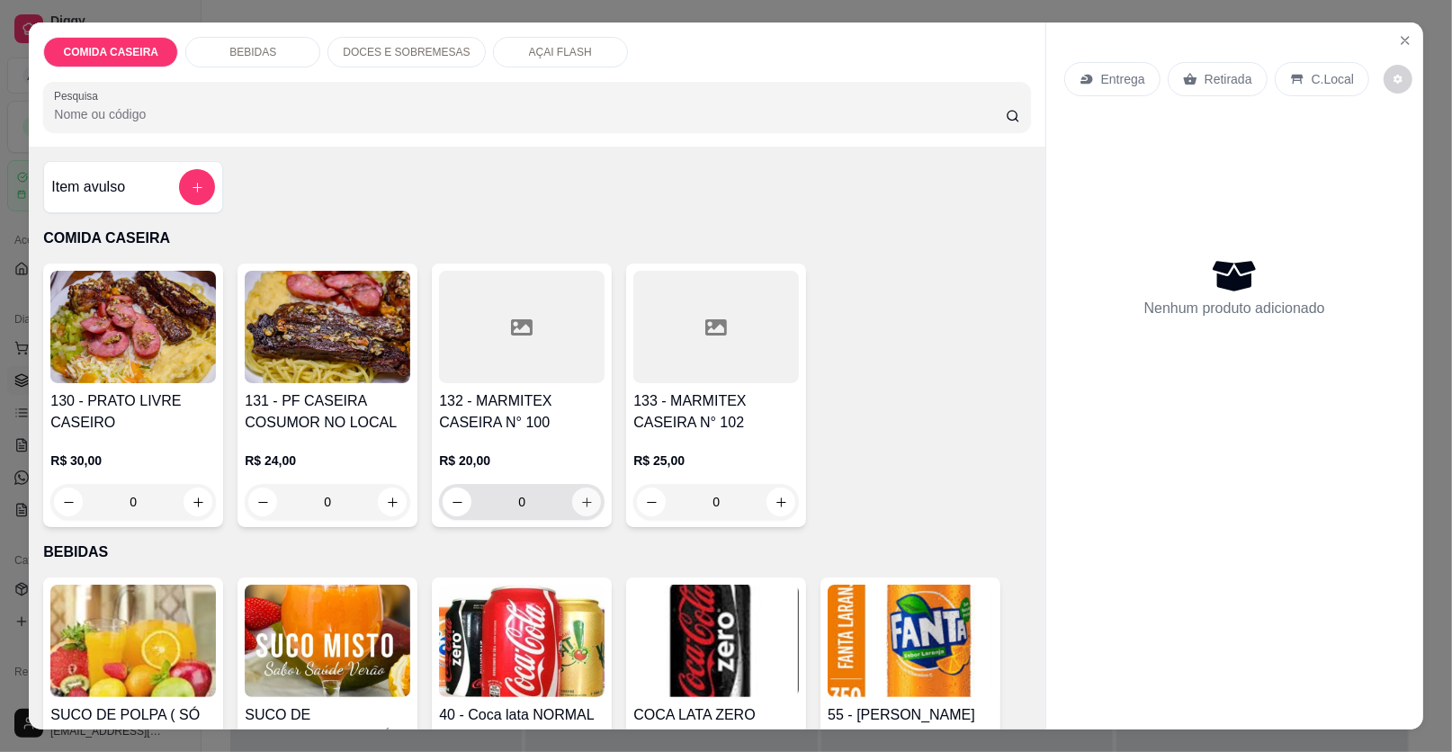
click at [580, 501] on icon "increase-product-quantity" at bounding box center [586, 502] width 13 height 13
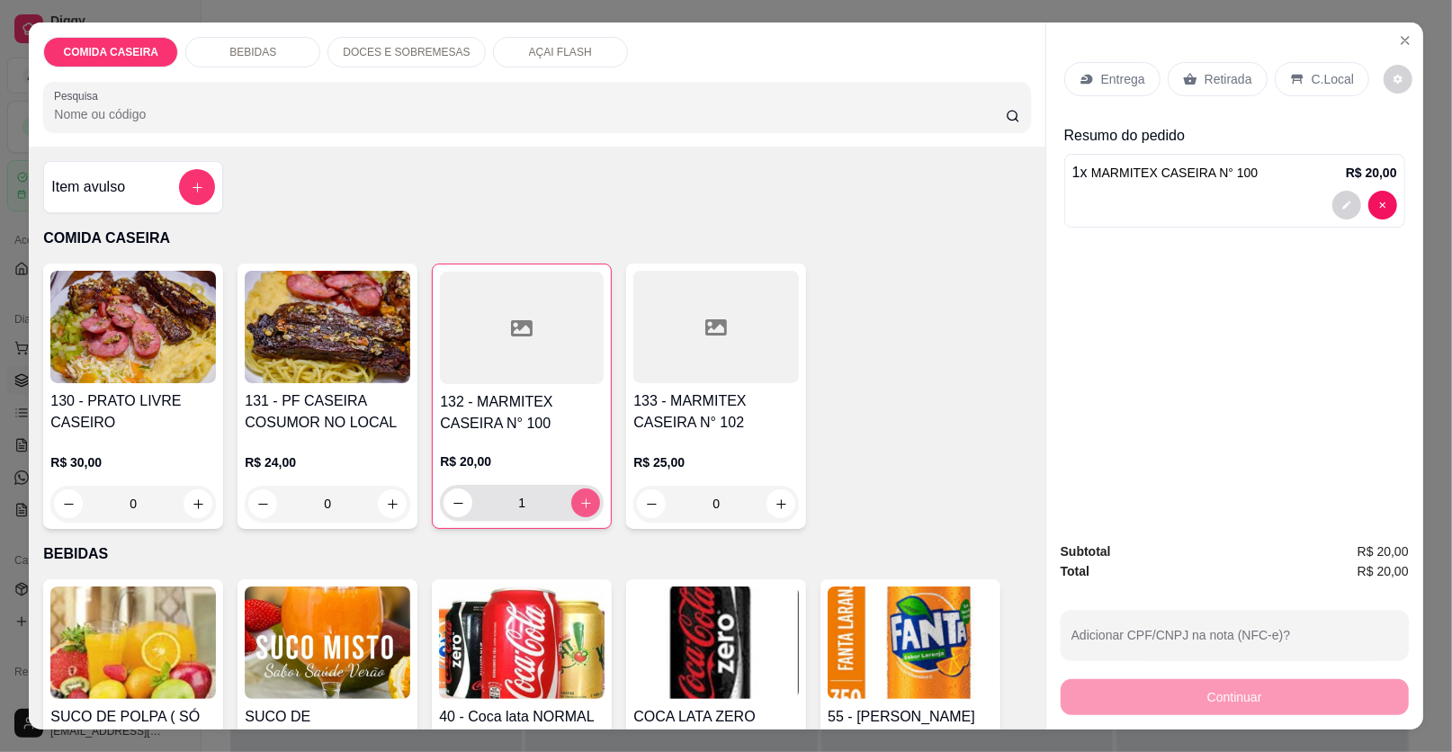
click at [581, 501] on icon "increase-product-quantity" at bounding box center [586, 503] width 10 height 10
type input "2"
click at [1185, 69] on div "Retirada" at bounding box center [1218, 79] width 100 height 34
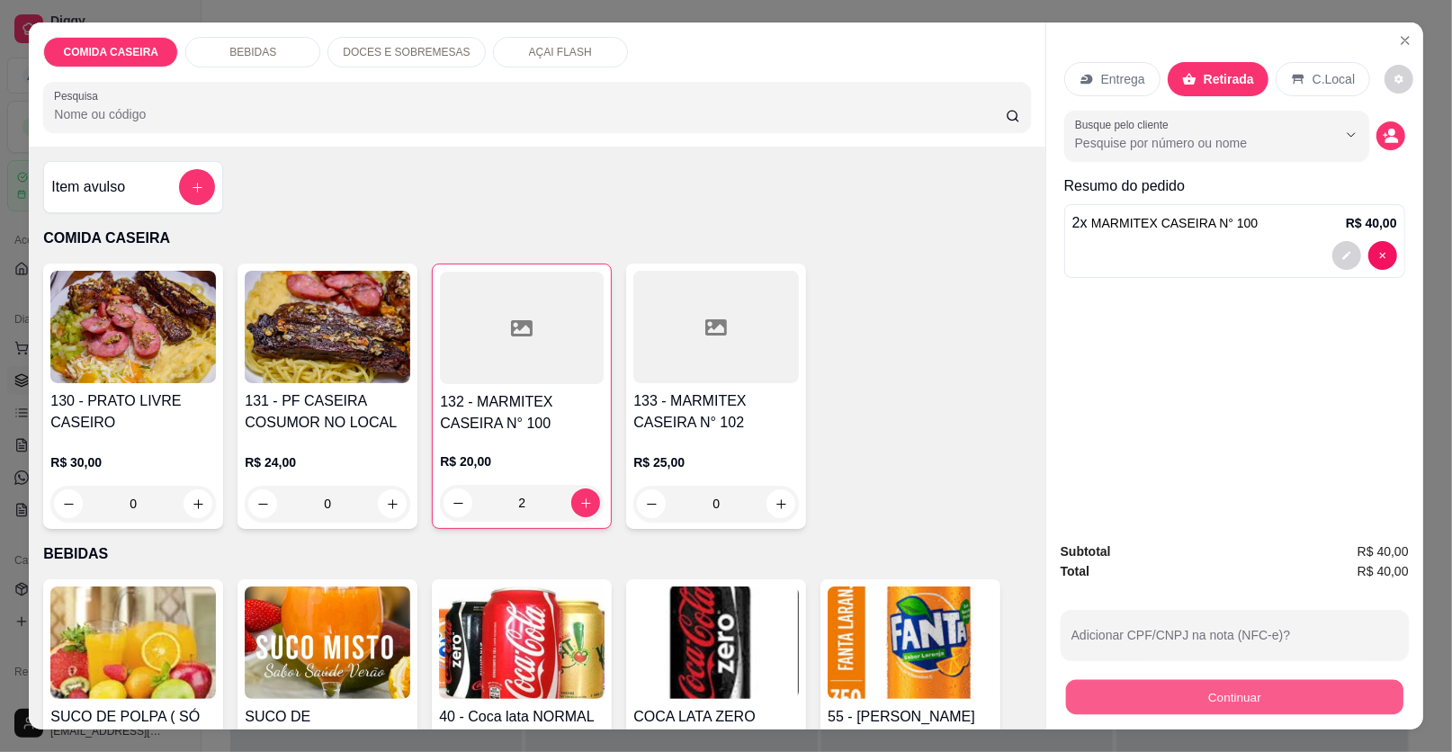
click at [1200, 687] on button "Continuar" at bounding box center [1234, 697] width 337 height 35
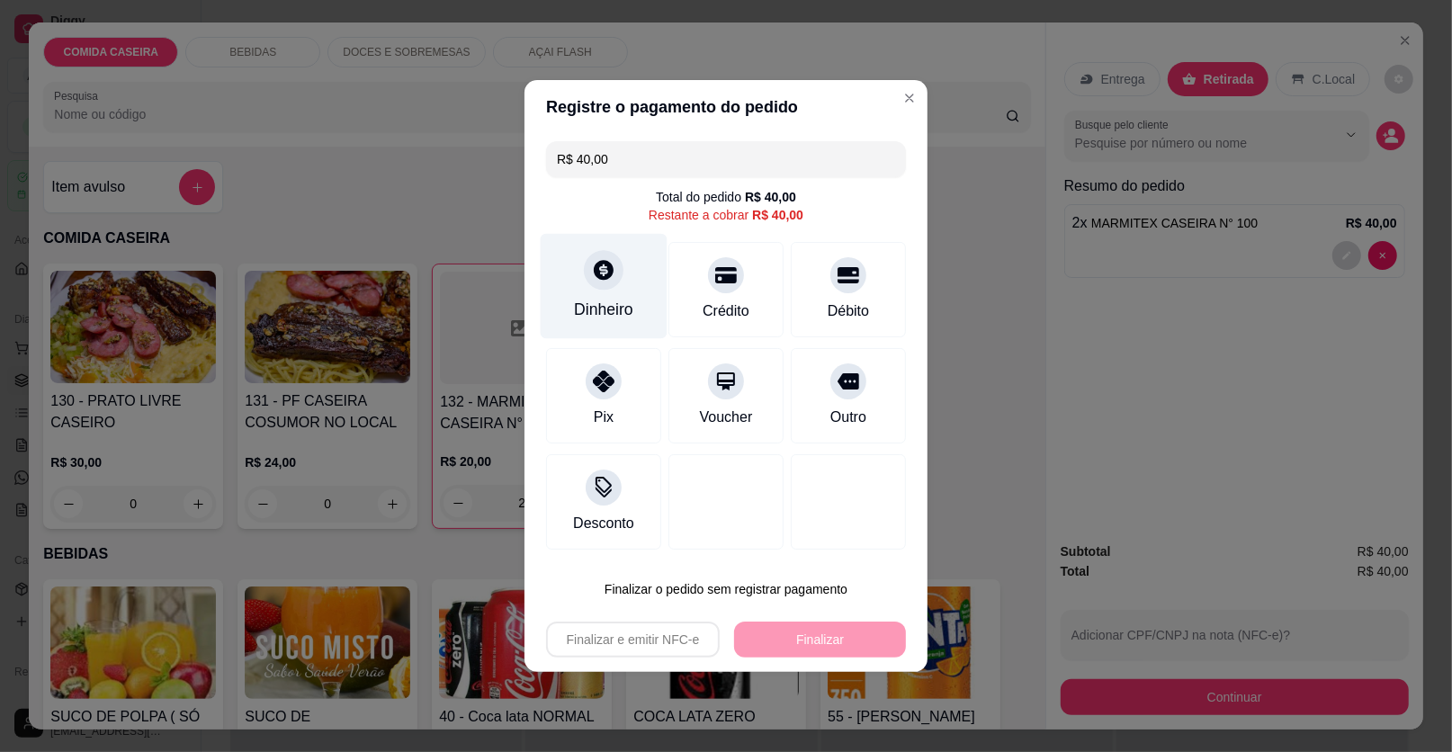
click at [638, 309] on div "Dinheiro" at bounding box center [604, 286] width 127 height 105
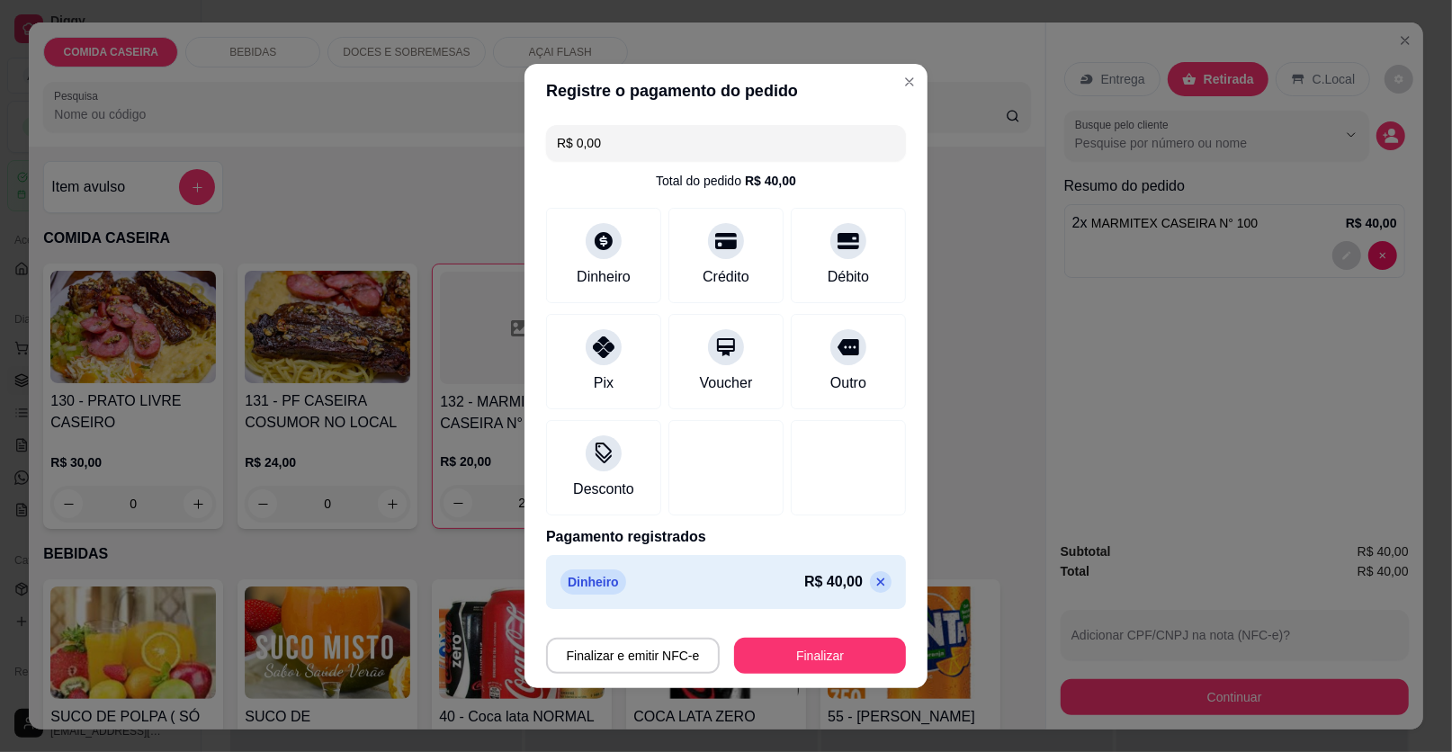
type input "R$ 0,00"
click at [819, 660] on button "Finalizar" at bounding box center [820, 656] width 172 height 36
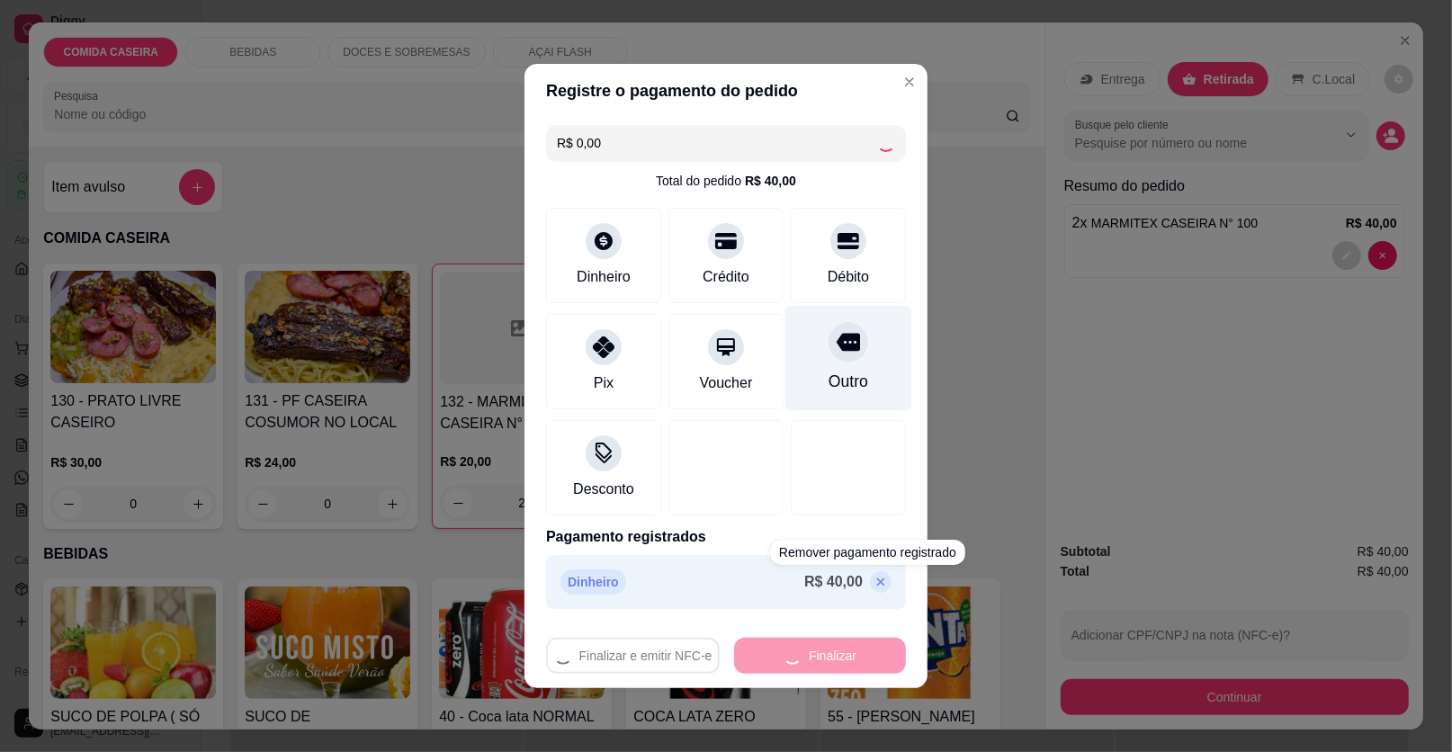
type input "0"
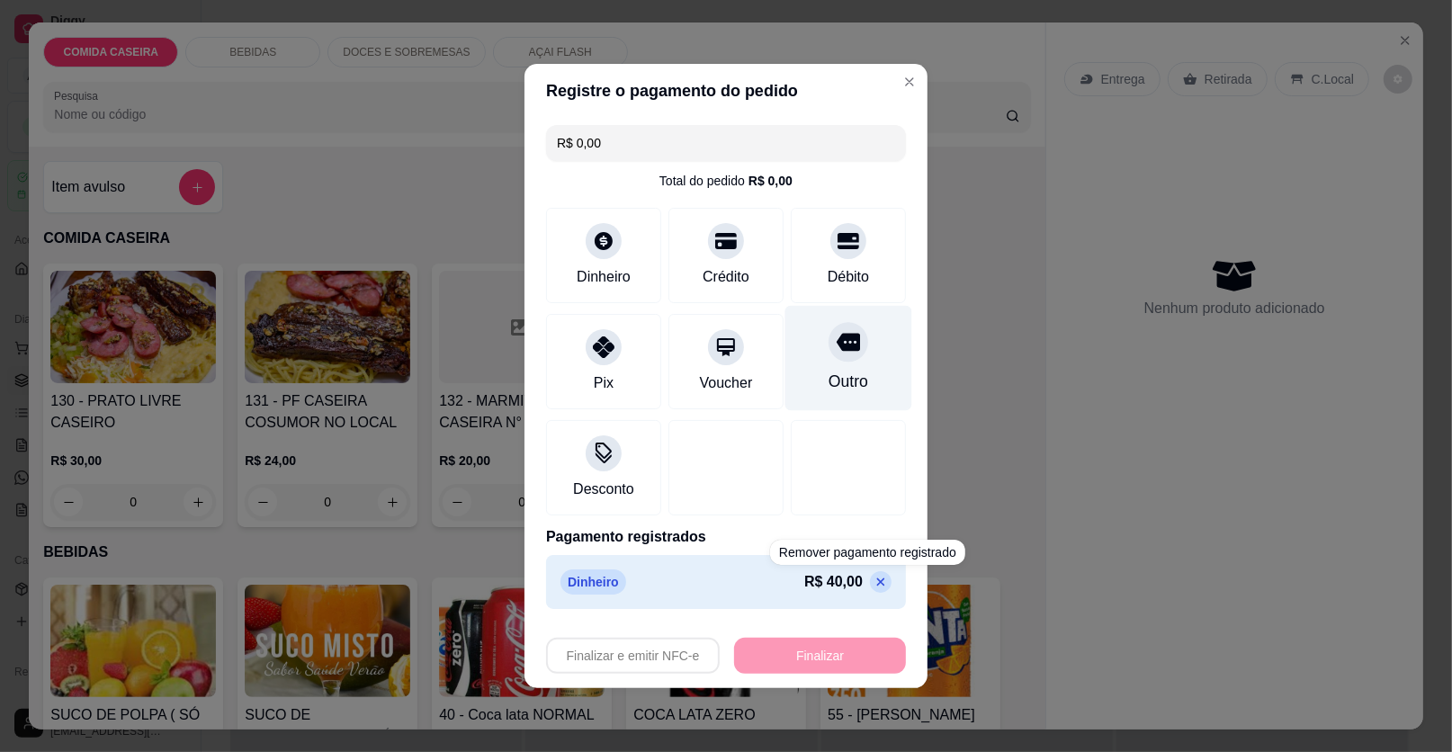
type input "-R$ 40,00"
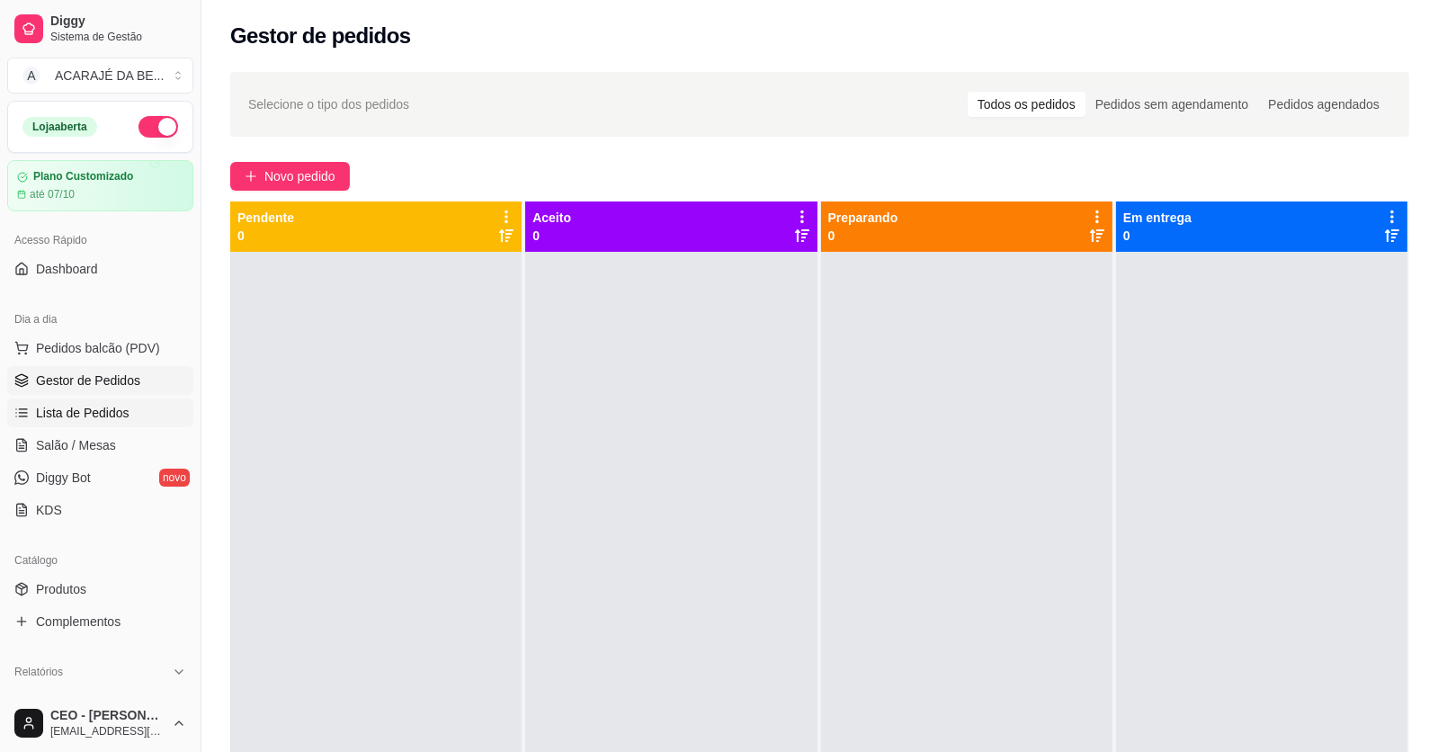
click at [174, 401] on link "Lista de Pedidos" at bounding box center [100, 412] width 186 height 29
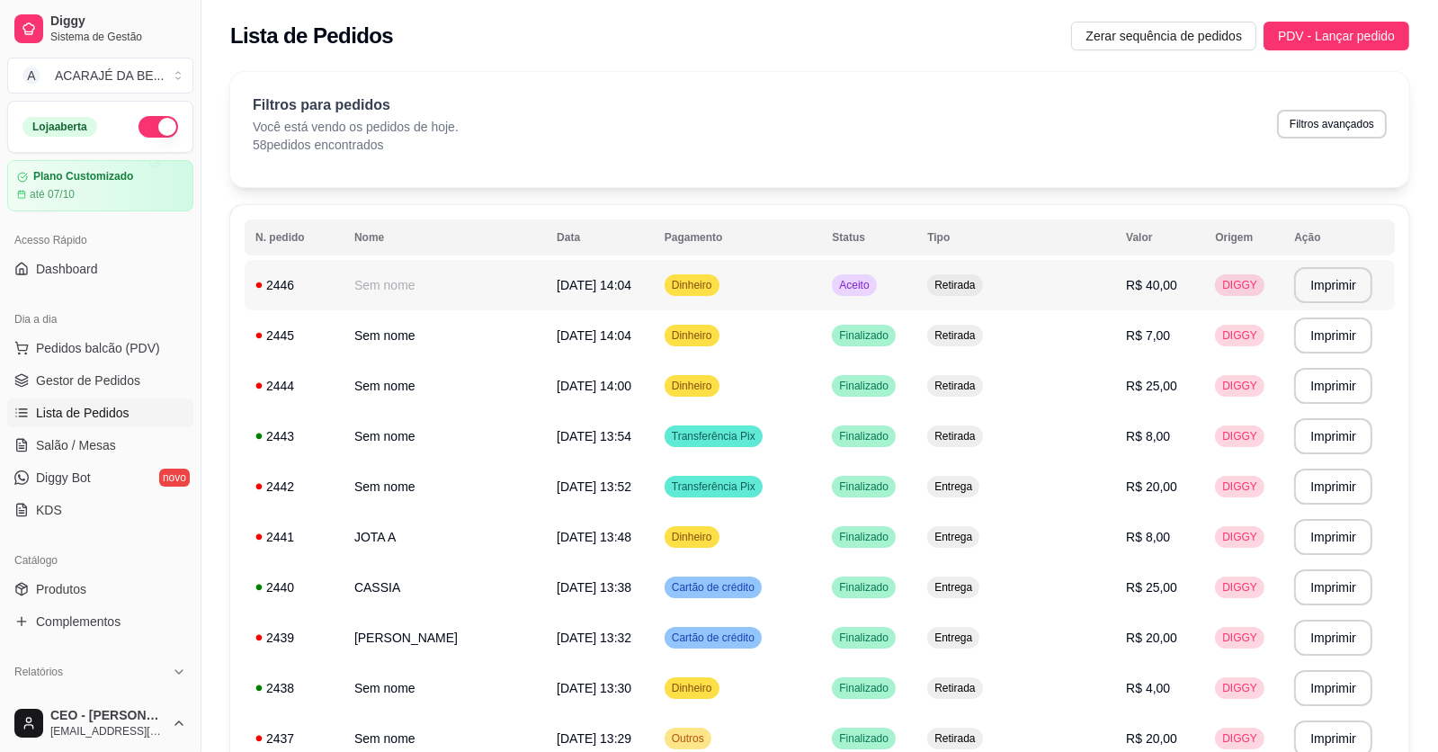
click at [746, 282] on td "Dinheiro" at bounding box center [737, 285] width 167 height 50
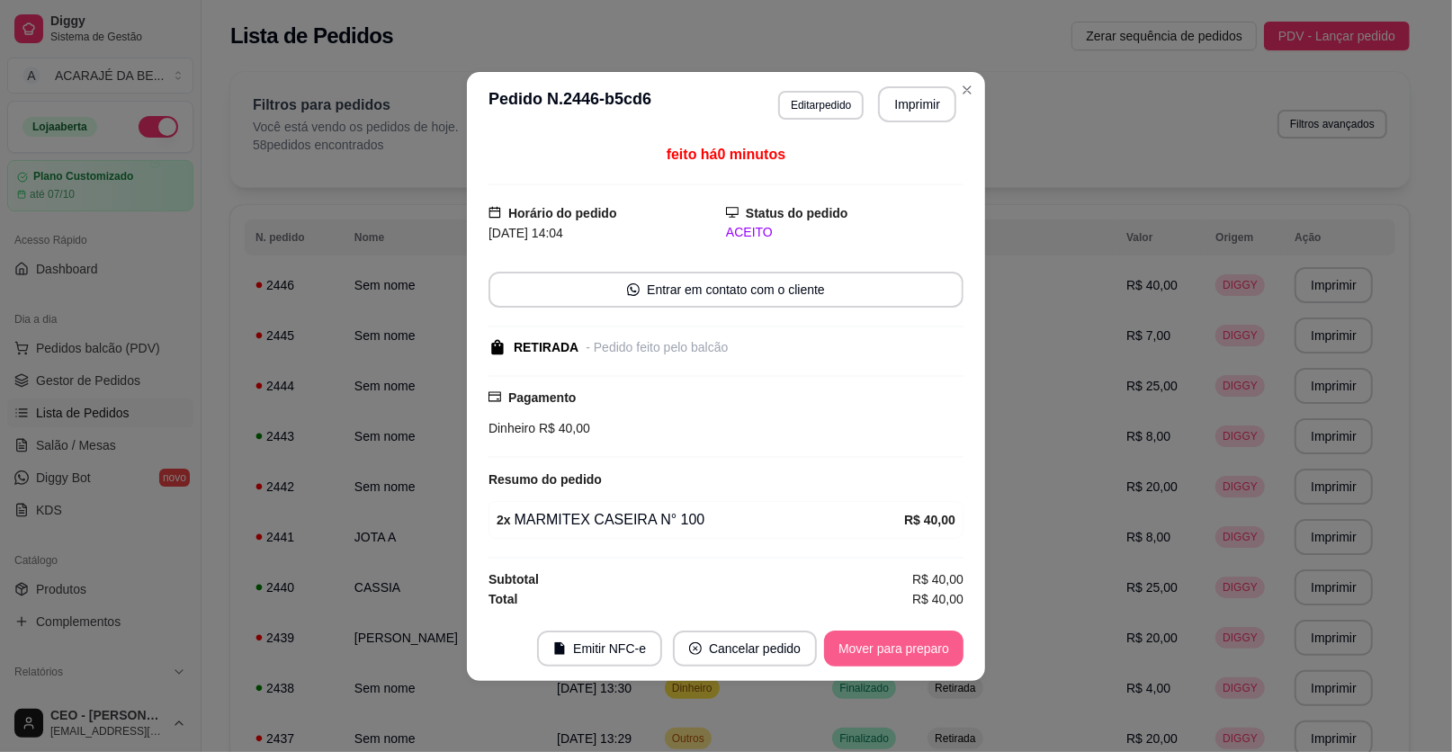
click at [870, 648] on button "Mover para preparo" at bounding box center [893, 649] width 139 height 36
click at [882, 635] on button "Mover para retirada disponível" at bounding box center [864, 649] width 199 height 36
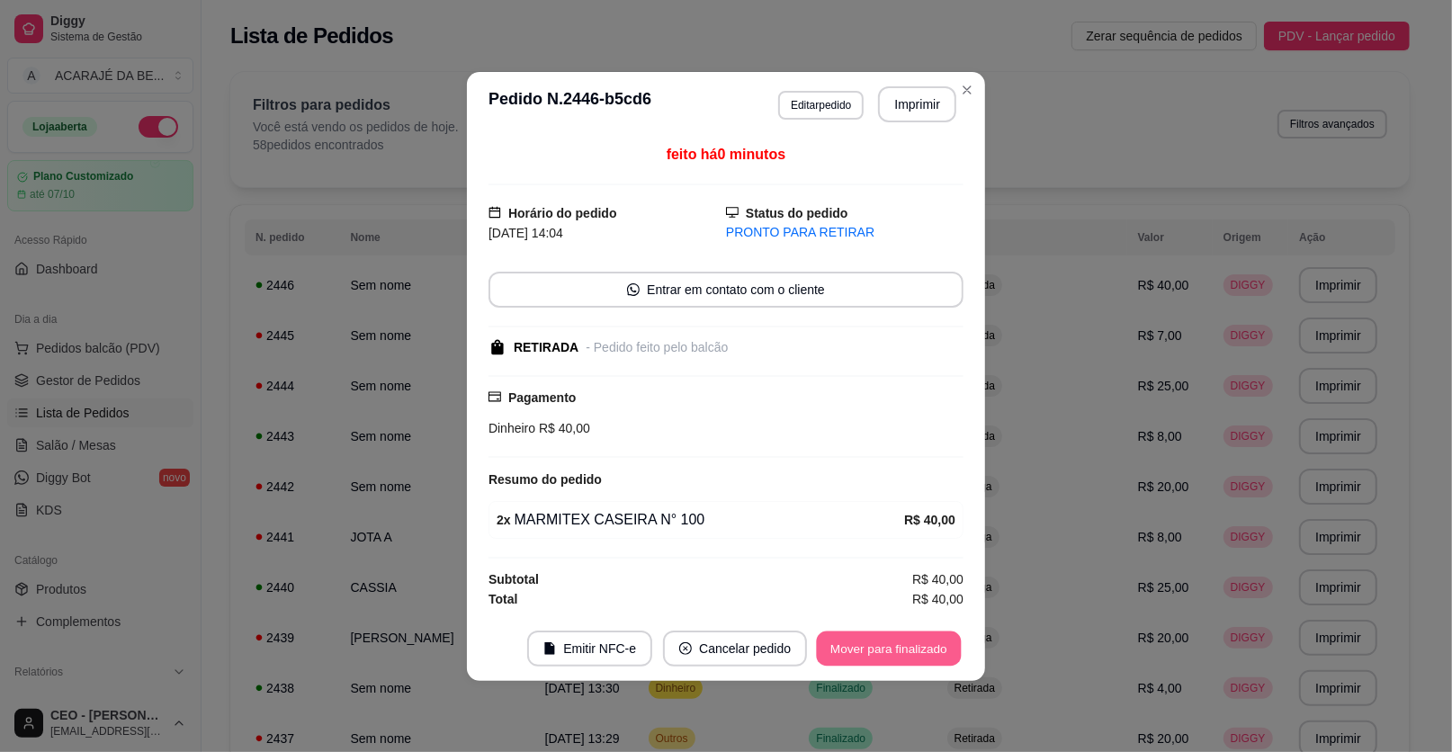
click at [911, 637] on button "Mover para finalizado" at bounding box center [889, 648] width 145 height 35
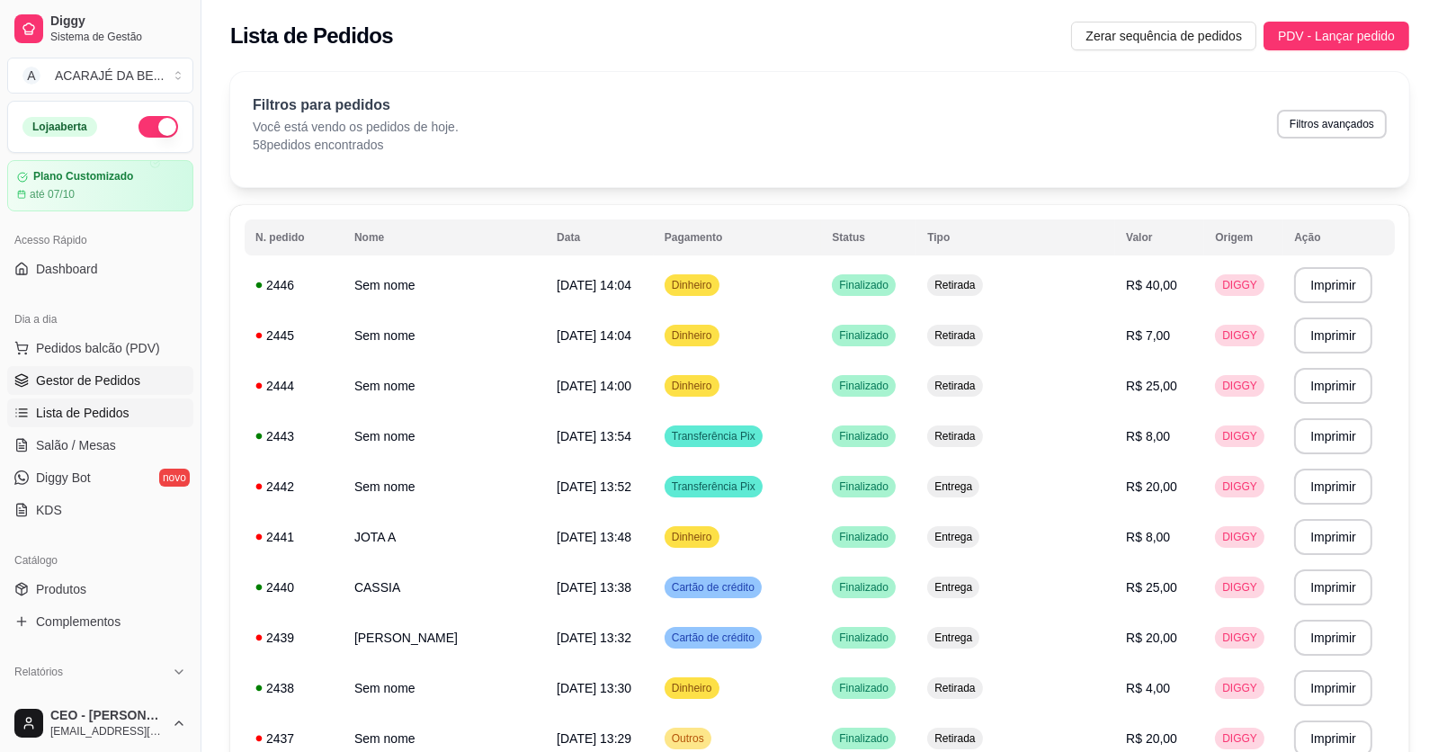
click at [163, 383] on link "Gestor de Pedidos" at bounding box center [100, 380] width 186 height 29
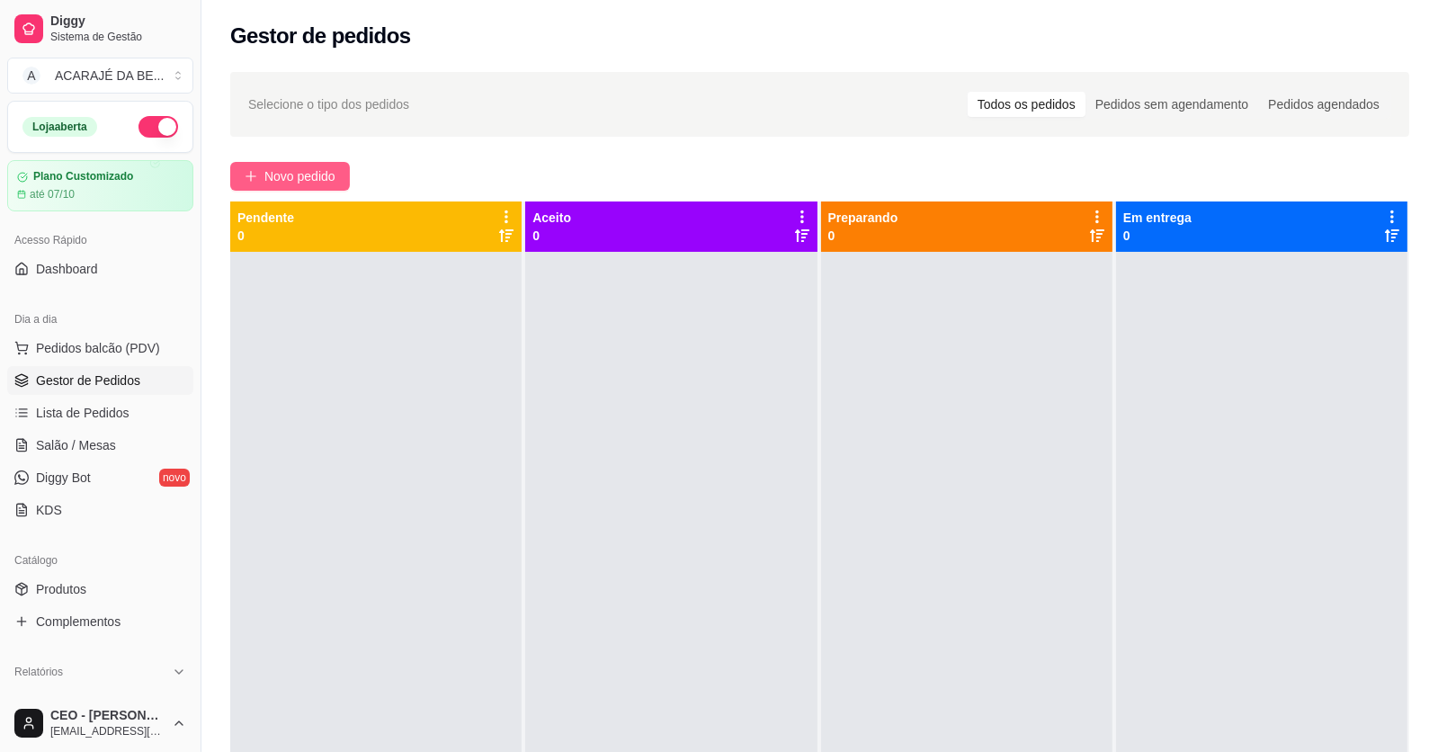
click at [293, 175] on span "Novo pedido" at bounding box center [299, 176] width 71 height 20
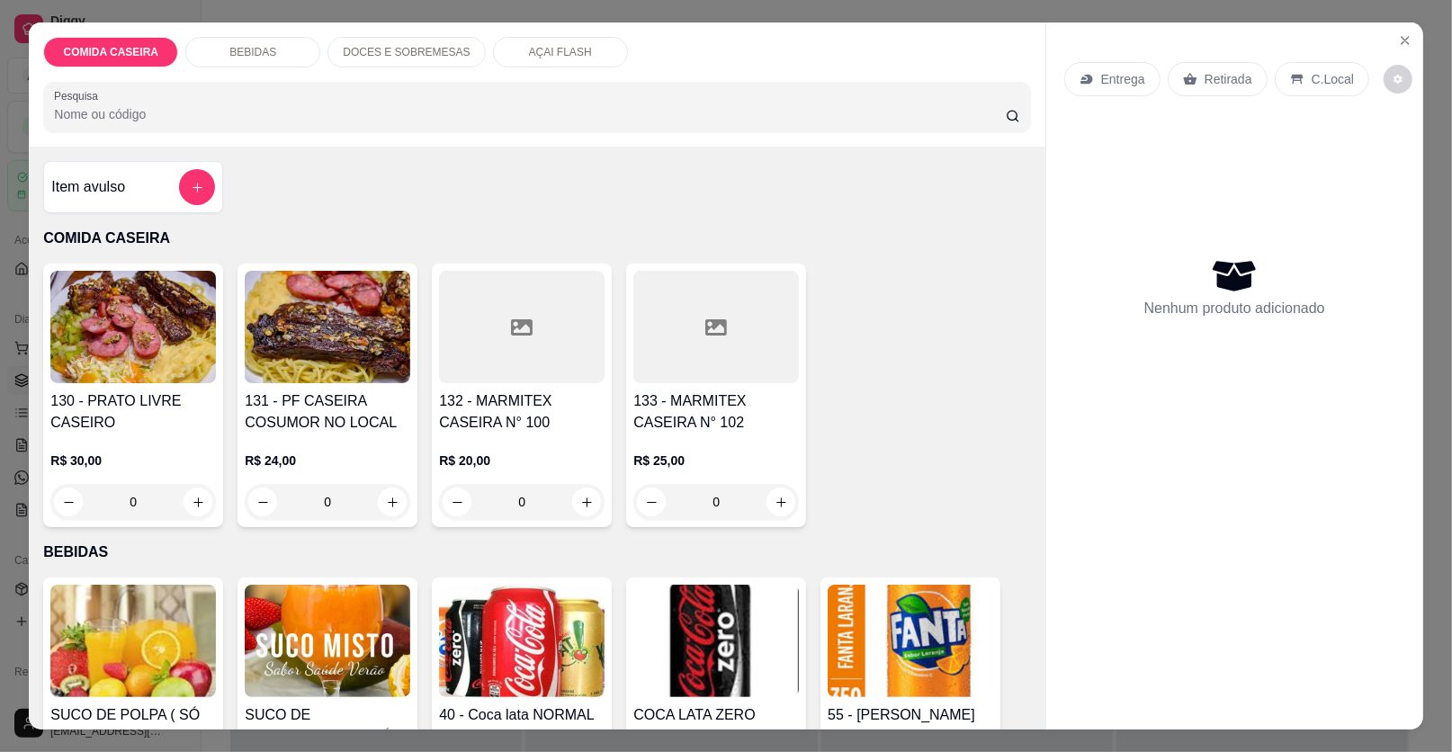
click at [489, 317] on div at bounding box center [522, 327] width 166 height 112
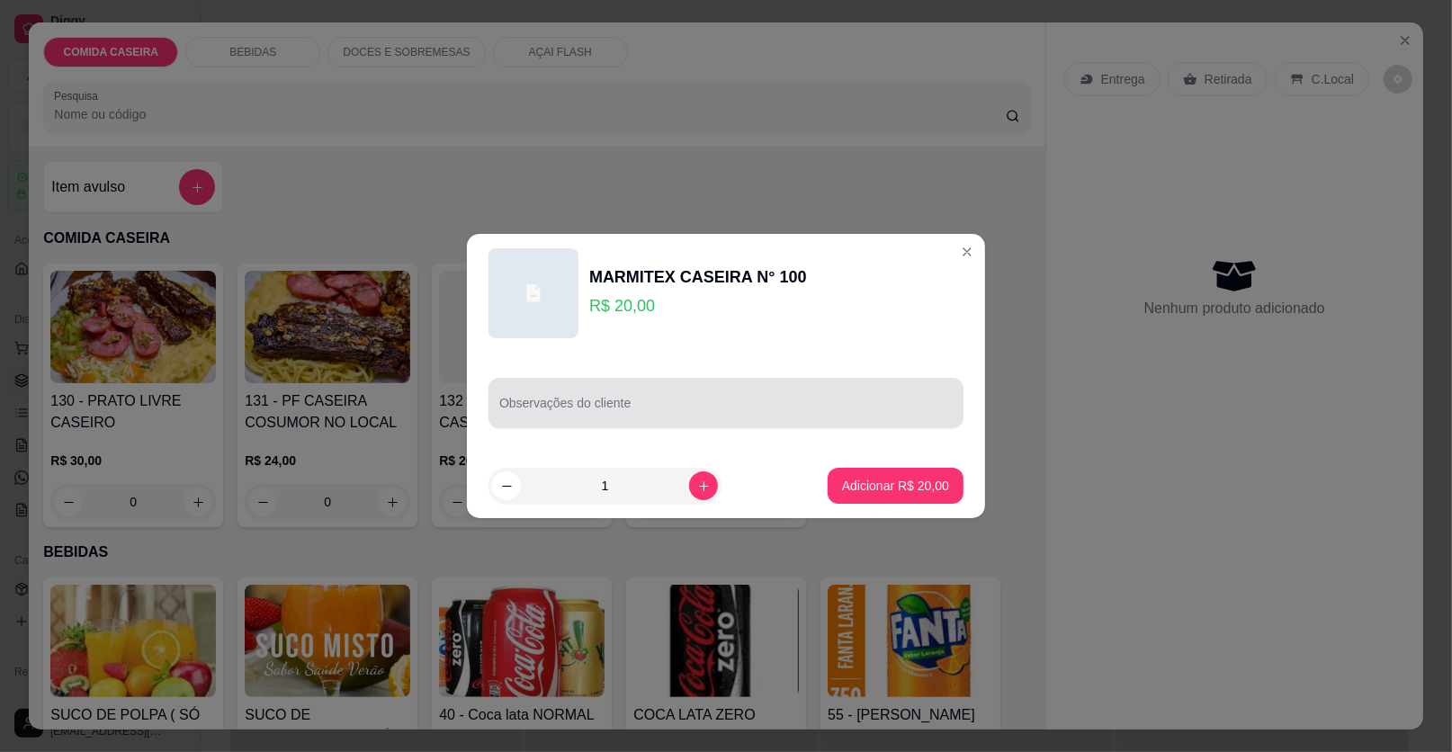
click at [566, 392] on div at bounding box center [725, 403] width 453 height 36
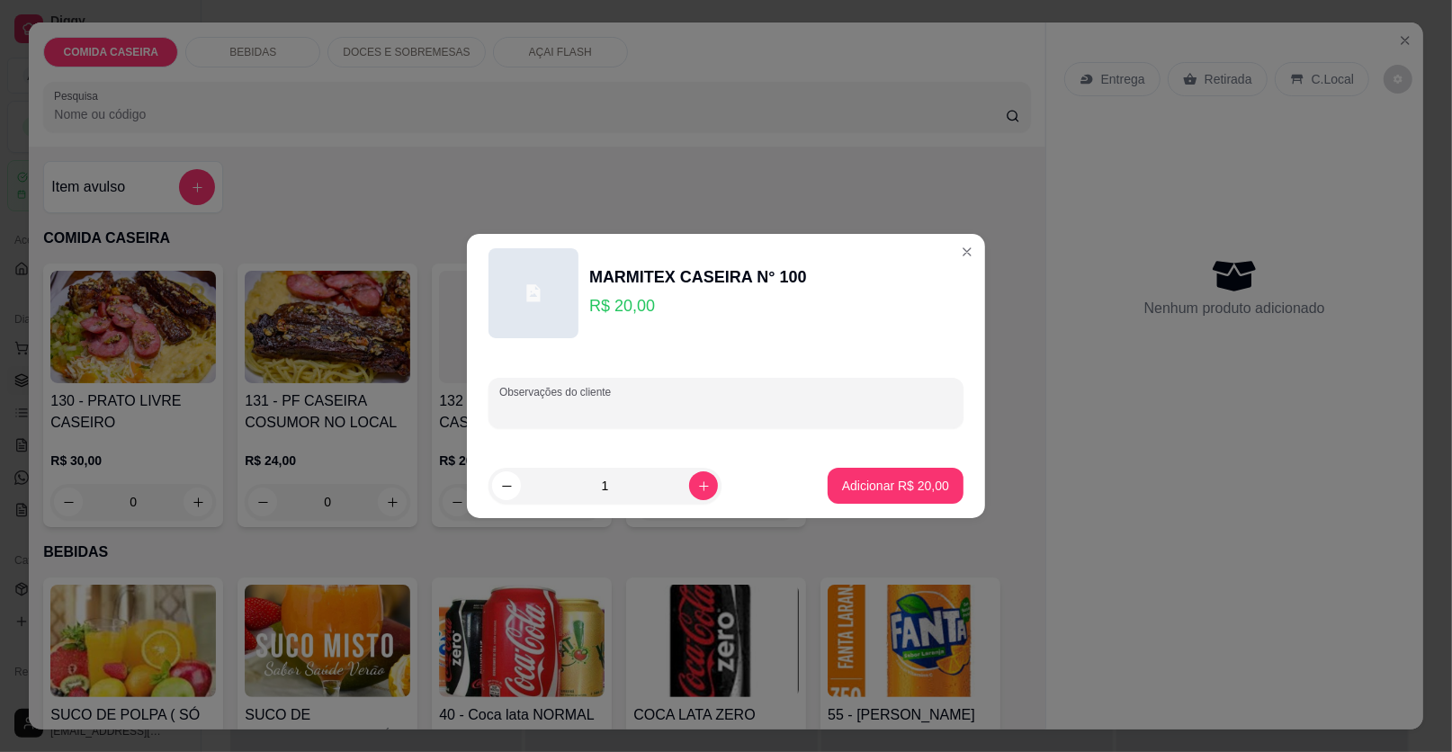
paste input "Feijão tropeiro Arroz branco Macarrão Calabresa assada ir filé de frango ir cos…"
type input "Feijão tropeiro Arroz branco Macarrão Calabresa assada ir filé de frango ir cos…"
click at [890, 479] on p "Adicionar R$ 20,00" at bounding box center [895, 486] width 107 height 18
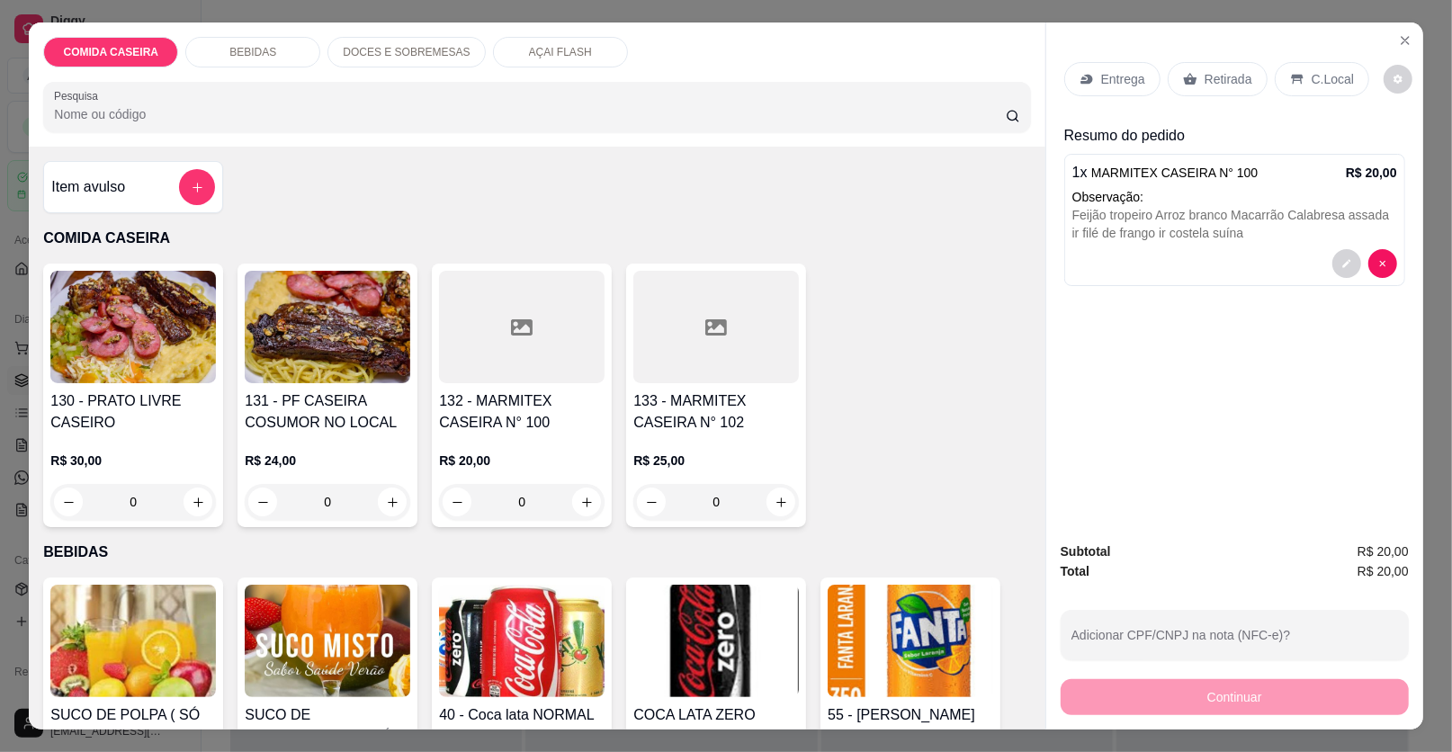
click at [1124, 70] on p "Entrega" at bounding box center [1123, 79] width 44 height 18
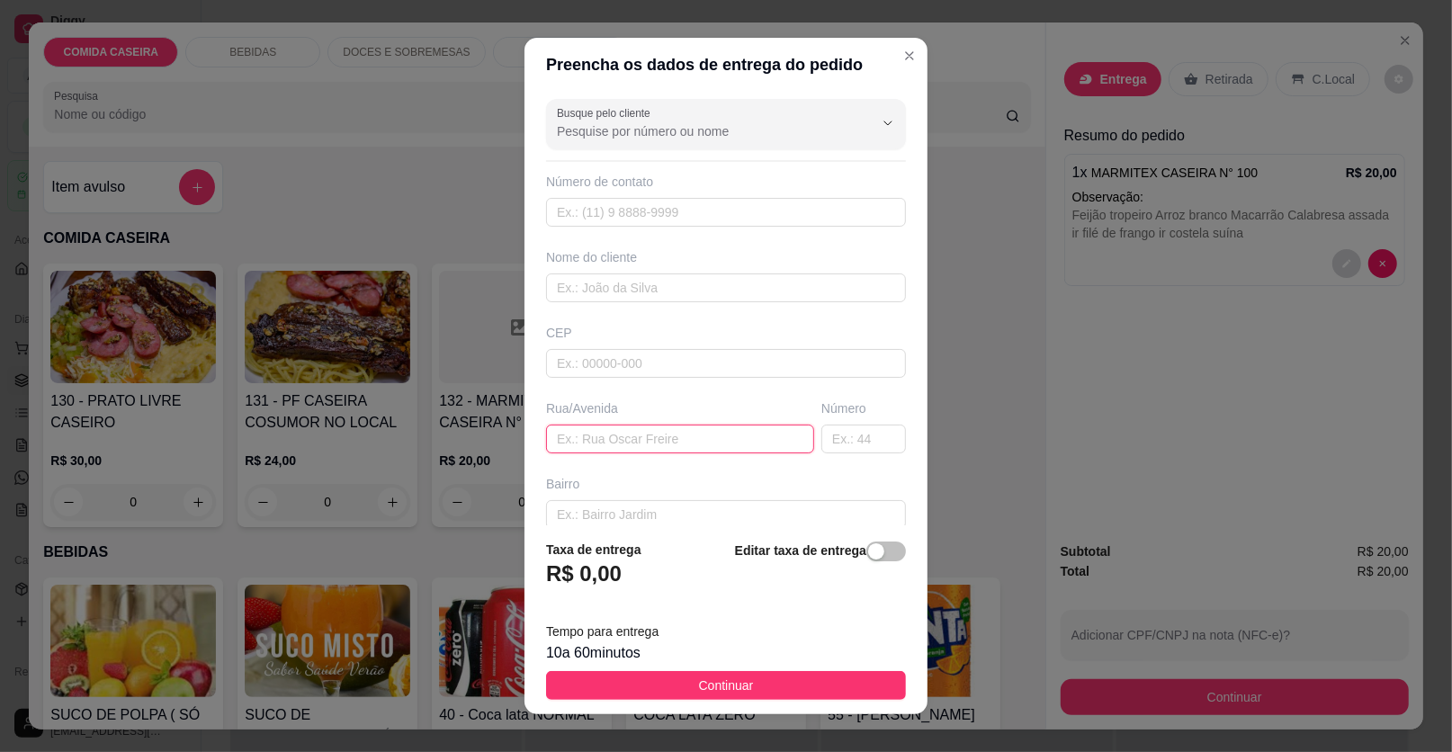
click at [640, 440] on input "text" at bounding box center [680, 439] width 268 height 29
paste input "[STREET_ADDRESS]"
type input "[STREET_ADDRESS]"
click at [650, 287] on input "text" at bounding box center [726, 287] width 360 height 29
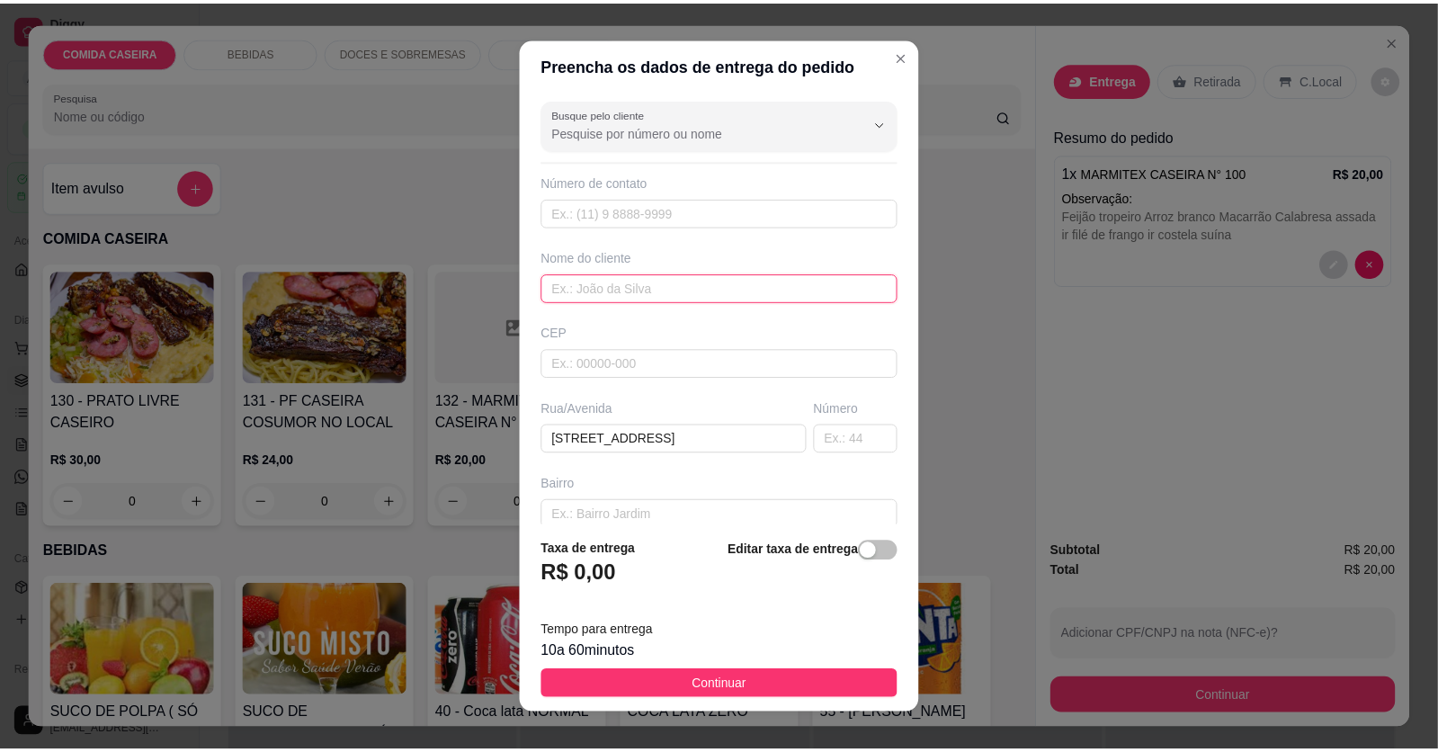
scroll to position [0, 0]
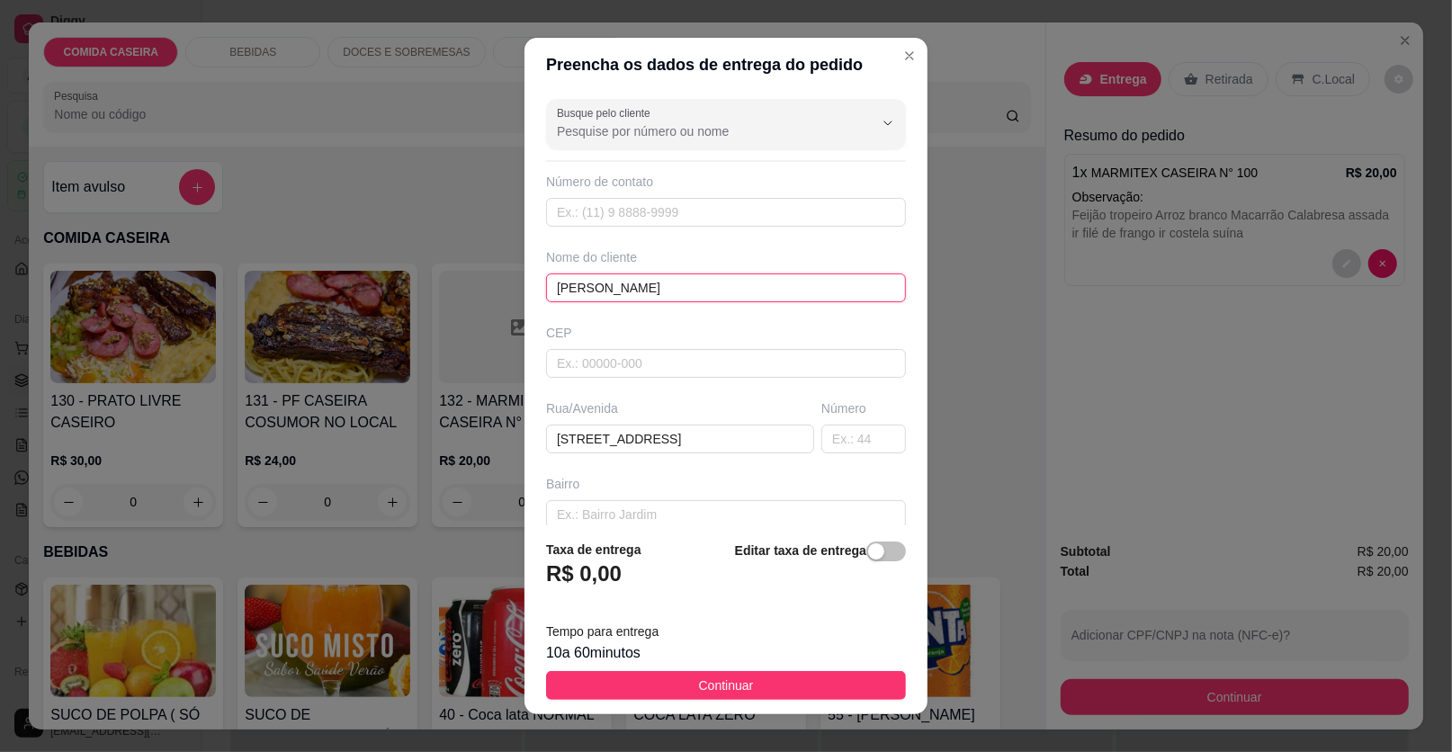
type input "[PERSON_NAME]"
click at [716, 686] on span "Continuar" at bounding box center [726, 686] width 55 height 20
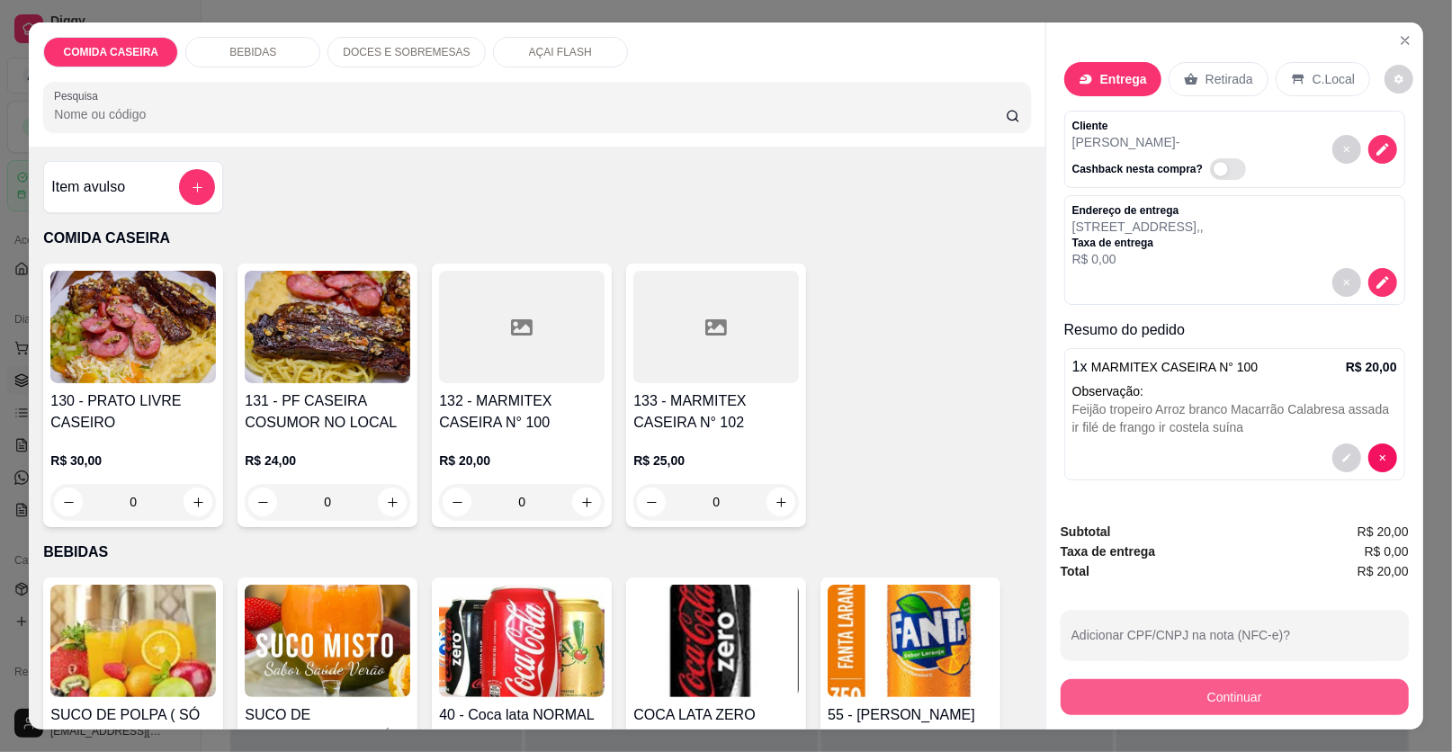
click at [1157, 696] on button "Continuar" at bounding box center [1235, 697] width 348 height 36
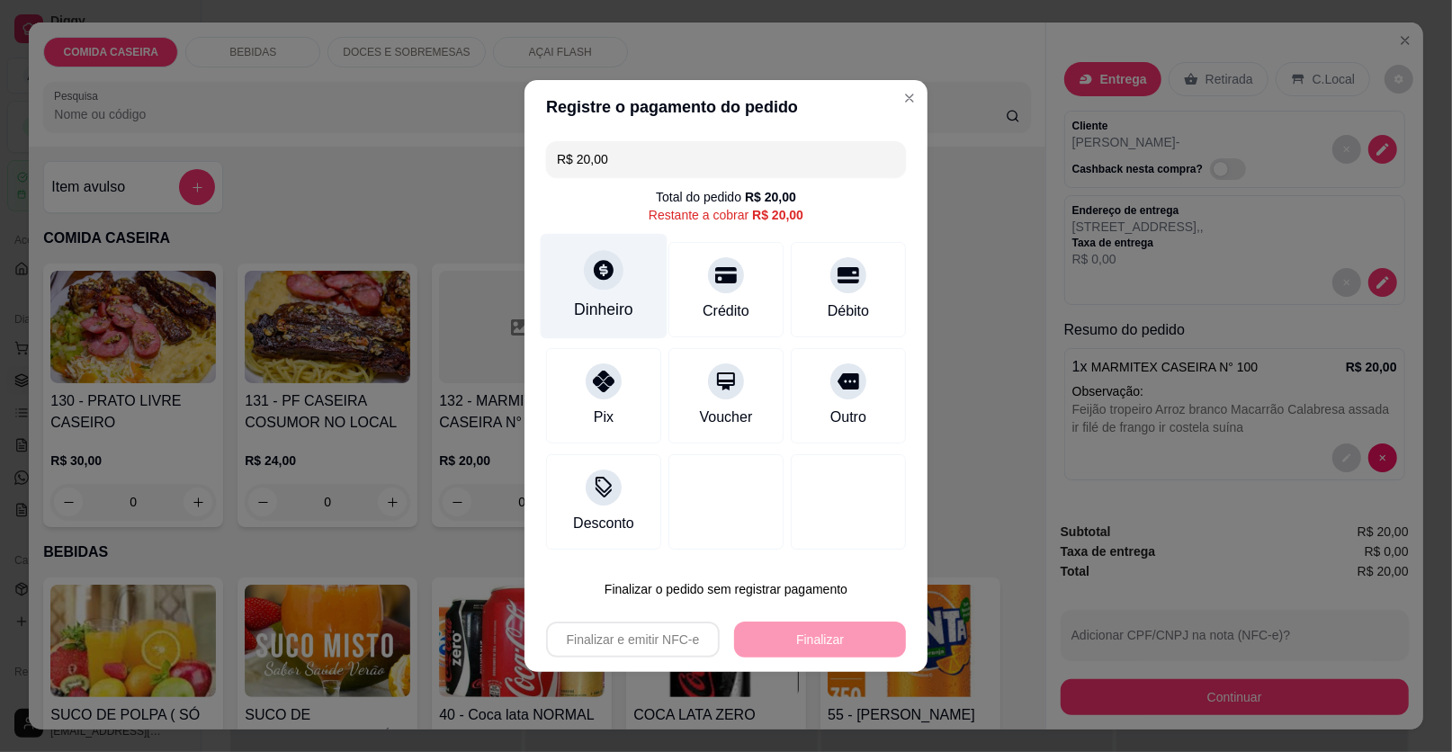
click at [628, 313] on div "Dinheiro" at bounding box center [603, 309] width 59 height 23
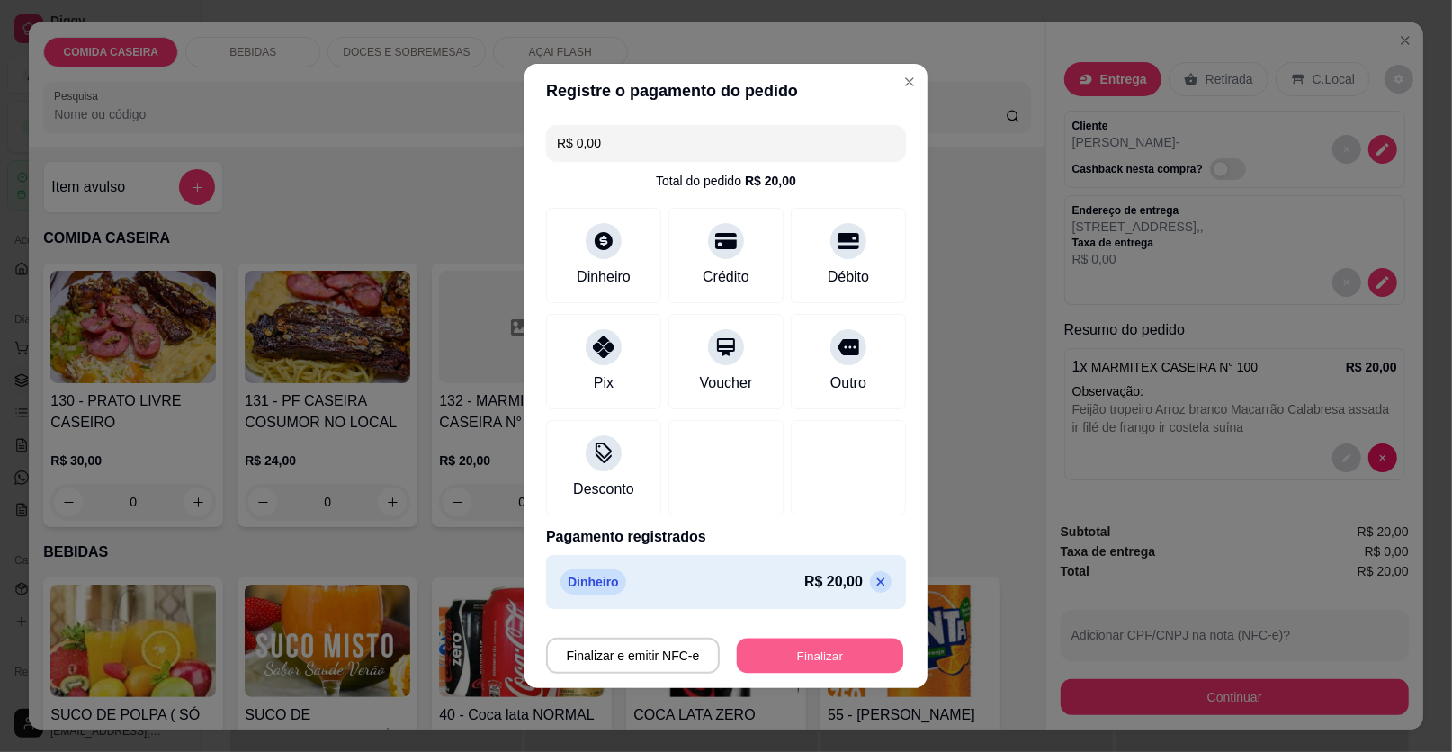
click at [810, 655] on button "Finalizar" at bounding box center [820, 656] width 166 height 35
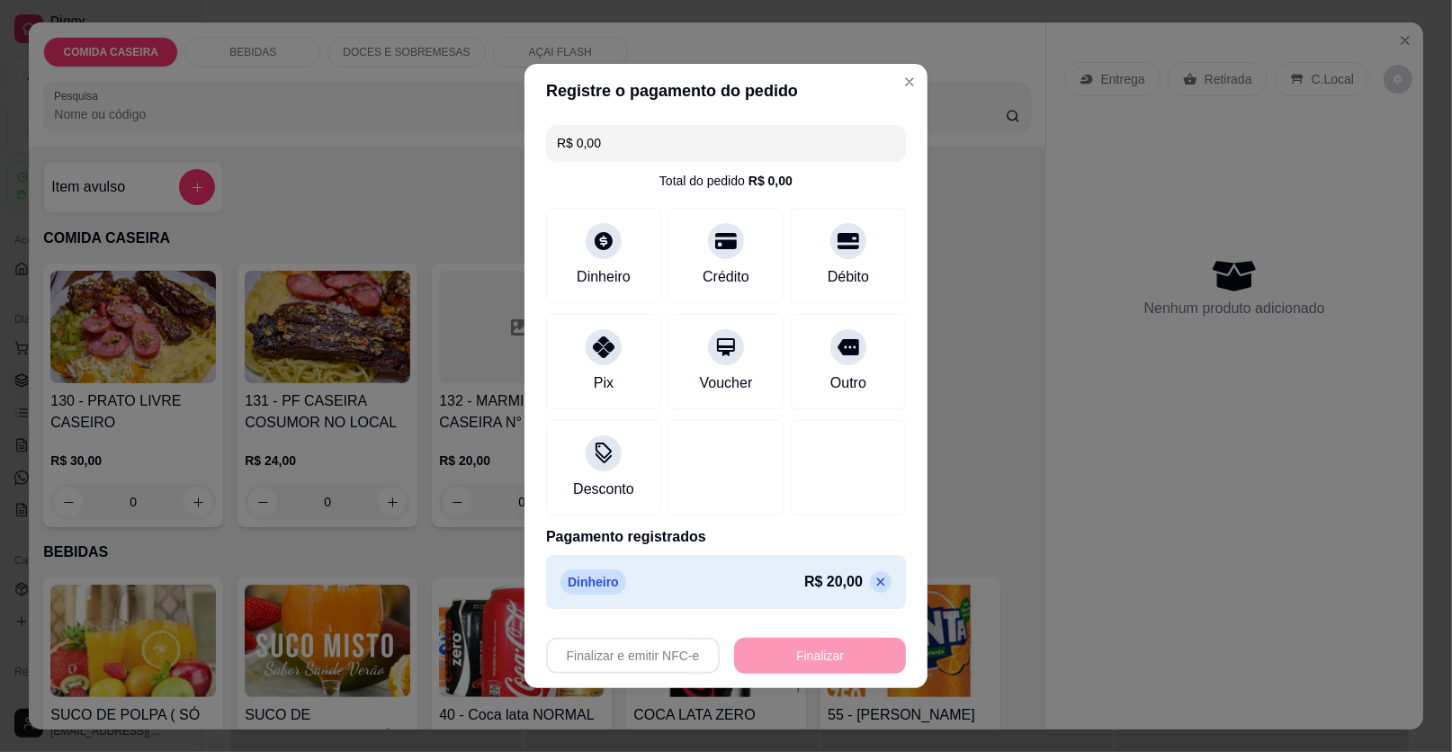
type input "-R$ 20,00"
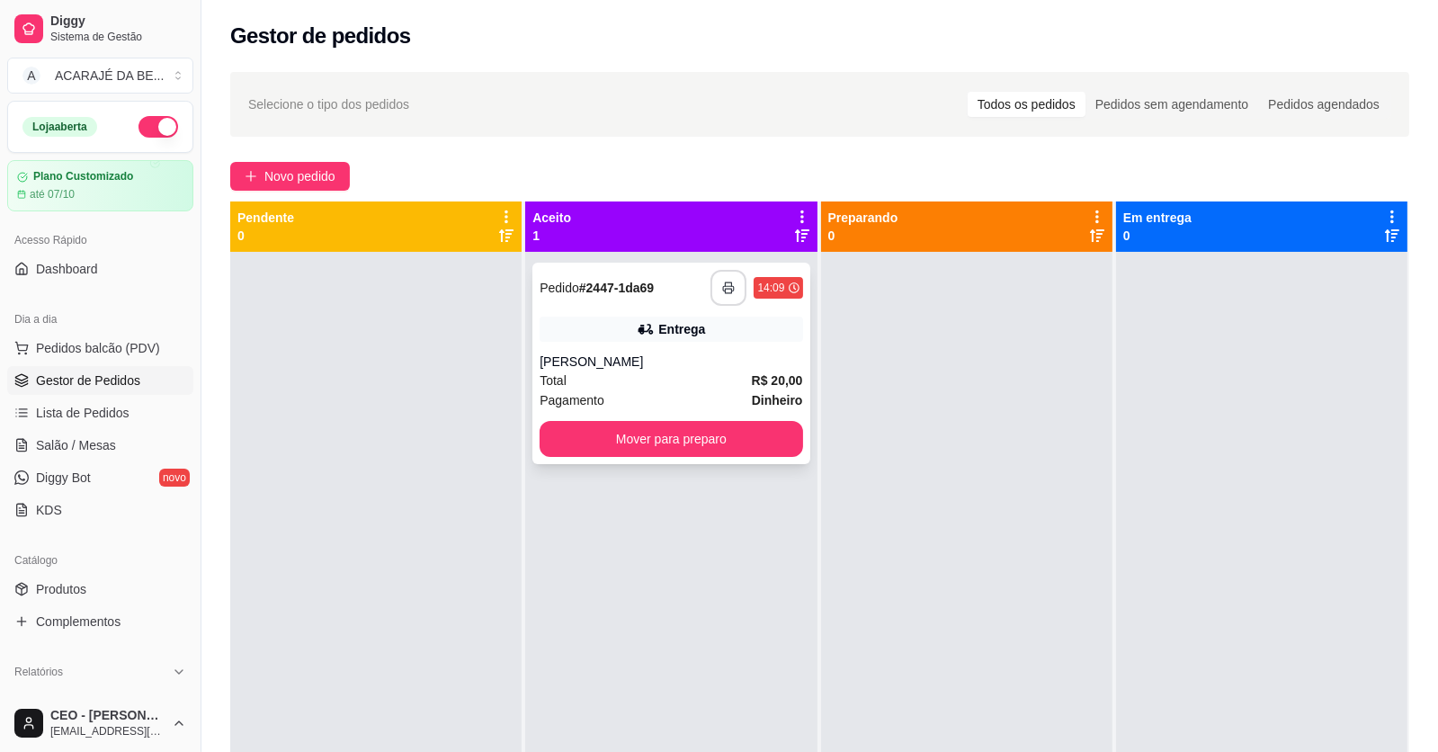
click at [727, 291] on rect "button" at bounding box center [729, 291] width 6 height 4
click at [762, 440] on button "Mover para preparo" at bounding box center [671, 439] width 255 height 35
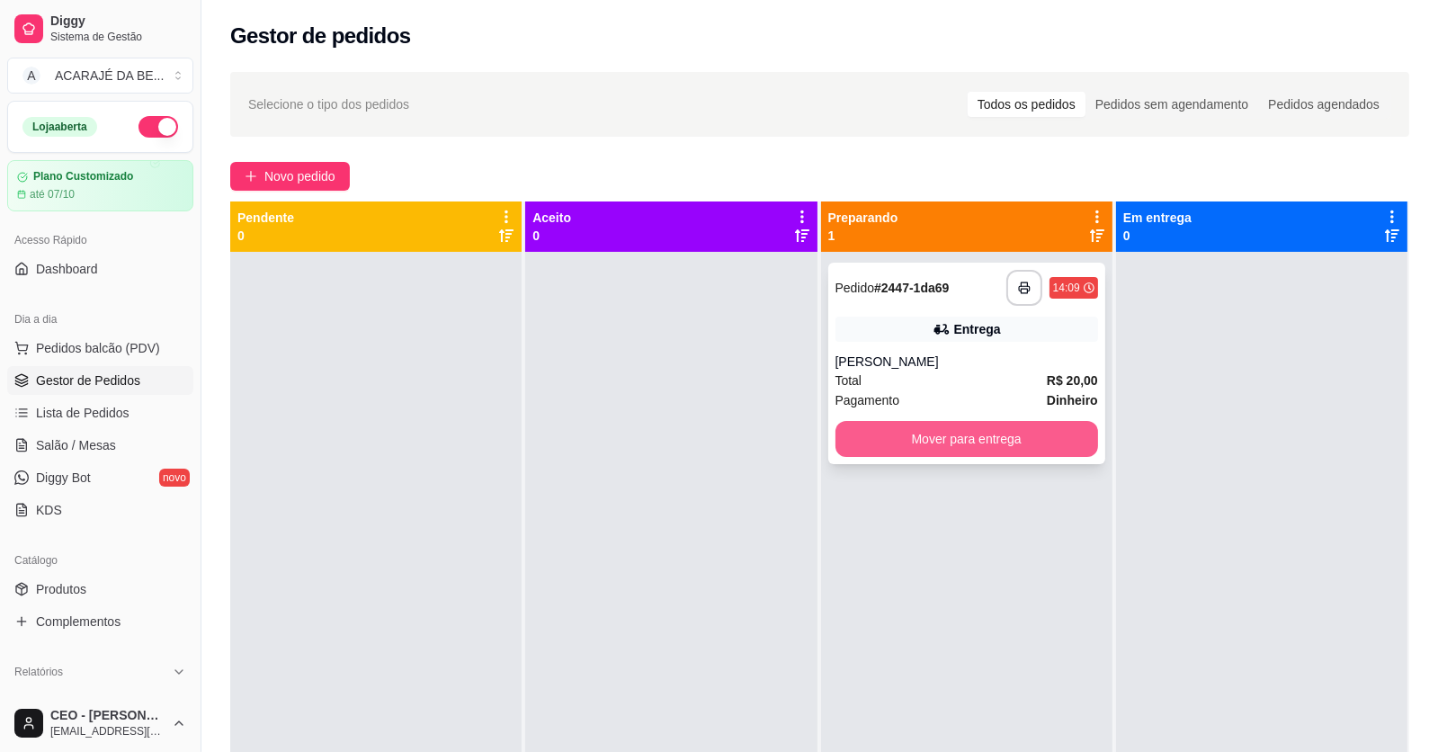
click at [923, 445] on button "Mover para entrega" at bounding box center [967, 439] width 263 height 36
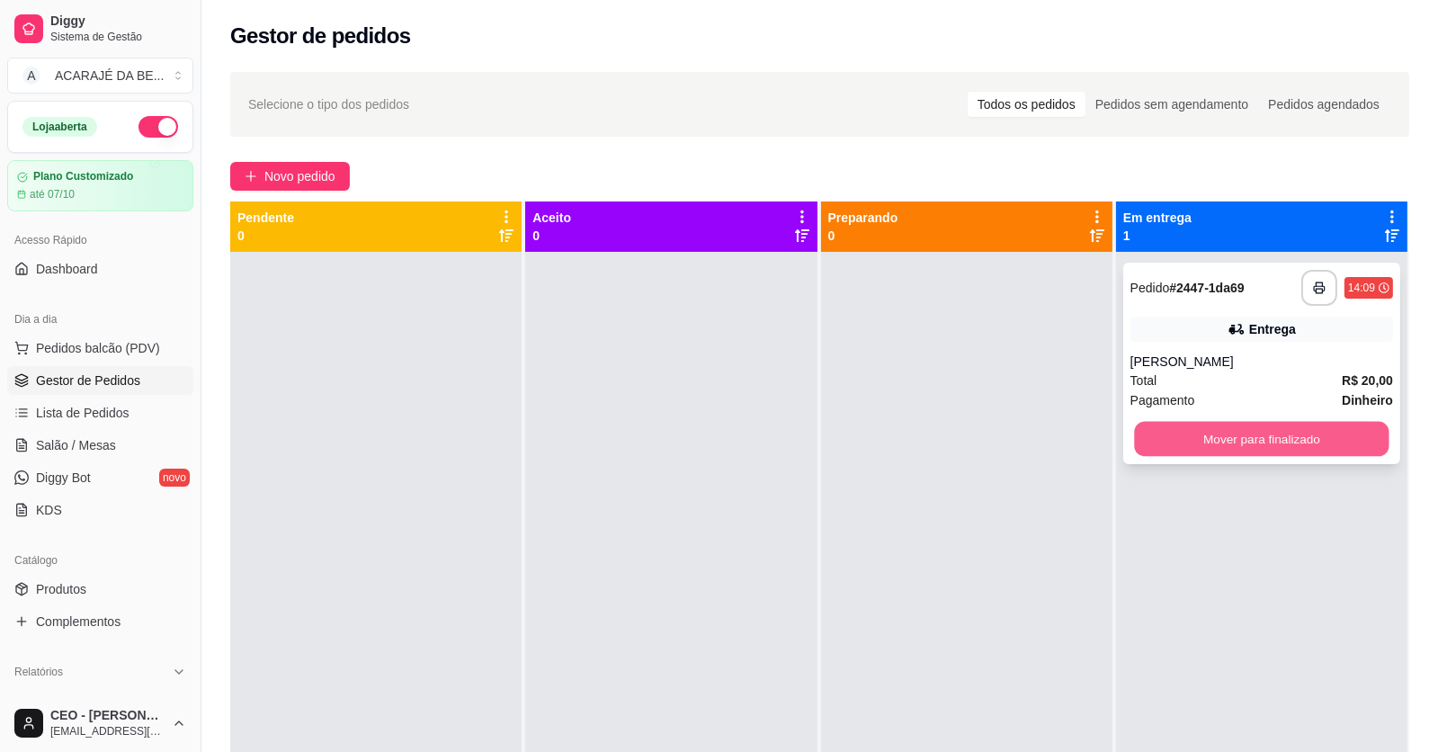
click at [1164, 447] on button "Mover para finalizado" at bounding box center [1261, 439] width 255 height 35
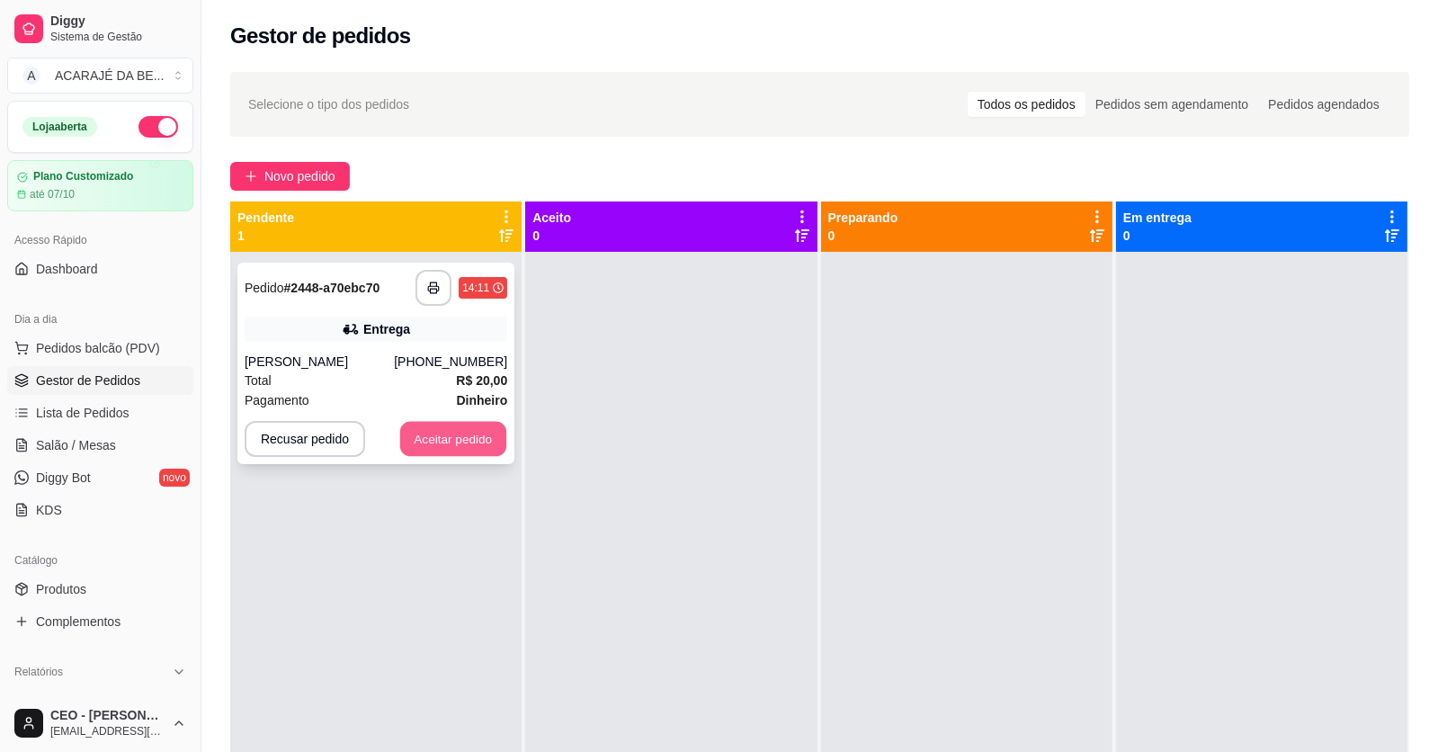
click at [454, 429] on button "Aceitar pedido" at bounding box center [453, 439] width 106 height 35
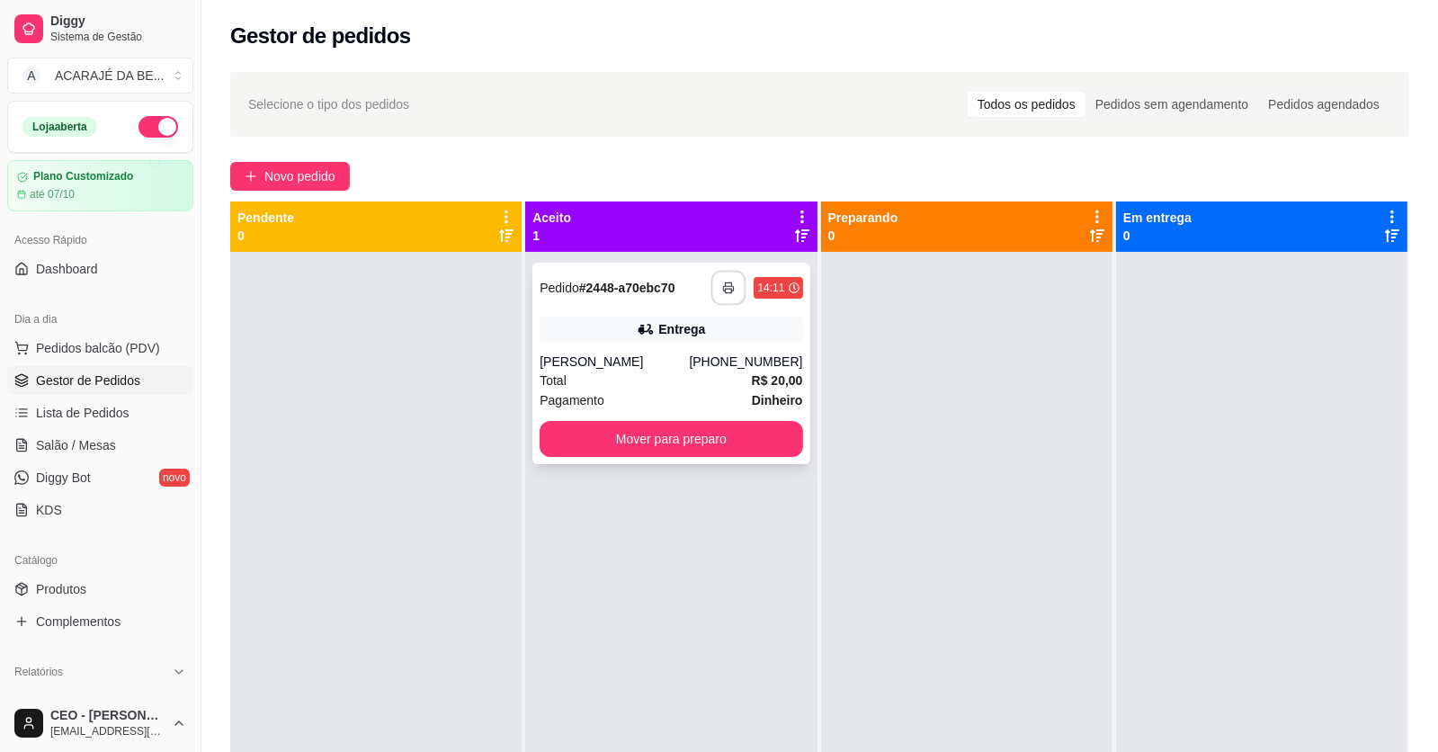
click at [725, 284] on icon "button" at bounding box center [729, 288] width 13 height 13
click at [719, 448] on button "Mover para preparo" at bounding box center [671, 439] width 255 height 35
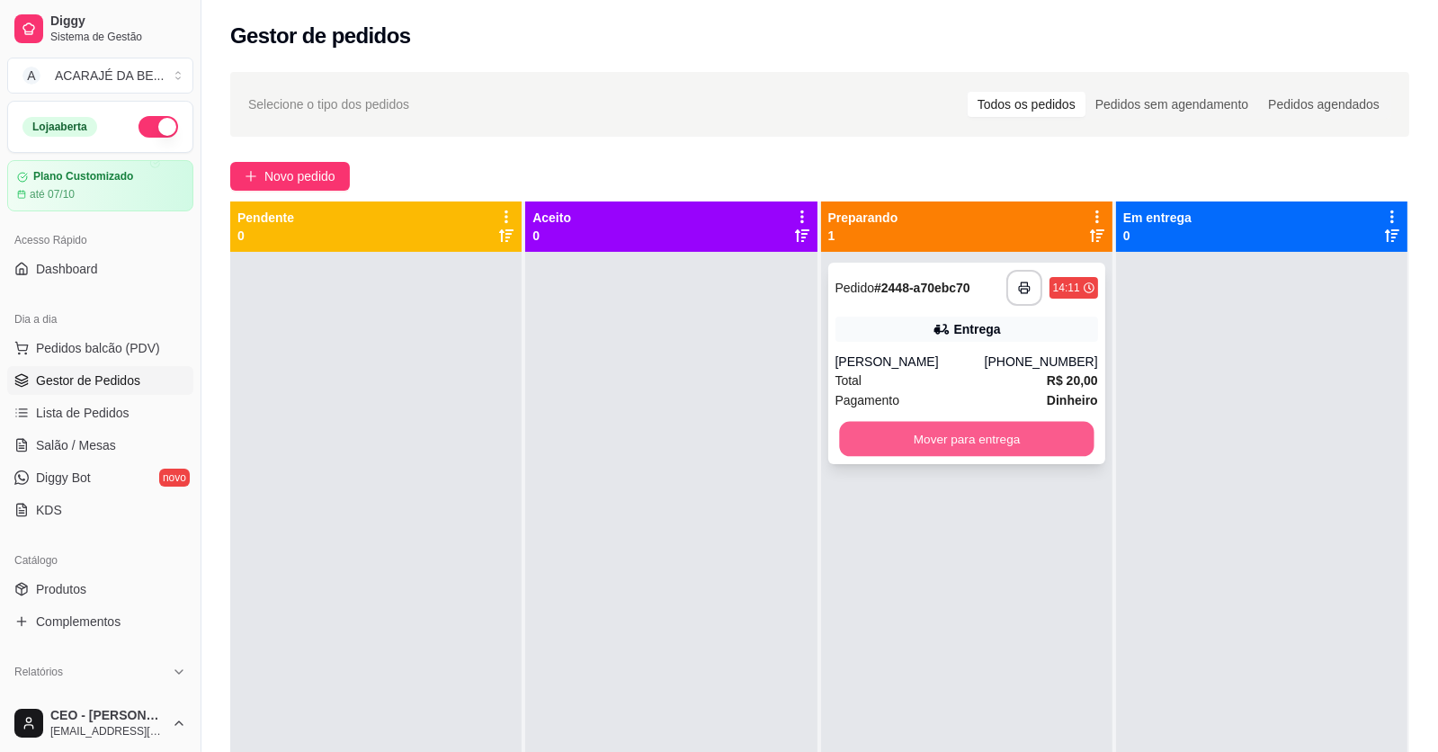
click at [1009, 434] on button "Mover para entrega" at bounding box center [966, 439] width 255 height 35
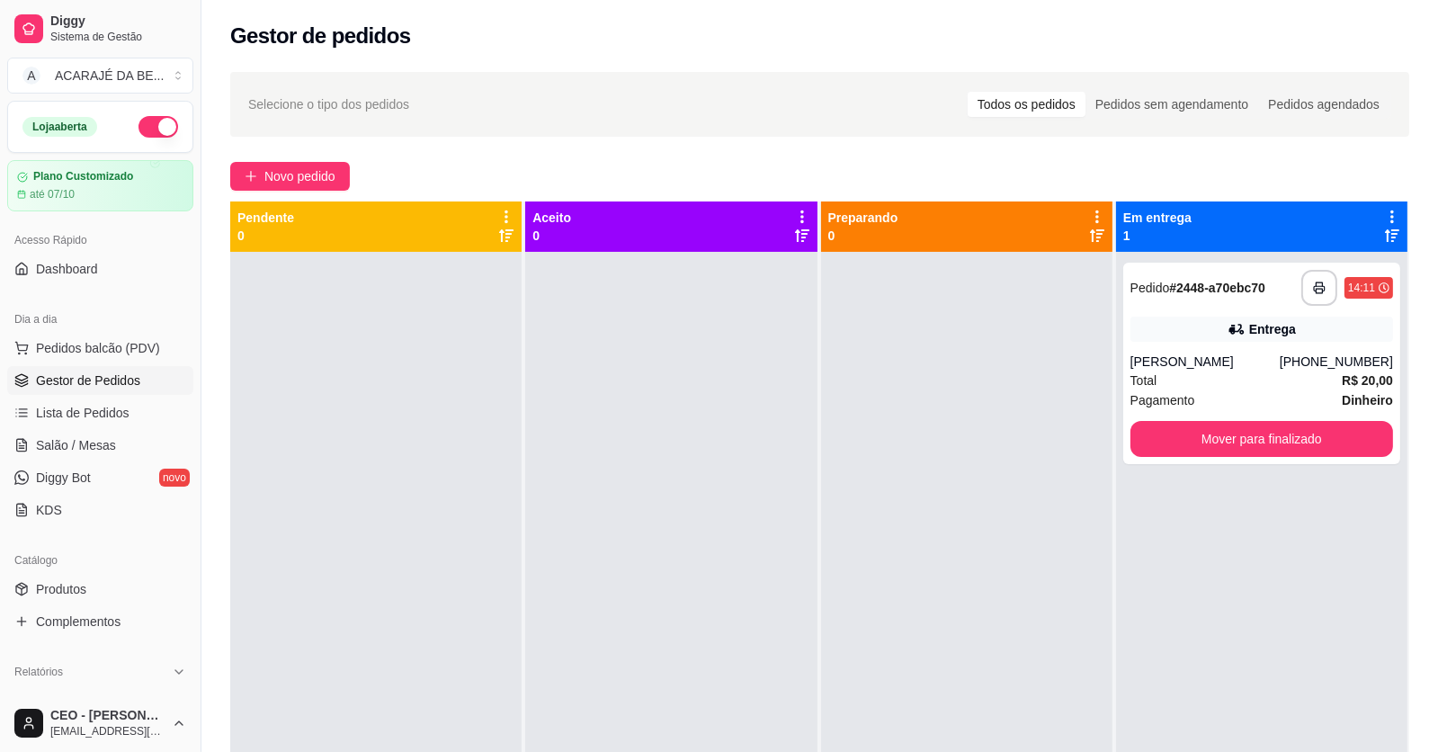
click at [1043, 444] on div at bounding box center [966, 628] width 291 height 752
click at [1214, 420] on div "**********" at bounding box center [1262, 363] width 277 height 201
click at [1153, 437] on button "Mover para finalizado" at bounding box center [1261, 439] width 255 height 35
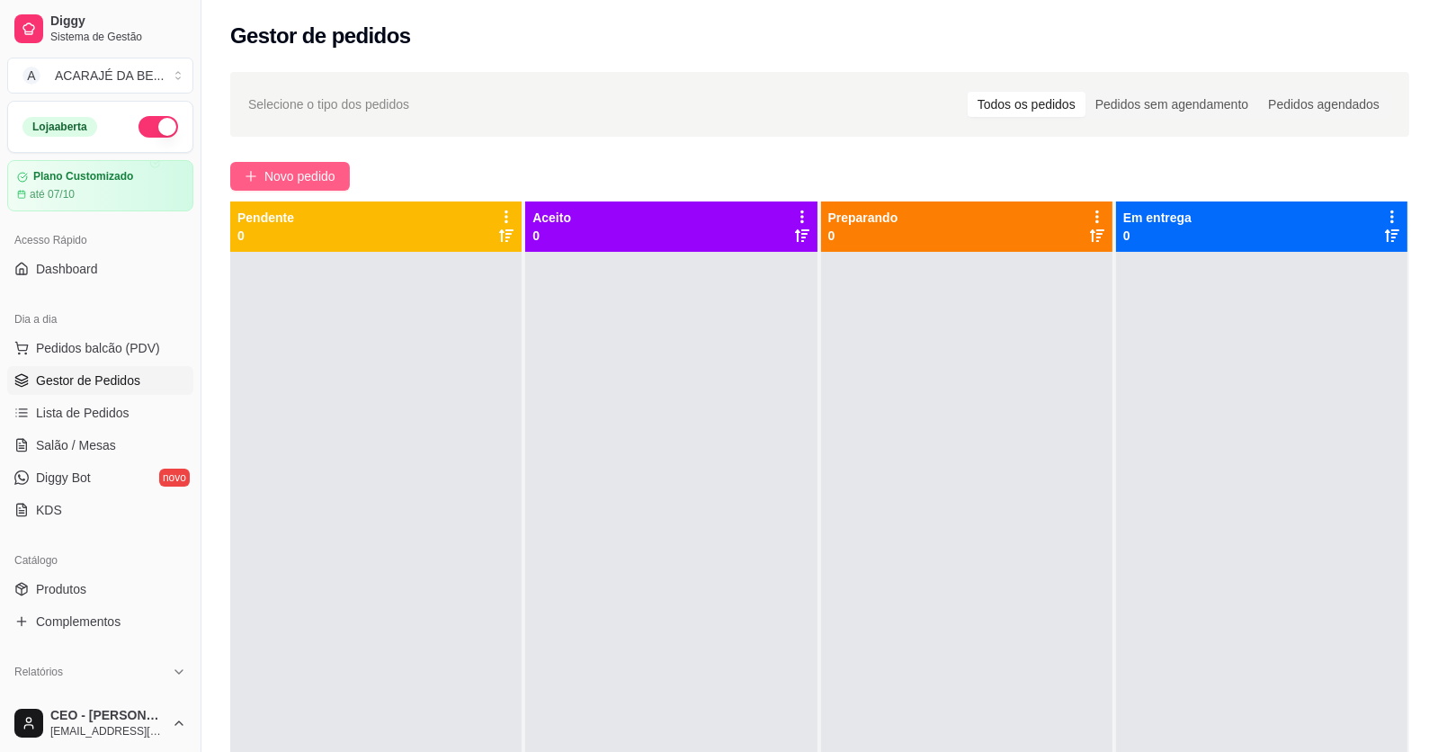
click at [283, 168] on span "Novo pedido" at bounding box center [299, 176] width 71 height 20
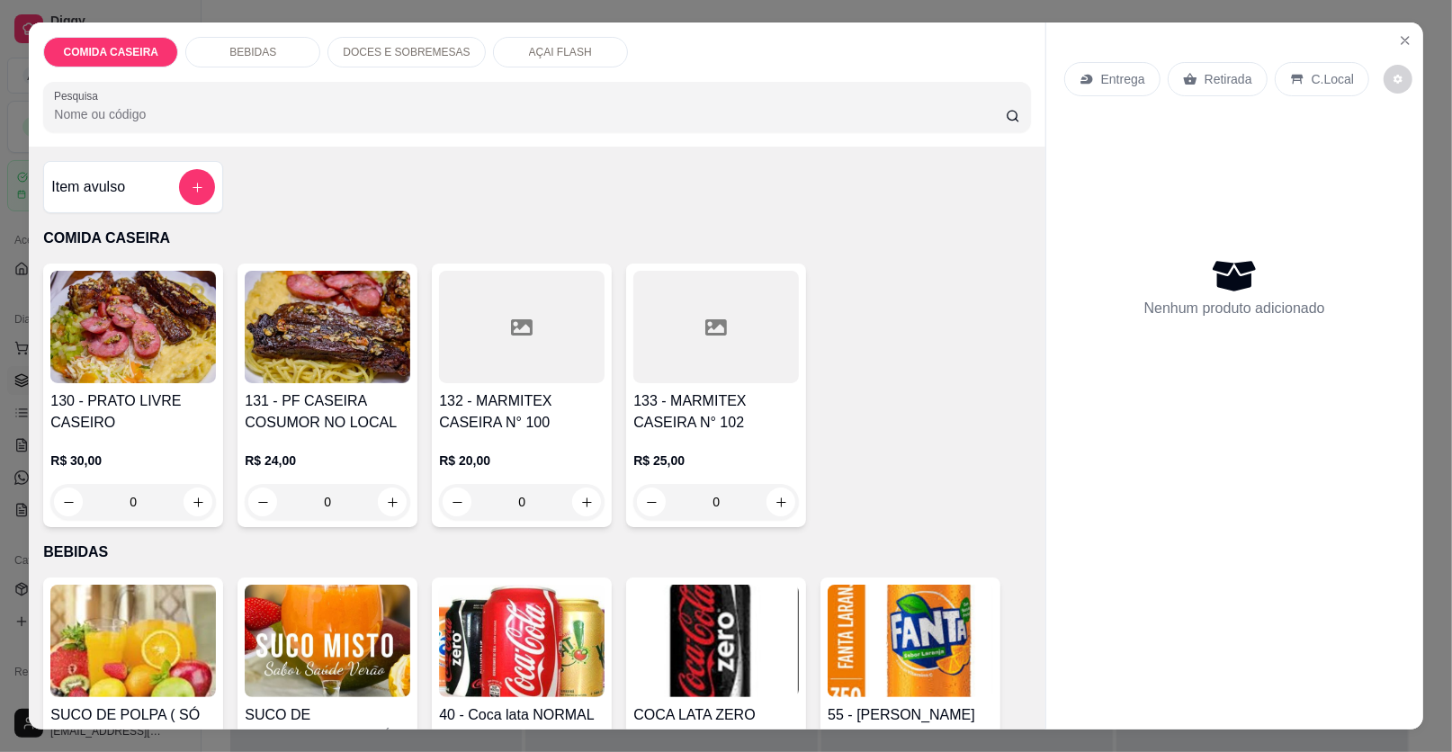
click at [931, 704] on h4 "55 - [PERSON_NAME]" at bounding box center [911, 715] width 166 height 22
click at [511, 321] on icon at bounding box center [522, 328] width 22 height 22
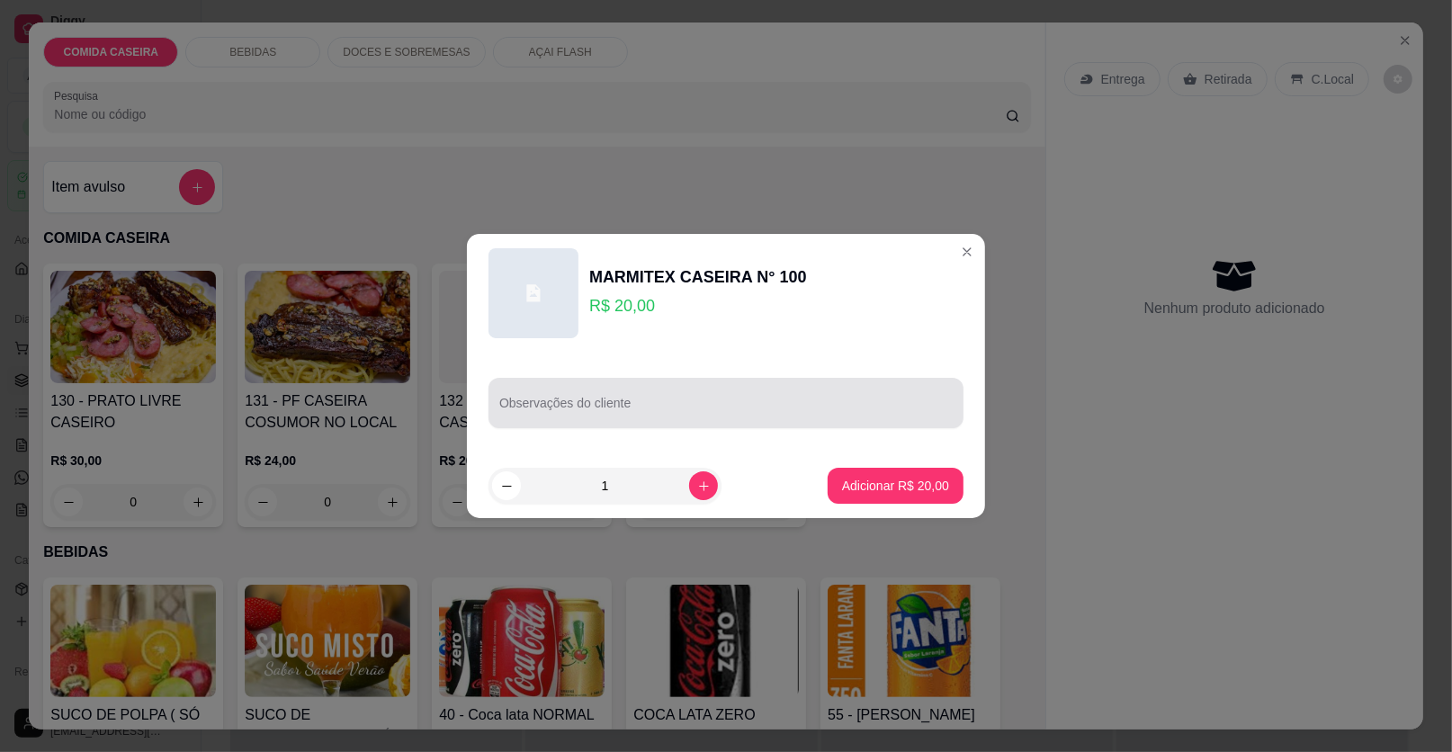
click at [767, 404] on input "Observações do cliente" at bounding box center [725, 410] width 453 height 18
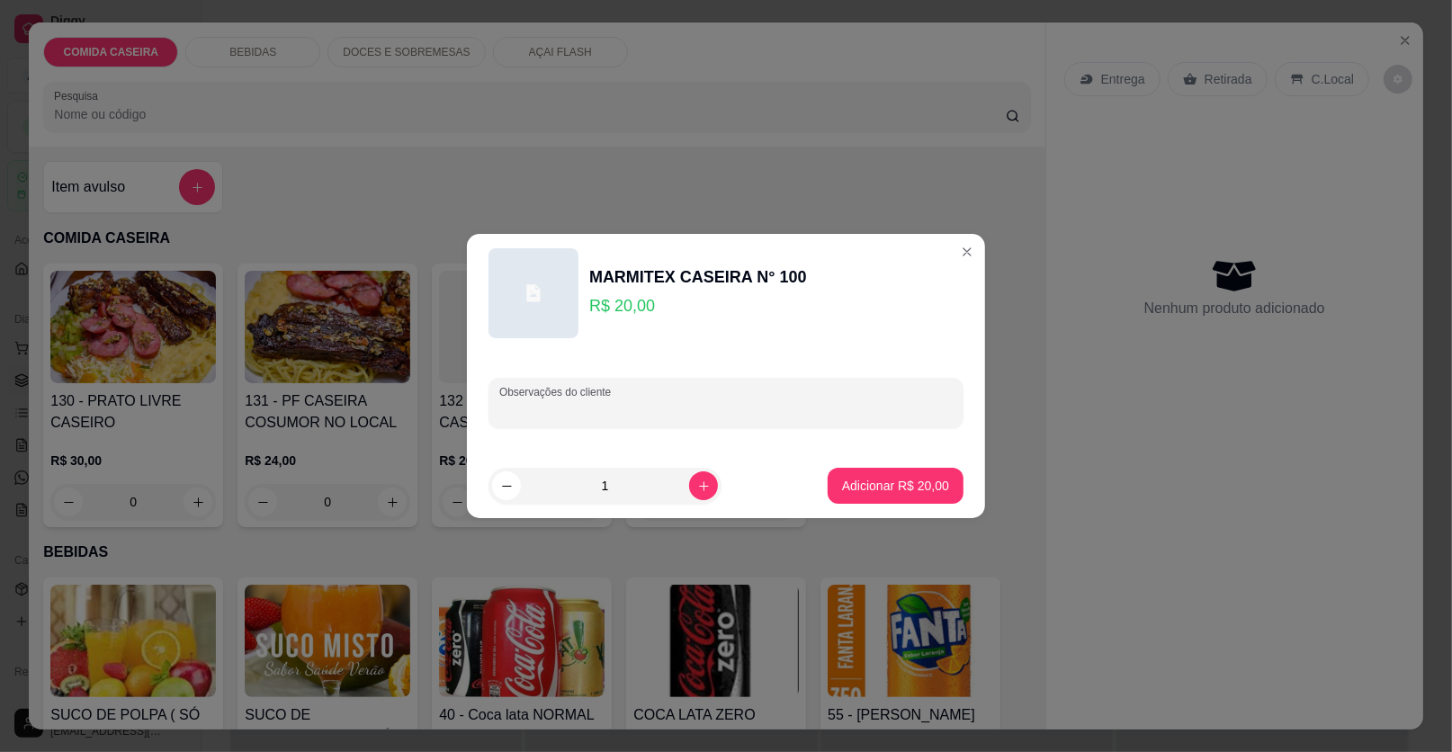
paste input "feijão tropeiro arroz purê salpicão Bife acebolado farofa"
type input "feijão tropeiro arroz purê salpicão Bife acebolado farofa"
click at [920, 486] on p "Adicionar R$ 20,00" at bounding box center [896, 485] width 104 height 17
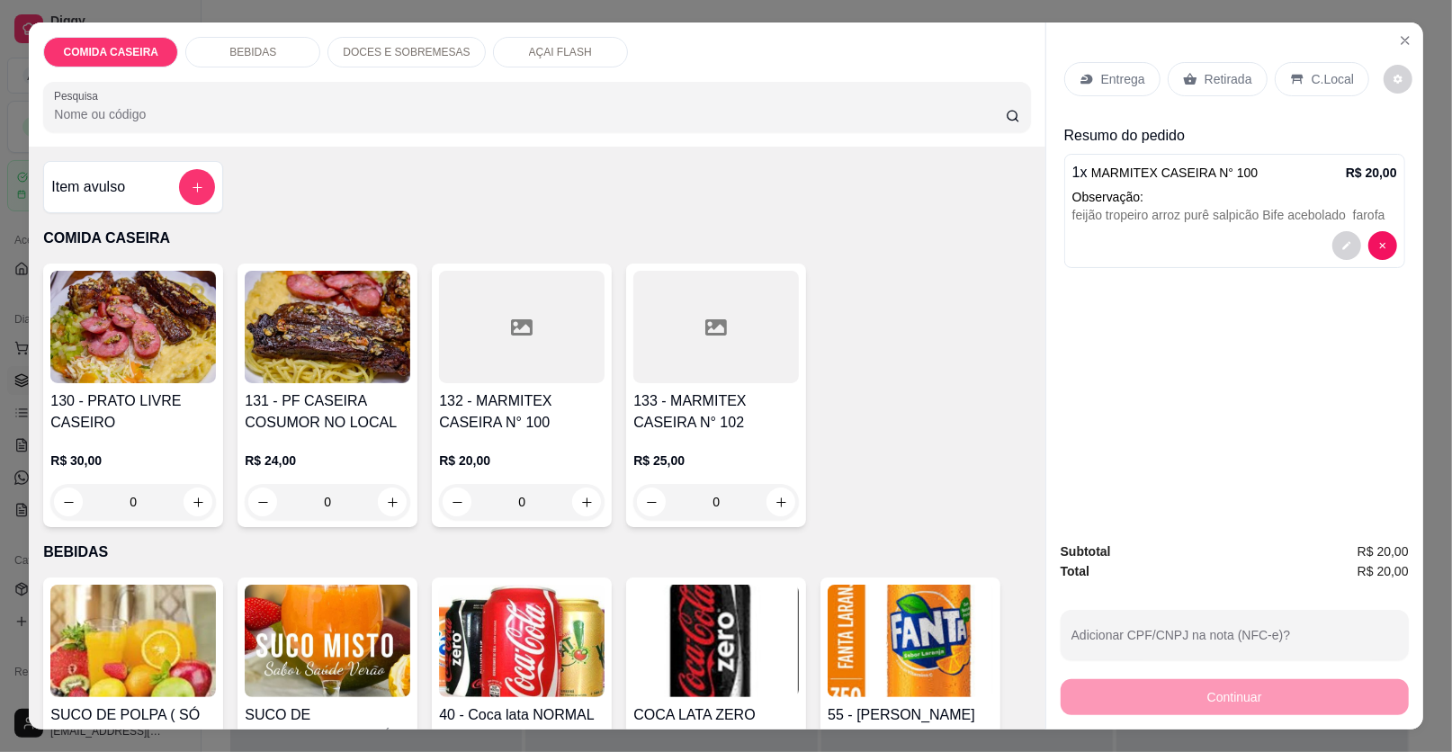
click at [1108, 85] on p "Entrega" at bounding box center [1123, 79] width 44 height 18
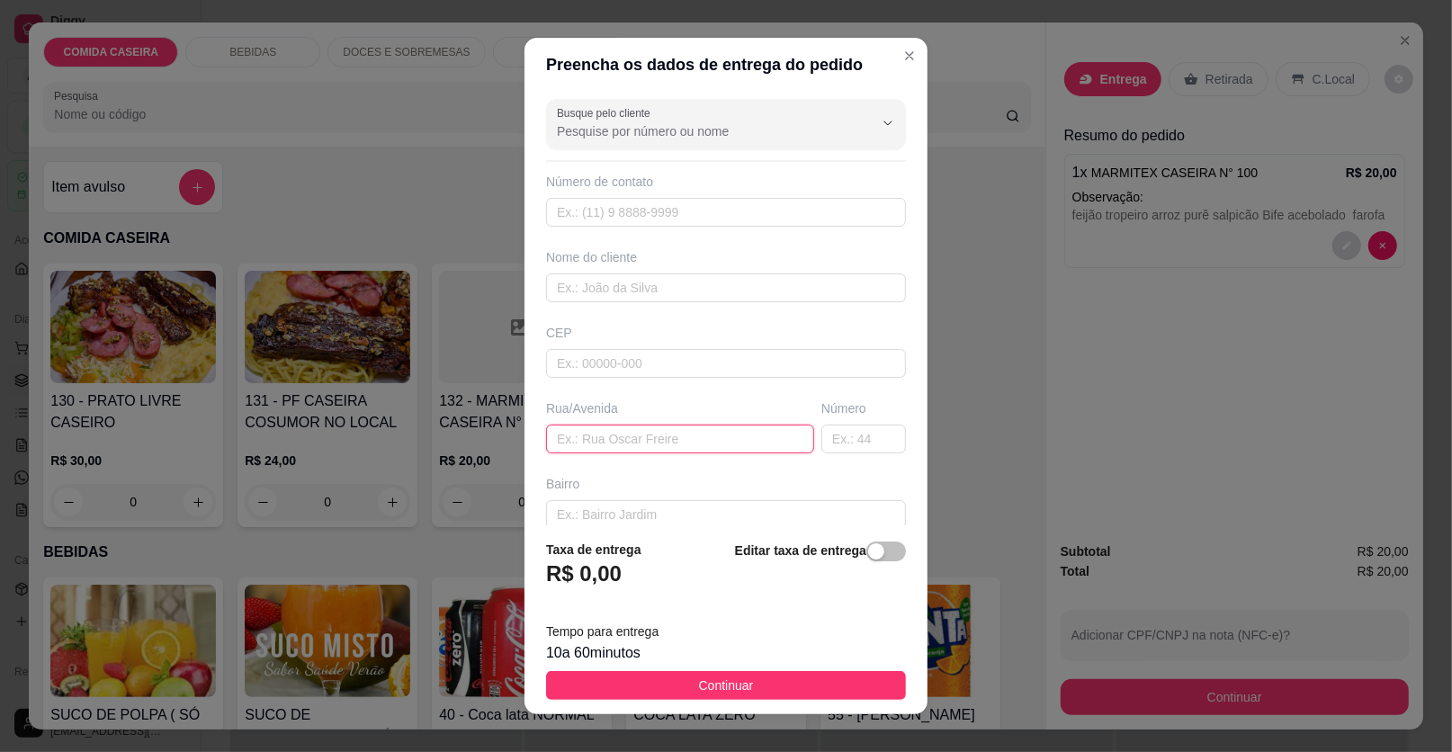
click at [715, 429] on input "text" at bounding box center [680, 439] width 268 height 29
paste input "aqui na [GEOGRAPHIC_DATA][PERSON_NAME] número 73"
type input "aqui na [GEOGRAPHIC_DATA][PERSON_NAME] número 73"
click at [673, 276] on input "text" at bounding box center [726, 287] width 360 height 29
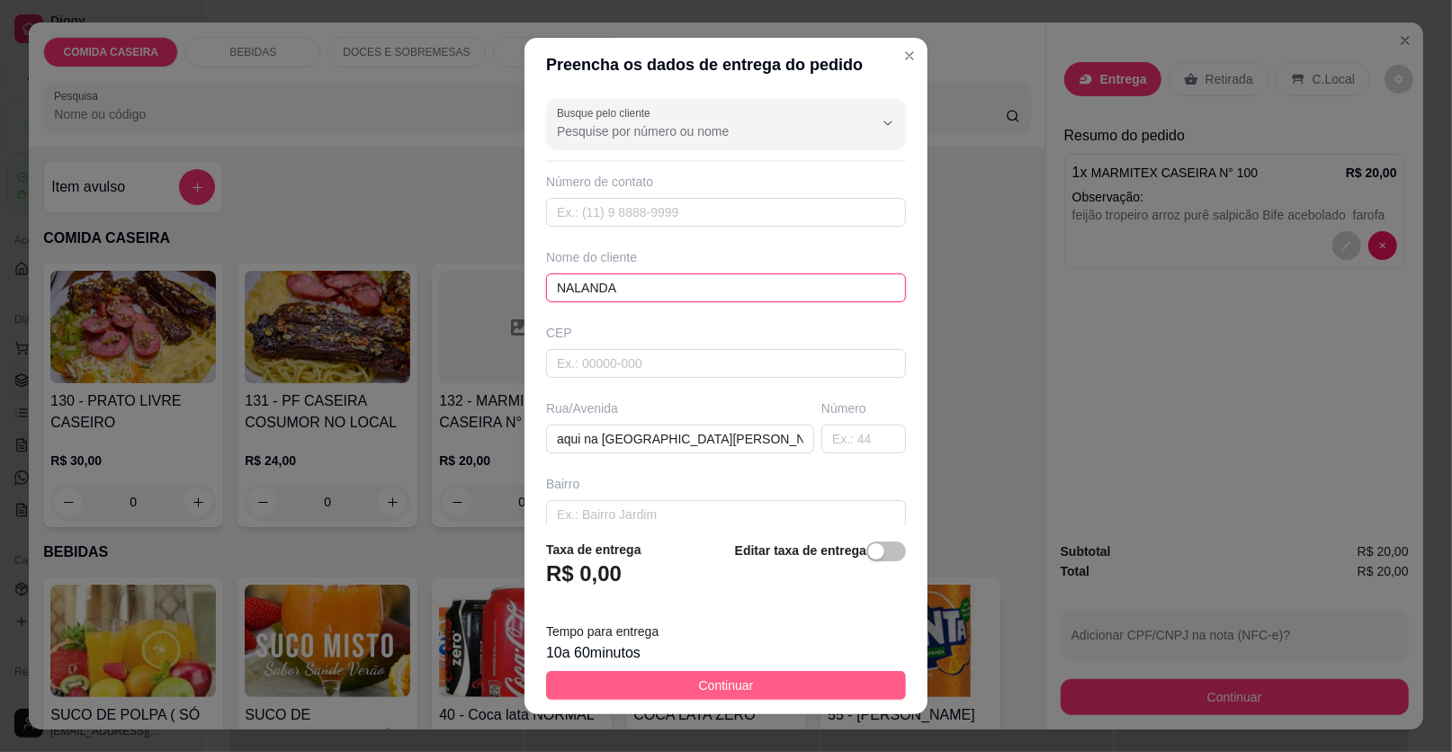
type input "NALANDA"
click at [861, 686] on button "Continuar" at bounding box center [726, 685] width 360 height 29
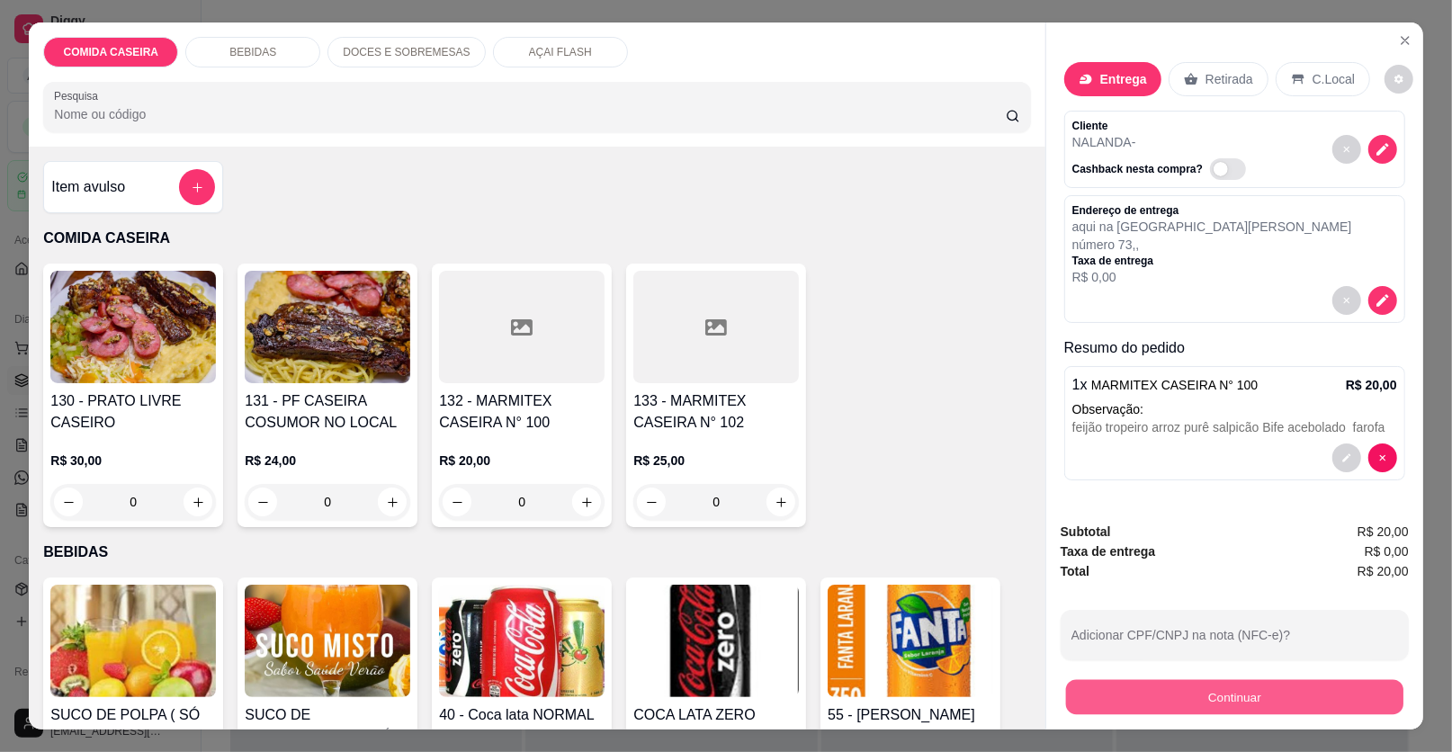
click at [1203, 685] on button "Continuar" at bounding box center [1234, 697] width 337 height 35
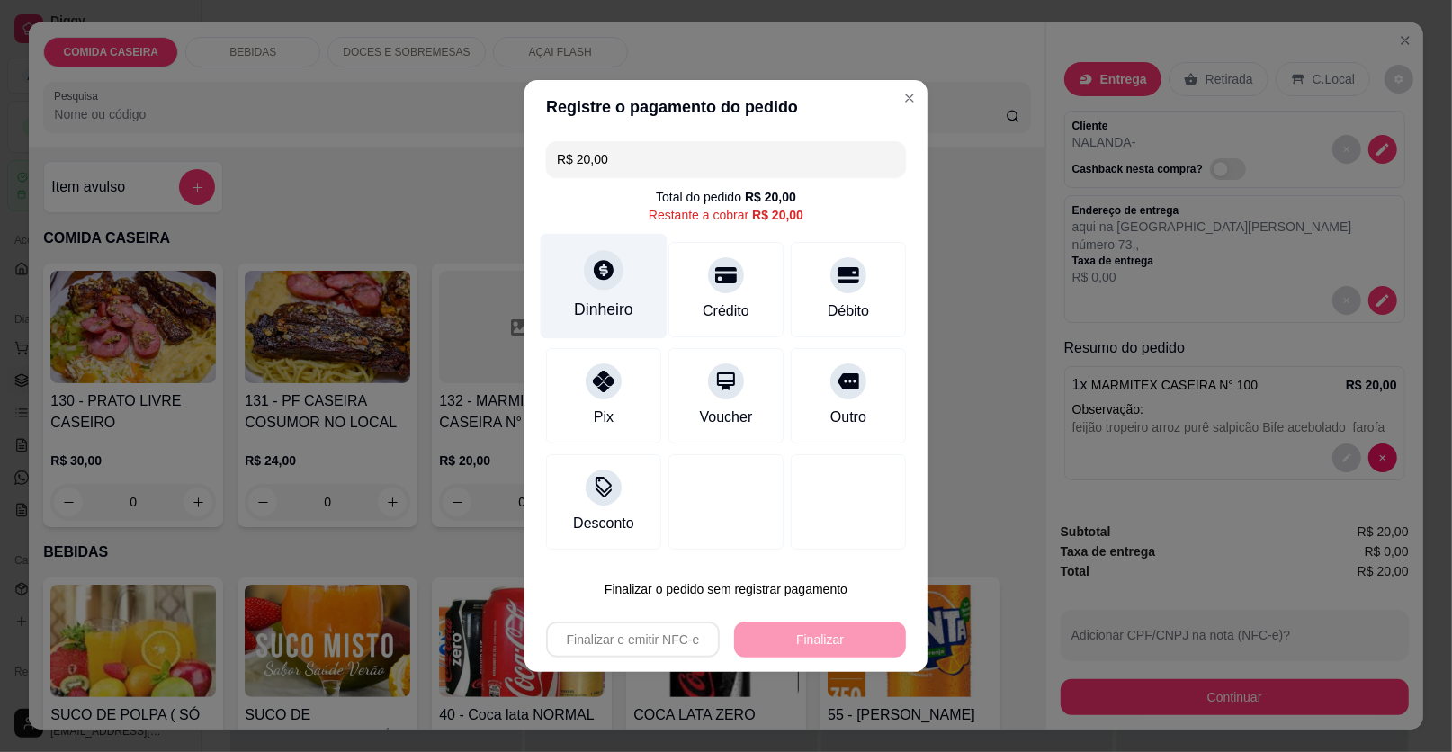
click at [615, 303] on div "Dinheiro" at bounding box center [603, 309] width 59 height 23
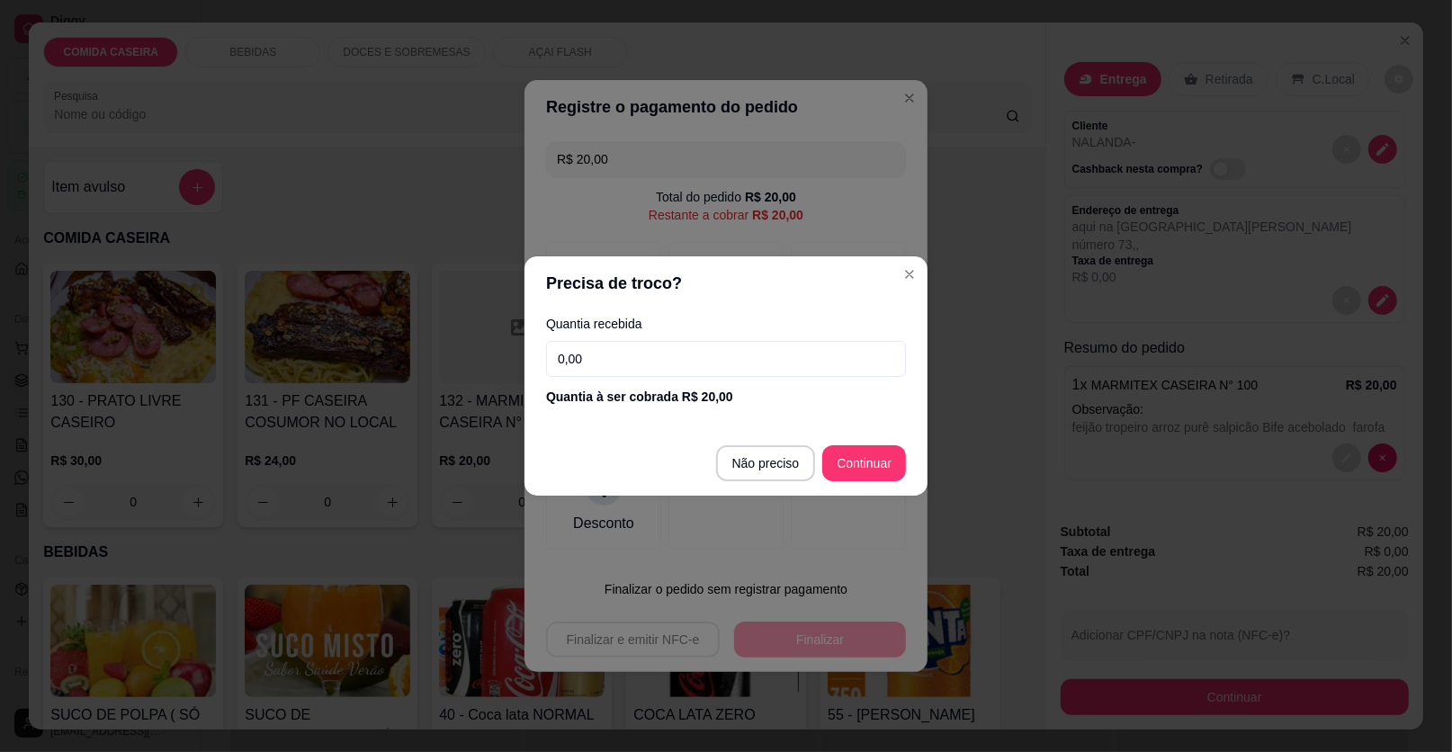
click at [660, 342] on input "0,00" at bounding box center [726, 359] width 360 height 36
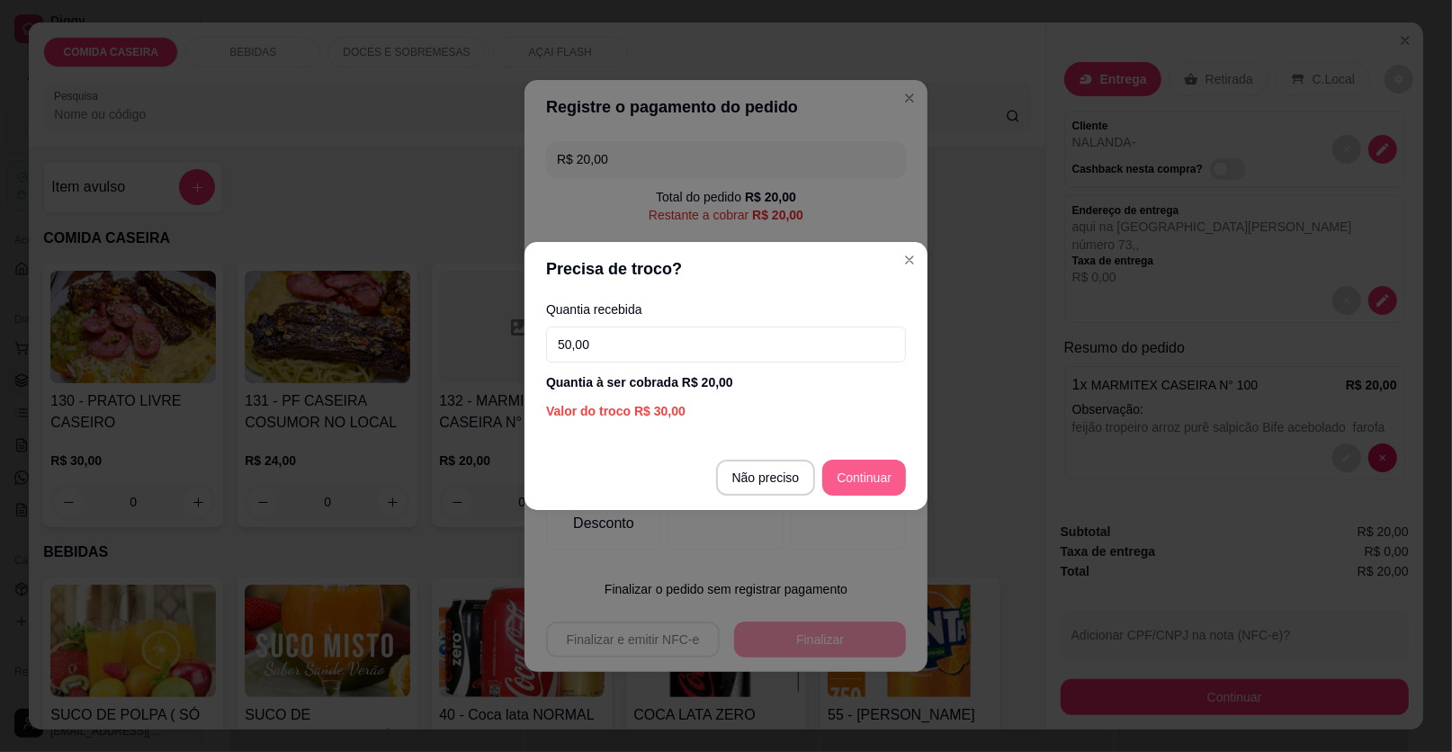
type input "50,00"
click at [927, 671] on div "Precisa de troco? Quantia recebida 50,00 Quantia à ser cobrada R$ 20,00 Valor d…" at bounding box center [726, 376] width 1452 height 752
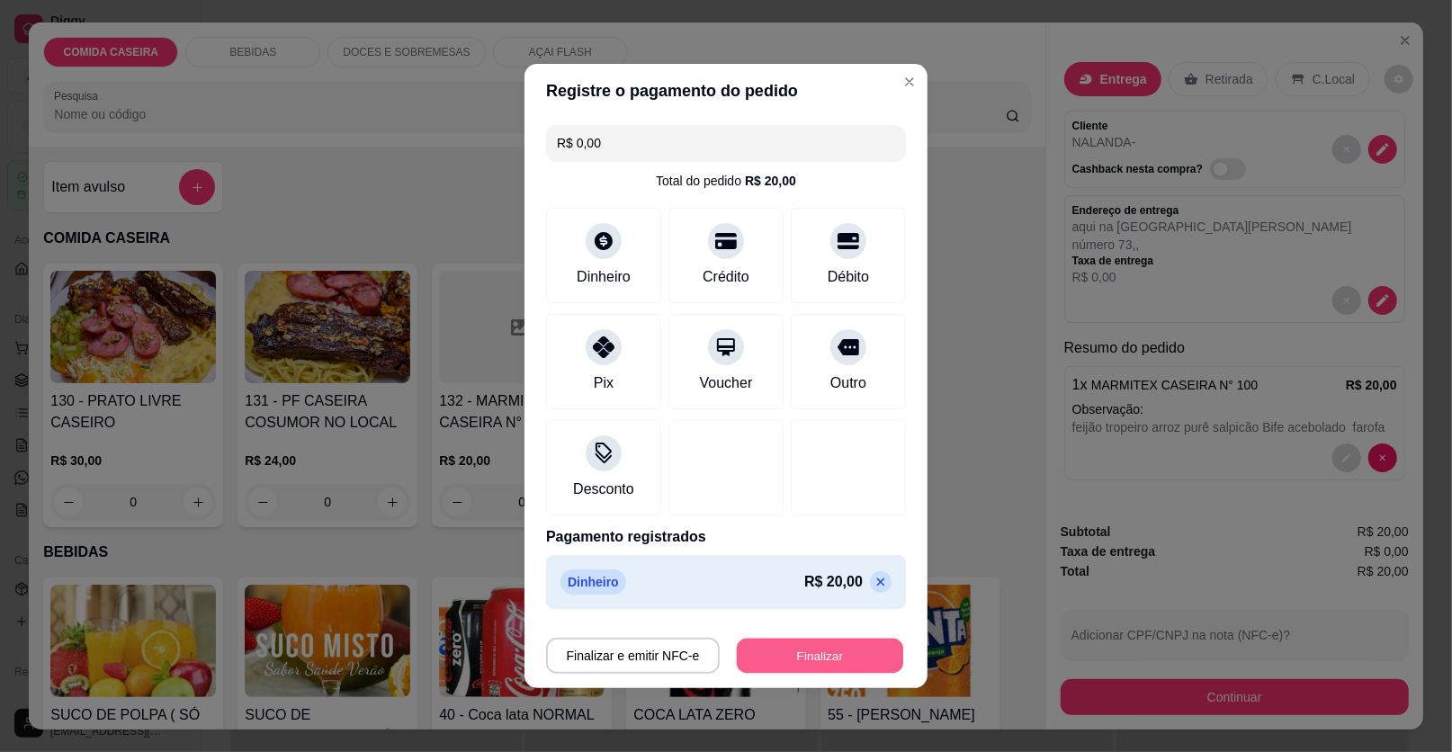
click at [825, 640] on button "Finalizar" at bounding box center [820, 656] width 166 height 35
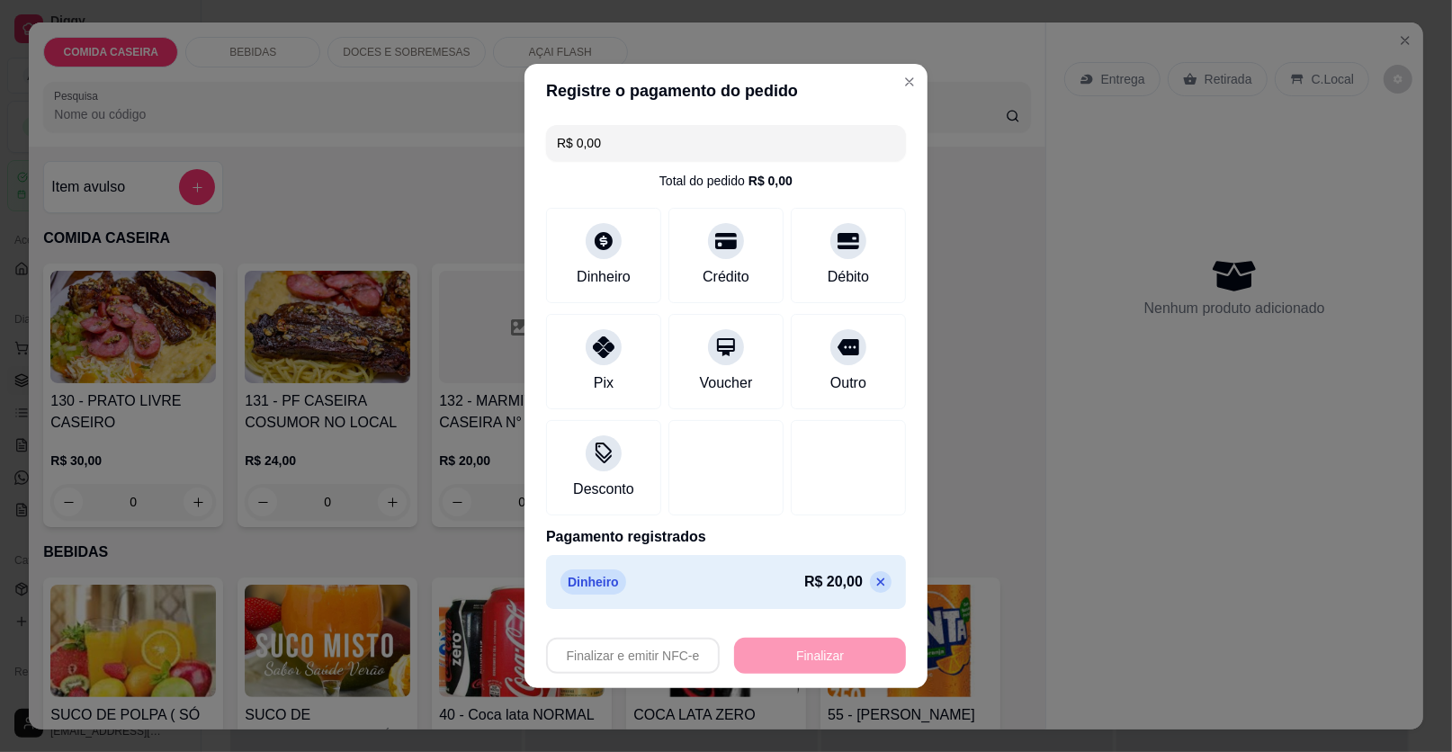
type input "-R$ 20,00"
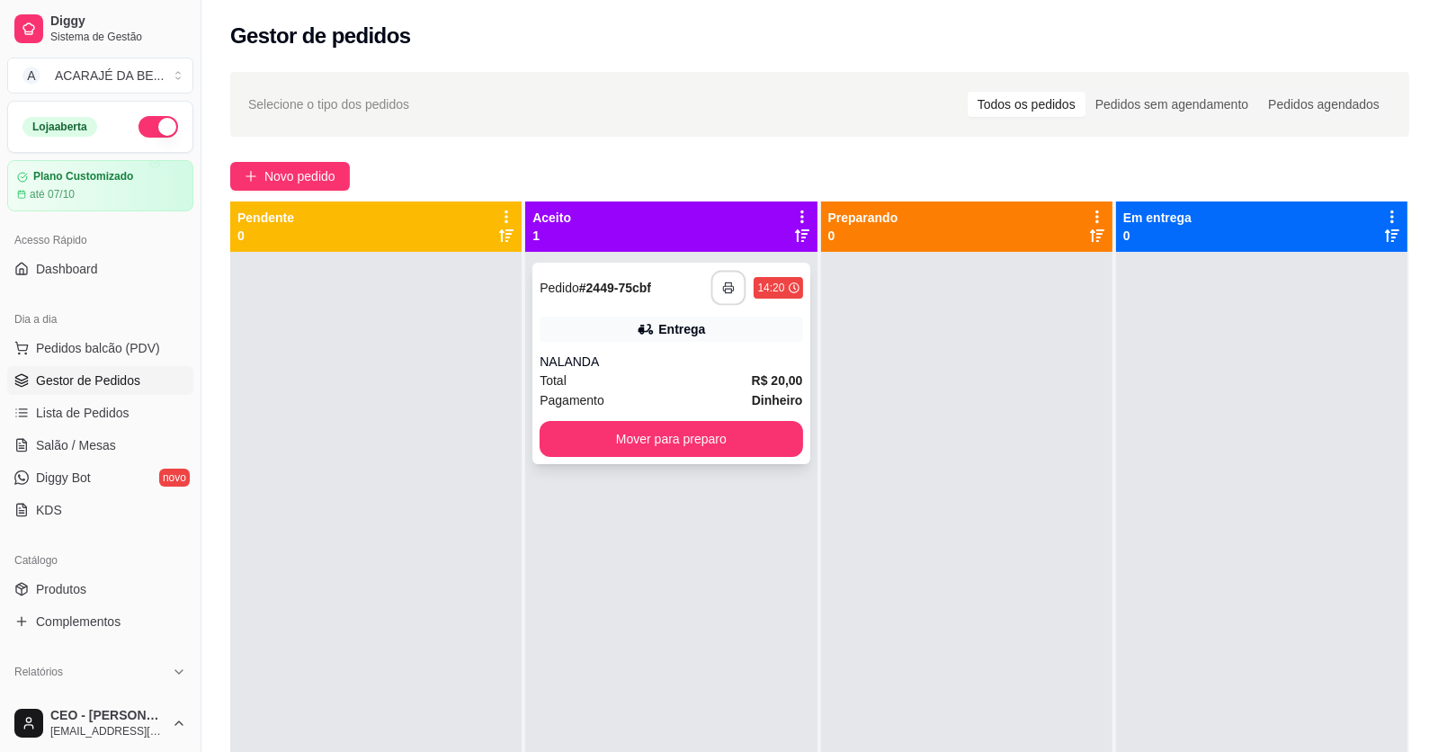
click at [726, 295] on button "button" at bounding box center [729, 288] width 35 height 35
click at [727, 440] on button "Mover para preparo" at bounding box center [671, 439] width 255 height 35
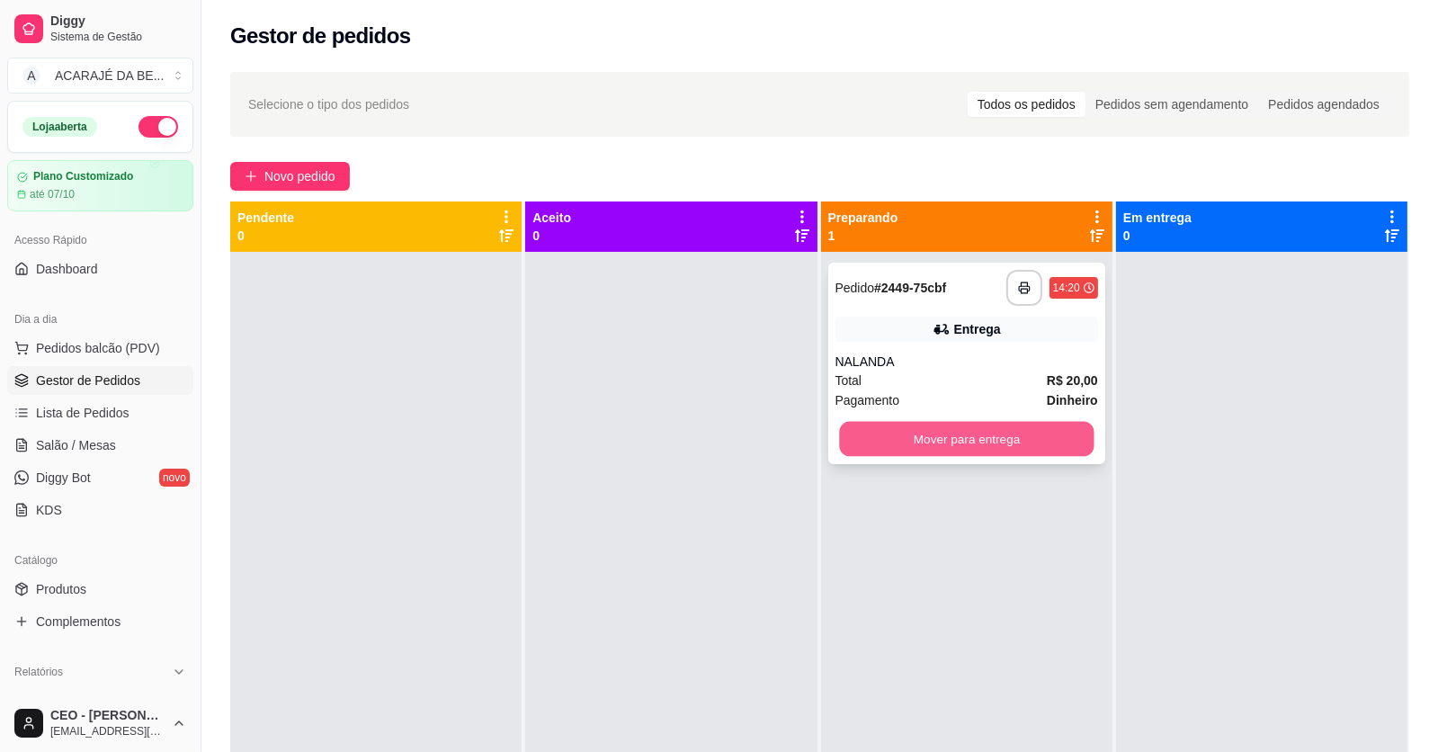
click at [927, 447] on button "Mover para entrega" at bounding box center [966, 439] width 255 height 35
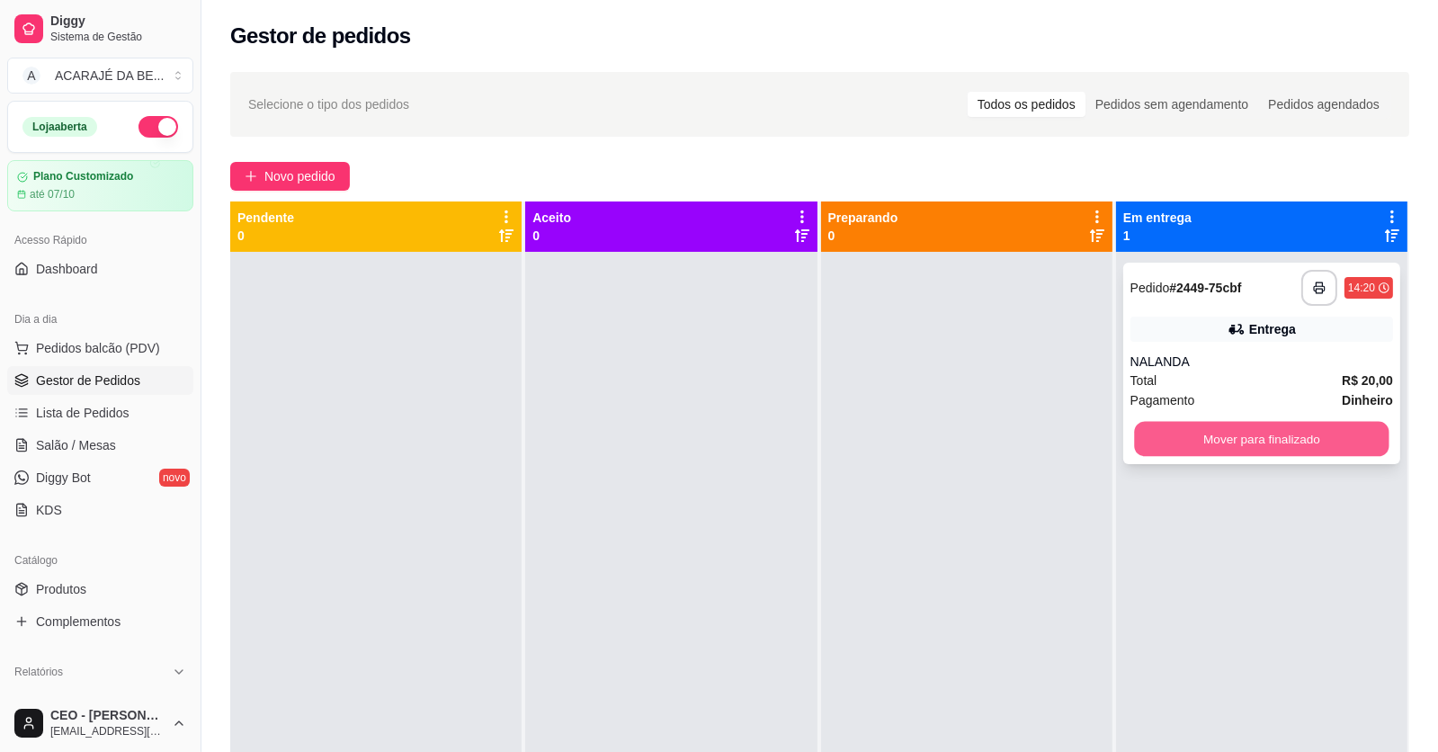
click at [1223, 440] on button "Mover para finalizado" at bounding box center [1261, 439] width 255 height 35
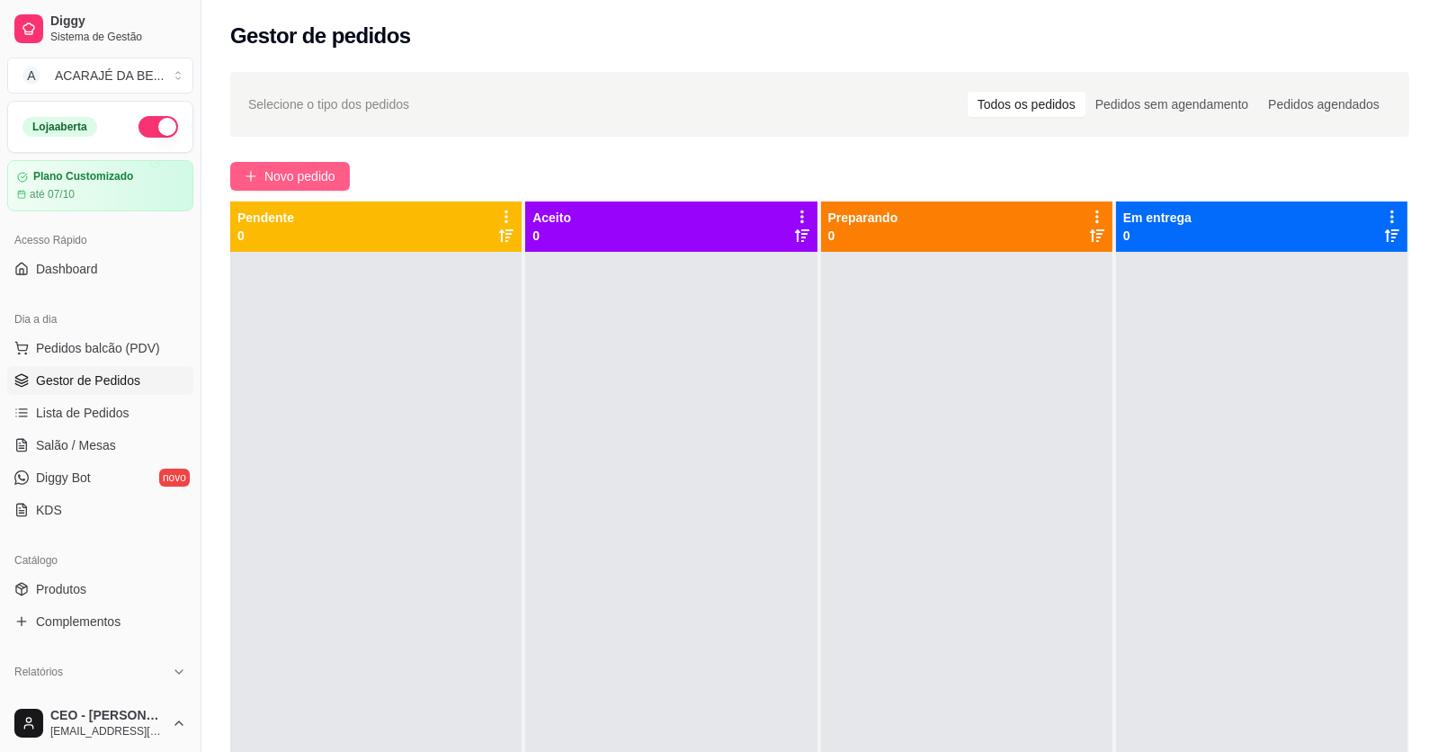
click at [320, 179] on span "Novo pedido" at bounding box center [299, 176] width 71 height 20
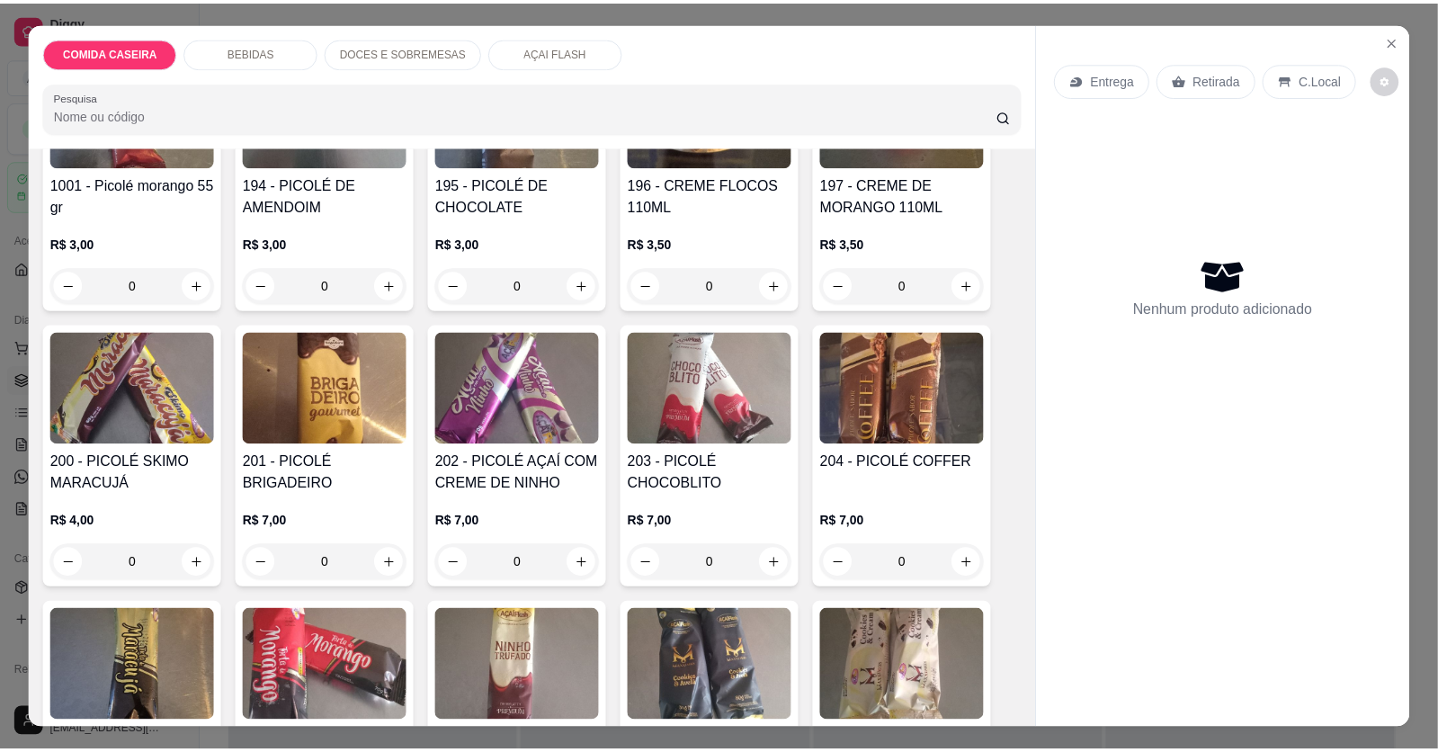
scroll to position [2608, 0]
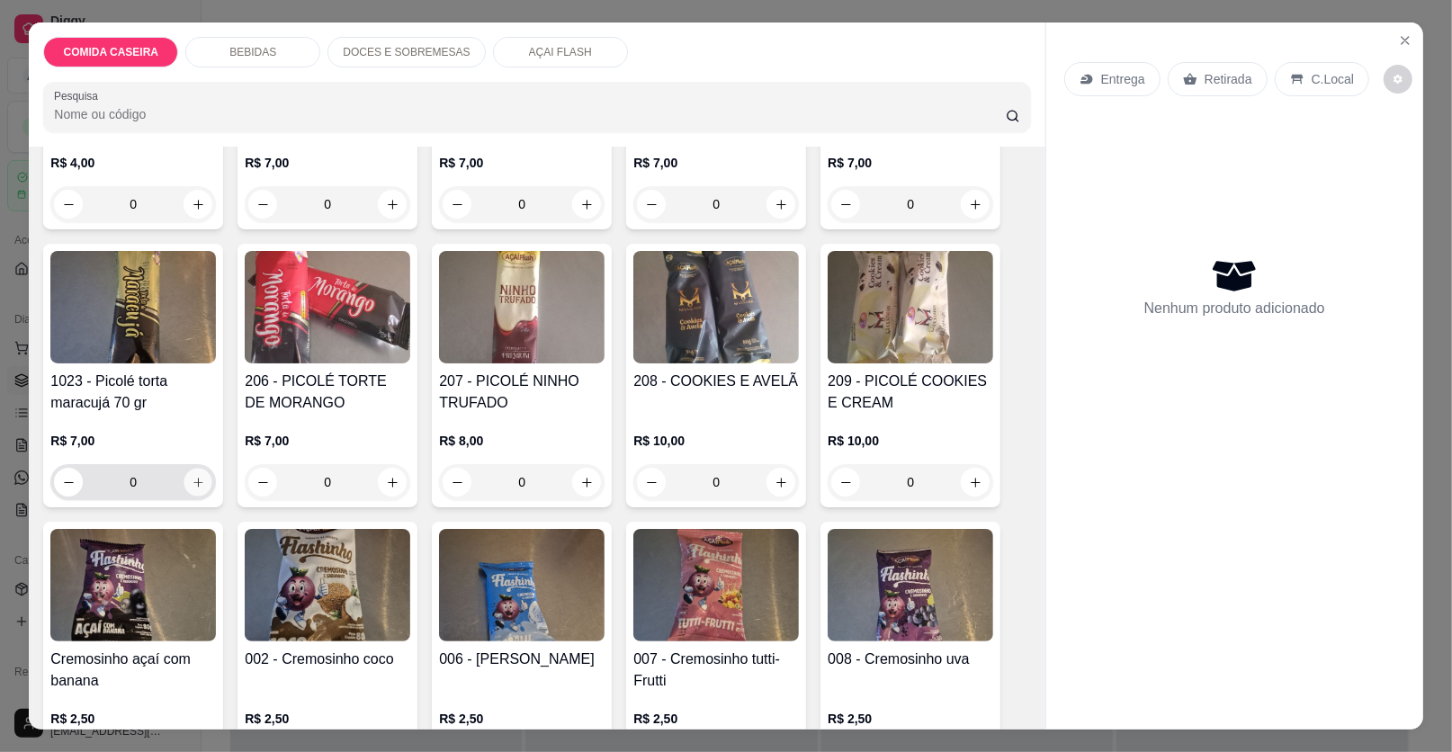
click at [187, 469] on button "increase-product-quantity" at bounding box center [198, 483] width 28 height 28
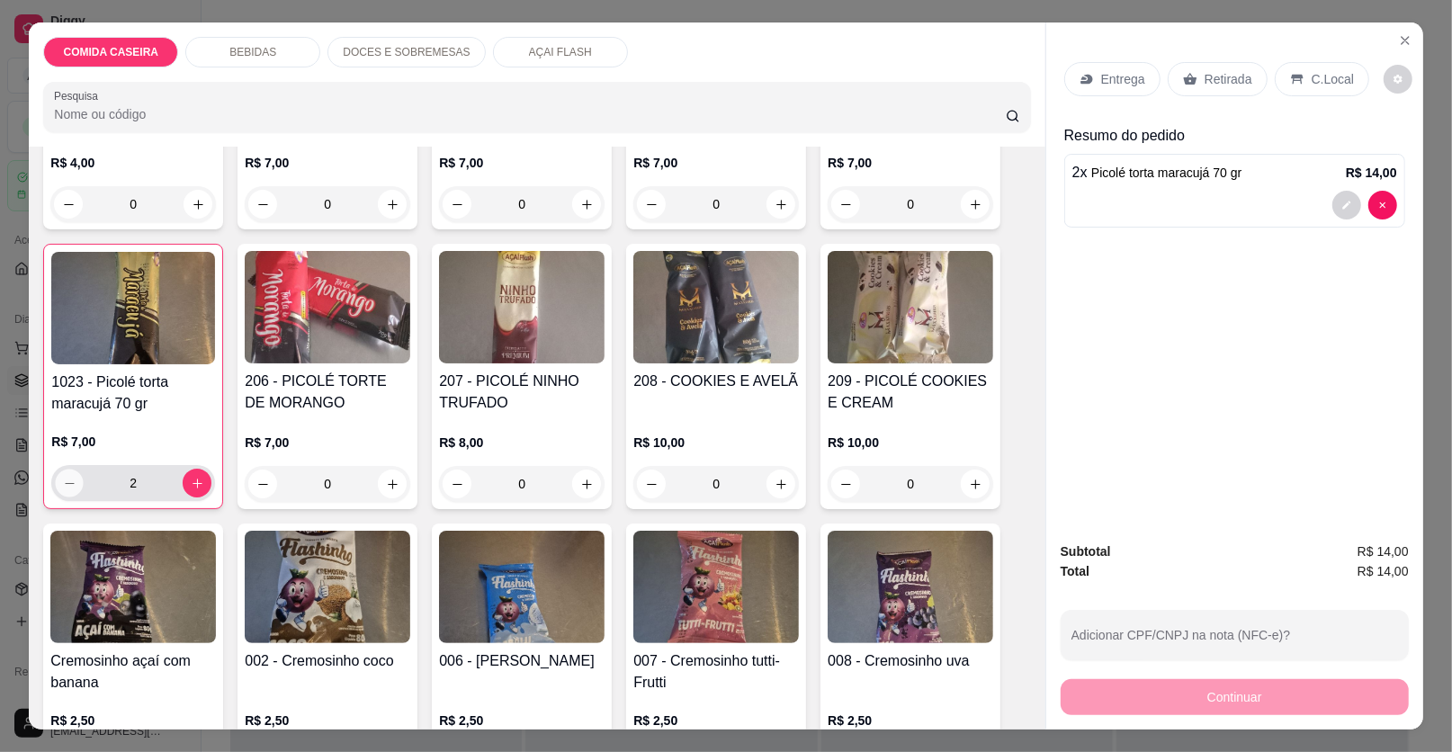
click at [63, 477] on icon "decrease-product-quantity" at bounding box center [69, 483] width 13 height 13
type input "1"
click at [1298, 72] on div "C.Local" at bounding box center [1322, 79] width 94 height 34
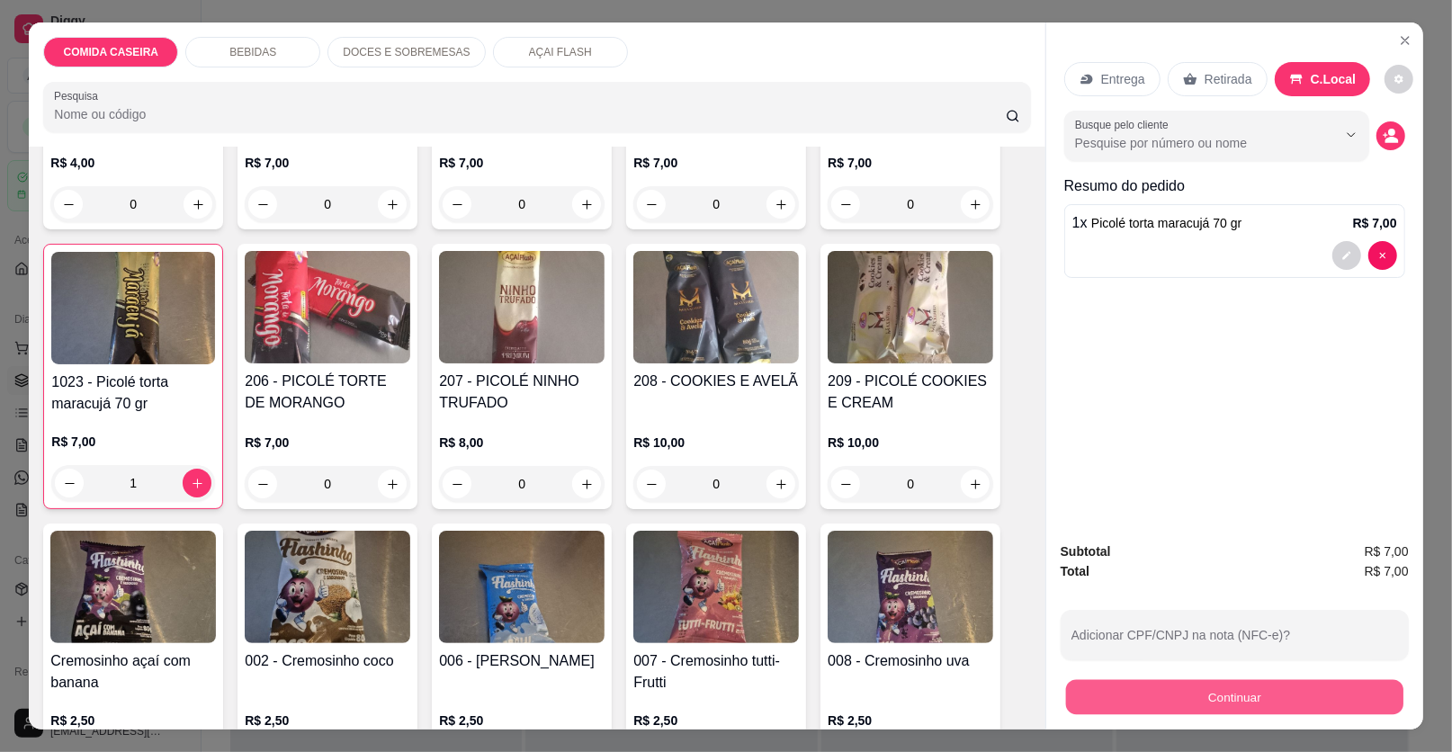
click at [1246, 693] on button "Continuar" at bounding box center [1234, 697] width 337 height 35
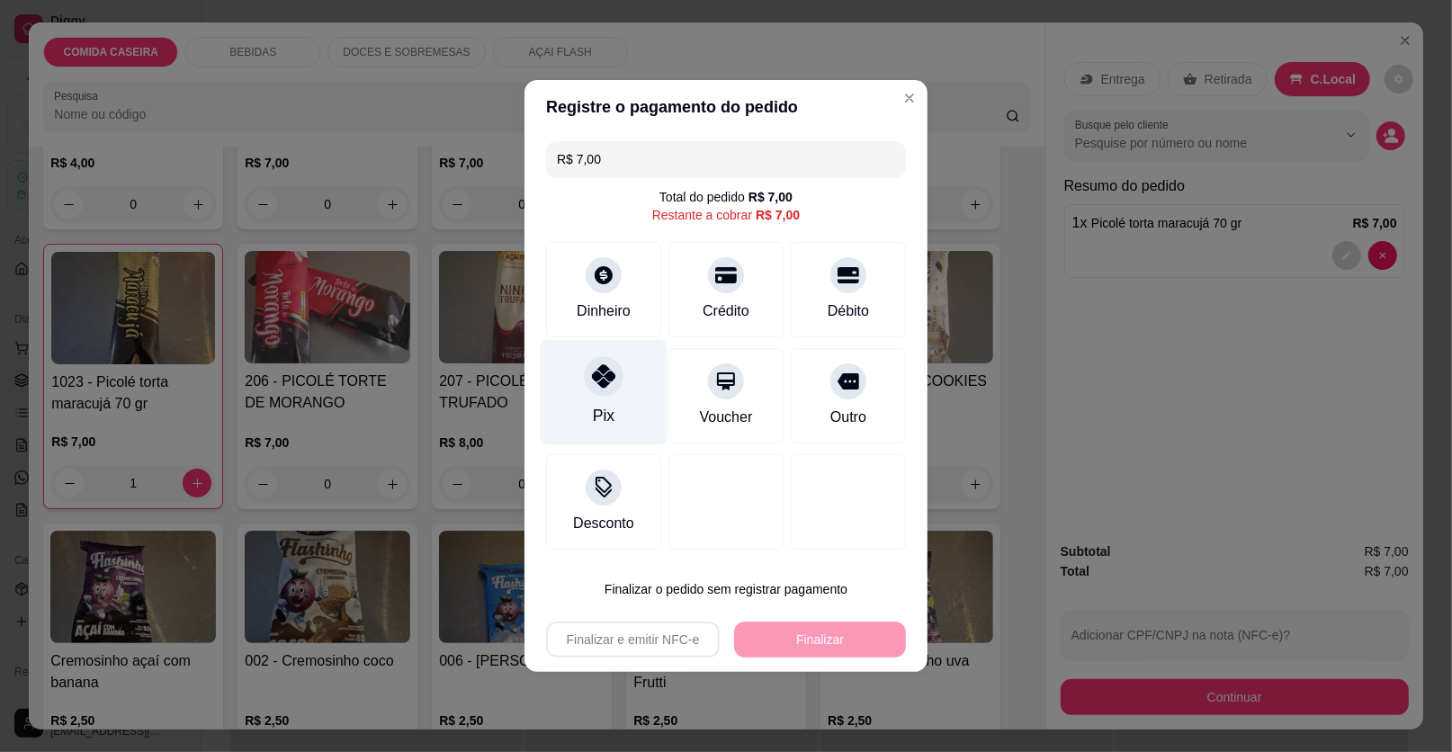
click at [595, 401] on div "Pix" at bounding box center [604, 392] width 127 height 105
type input "R$ 0,00"
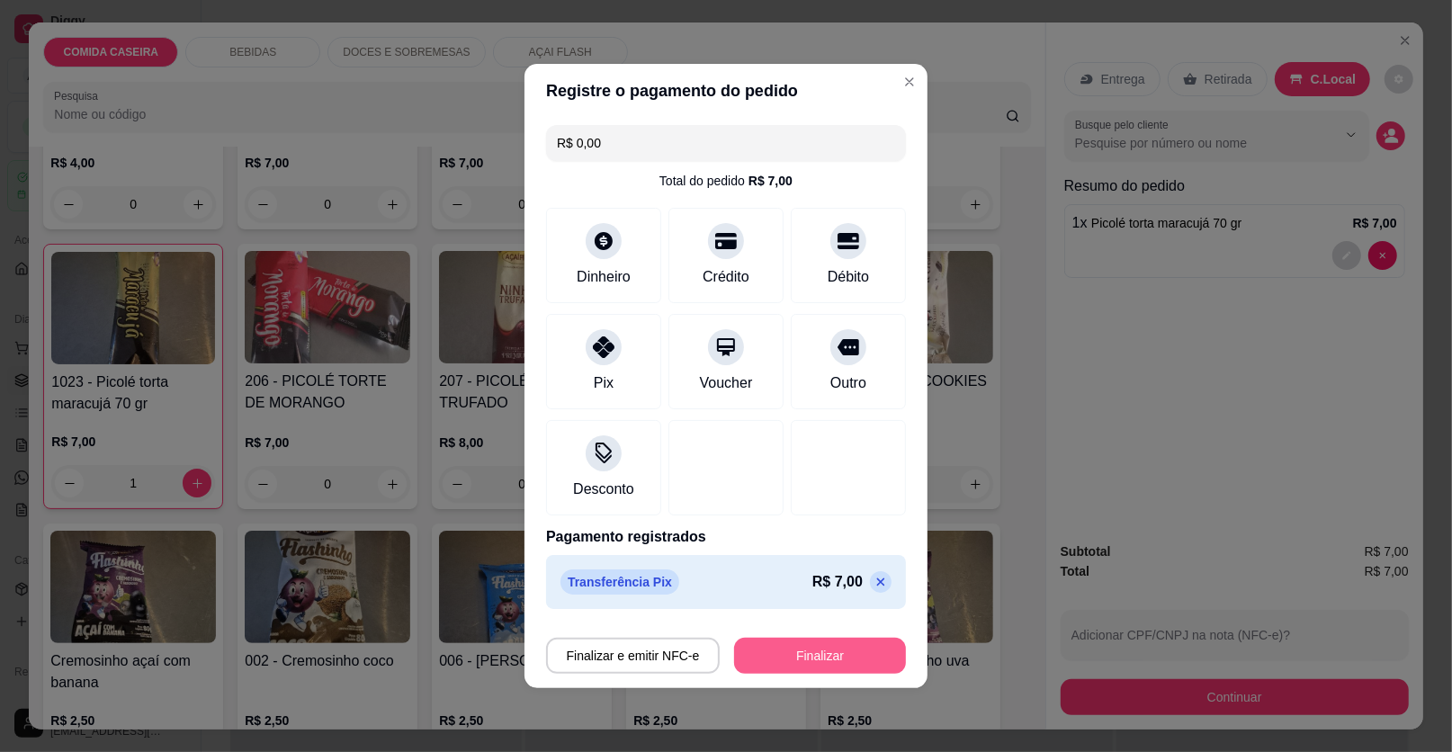
click at [866, 649] on button "Finalizar" at bounding box center [820, 656] width 172 height 36
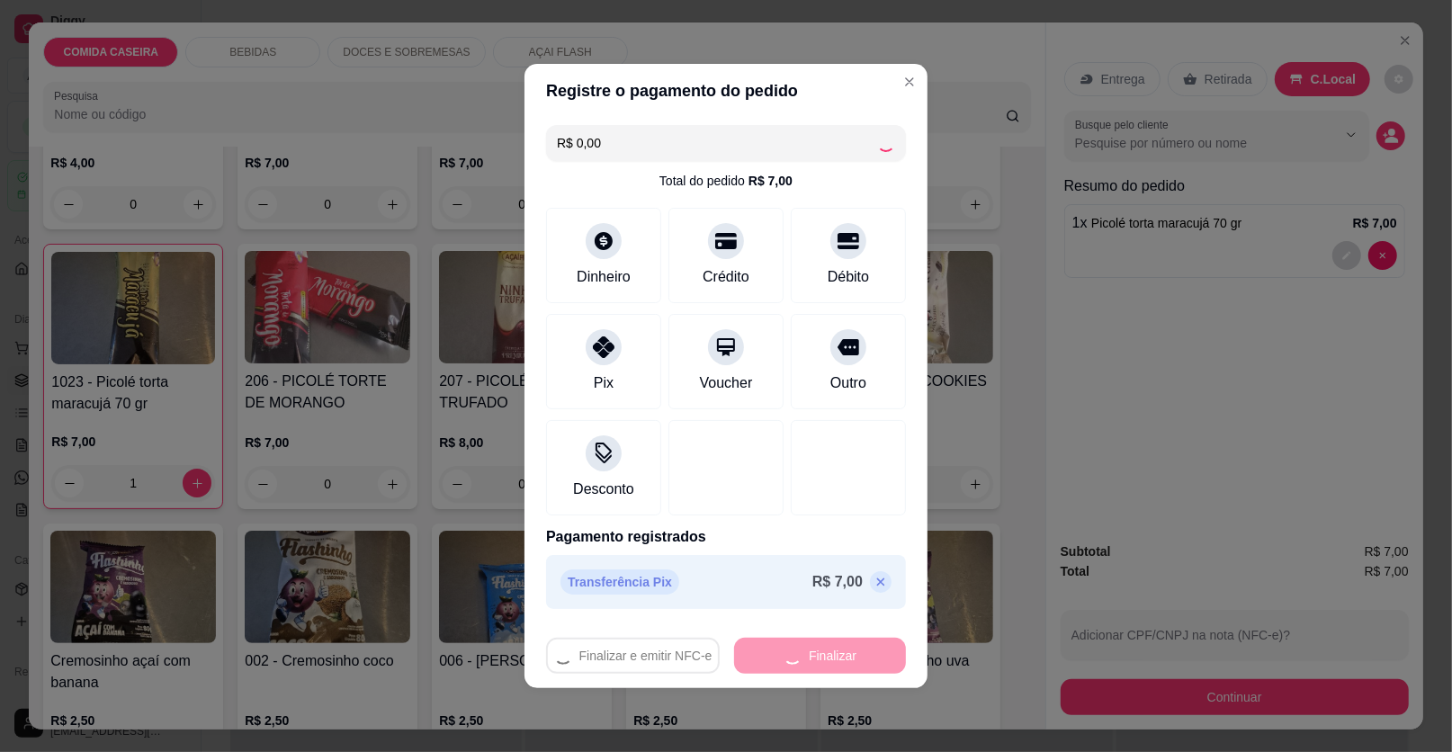
type input "0"
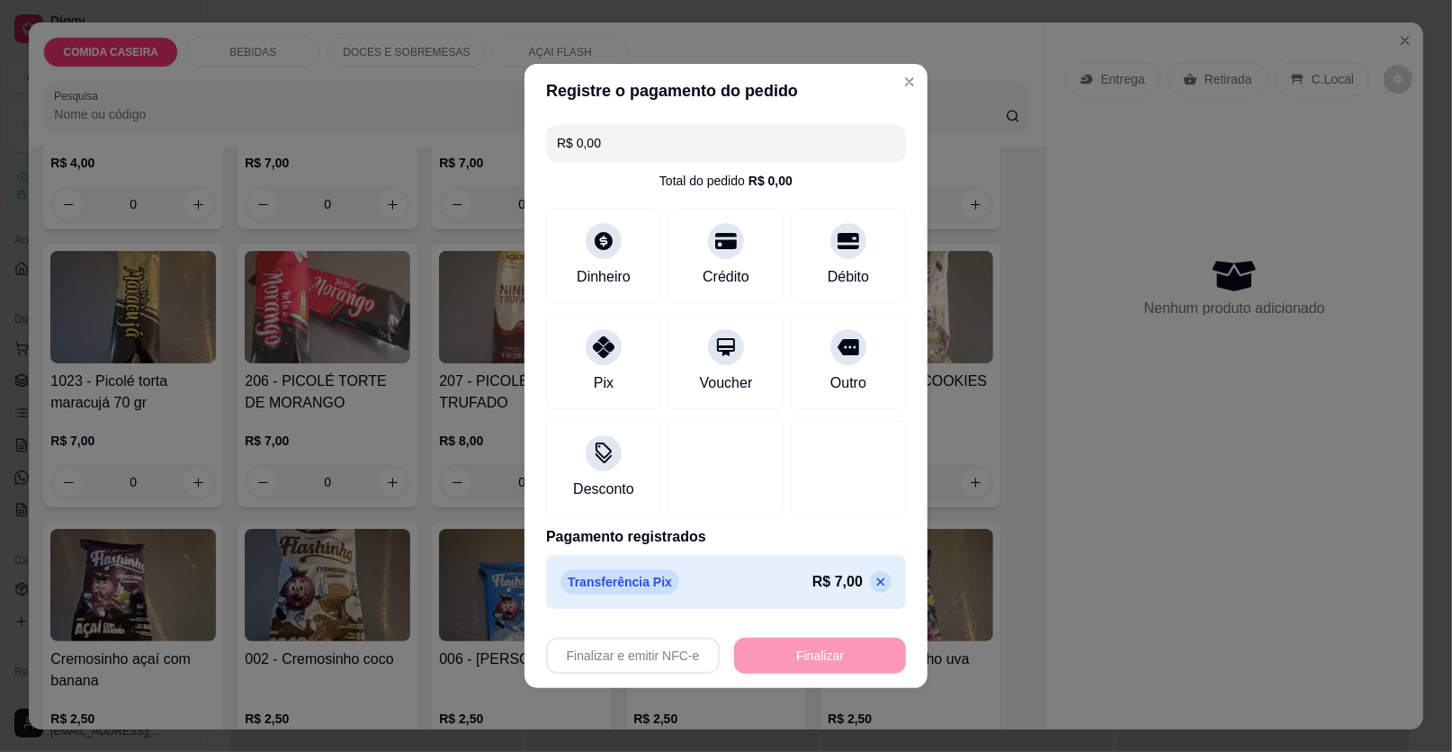
type input "-R$ 7,00"
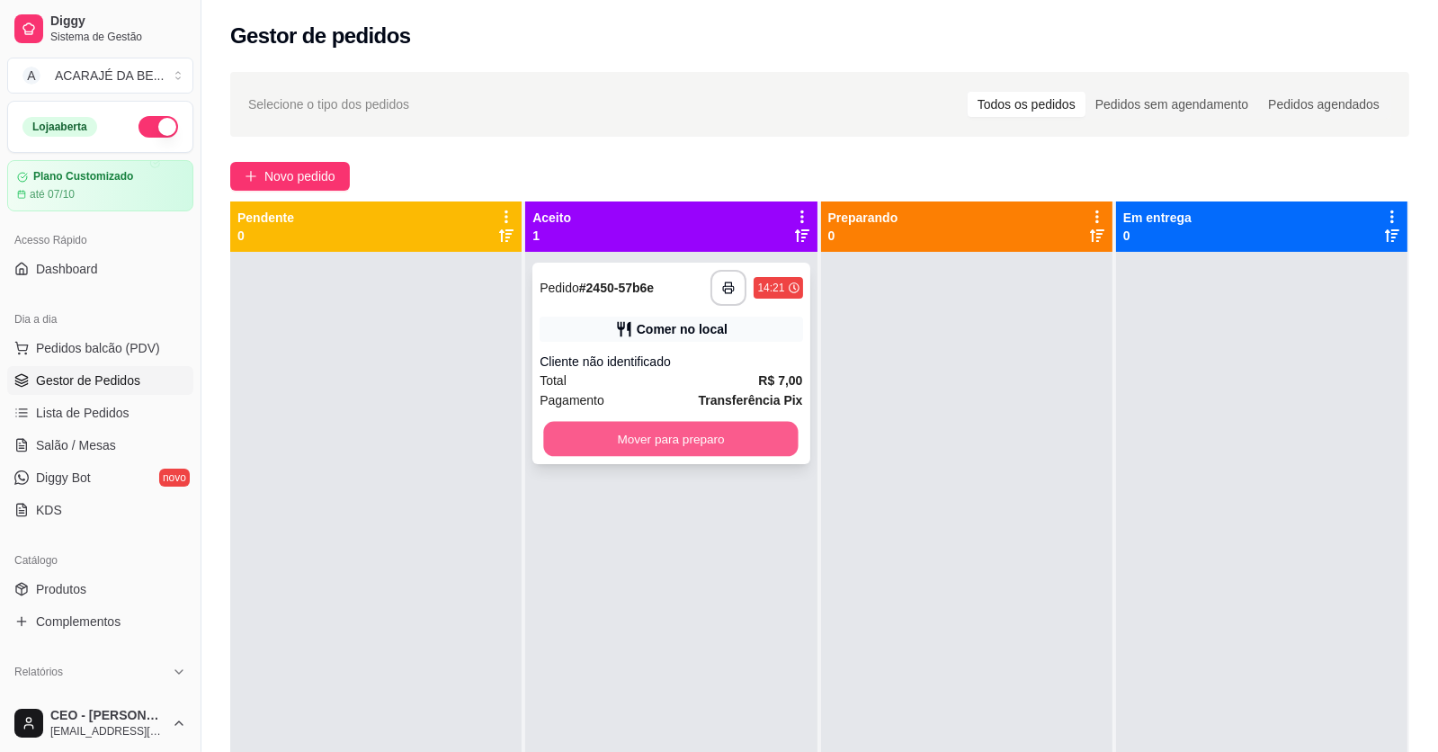
click at [747, 434] on button "Mover para preparo" at bounding box center [671, 439] width 255 height 35
click at [747, 434] on div "Mover para preparo" at bounding box center [671, 439] width 263 height 36
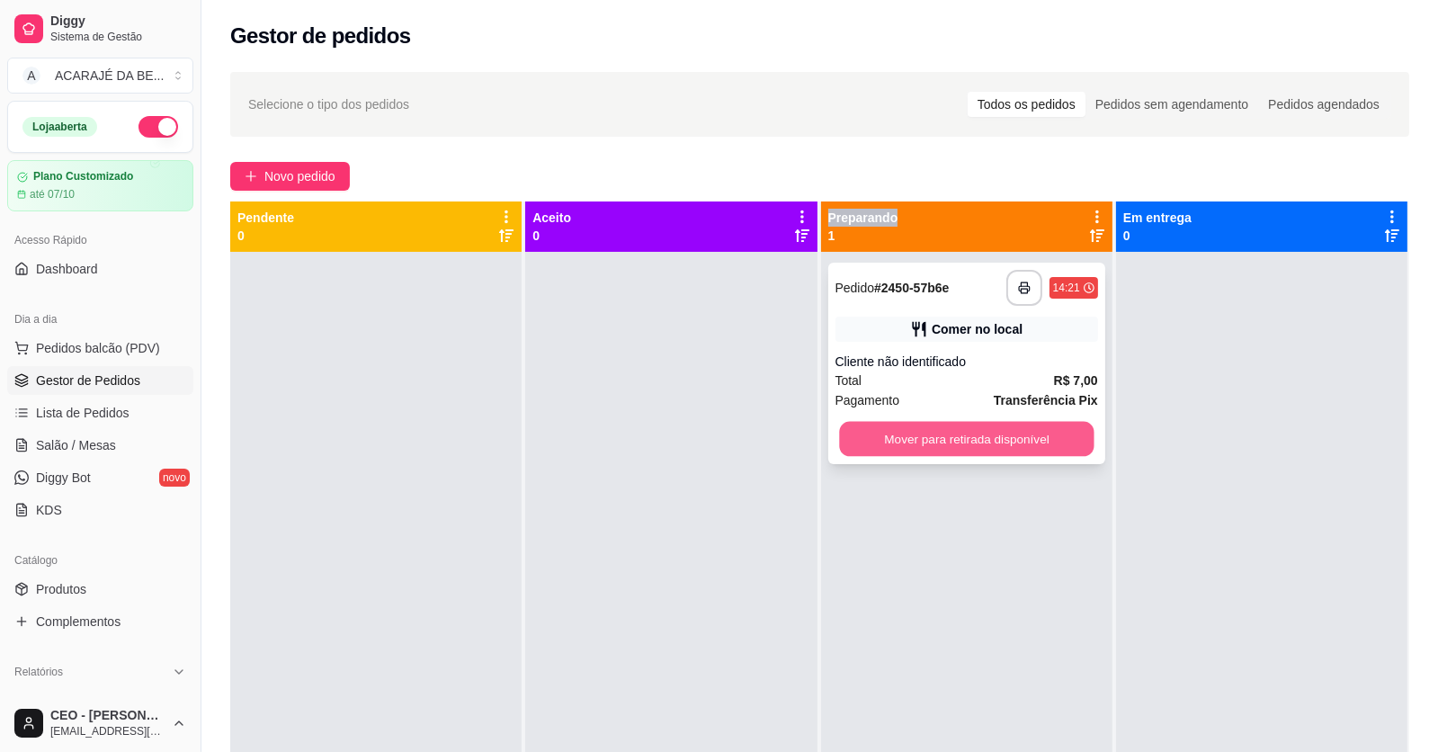
click at [1051, 435] on button "Mover para retirada disponível" at bounding box center [966, 439] width 255 height 35
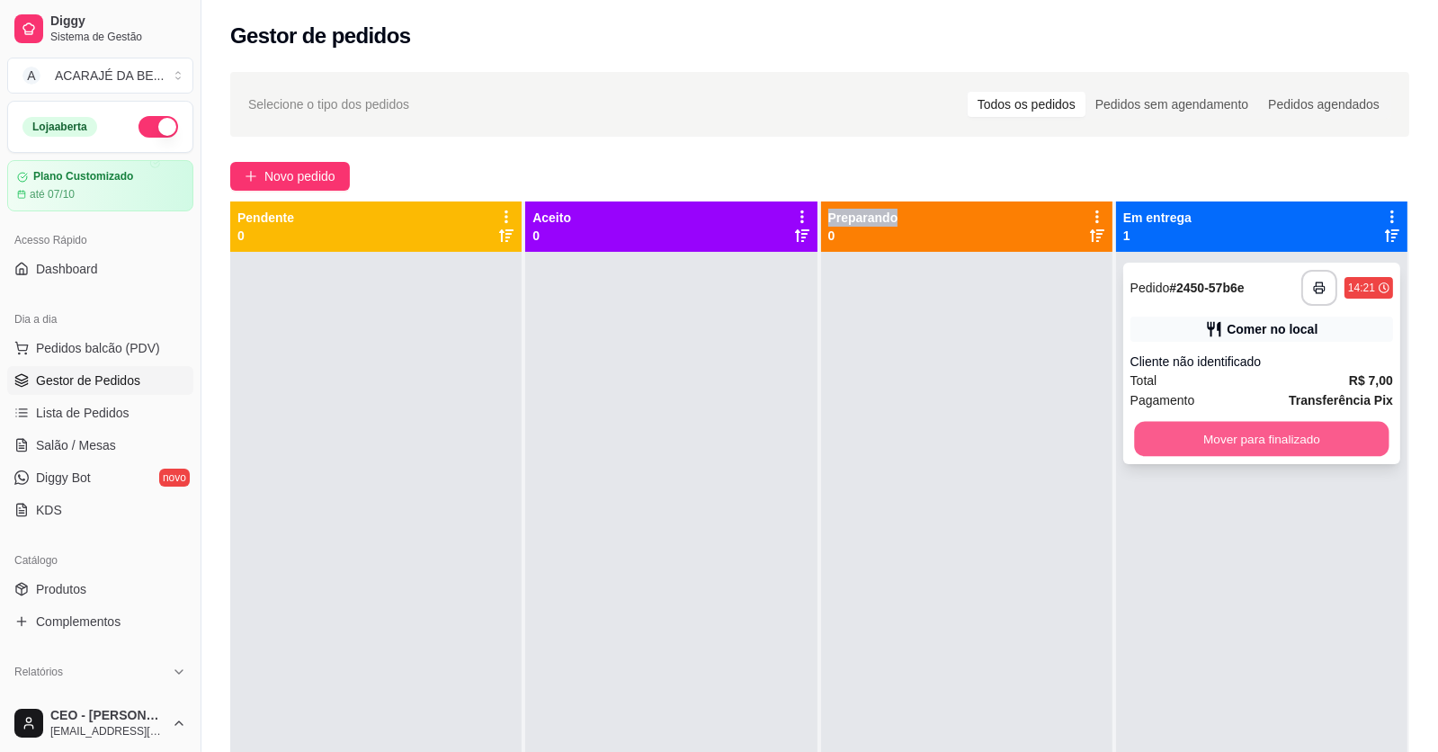
click at [1239, 449] on button "Mover para finalizado" at bounding box center [1261, 439] width 255 height 35
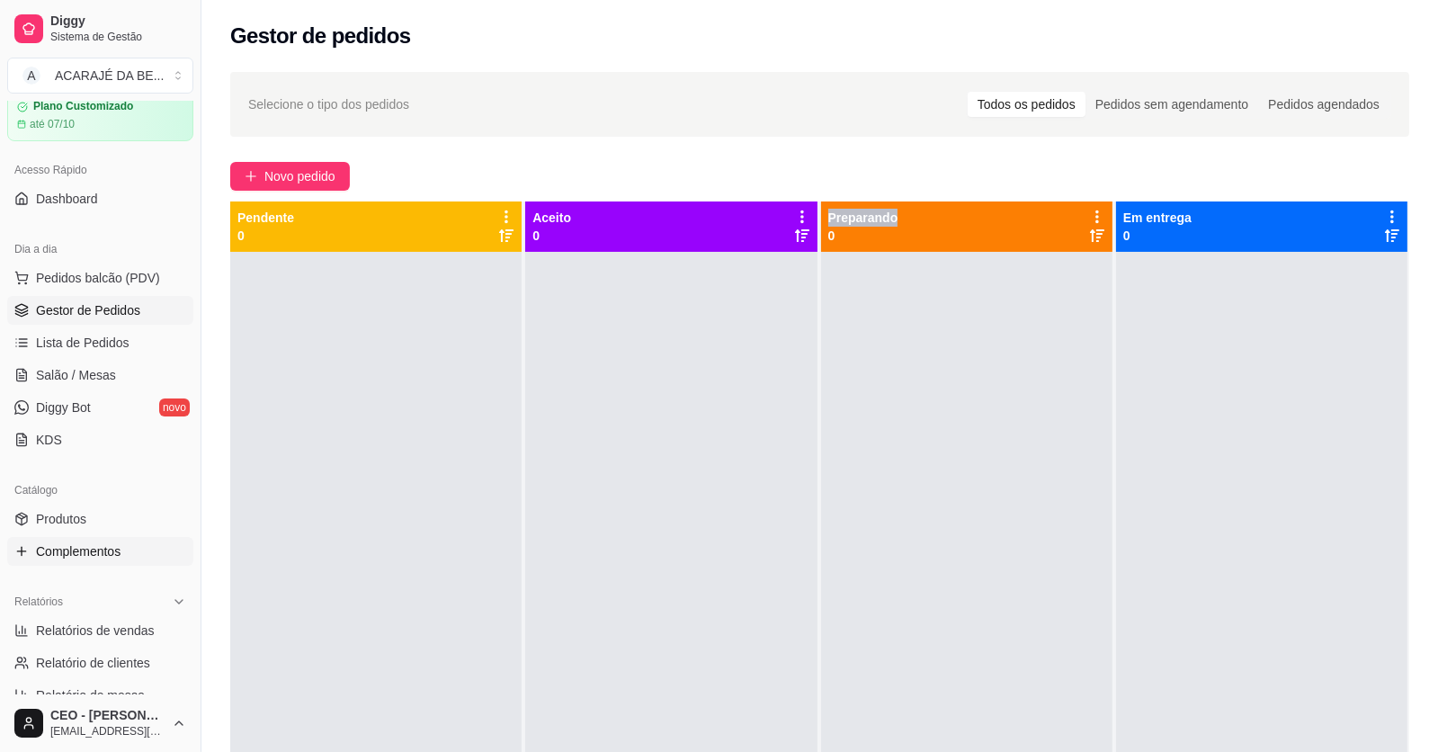
scroll to position [179, 0]
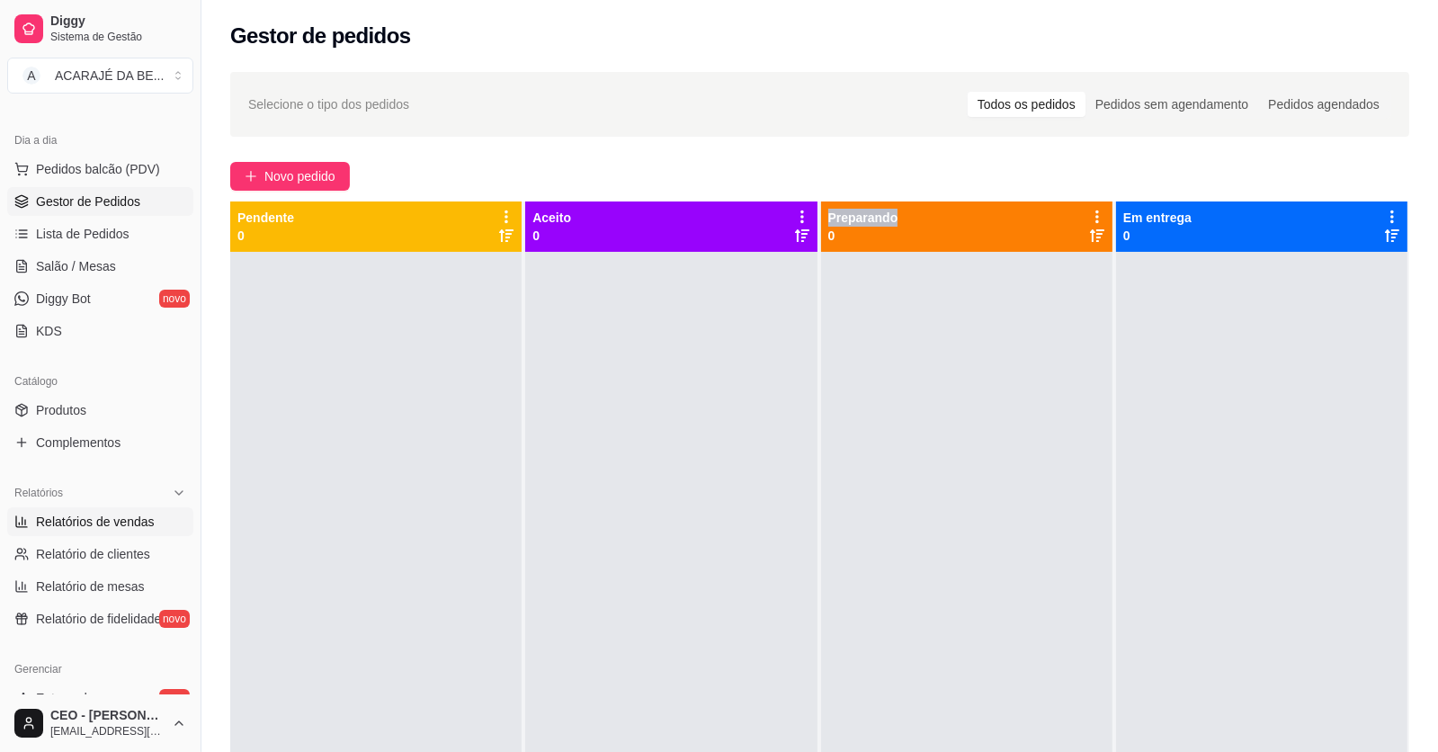
click at [79, 523] on span "Relatórios de vendas" at bounding box center [95, 522] width 119 height 18
select select "ALL"
select select "0"
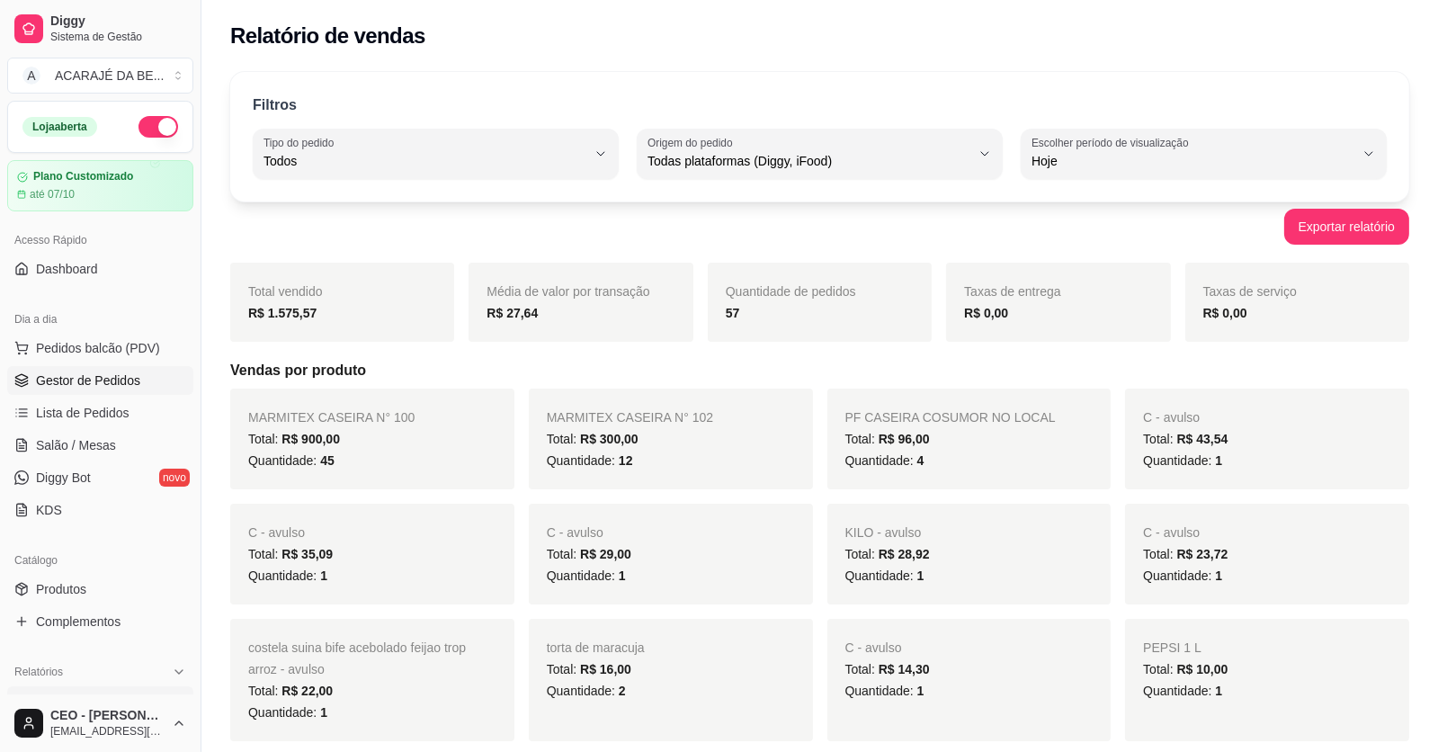
click at [103, 381] on span "Gestor de Pedidos" at bounding box center [88, 381] width 104 height 18
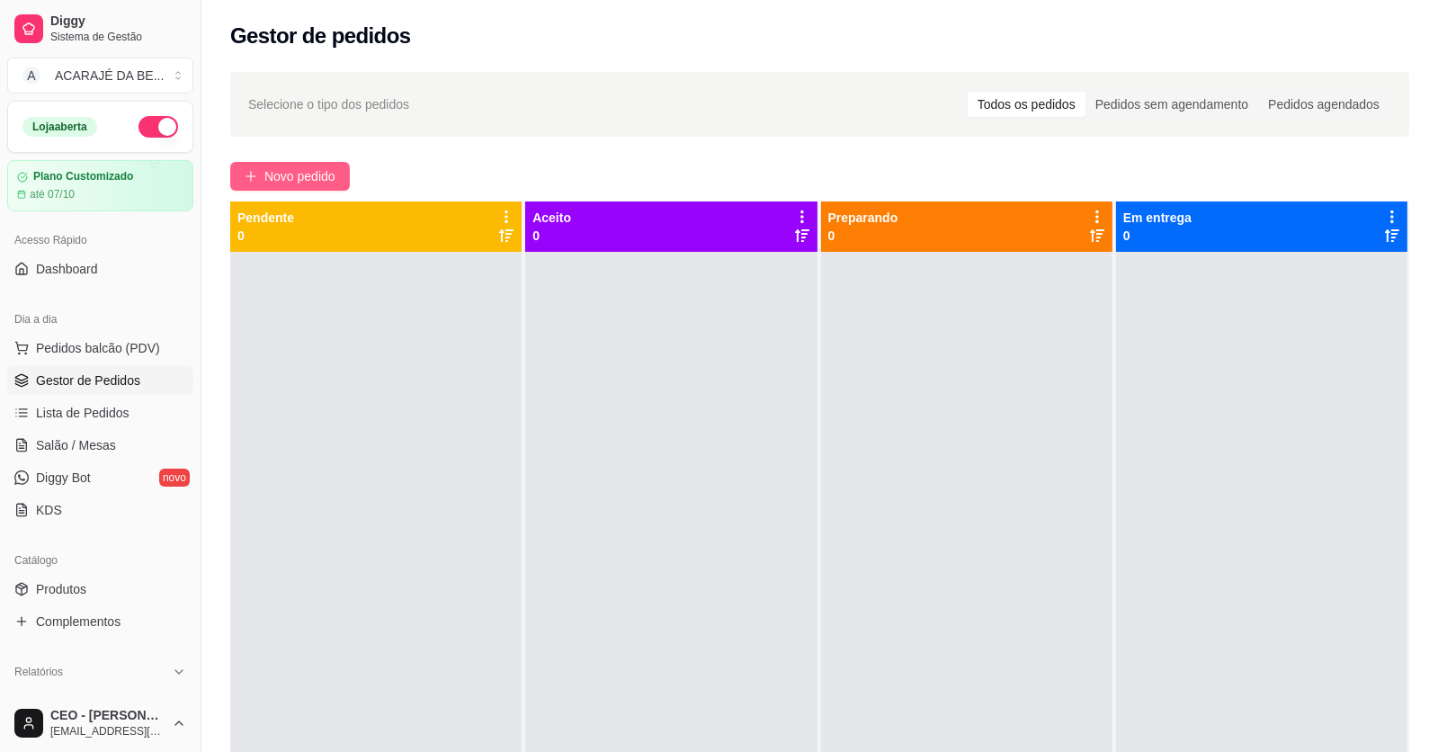
click at [336, 179] on span "Novo pedido" at bounding box center [299, 176] width 71 height 20
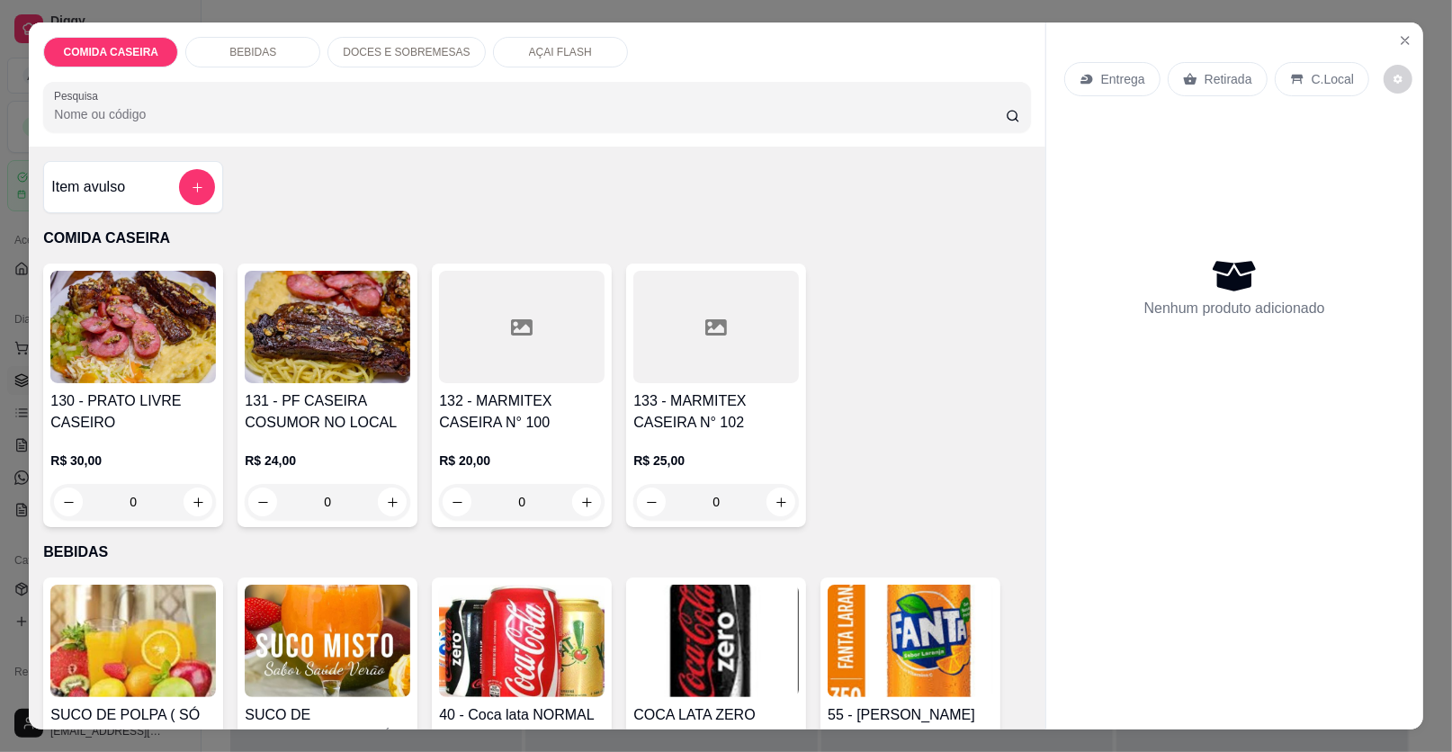
drag, startPoint x: 559, startPoint y: 510, endPoint x: 573, endPoint y: 512, distance: 14.5
click at [565, 511] on input "0" at bounding box center [521, 502] width 101 height 36
click at [577, 510] on button "increase-product-quantity" at bounding box center [586, 502] width 29 height 29
type input "1"
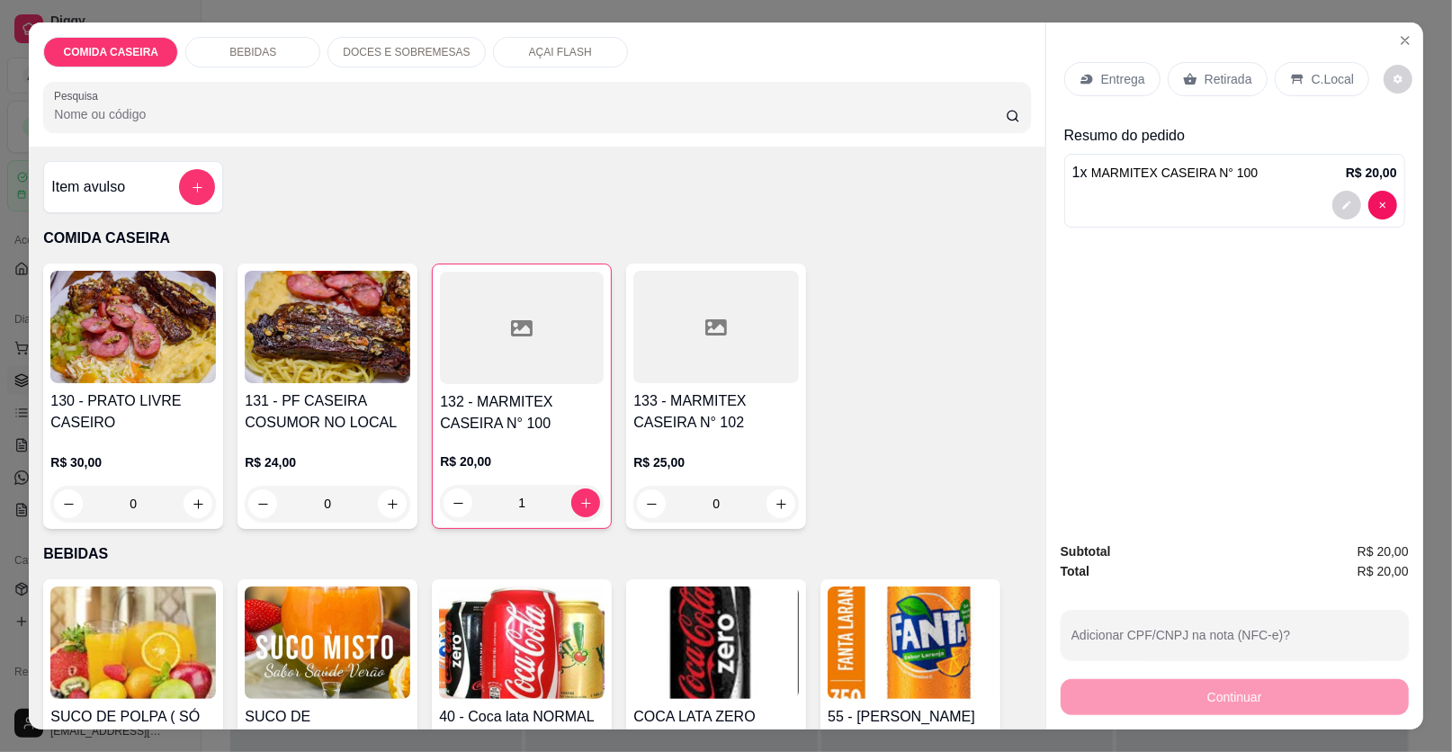
click at [1222, 75] on p "Retirada" at bounding box center [1228, 79] width 48 height 18
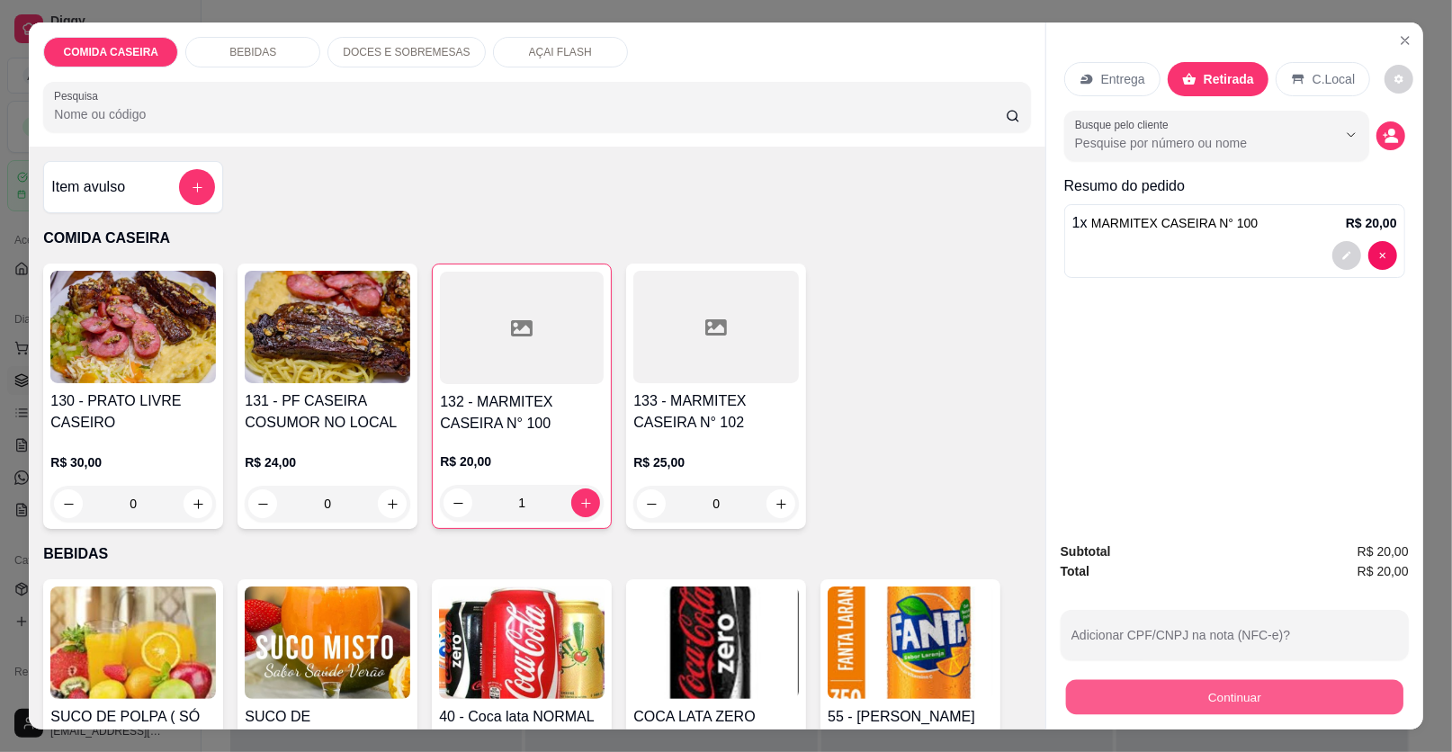
click at [1201, 686] on button "Continuar" at bounding box center [1234, 697] width 337 height 35
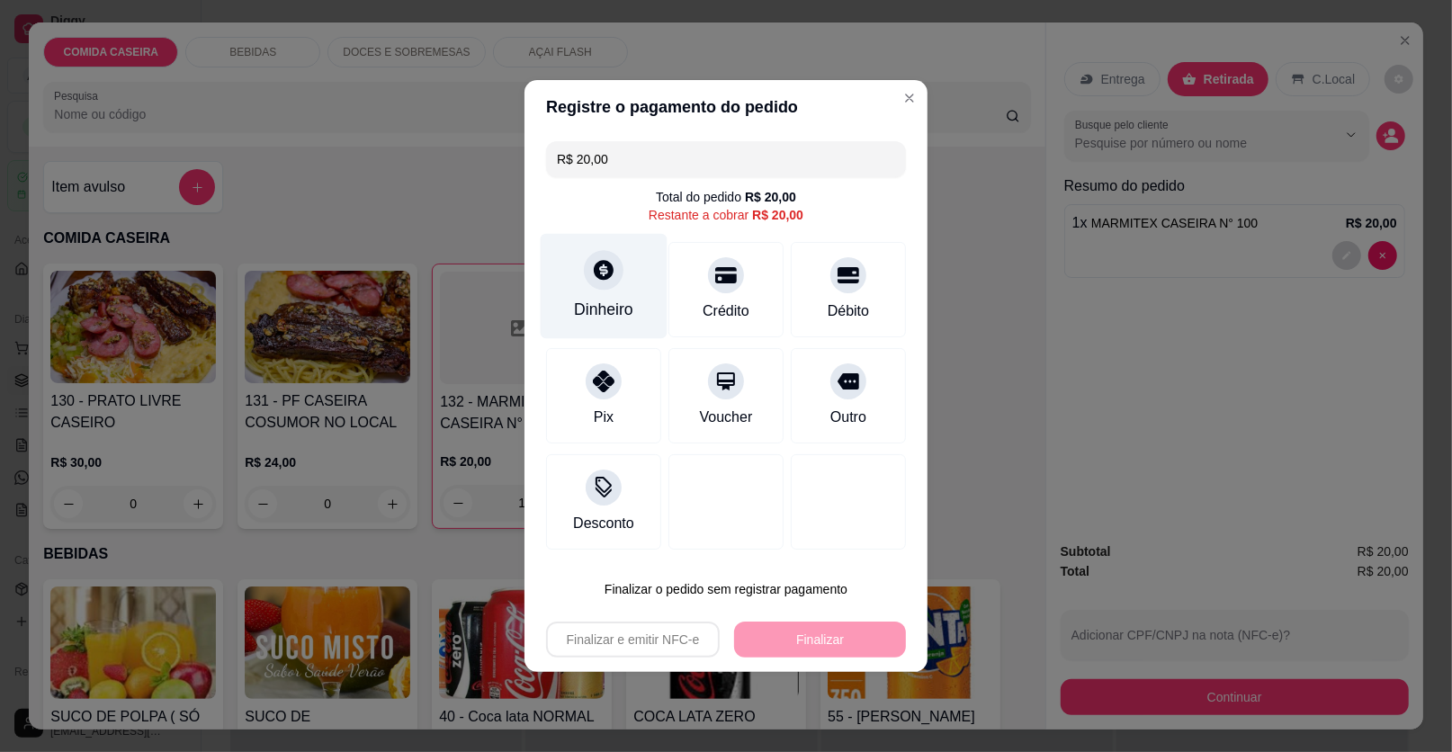
click at [635, 289] on div "Dinheiro" at bounding box center [604, 286] width 127 height 105
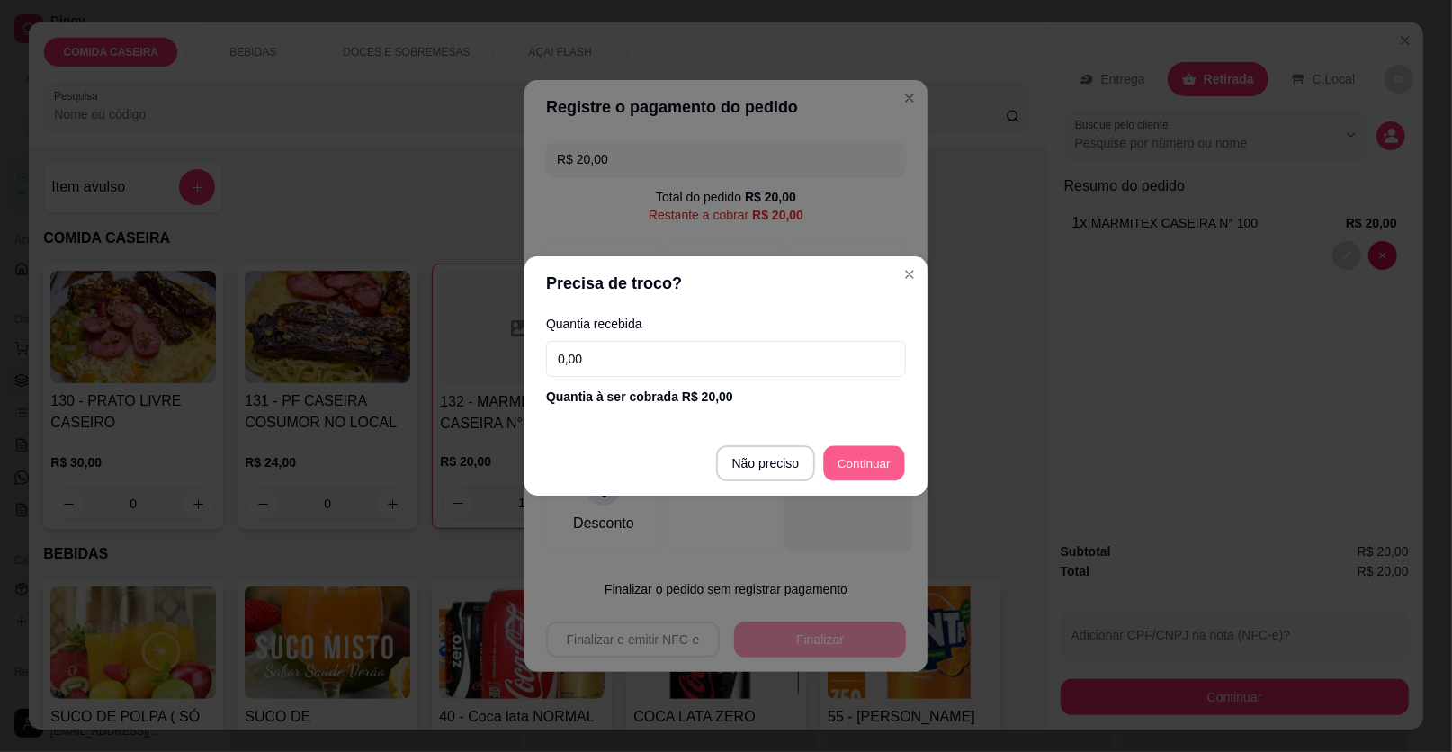
type input "R$ 0,00"
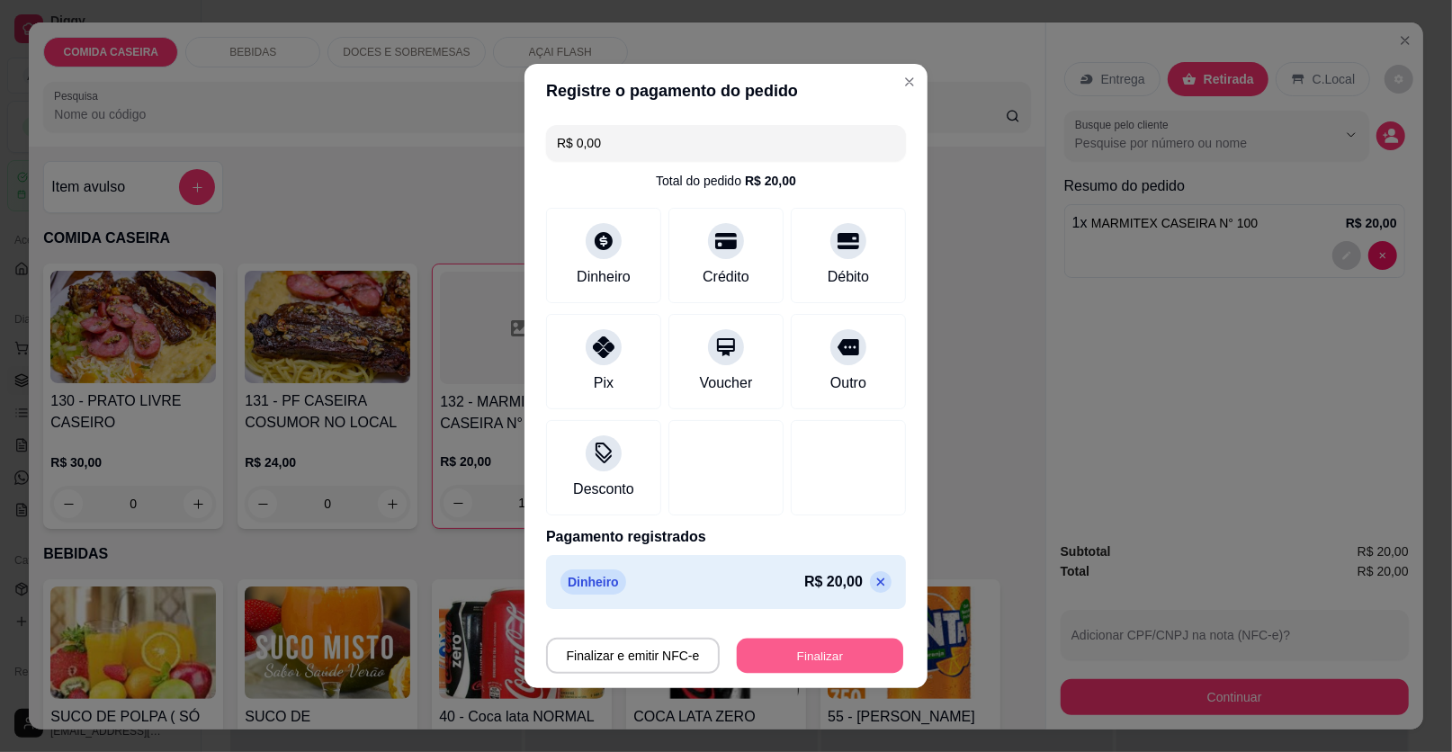
click at [843, 655] on button "Finalizar" at bounding box center [820, 656] width 166 height 35
type input "0"
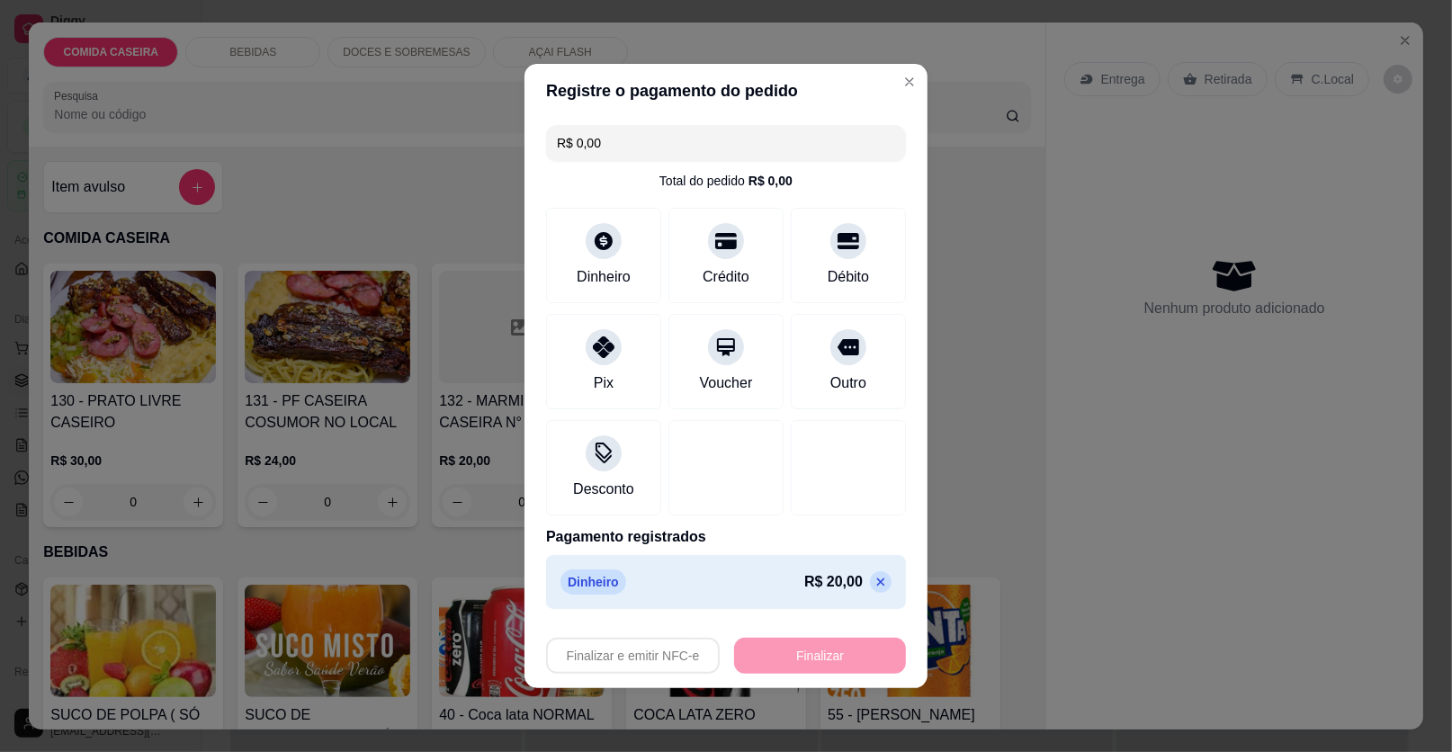
type input "-R$ 20,00"
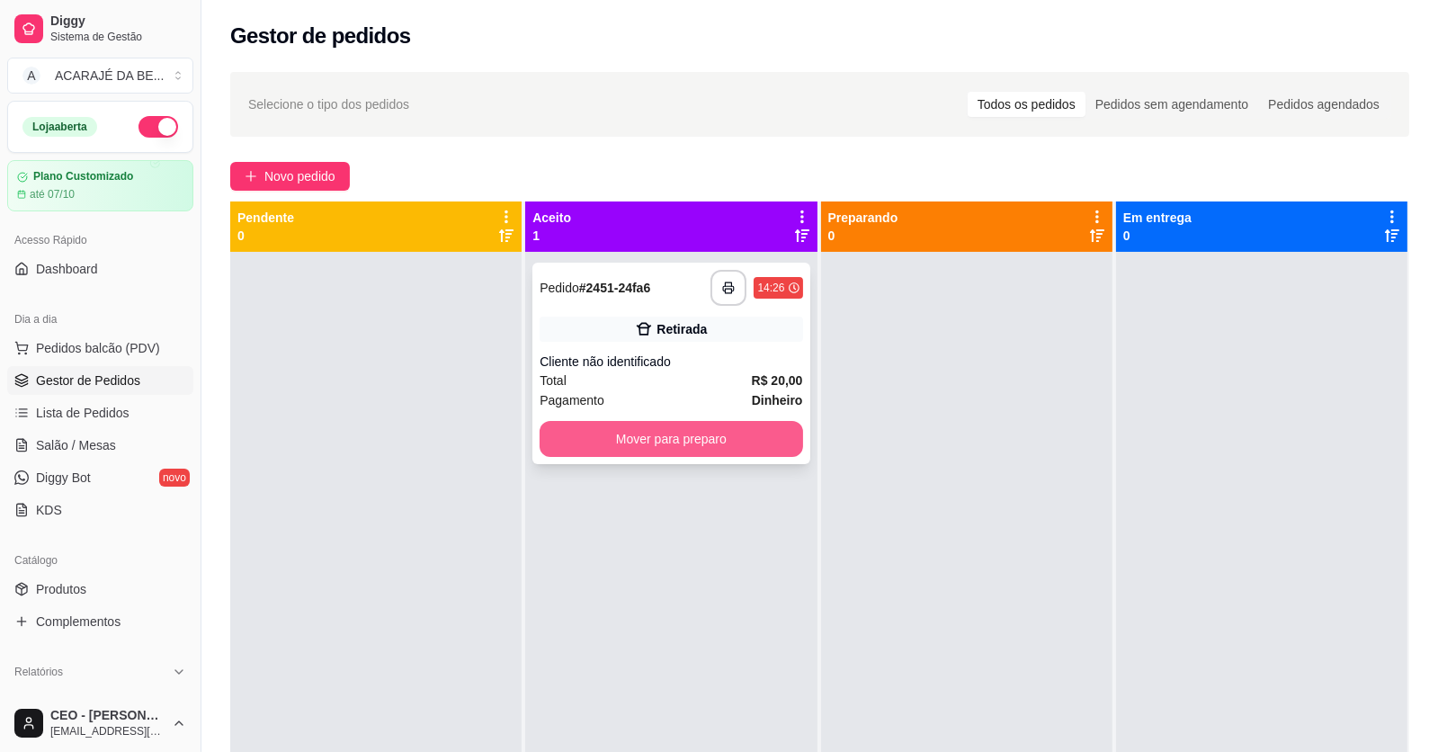
click at [661, 429] on button "Mover para preparo" at bounding box center [671, 439] width 263 height 36
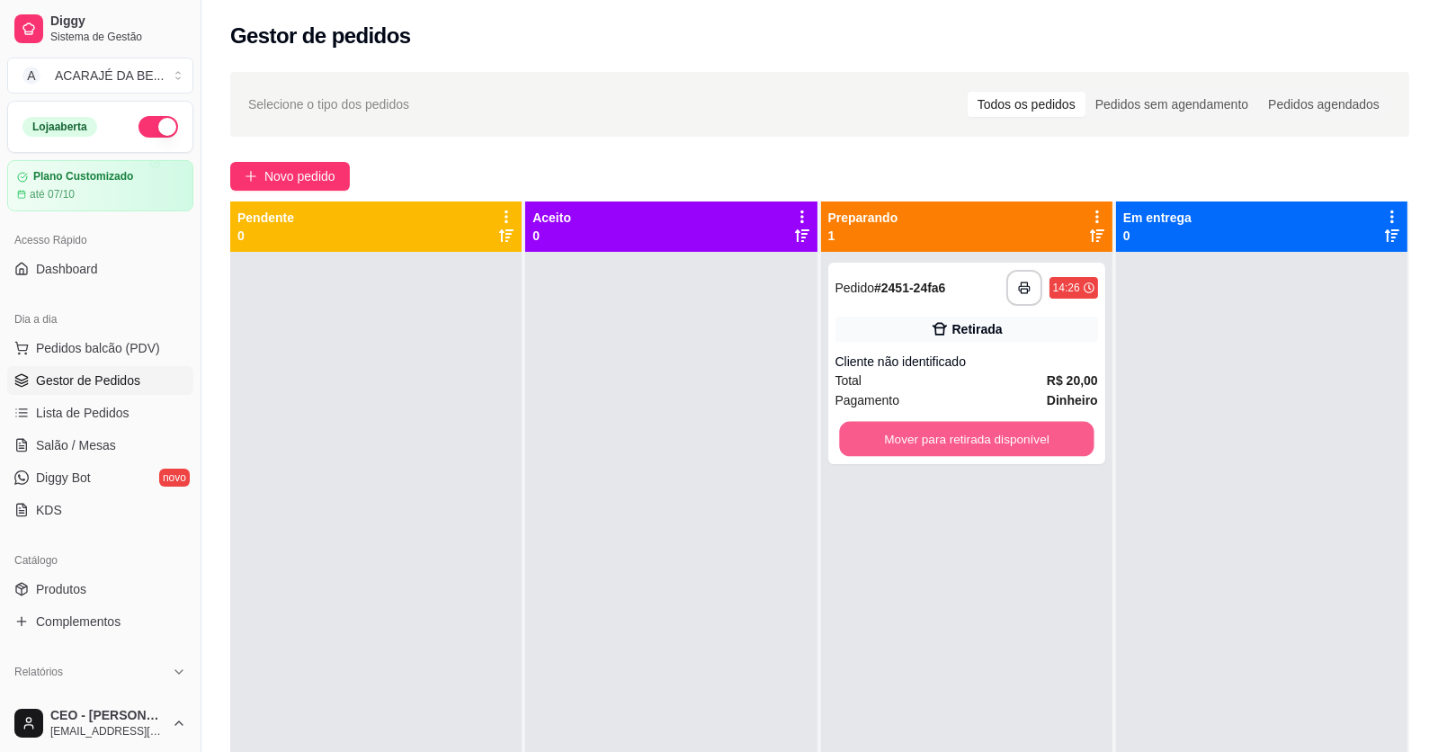
click at [839, 430] on button "Mover para retirada disponível" at bounding box center [966, 439] width 255 height 35
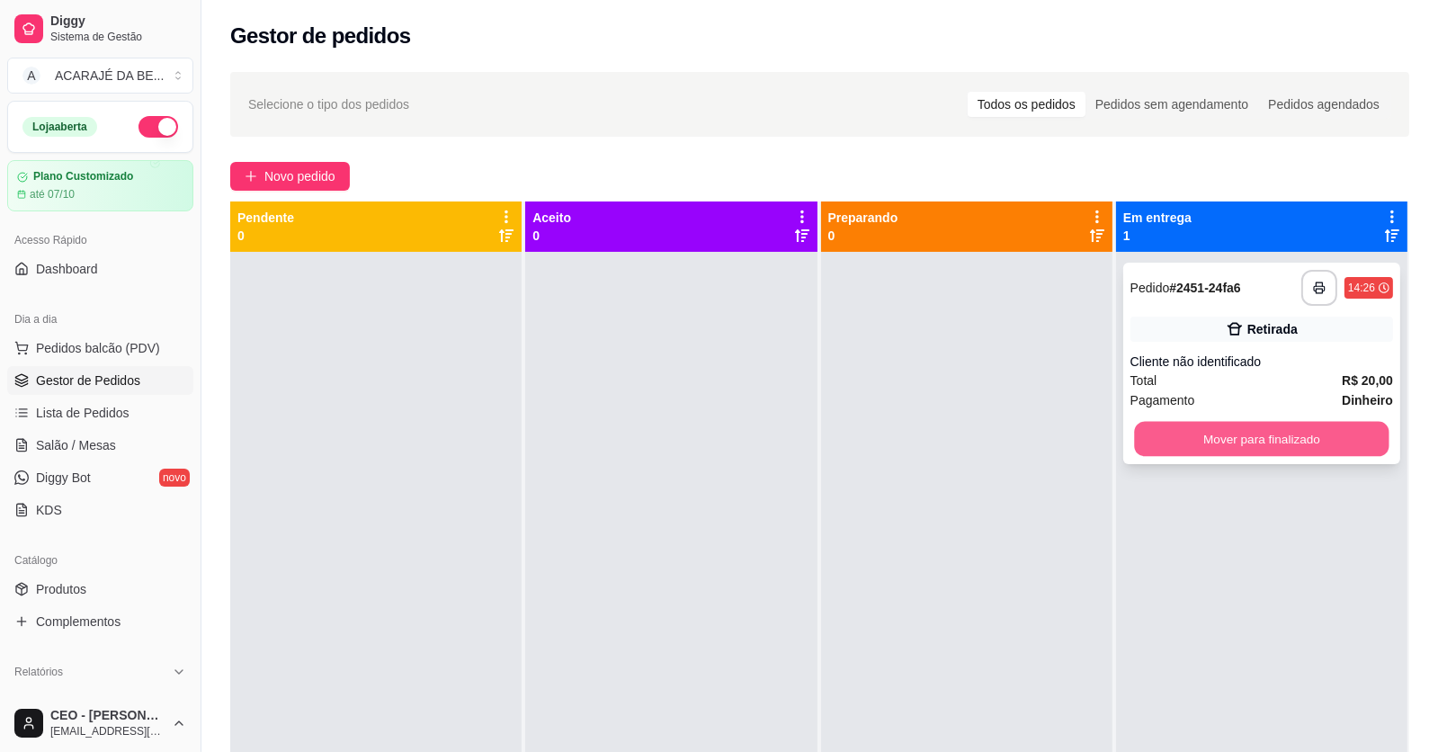
click at [1160, 427] on button "Mover para finalizado" at bounding box center [1261, 439] width 255 height 35
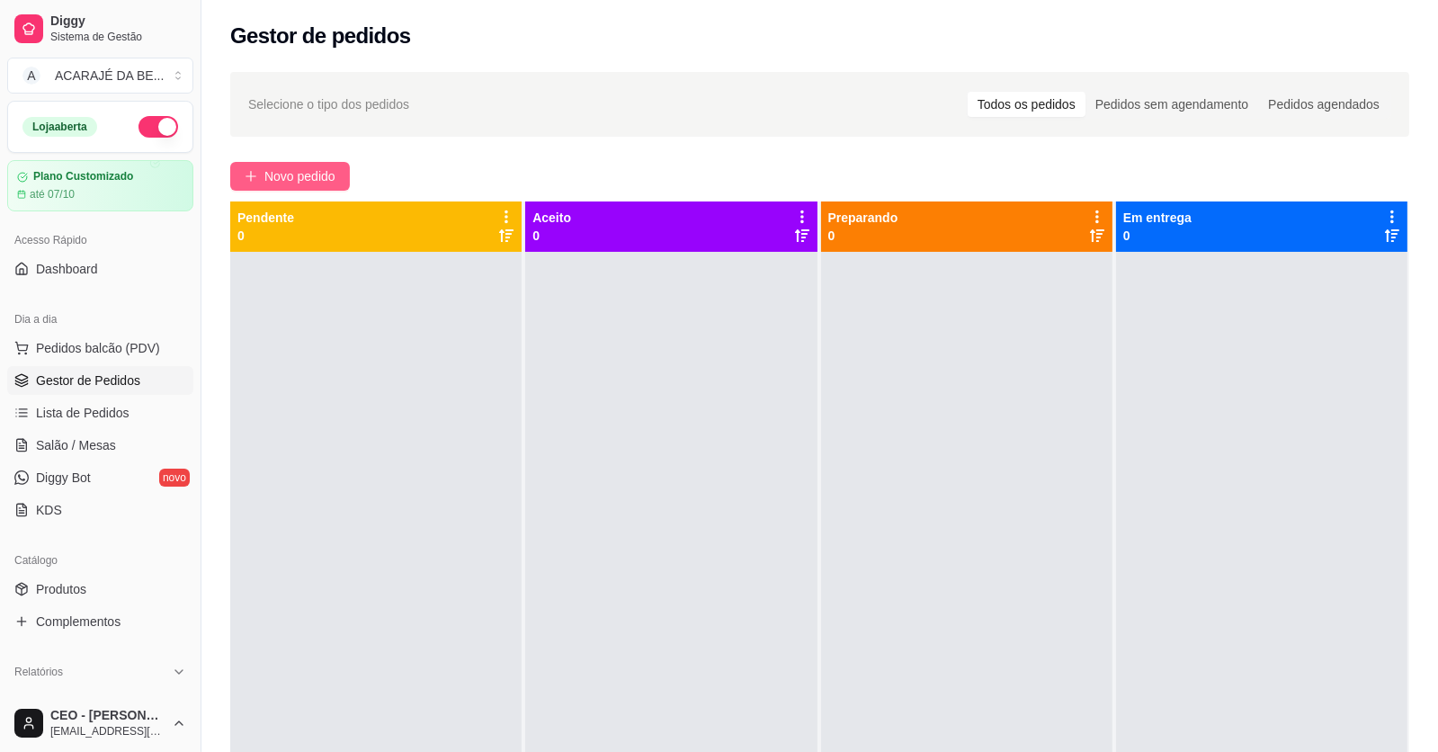
click at [339, 185] on button "Novo pedido" at bounding box center [290, 176] width 120 height 29
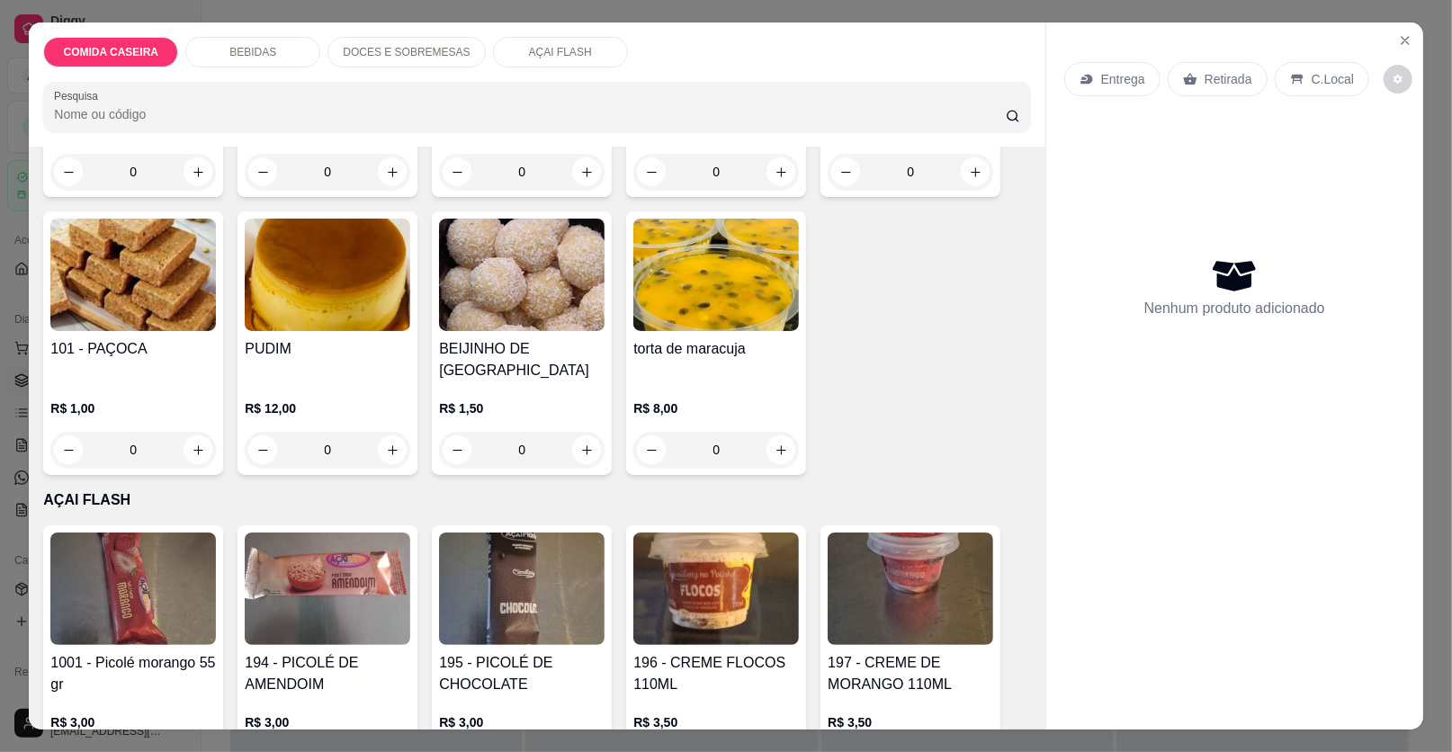
scroll to position [1889, 0]
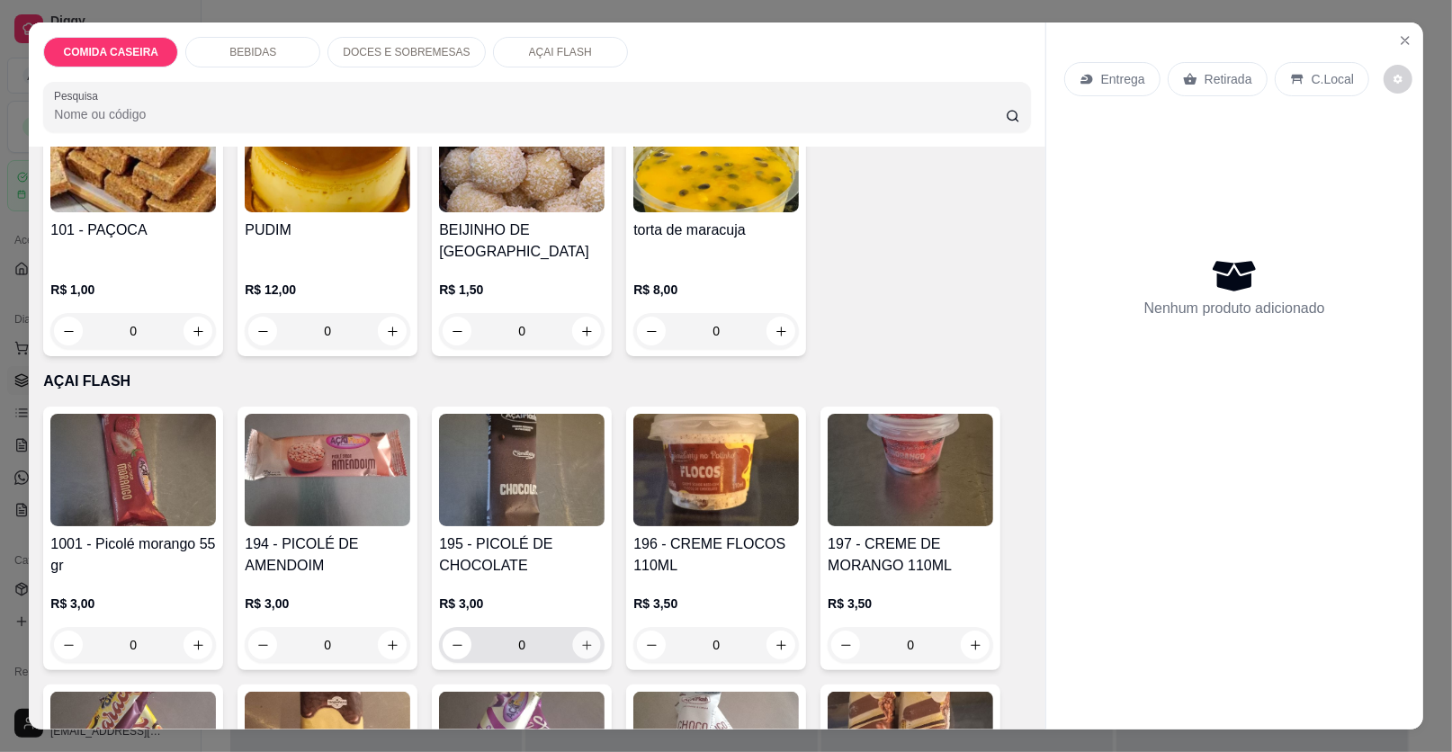
click at [582, 631] on button "increase-product-quantity" at bounding box center [587, 645] width 28 height 28
type input "1"
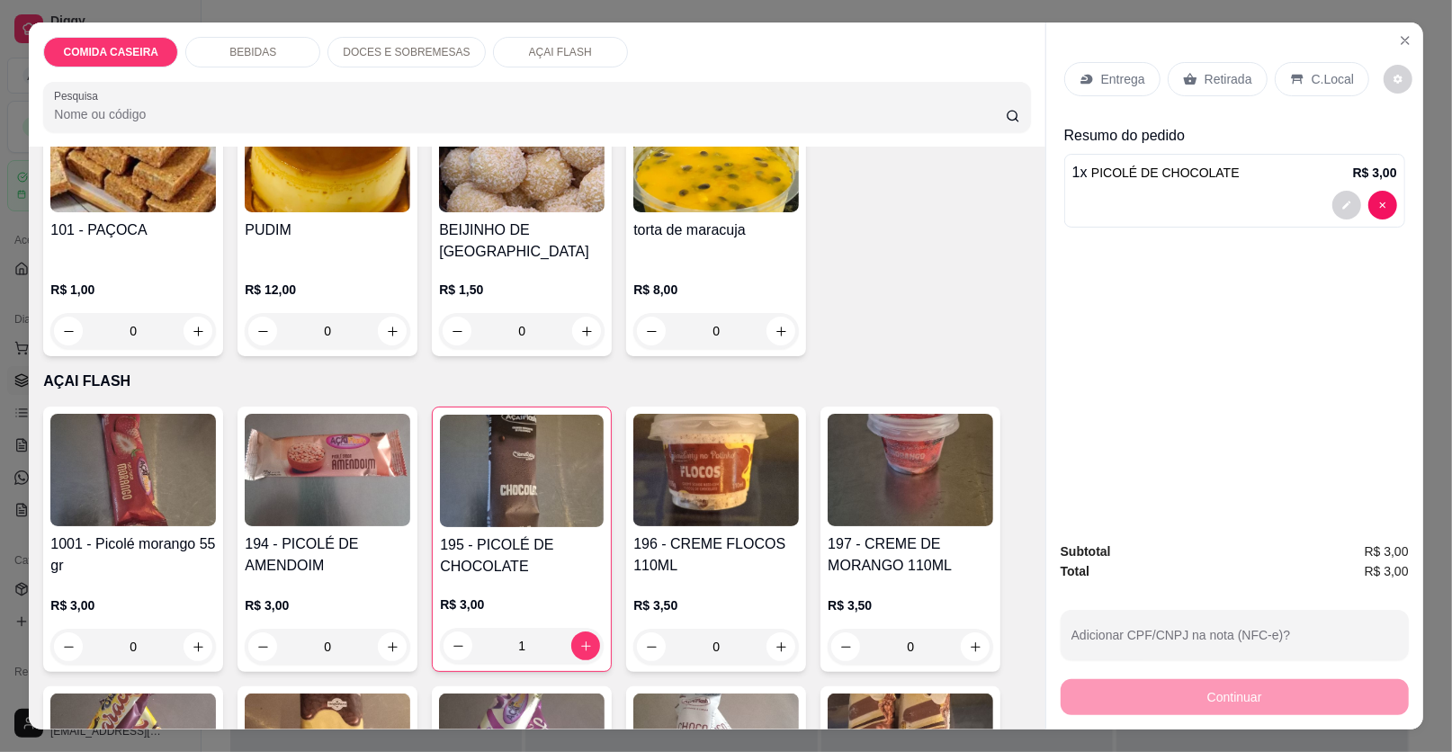
click at [1222, 76] on p "Retirada" at bounding box center [1228, 79] width 48 height 18
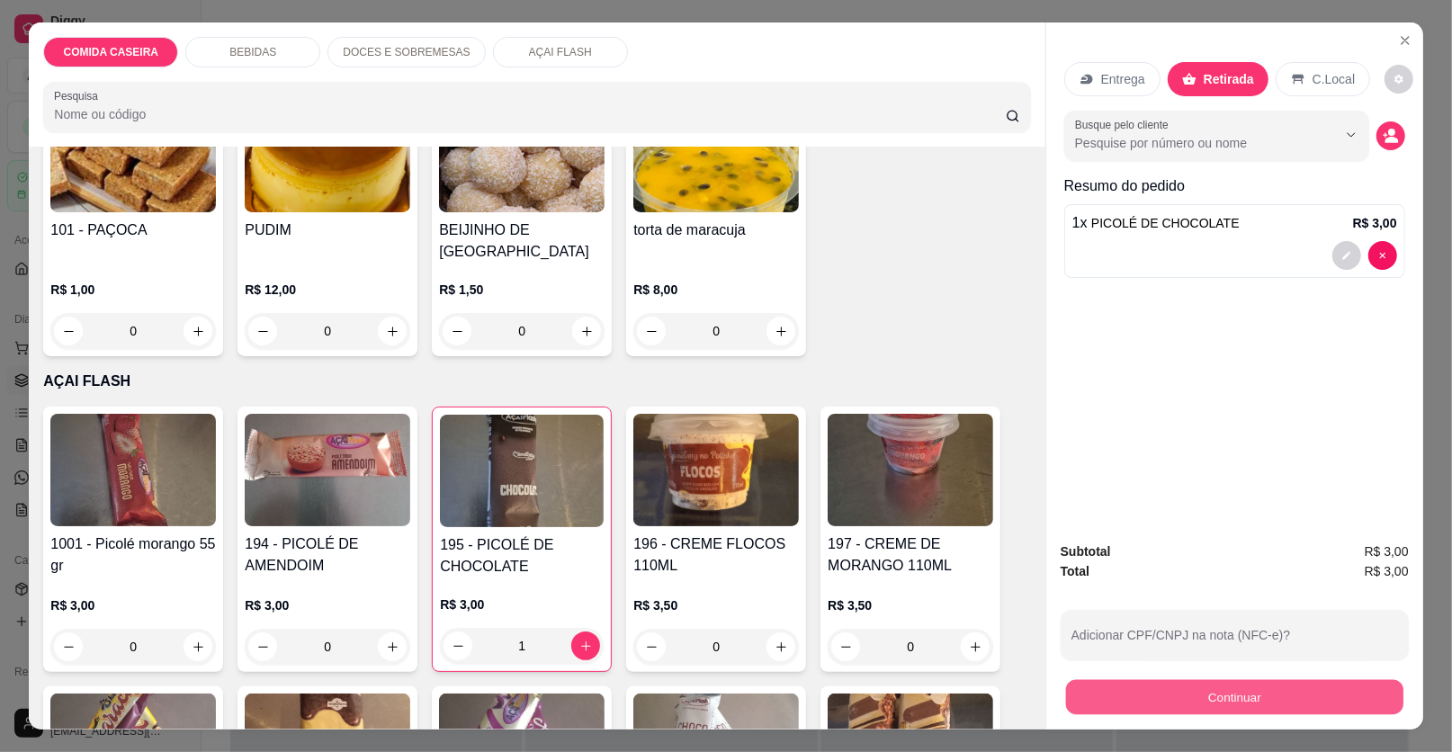
click at [1284, 703] on button "Continuar" at bounding box center [1234, 697] width 337 height 35
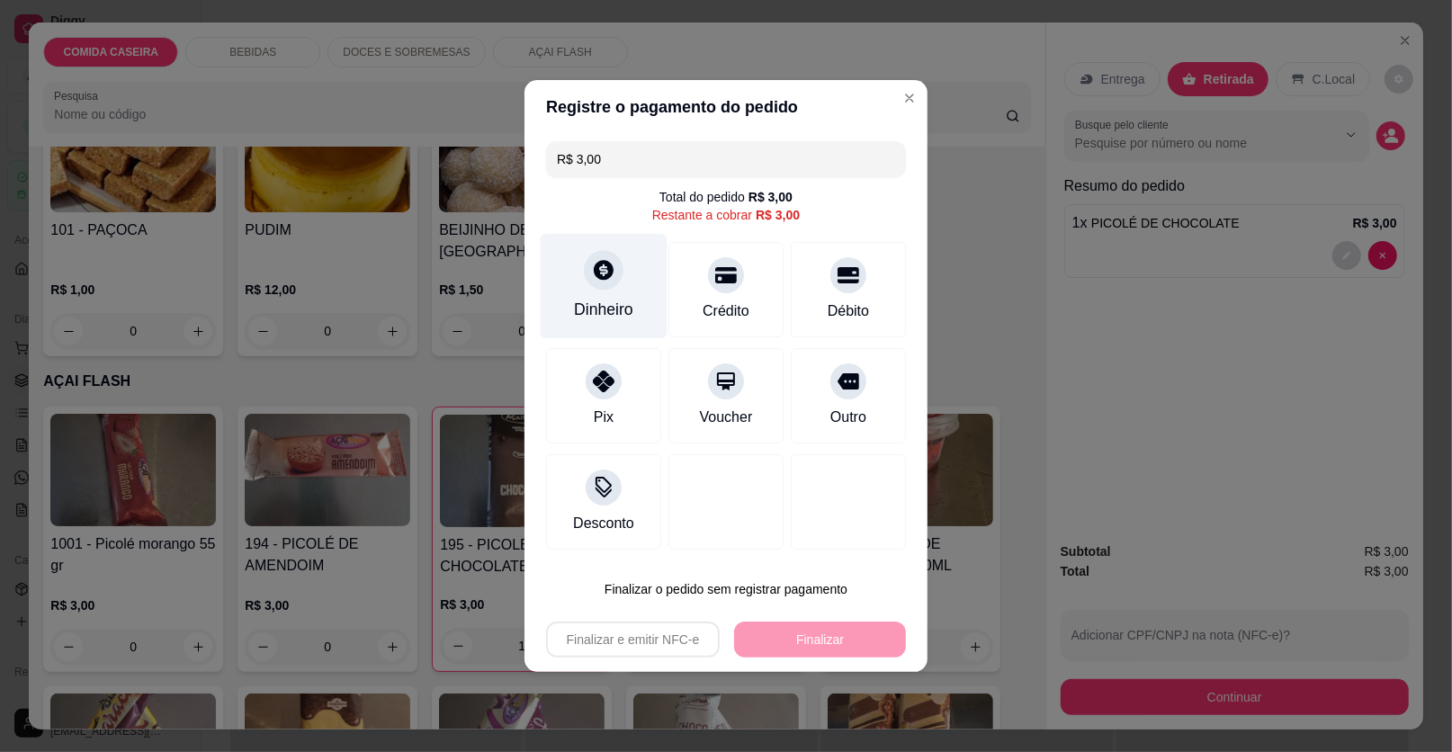
click at [610, 300] on div "Dinheiro" at bounding box center [603, 309] width 59 height 23
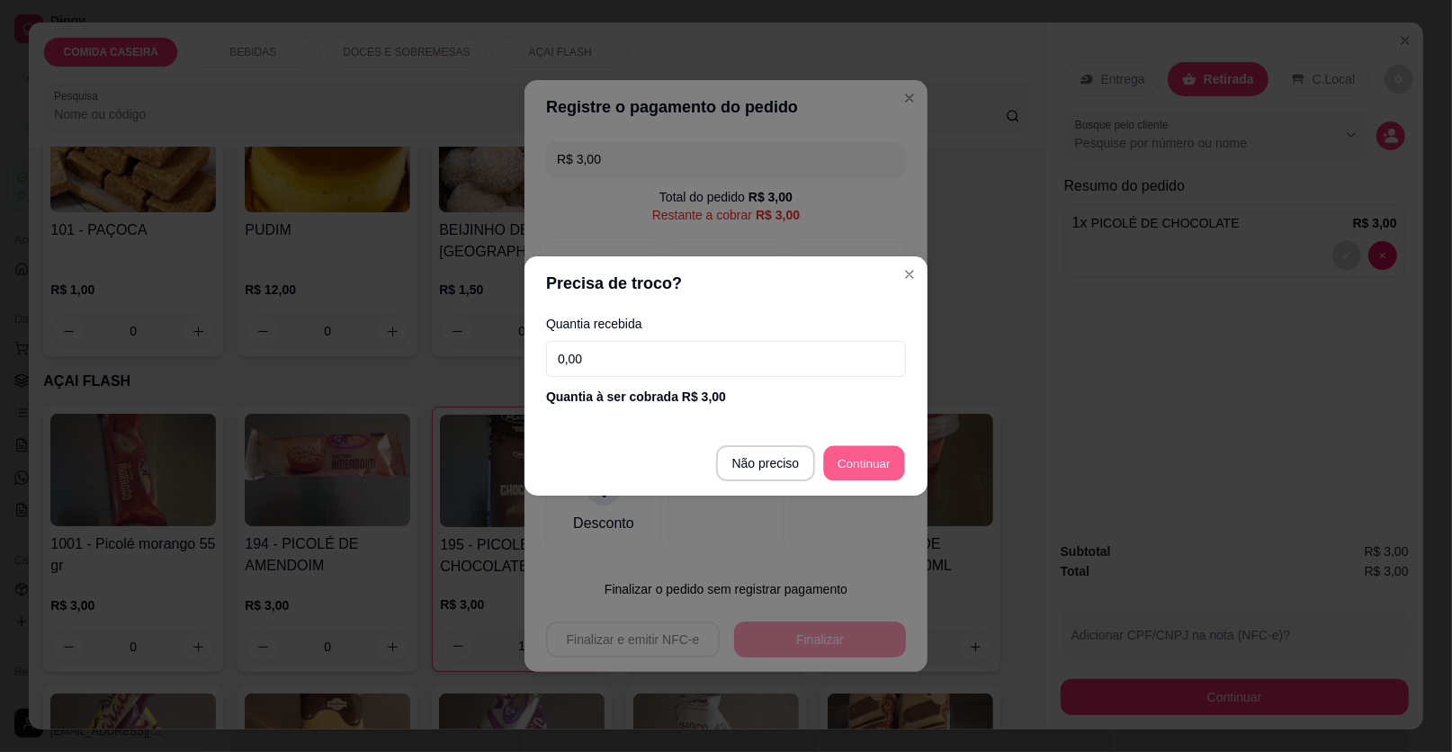
type input "R$ 0,00"
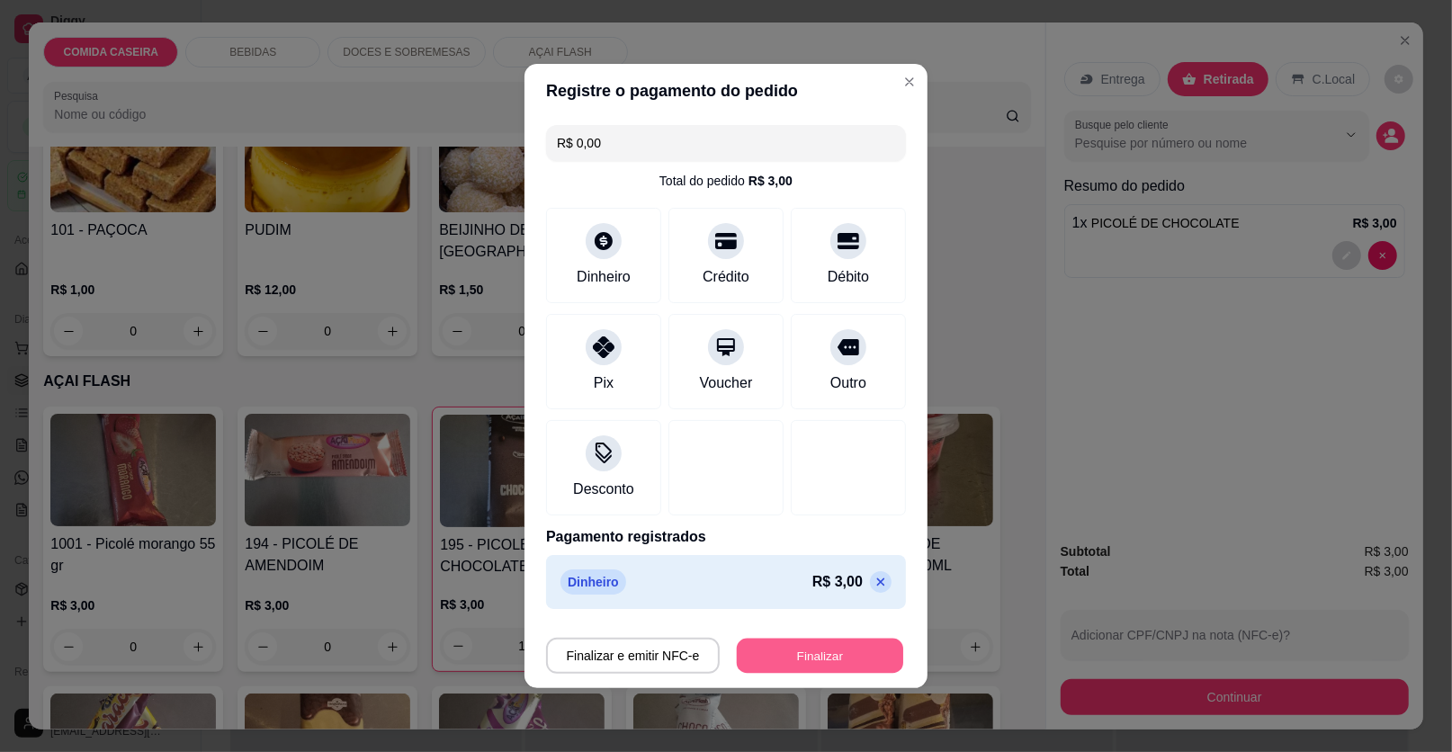
click at [859, 658] on button "Finalizar" at bounding box center [820, 656] width 166 height 35
type input "0"
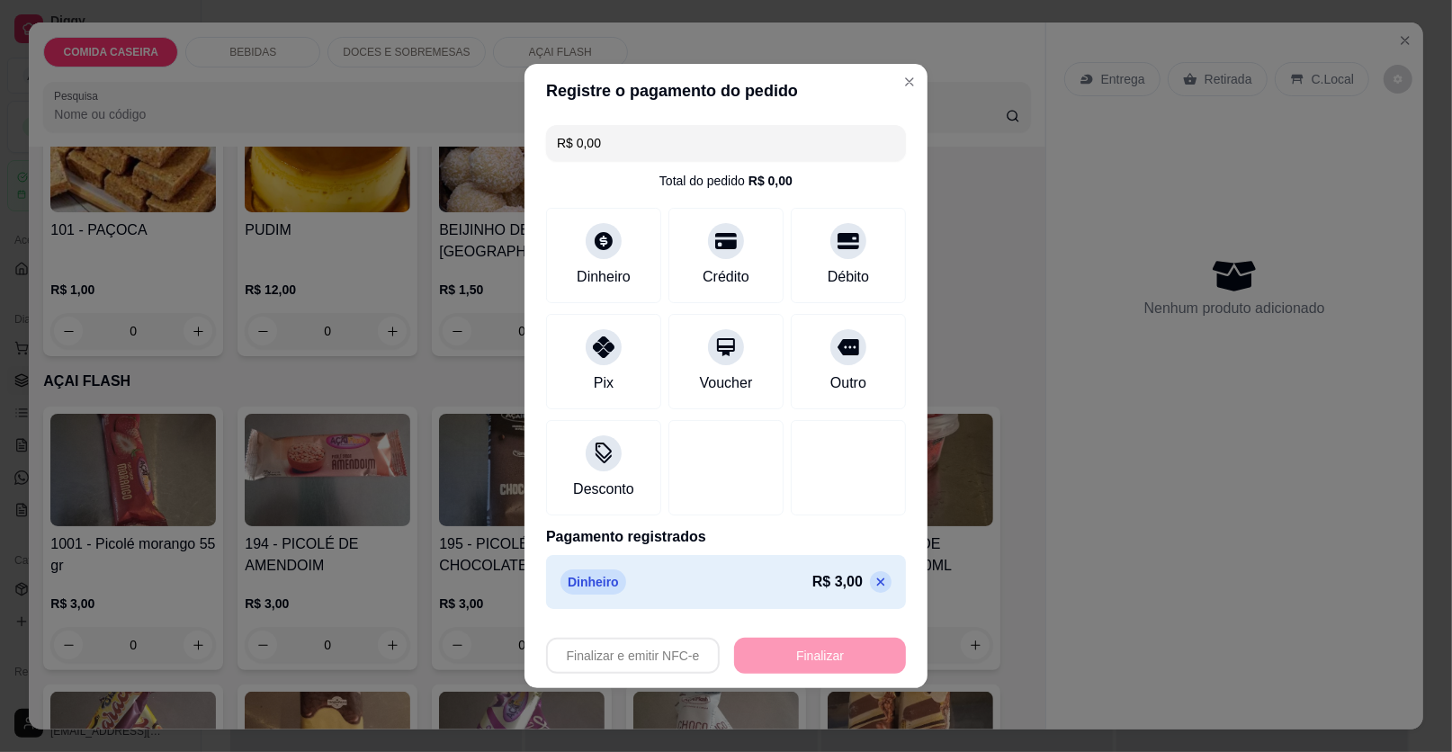
type input "-R$ 3,00"
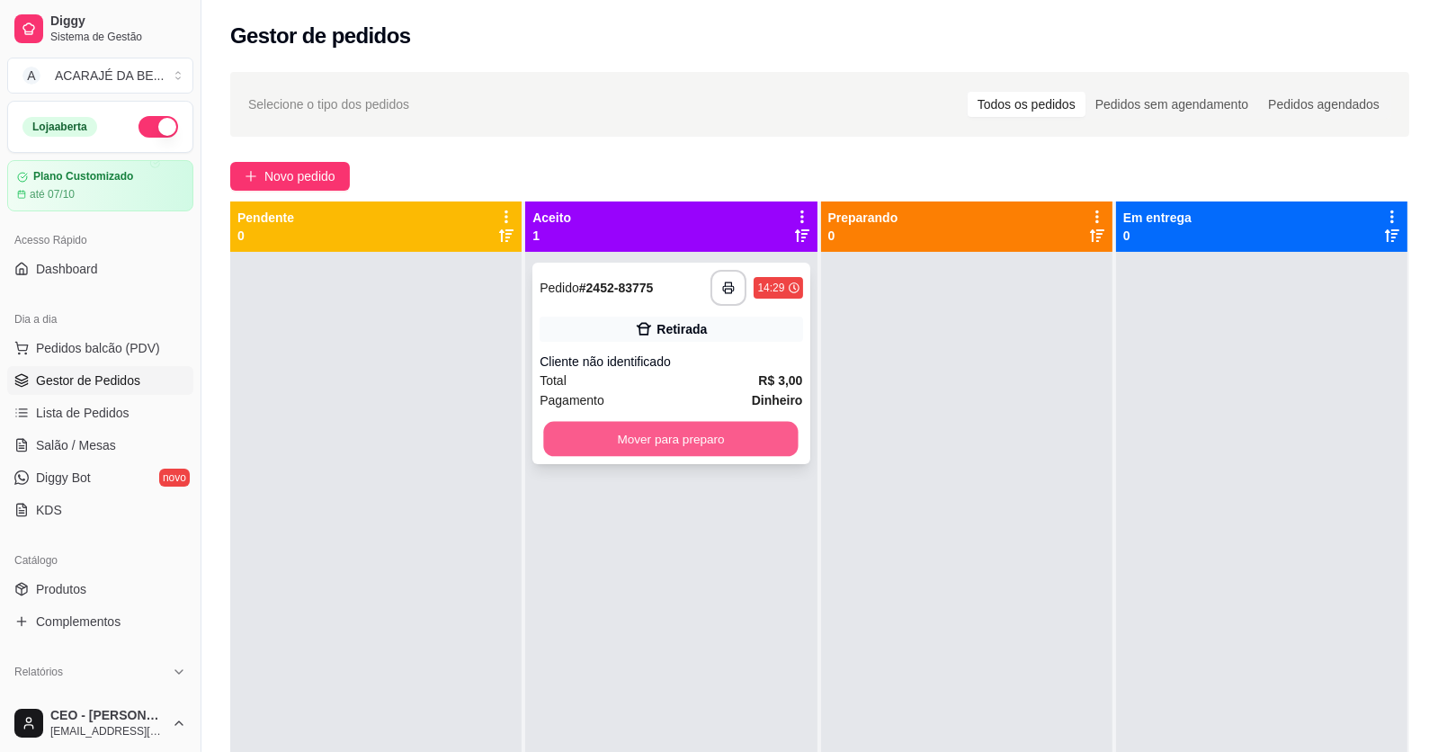
click at [720, 448] on button "Mover para preparo" at bounding box center [671, 439] width 255 height 35
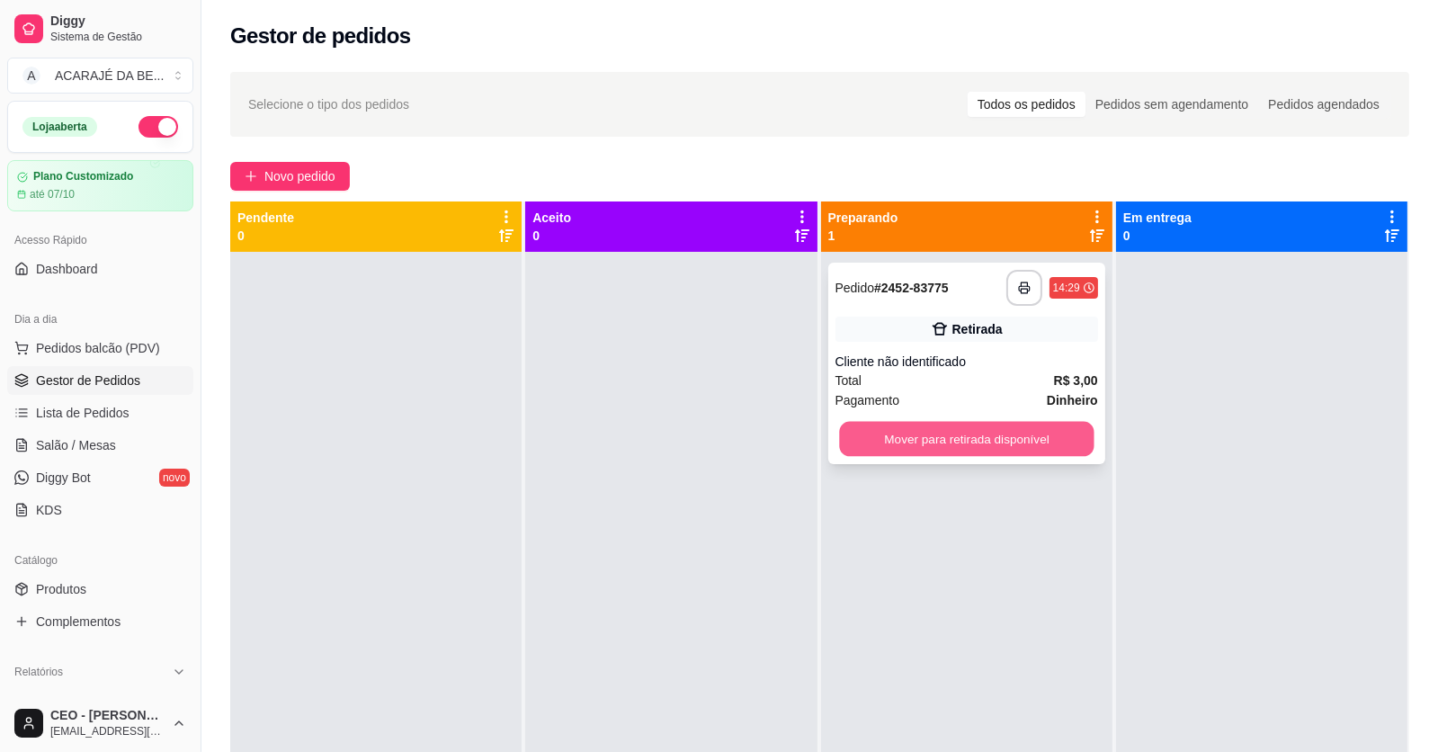
click at [1002, 444] on button "Mover para retirada disponível" at bounding box center [966, 439] width 255 height 35
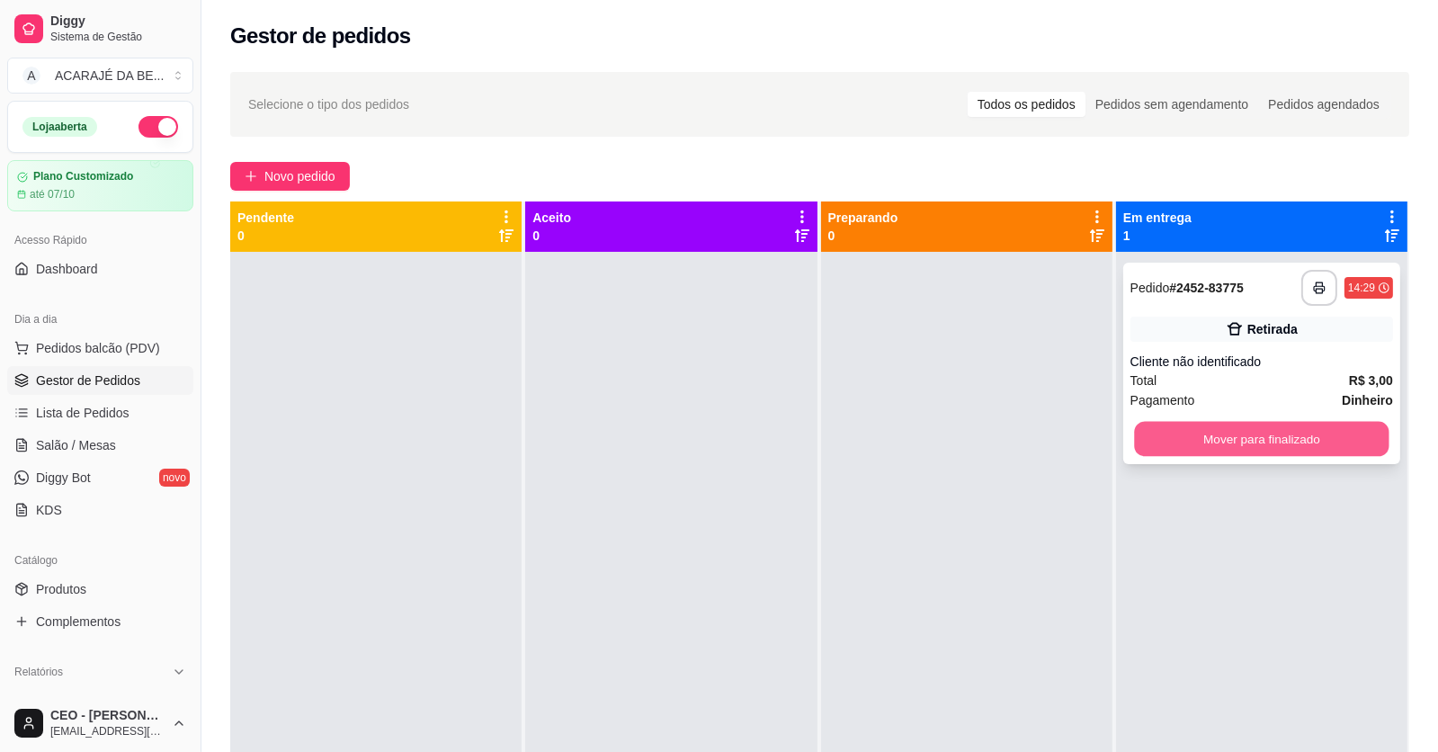
click at [1145, 434] on button "Mover para finalizado" at bounding box center [1261, 439] width 255 height 35
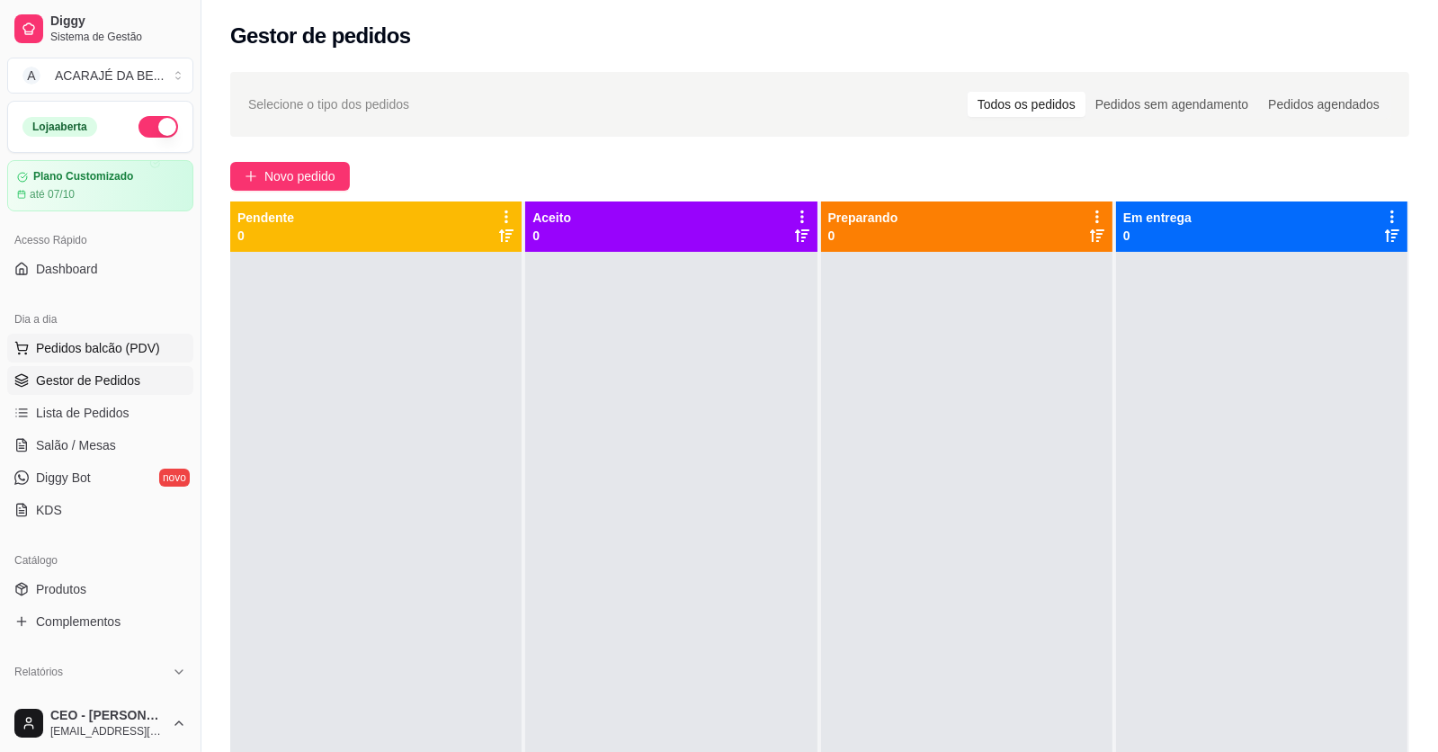
click at [90, 342] on span "Pedidos balcão (PDV)" at bounding box center [98, 348] width 124 height 18
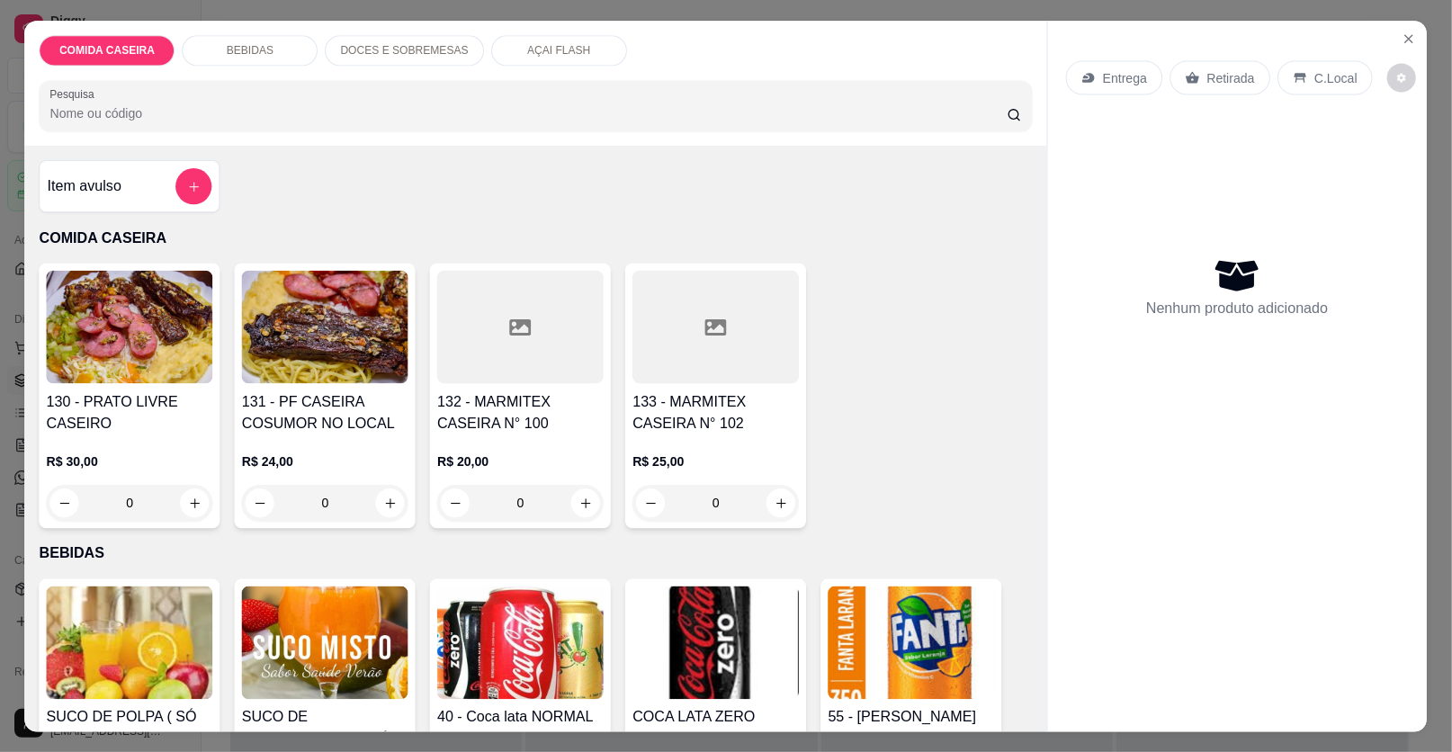
click at [57, 390] on h4 "130 - PRATO LIVRE CASEIRO" at bounding box center [130, 411] width 166 height 43
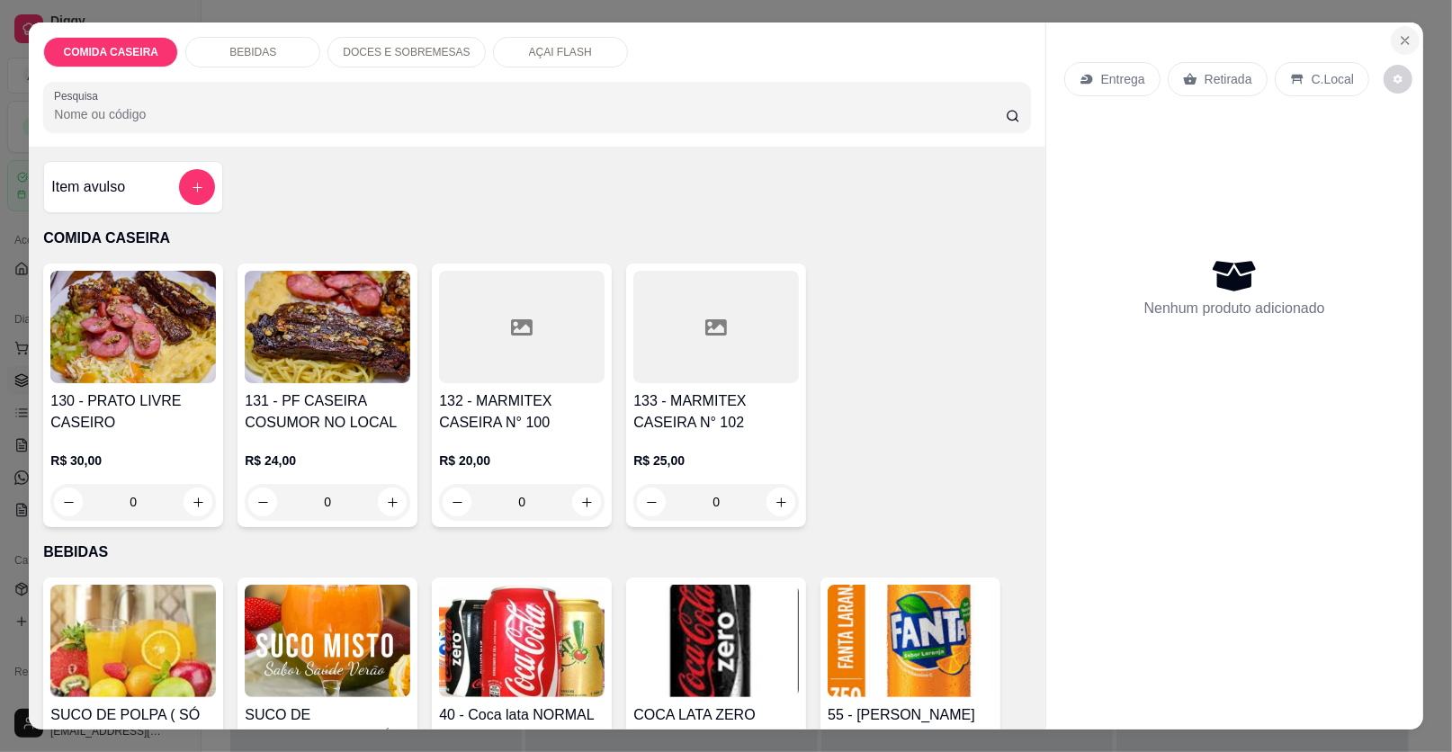
click at [1398, 36] on icon "Close" at bounding box center [1405, 40] width 14 height 14
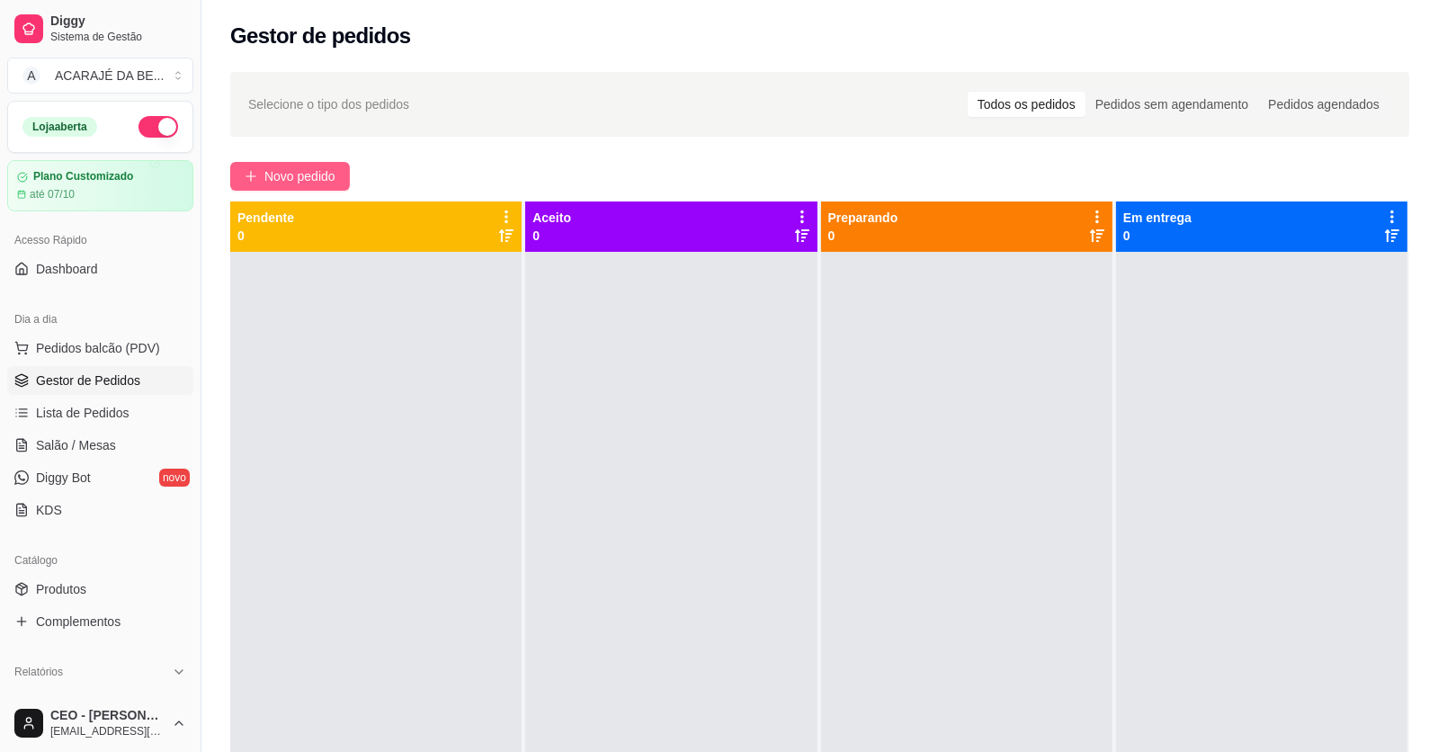
click at [303, 175] on span "Novo pedido" at bounding box center [299, 176] width 71 height 20
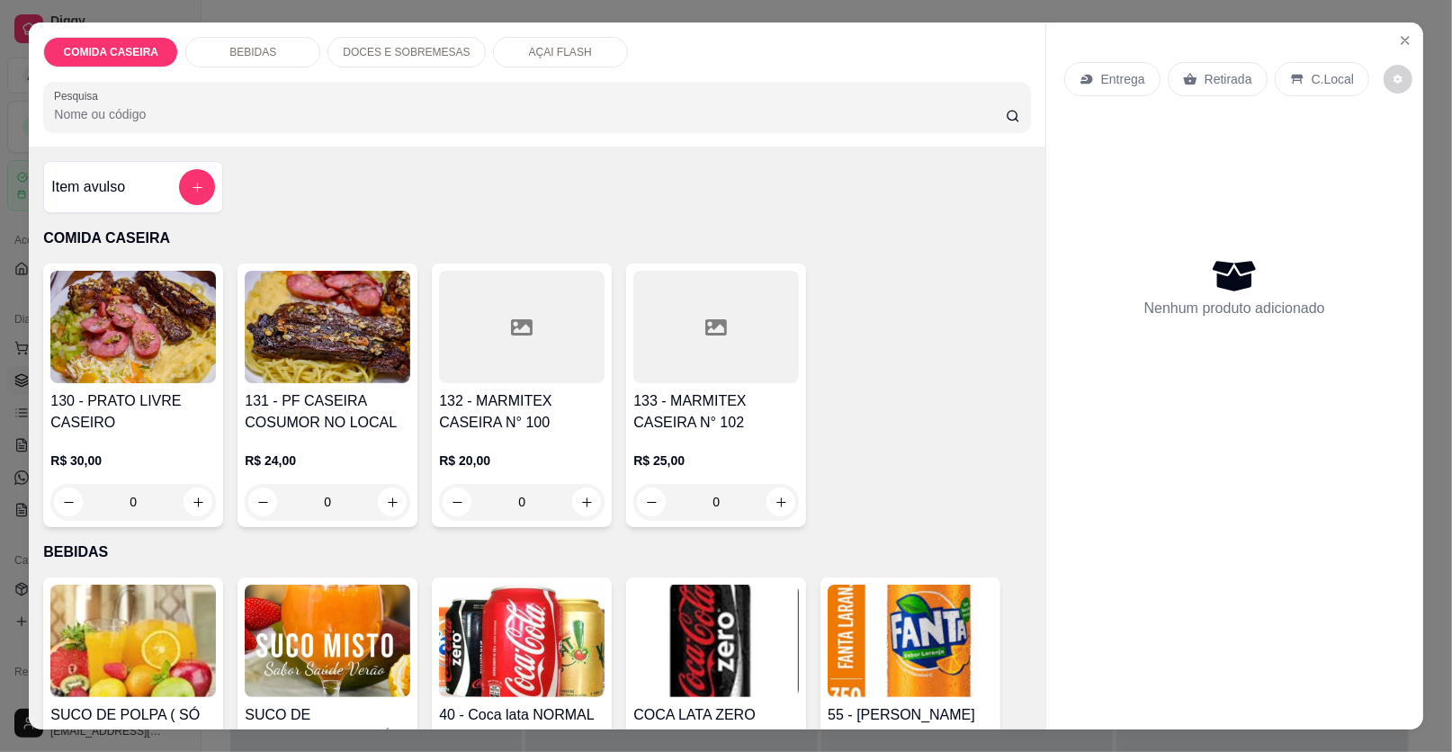
click at [522, 337] on div at bounding box center [522, 327] width 166 height 112
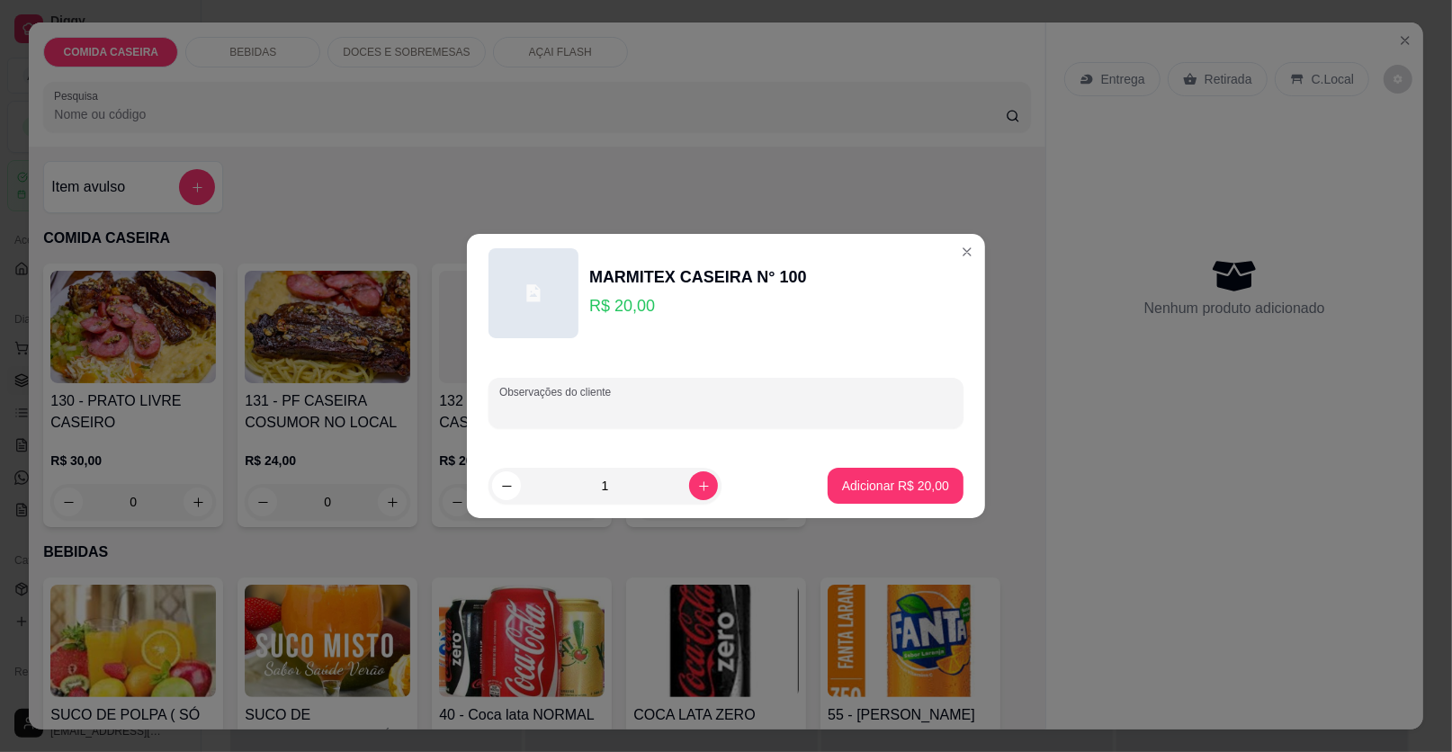
click at [627, 401] on input "Observações do cliente" at bounding box center [725, 410] width 453 height 18
paste input "Feijão tropeiro Arroz Purê Macarrão Farofa Batata doce c/maçã Filé de frango Bi…"
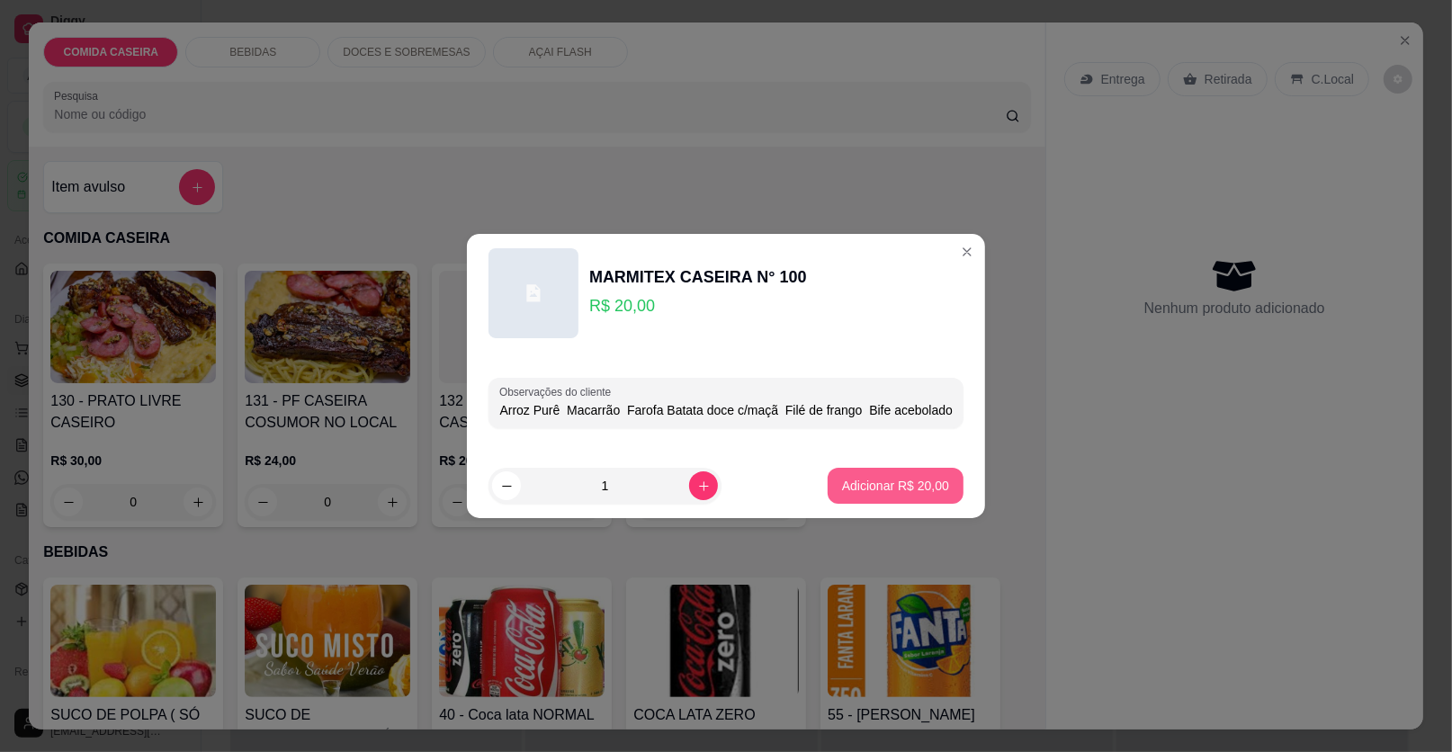
type input "Feijão tropeiro Arroz Purê Macarrão Farofa Batata doce c/maçã Filé de frango Bi…"
click at [925, 479] on p "Adicionar R$ 20,00" at bounding box center [896, 485] width 104 height 17
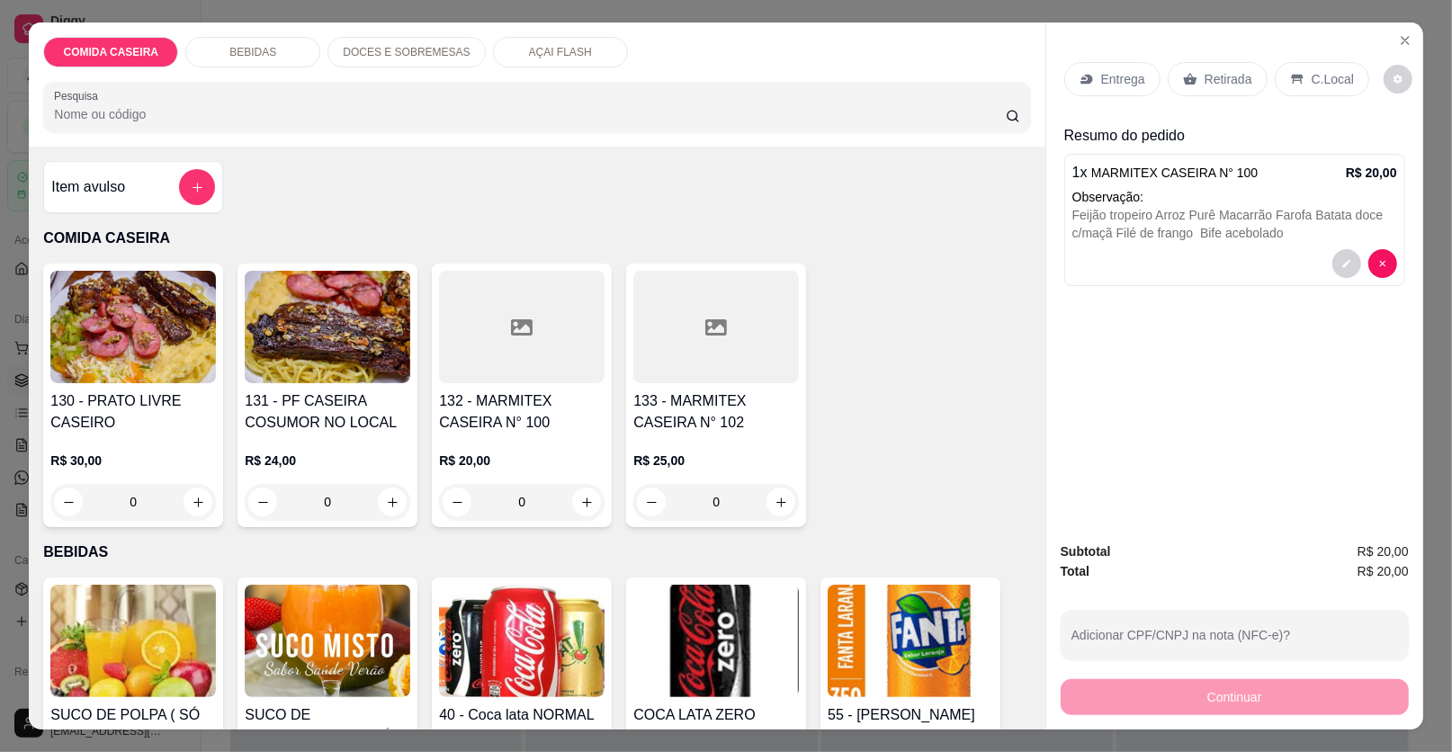
click at [1112, 85] on p "Entrega" at bounding box center [1123, 79] width 44 height 18
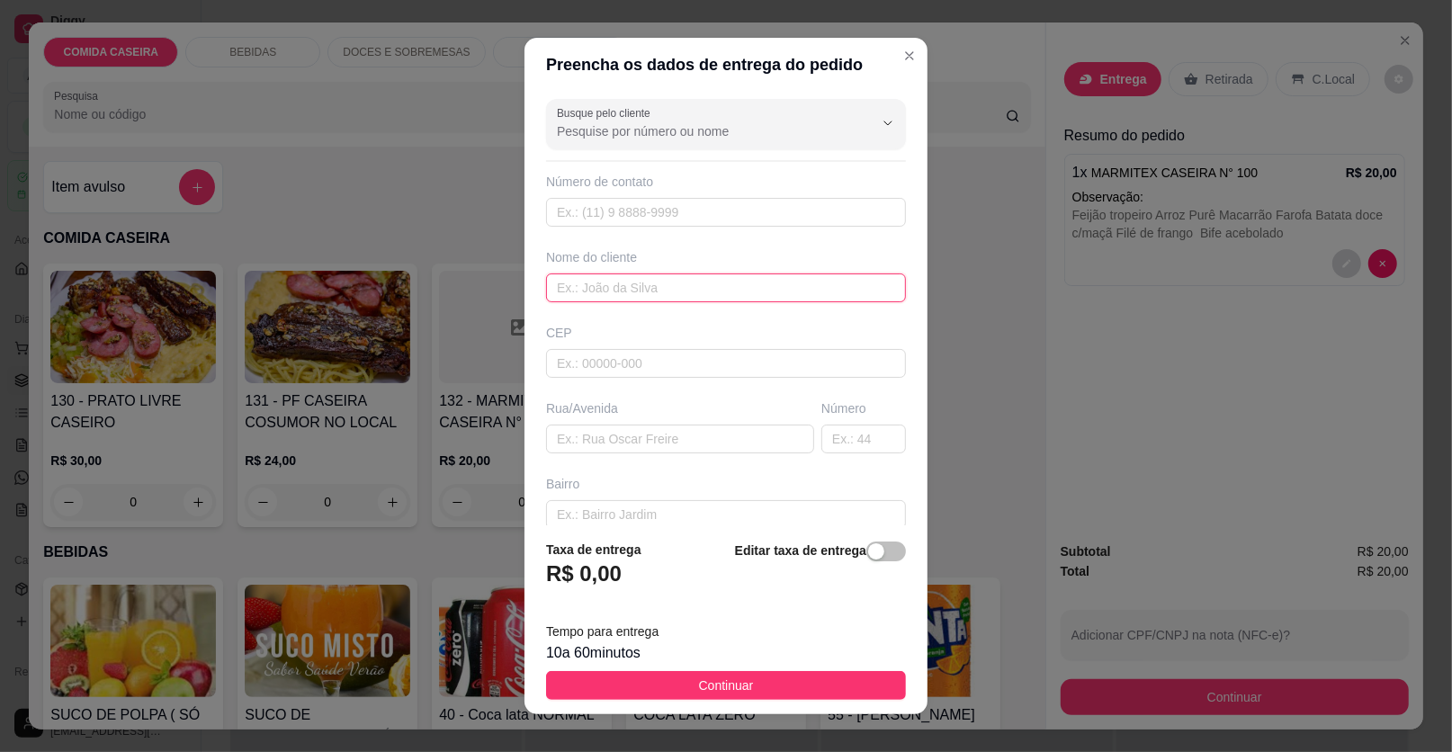
click at [659, 284] on input "text" at bounding box center [726, 287] width 360 height 29
type input "MLENA"
click at [643, 441] on input "text" at bounding box center [680, 439] width 268 height 29
paste input "Entregar no escritório de Pequeno advogado [PERSON_NAME]"
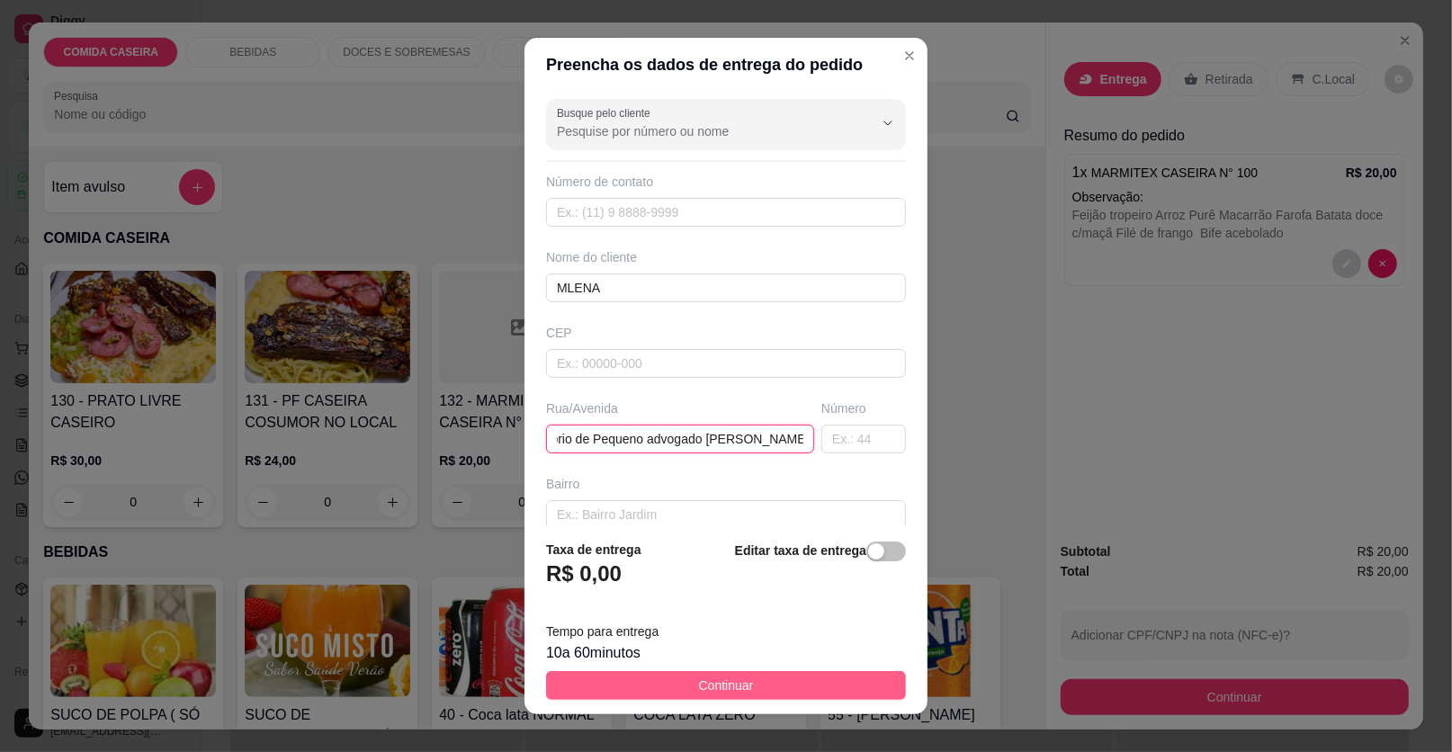
type input "Entregar no escritório de Pequeno advogado [PERSON_NAME]"
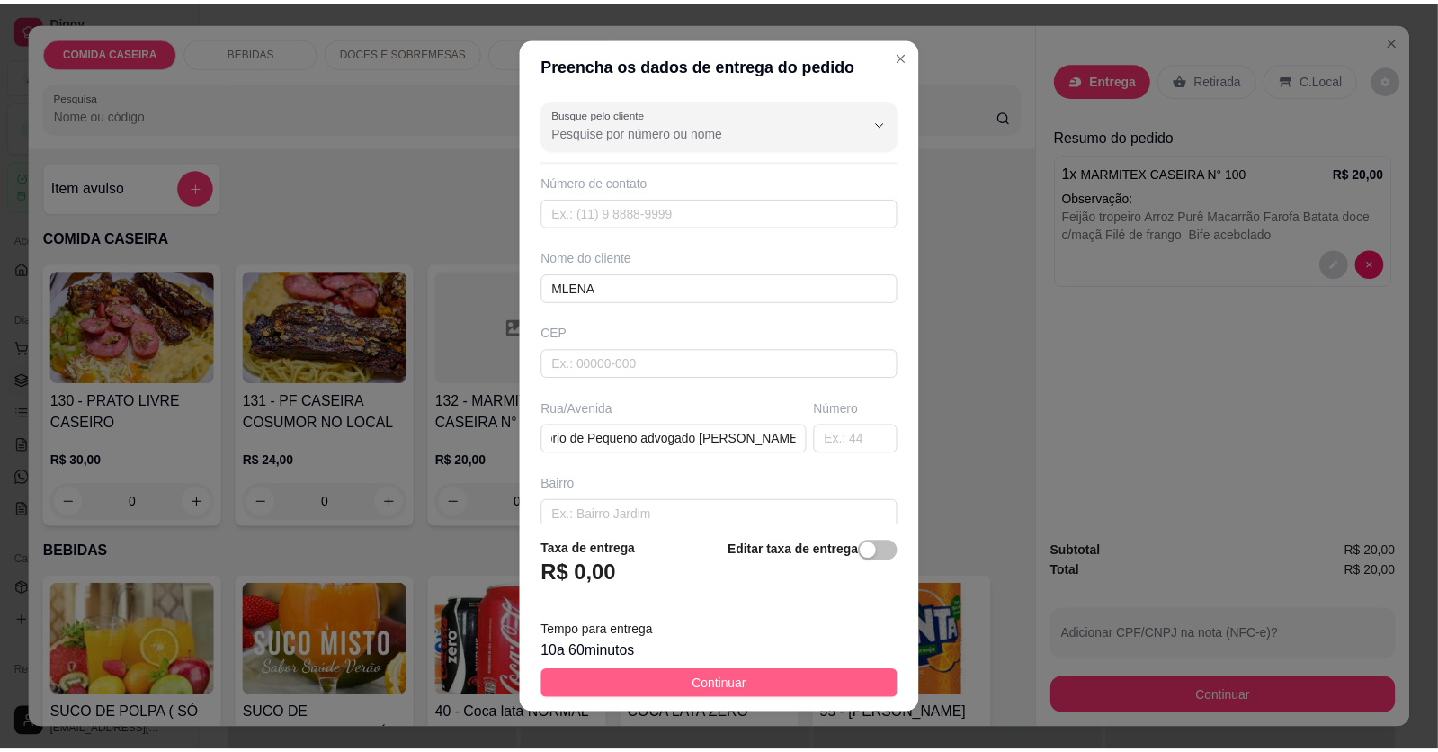
scroll to position [0, 0]
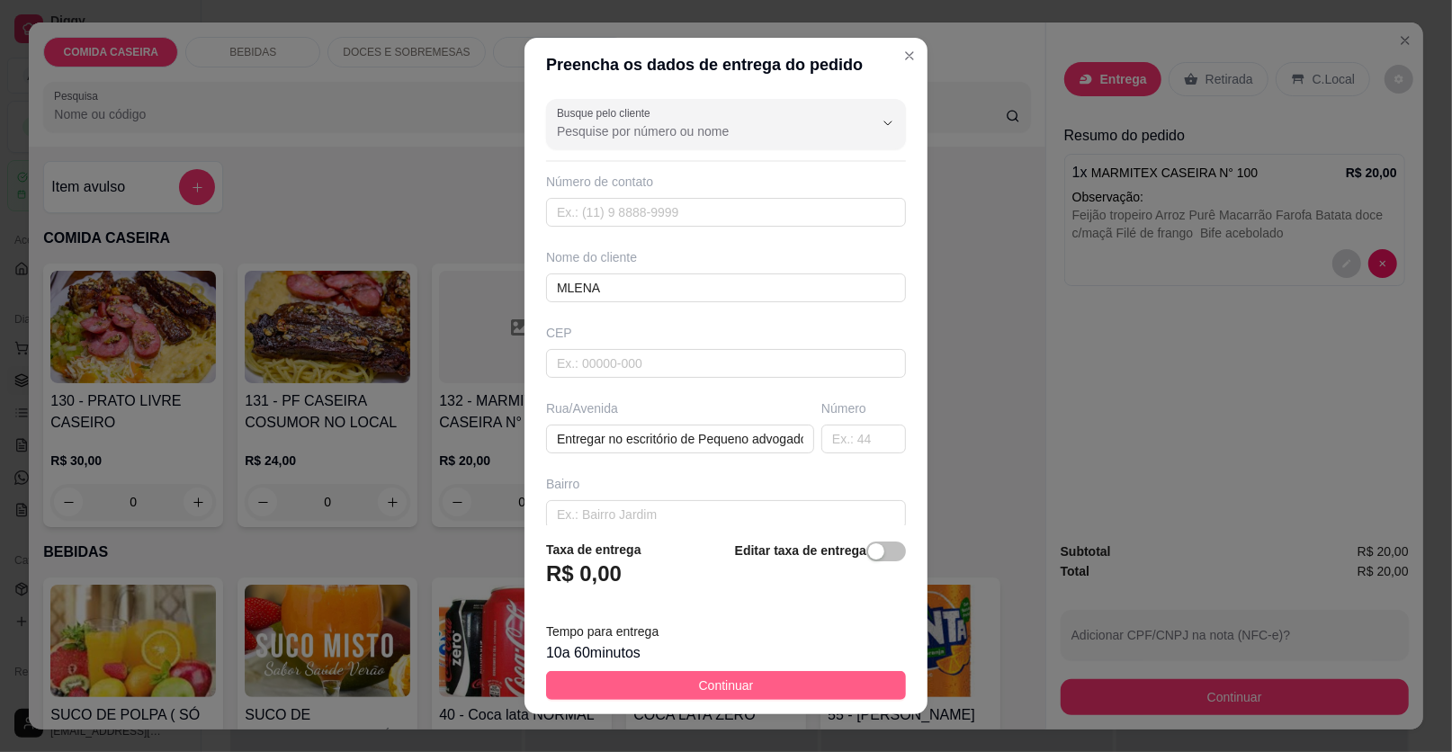
click at [757, 688] on button "Continuar" at bounding box center [726, 685] width 360 height 29
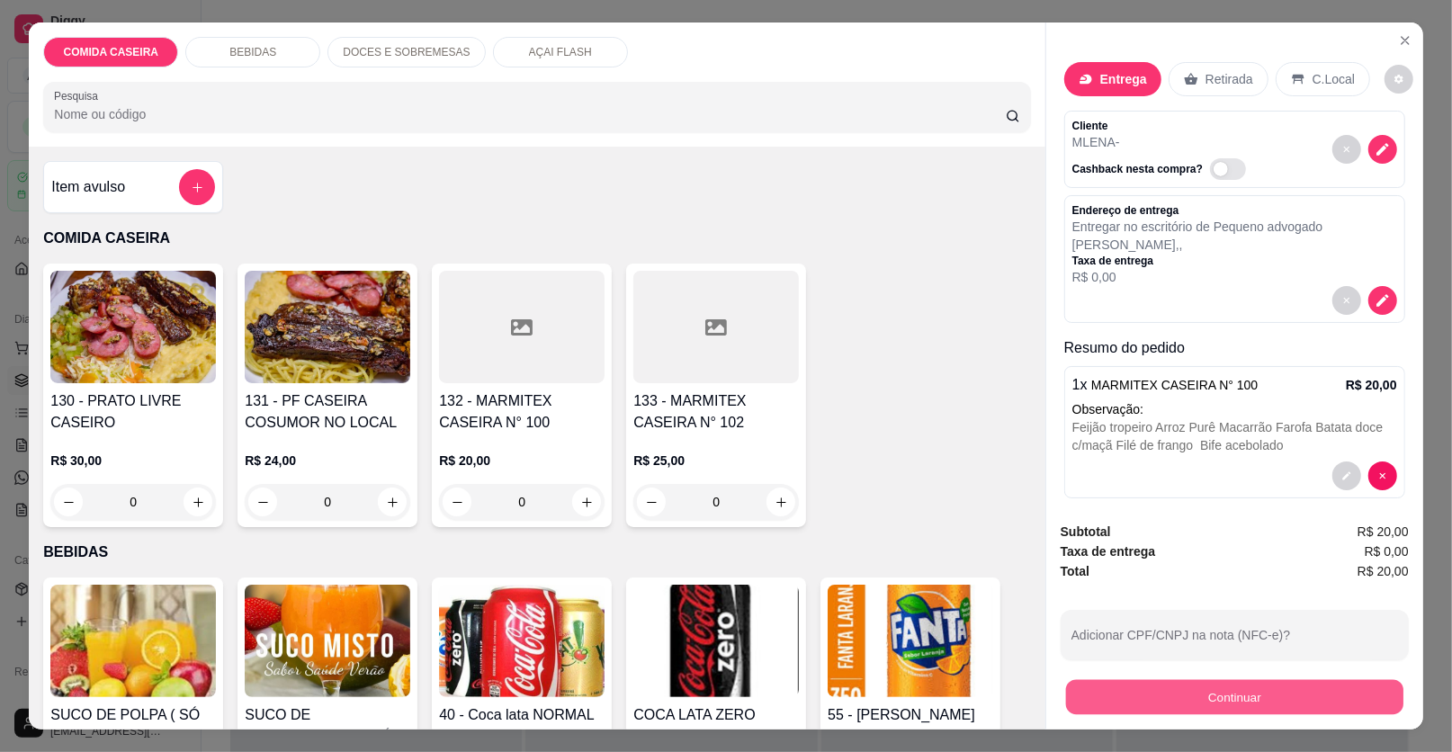
click at [1081, 704] on button "Continuar" at bounding box center [1234, 697] width 337 height 35
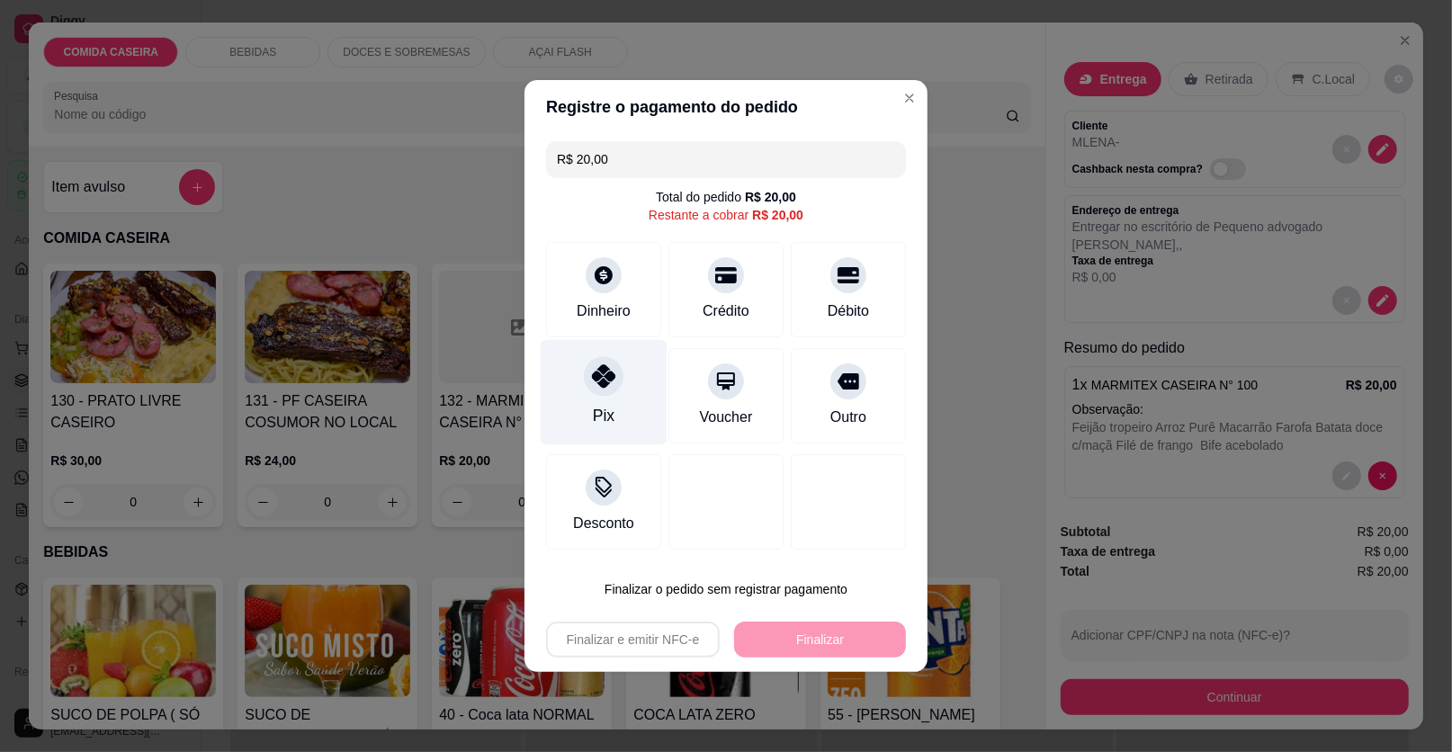
click at [620, 404] on div "Pix" at bounding box center [604, 392] width 127 height 105
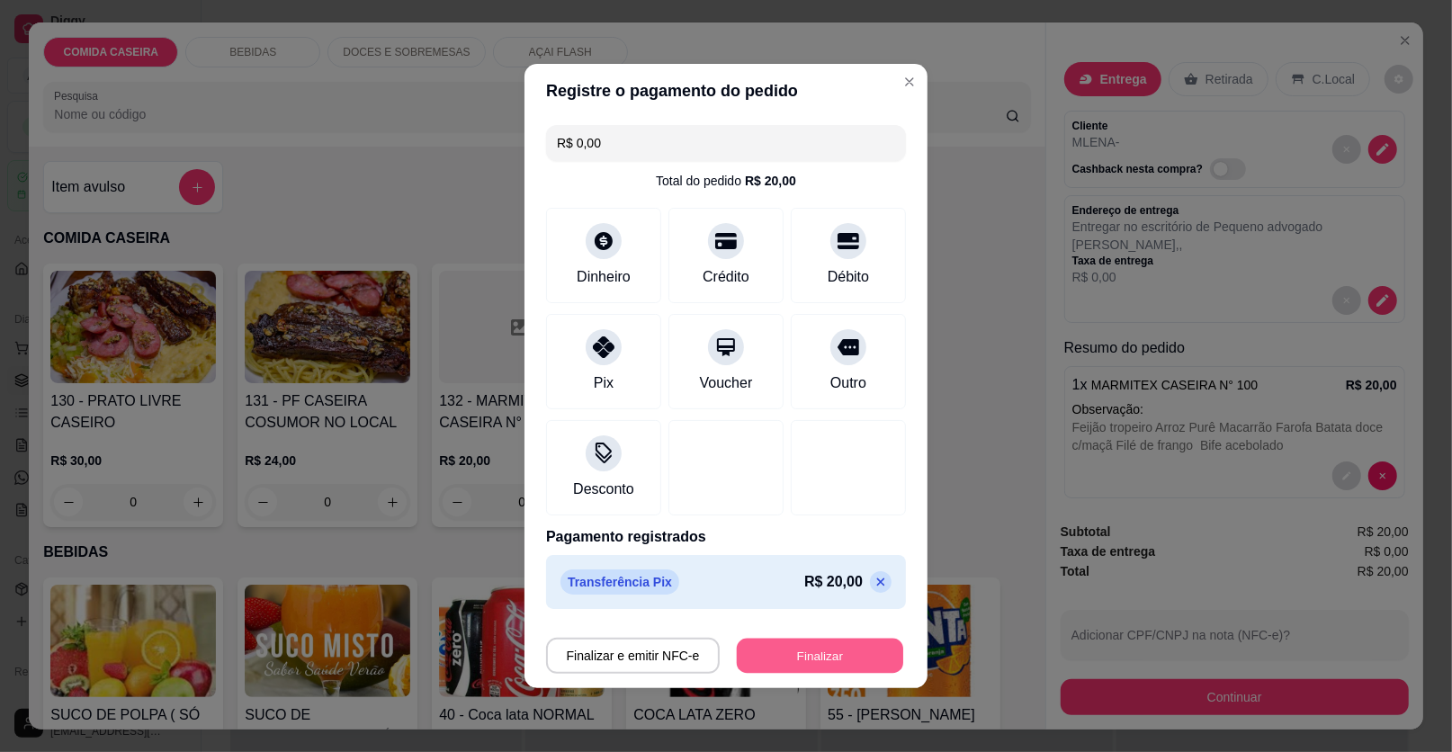
click at [800, 658] on button "Finalizar" at bounding box center [820, 656] width 166 height 35
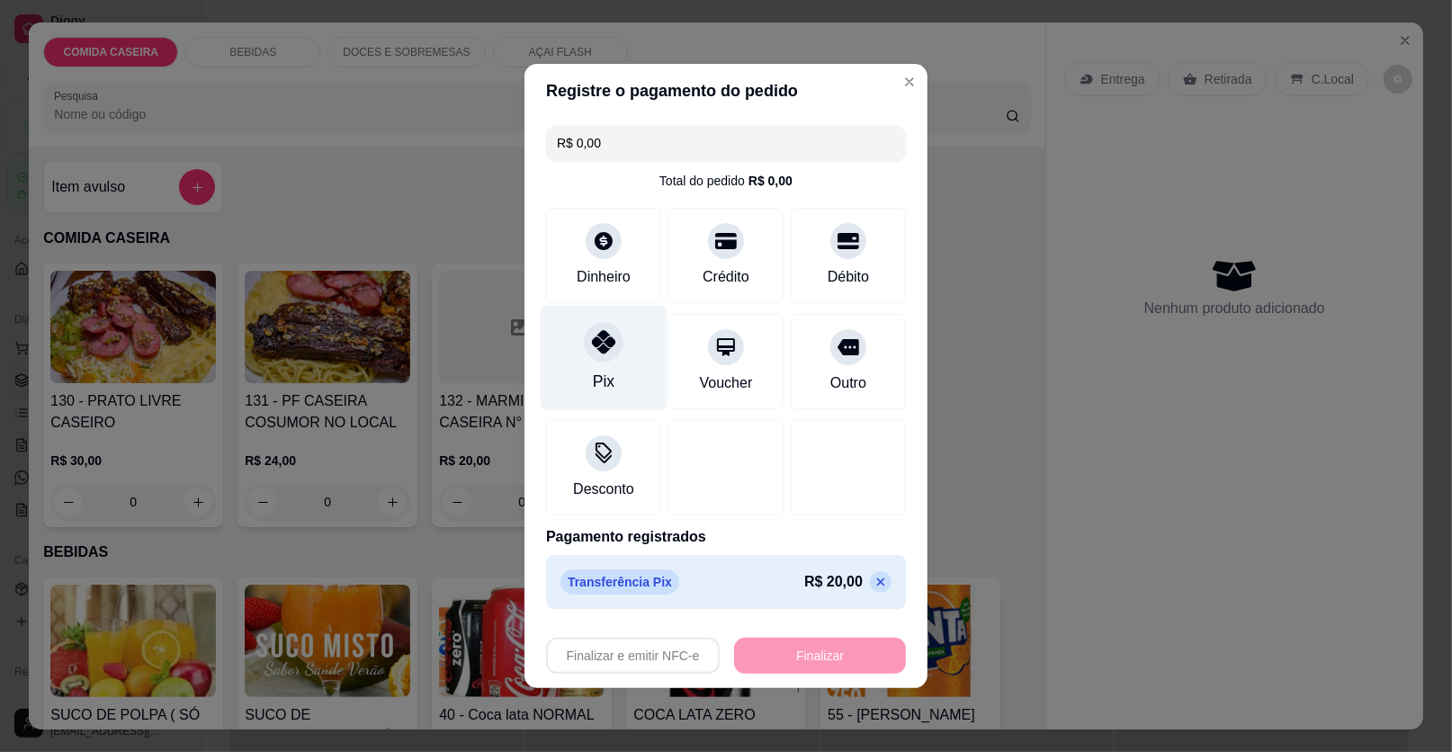
type input "-R$ 20,00"
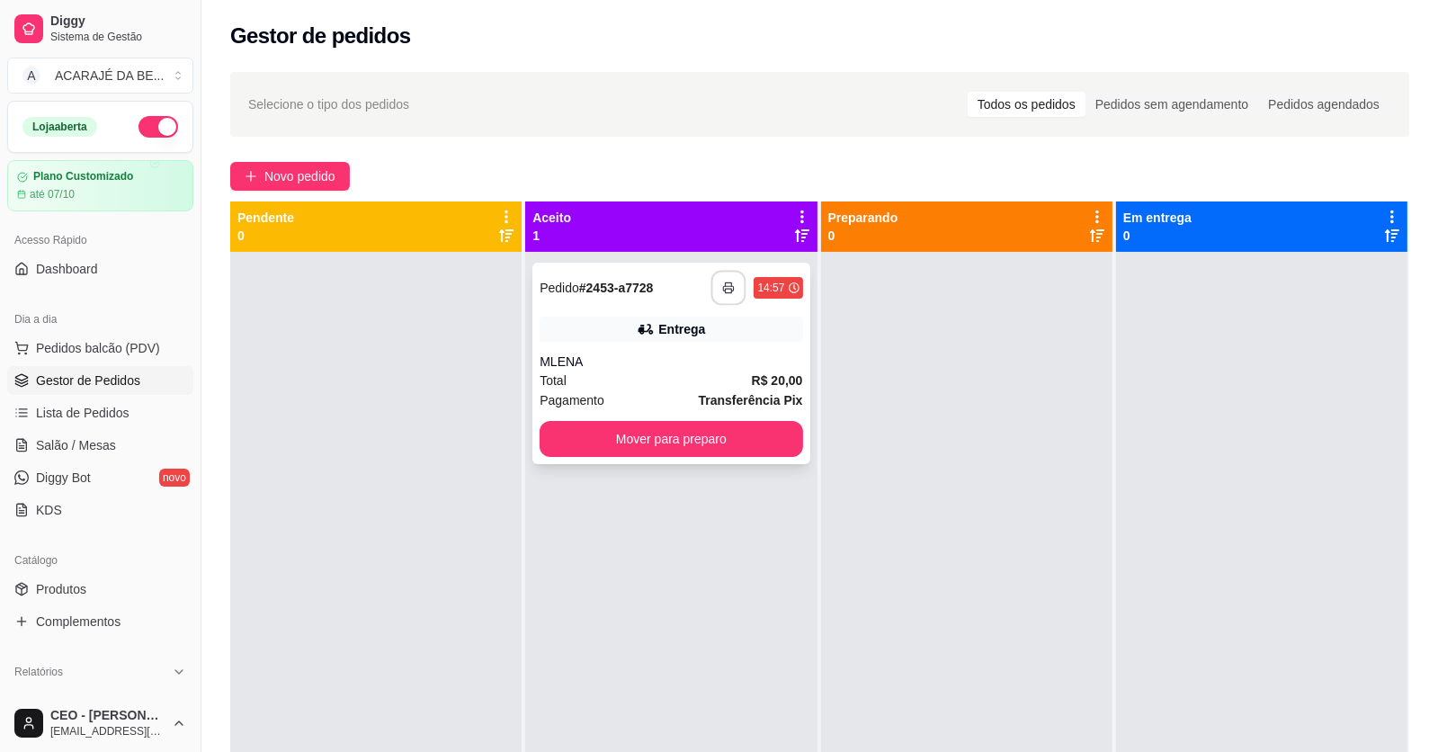
click at [723, 290] on icon "button" at bounding box center [729, 288] width 13 height 13
click at [729, 447] on button "Mover para preparo" at bounding box center [671, 439] width 255 height 35
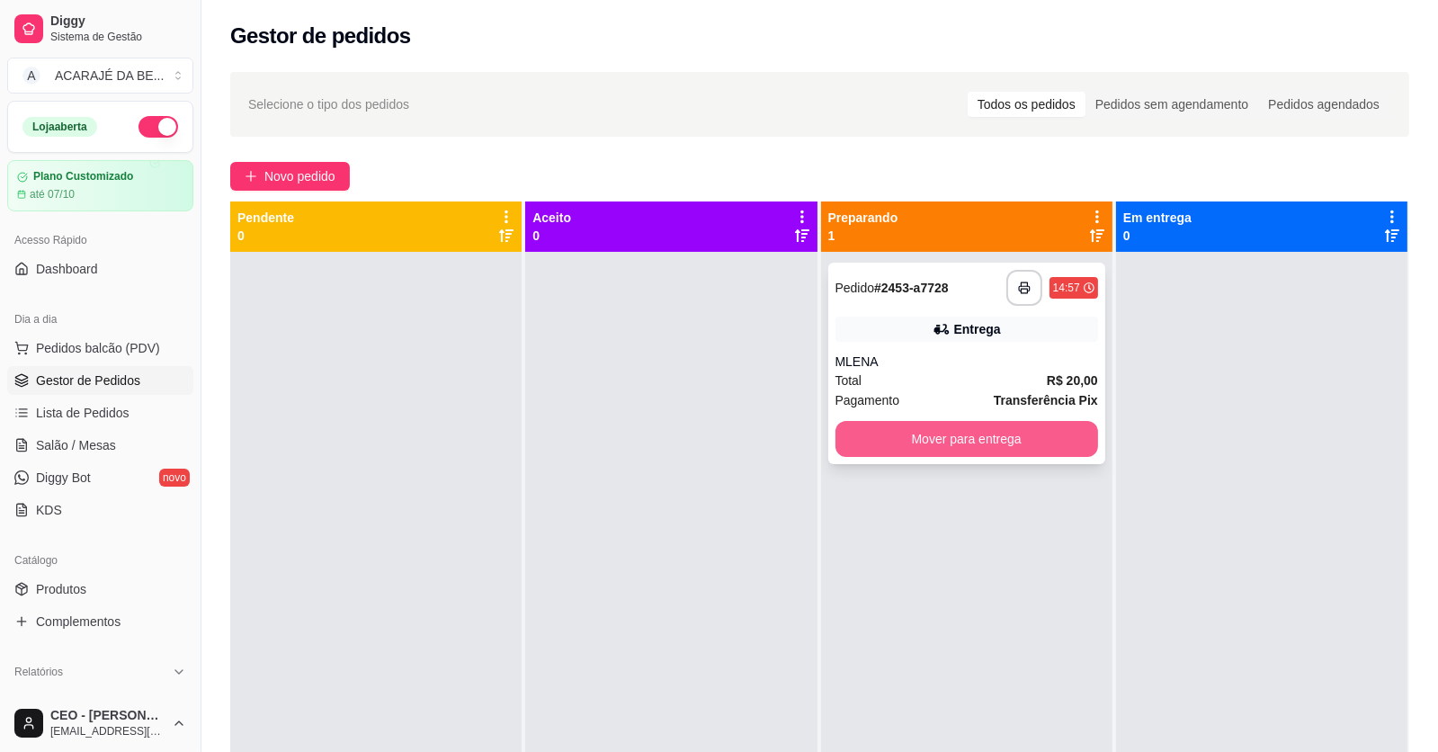
click at [932, 441] on button "Mover para entrega" at bounding box center [967, 439] width 263 height 36
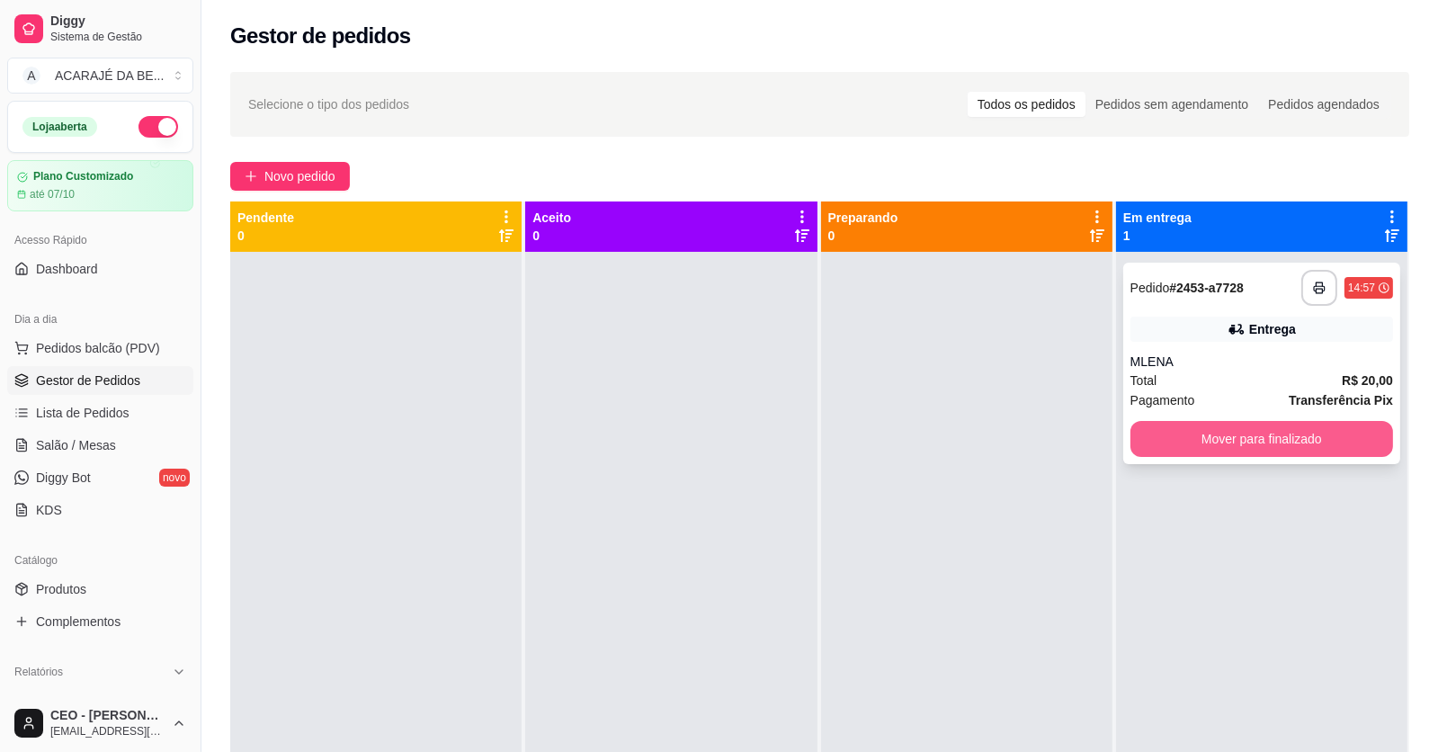
click at [1186, 444] on button "Mover para finalizado" at bounding box center [1262, 439] width 263 height 36
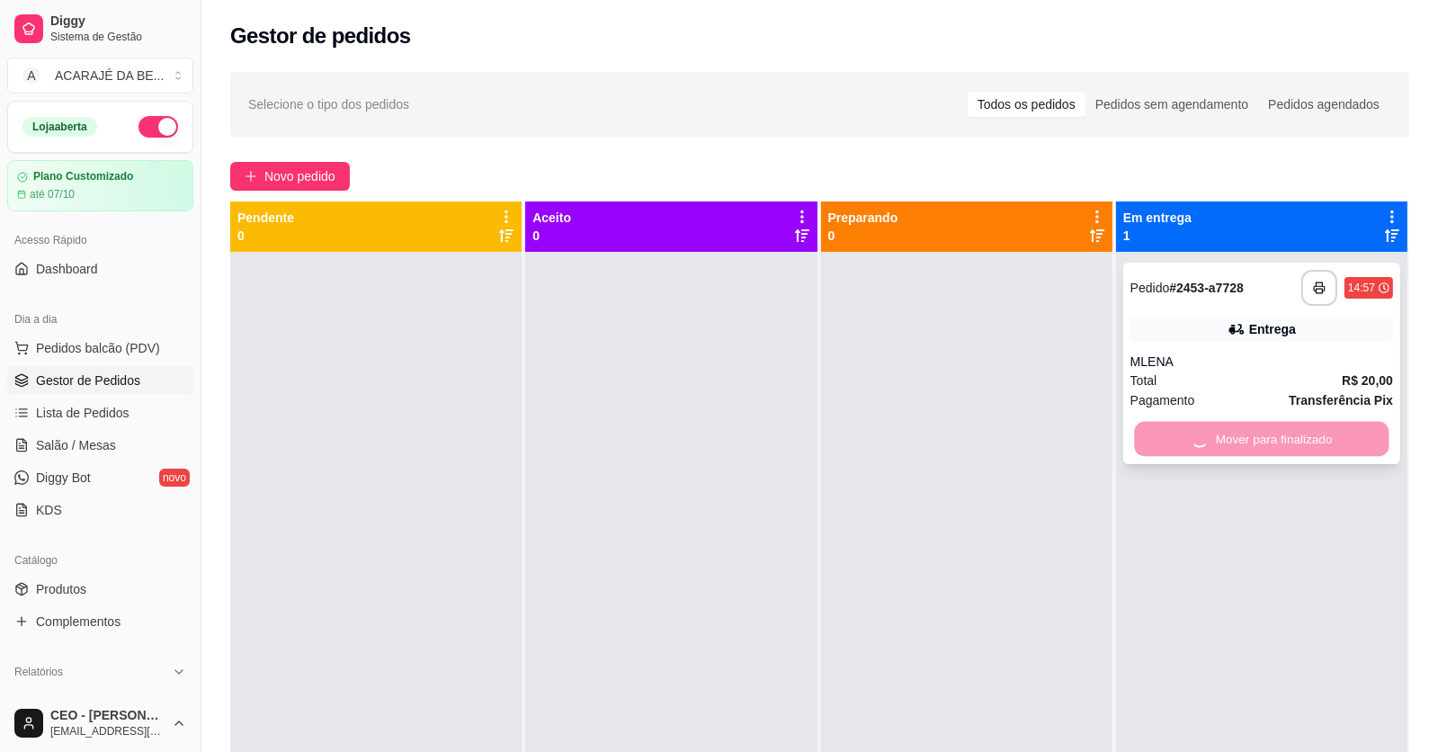
click at [1186, 444] on div "Mover para finalizado" at bounding box center [1262, 439] width 263 height 36
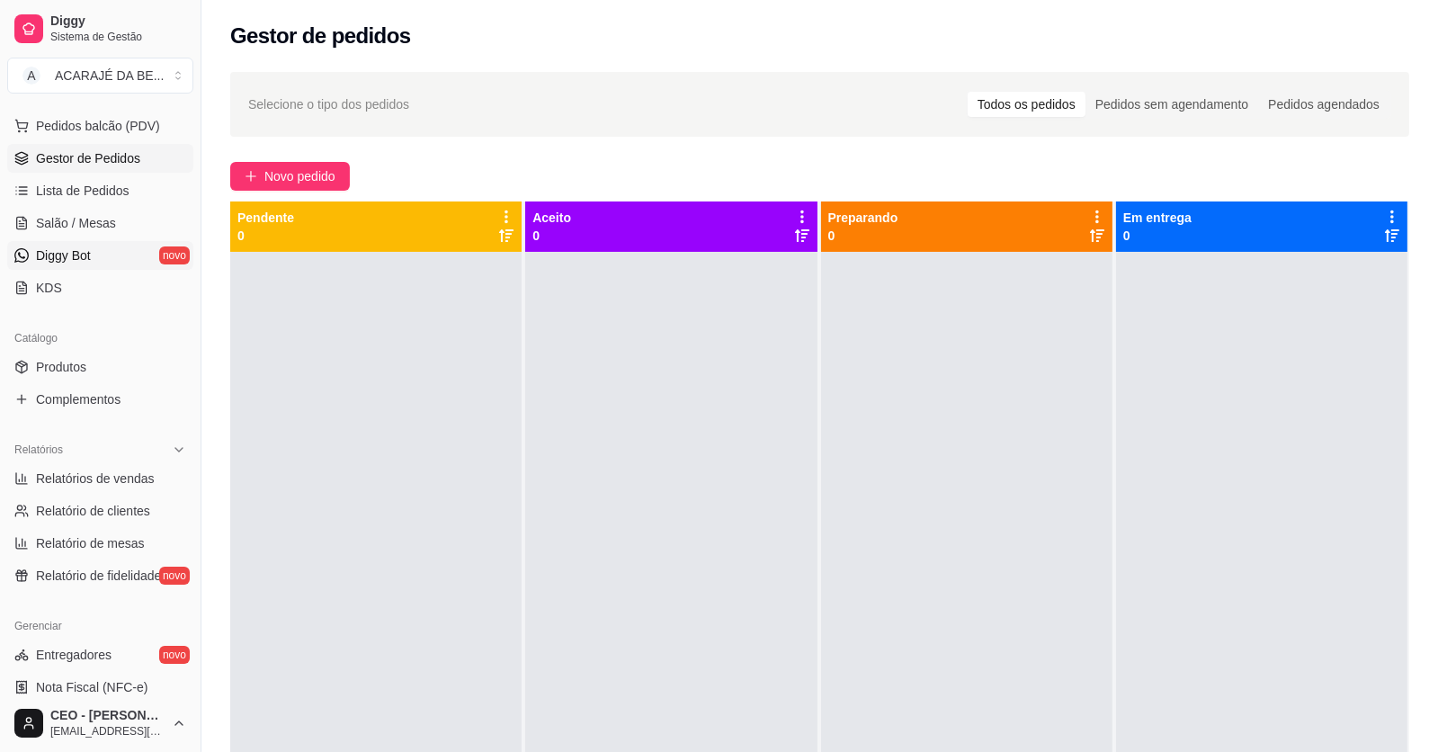
scroll to position [270, 0]
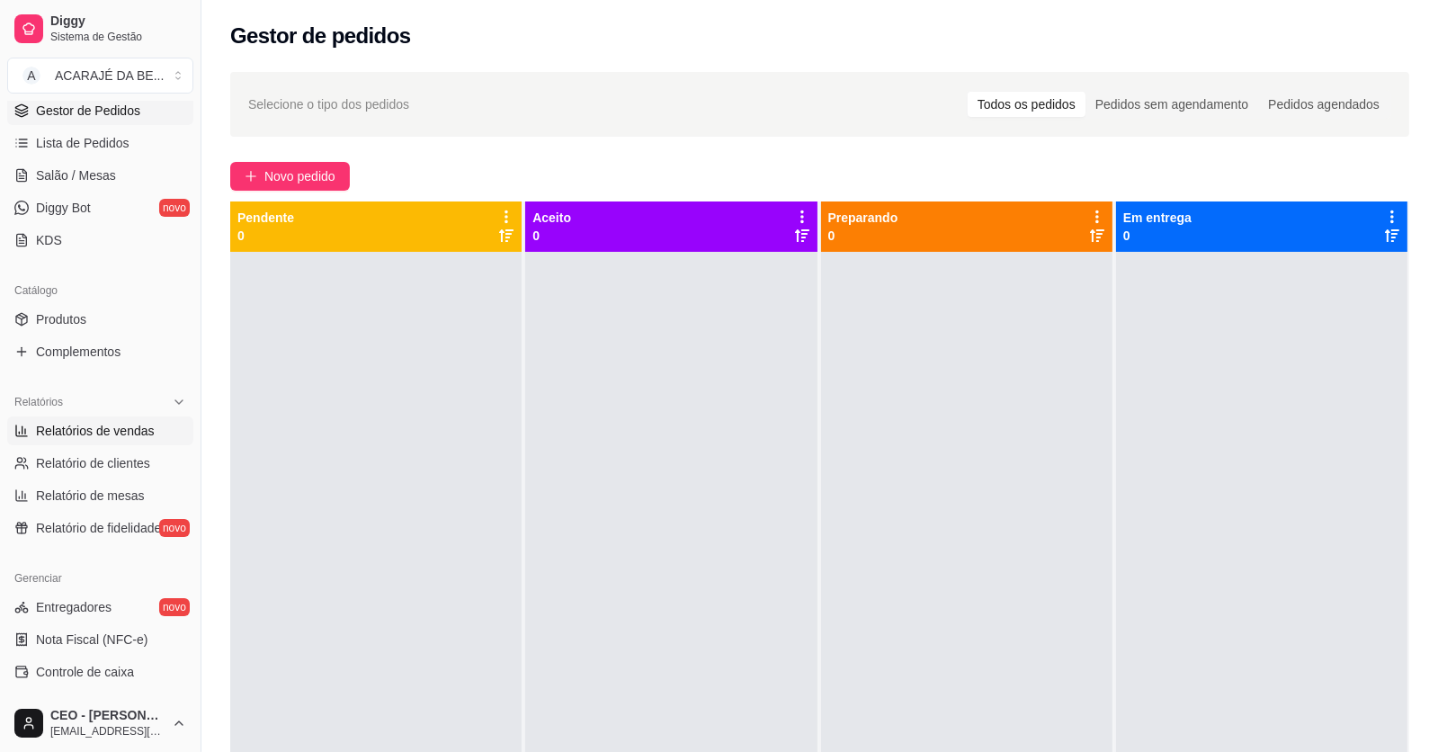
click at [81, 434] on span "Relatórios de vendas" at bounding box center [95, 431] width 119 height 18
select select "ALL"
select select "0"
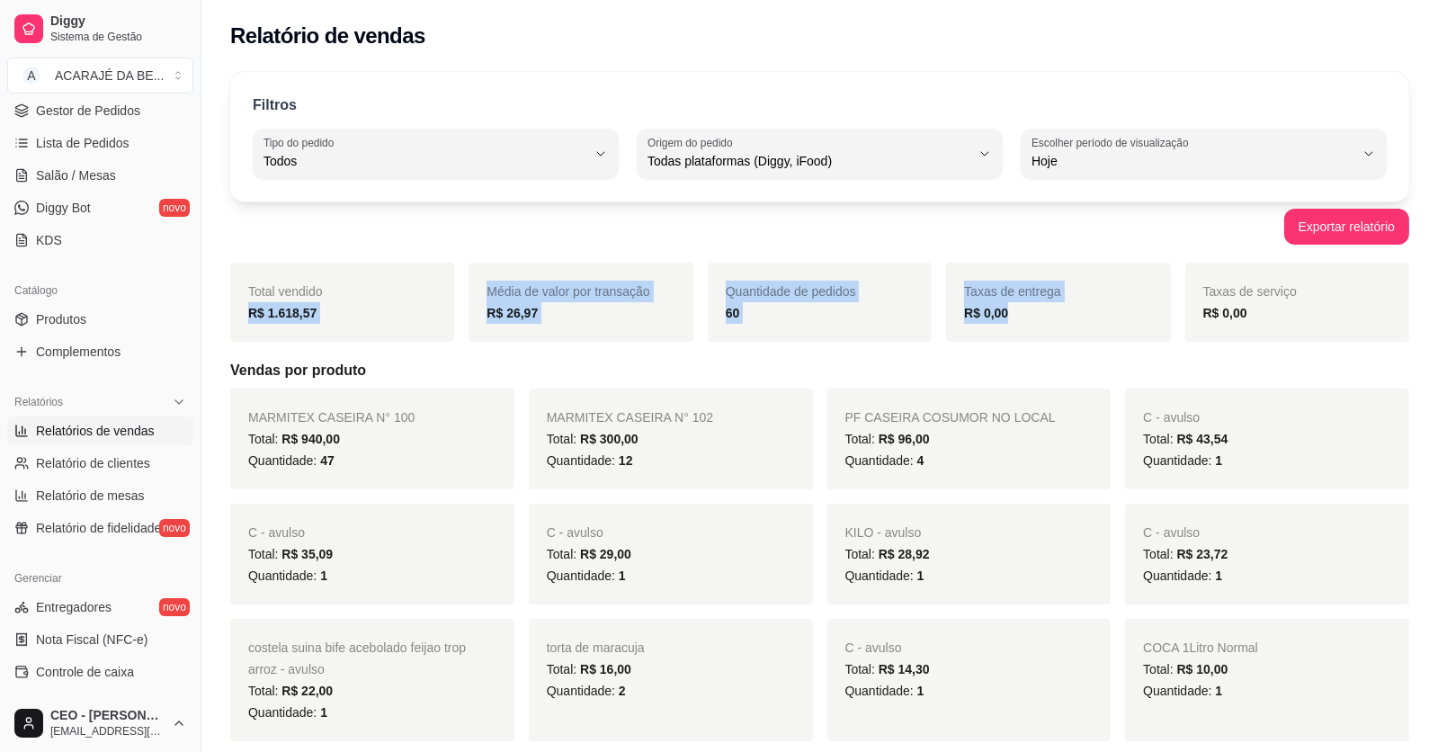
drag, startPoint x: 241, startPoint y: 322, endPoint x: 1122, endPoint y: 326, distance: 880.6
click at [1122, 326] on div "Total vendido R$ 1.618,57 Média de valor por transação R$ 26,97 Quantidade de p…" at bounding box center [819, 302] width 1179 height 79
copy div "R$ 1.618,57 Média de valor por transação R$ 26,97 Quantidade de pedidos 60 Taxa…"
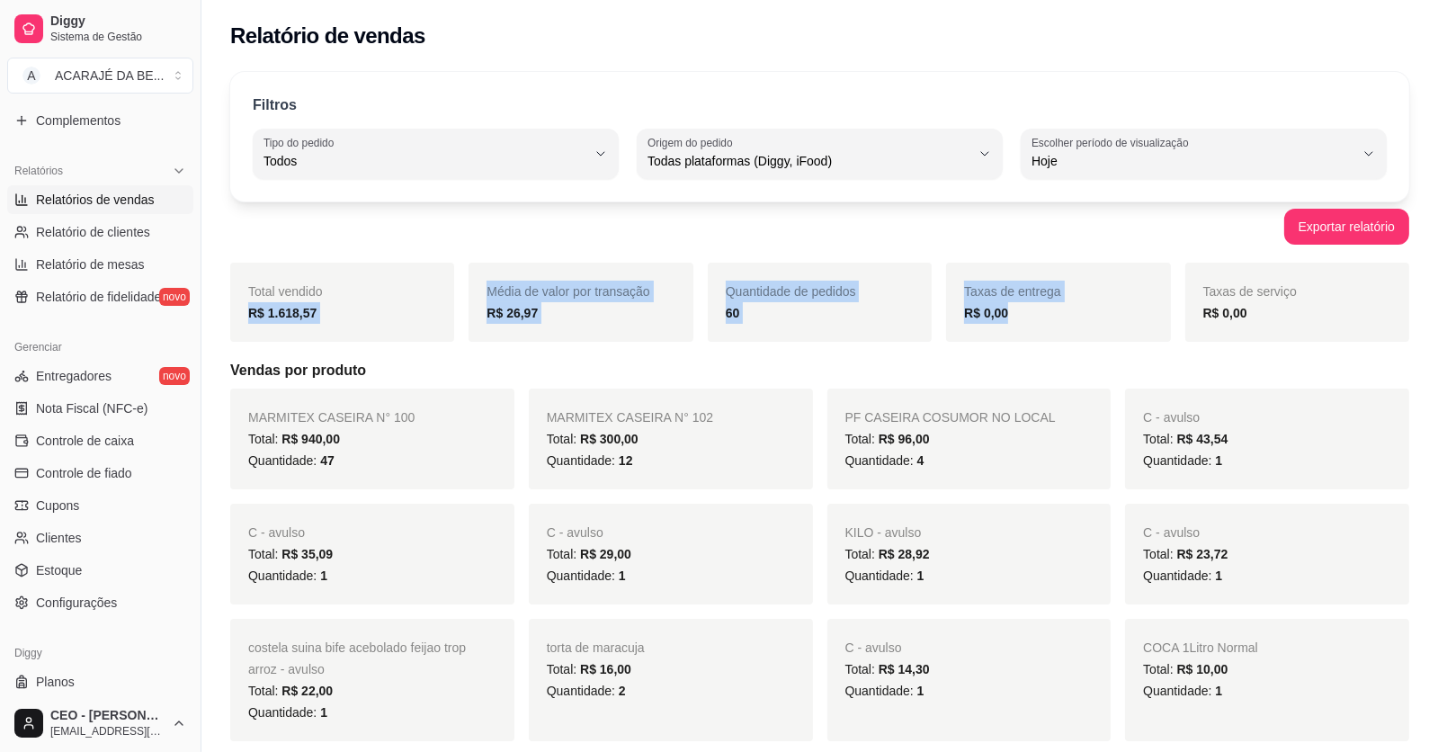
scroll to position [541, 0]
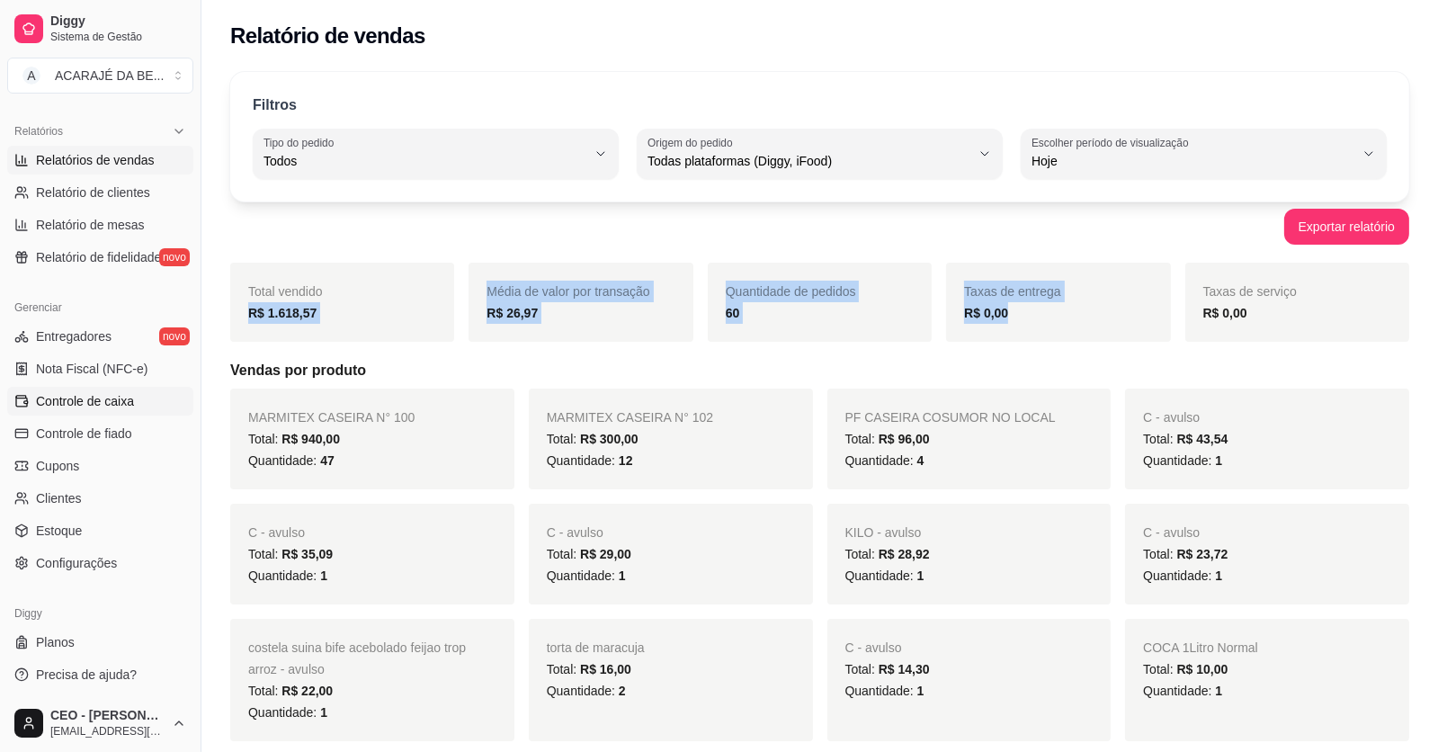
click at [72, 407] on span "Controle de caixa" at bounding box center [85, 401] width 98 height 18
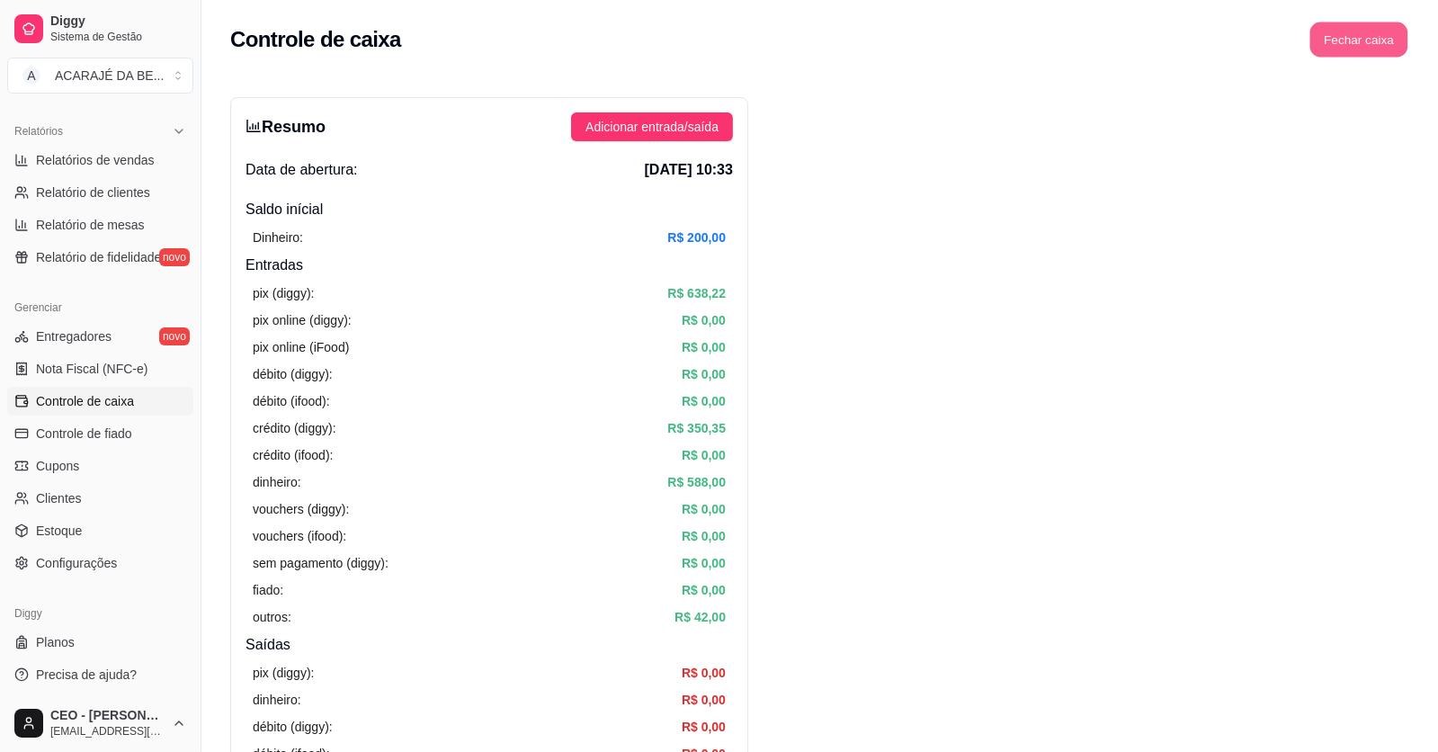
click at [1396, 29] on button "Fechar caixa" at bounding box center [1360, 39] width 98 height 35
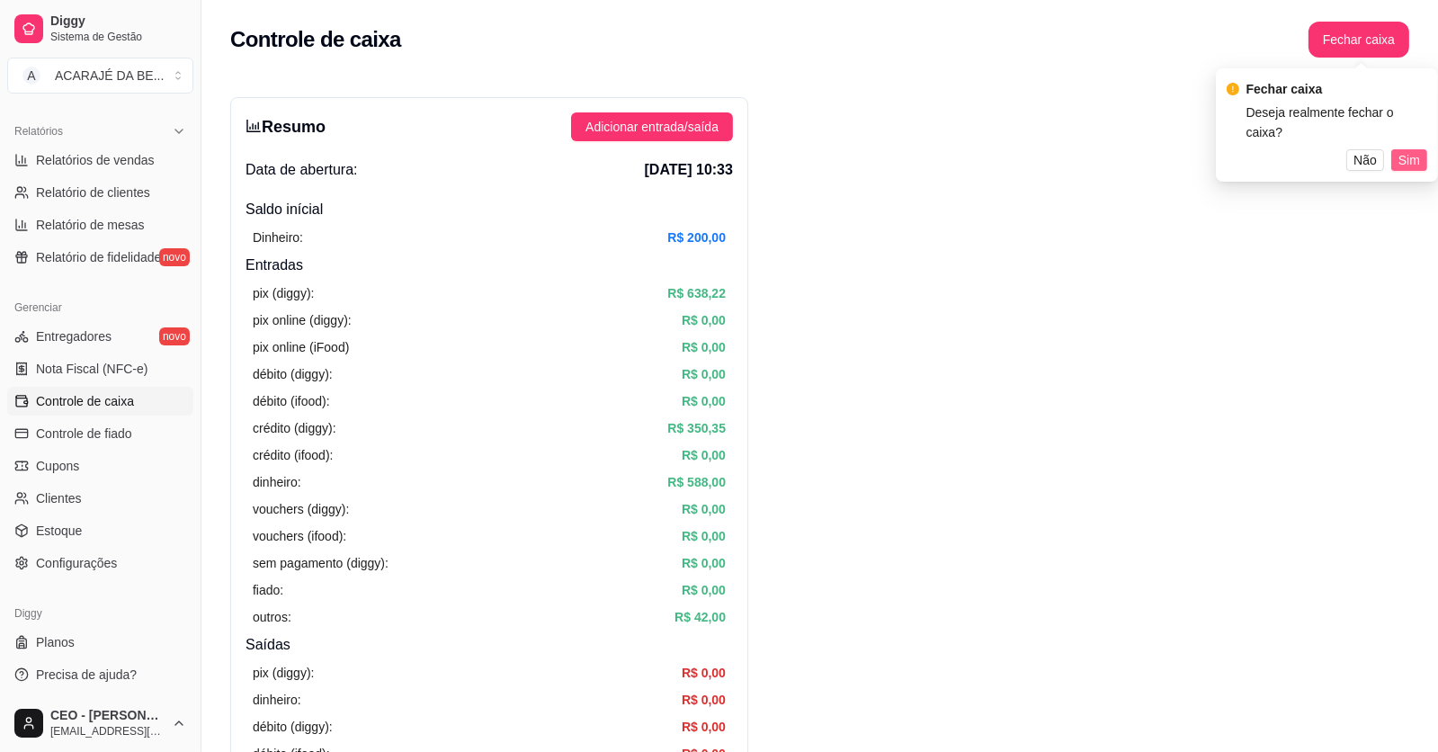
click at [1410, 150] on span "Sim" at bounding box center [1410, 160] width 22 height 20
